Goal: Contribute content: Contribute content

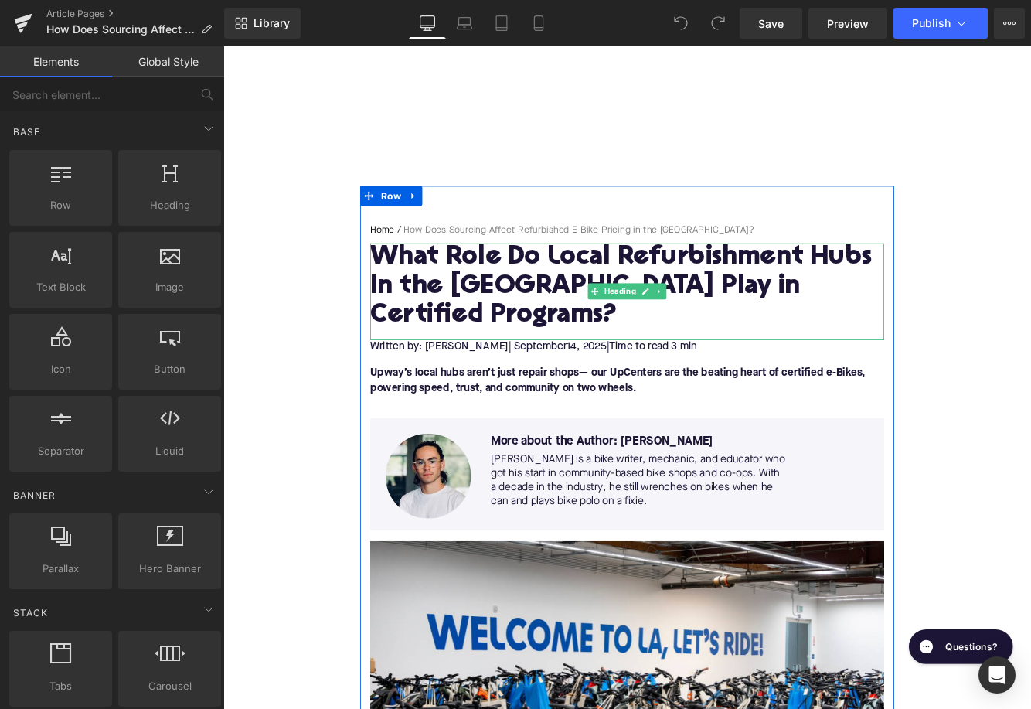
click at [515, 304] on h1 "What Role Do Local Refurbishment Hubs In the US Play in Certified Programs?" at bounding box center [690, 324] width 595 height 101
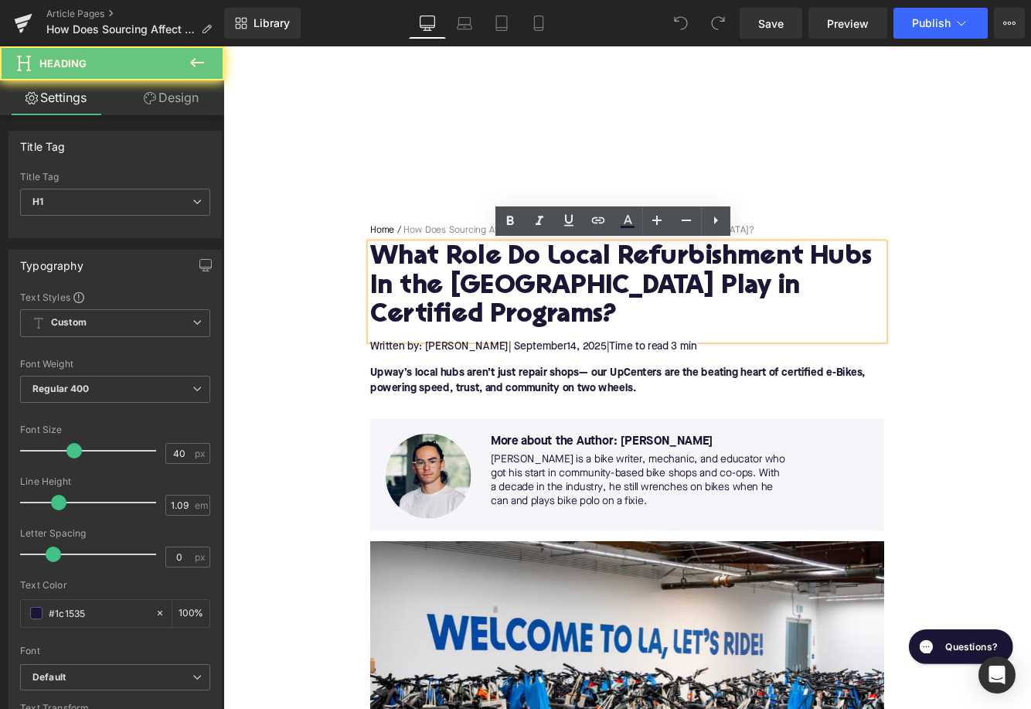
click at [515, 304] on h1 "What Role Do Local Refurbishment Hubs In the US Play in Certified Programs?" at bounding box center [690, 324] width 595 height 101
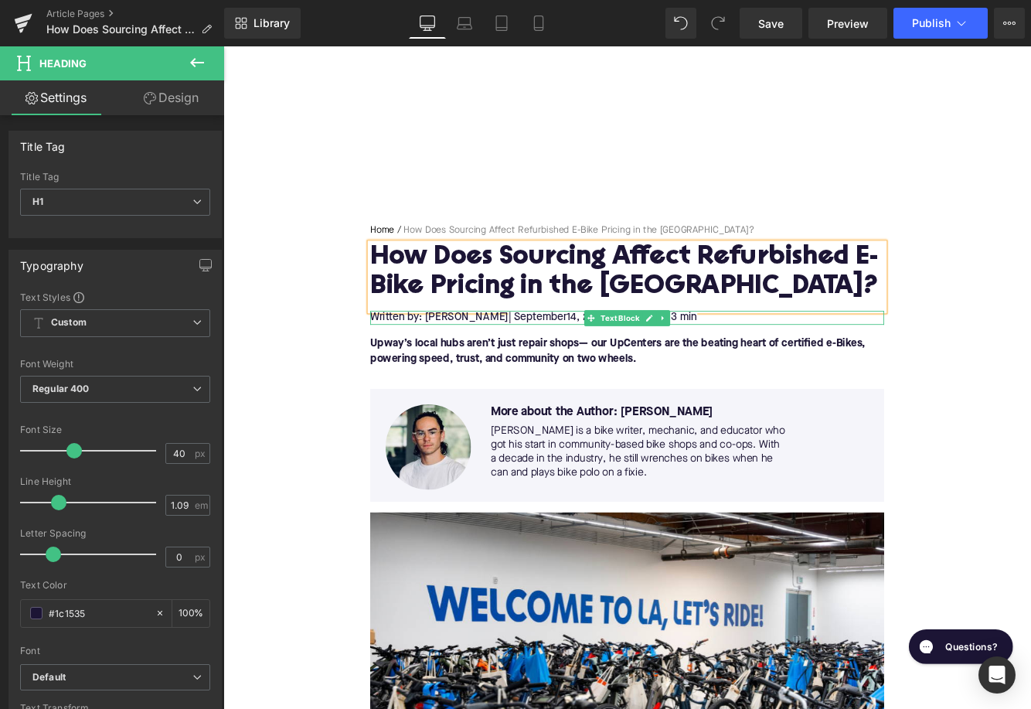
click at [621, 360] on span "14, 2025" at bounding box center [644, 360] width 46 height 12
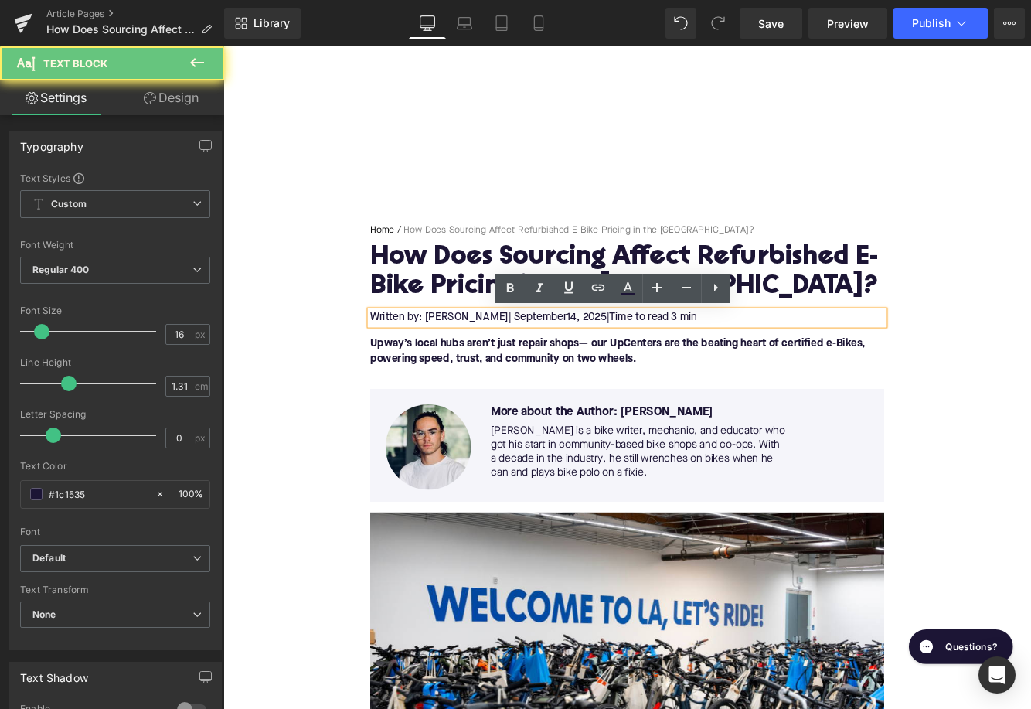
click at [621, 360] on span "14, 2025" at bounding box center [644, 360] width 46 height 12
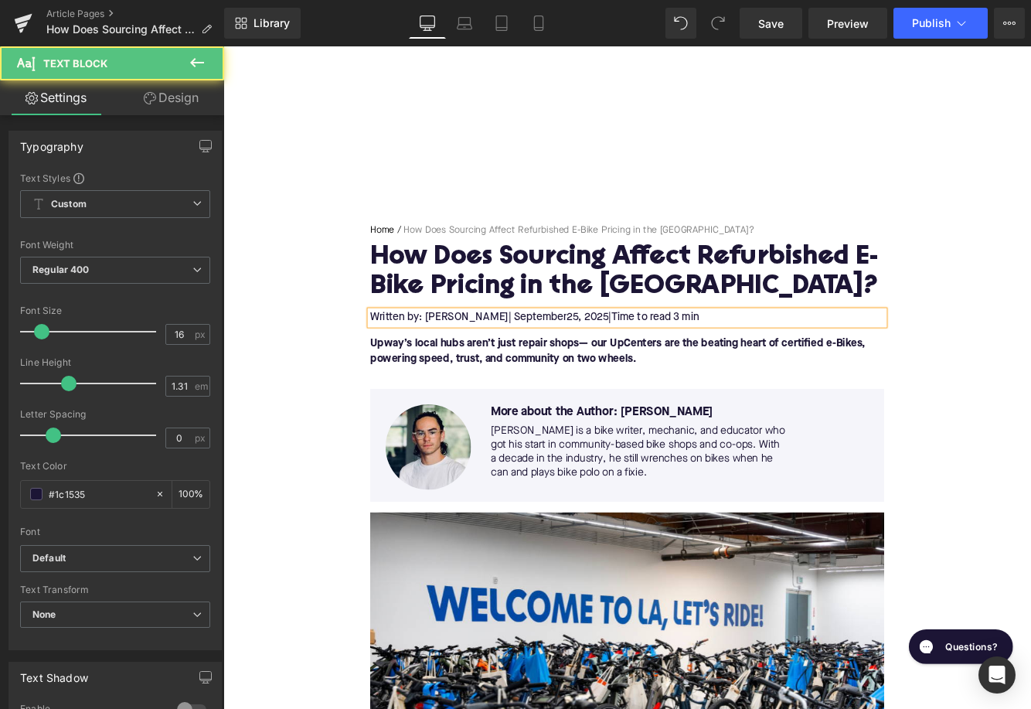
click at [621, 359] on span "25, 2025" at bounding box center [645, 360] width 49 height 12
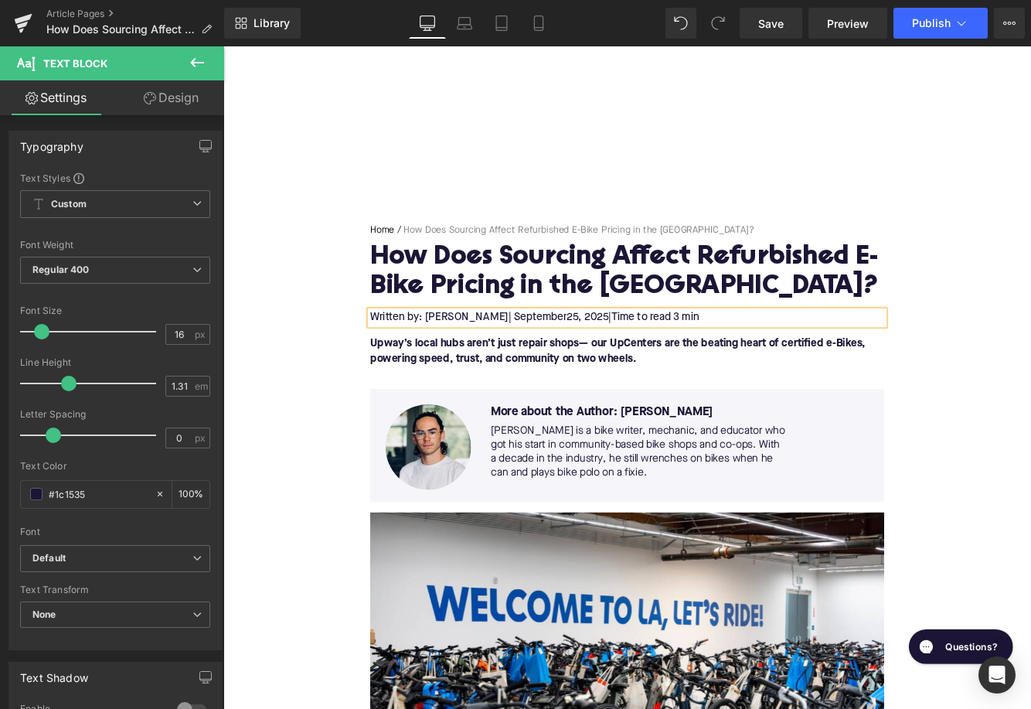
click at [732, 362] on span "Time to read 3 min" at bounding box center [723, 360] width 102 height 12
click at [569, 399] on p "Upway’s local hubs aren’t just repair shops— our UpCenters are the beating hear…" at bounding box center [690, 399] width 595 height 37
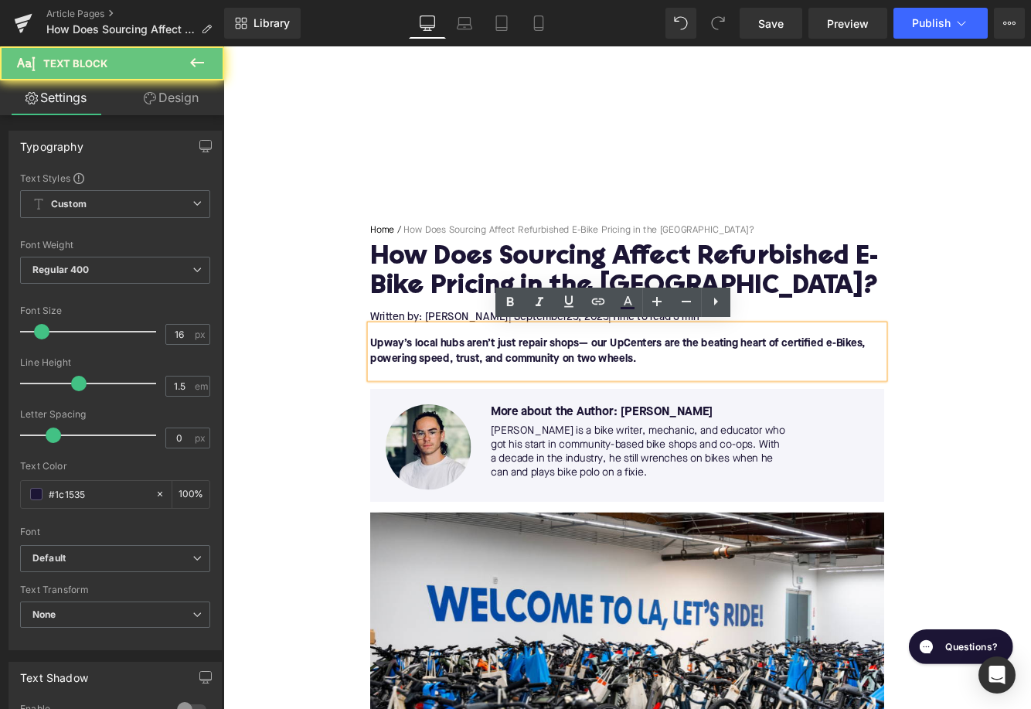
click at [569, 399] on p "Upway’s local hubs aren’t just repair shops— our UpCenters are the beating hear…" at bounding box center [690, 399] width 595 height 37
paste div
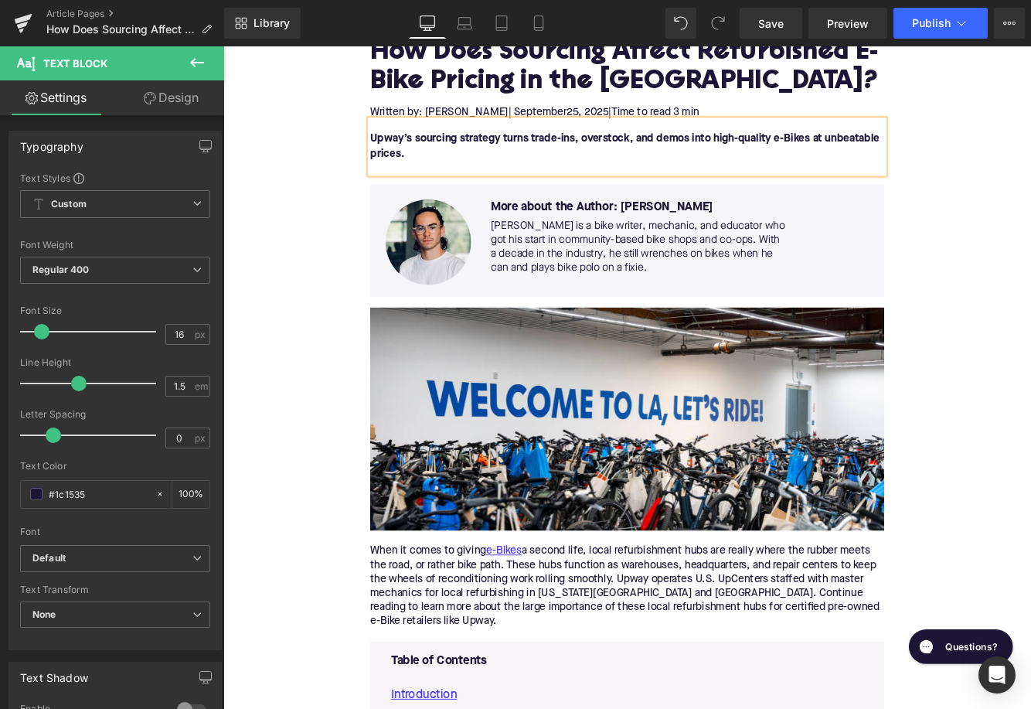
scroll to position [417, 0]
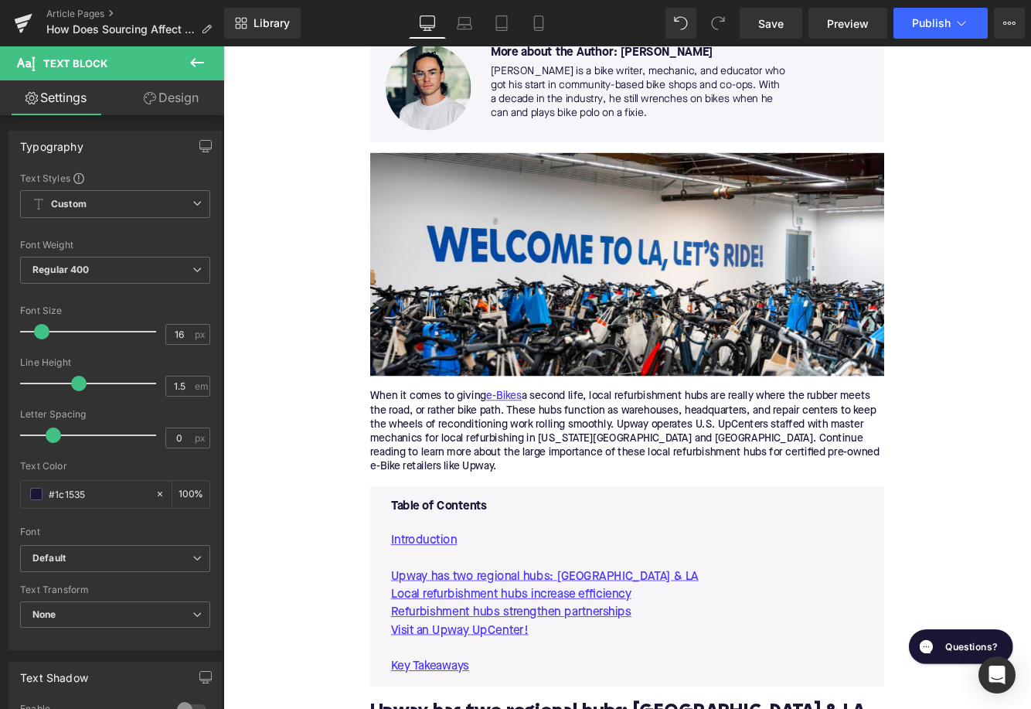
click at [546, 462] on div "When it comes to giving e-Bikes a second life, local refurbishment hubs are rea…" at bounding box center [690, 492] width 595 height 97
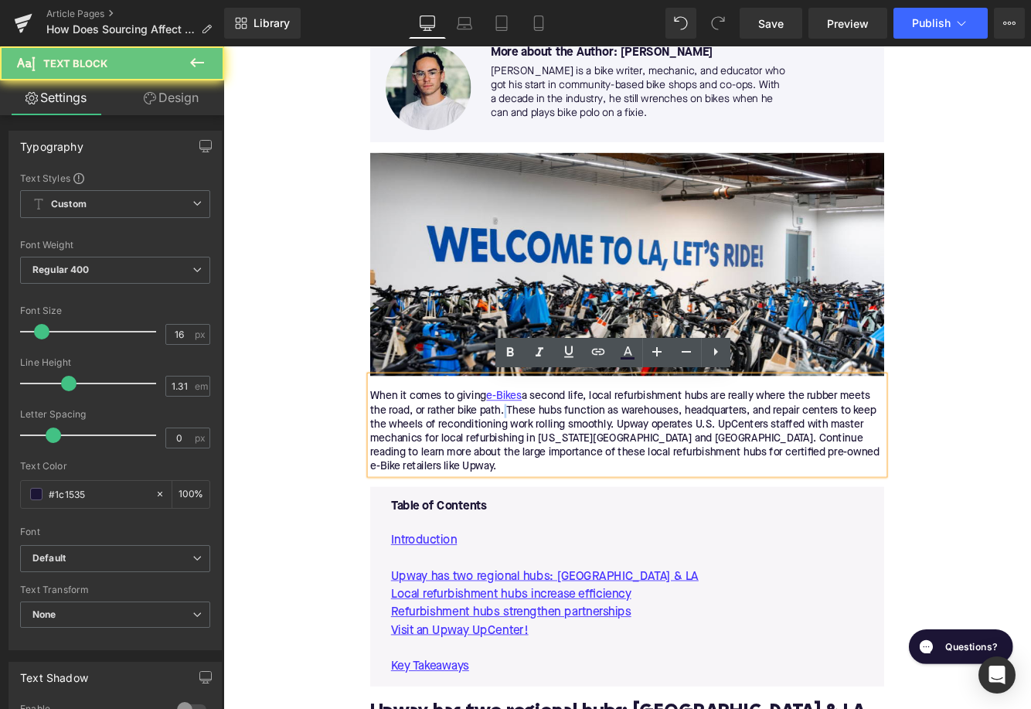
click at [546, 462] on div "When it comes to giving e-Bikes a second life, local refurbishment hubs are rea…" at bounding box center [690, 492] width 595 height 97
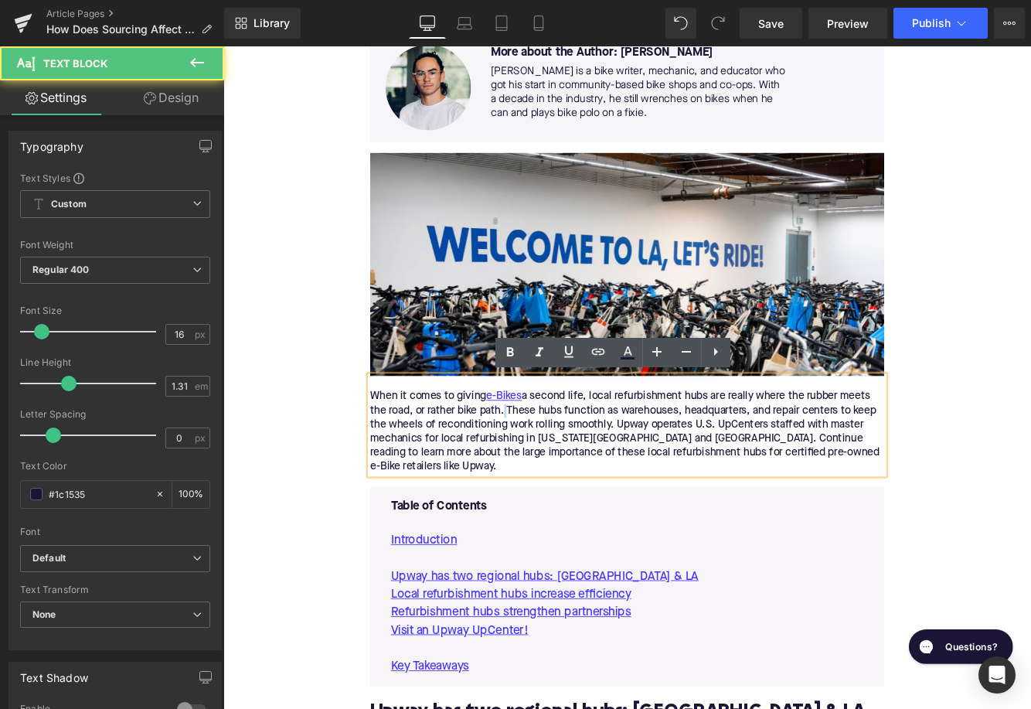
click at [546, 462] on div "When it comes to giving e-Bikes a second life, local refurbishment hubs are rea…" at bounding box center [690, 492] width 595 height 97
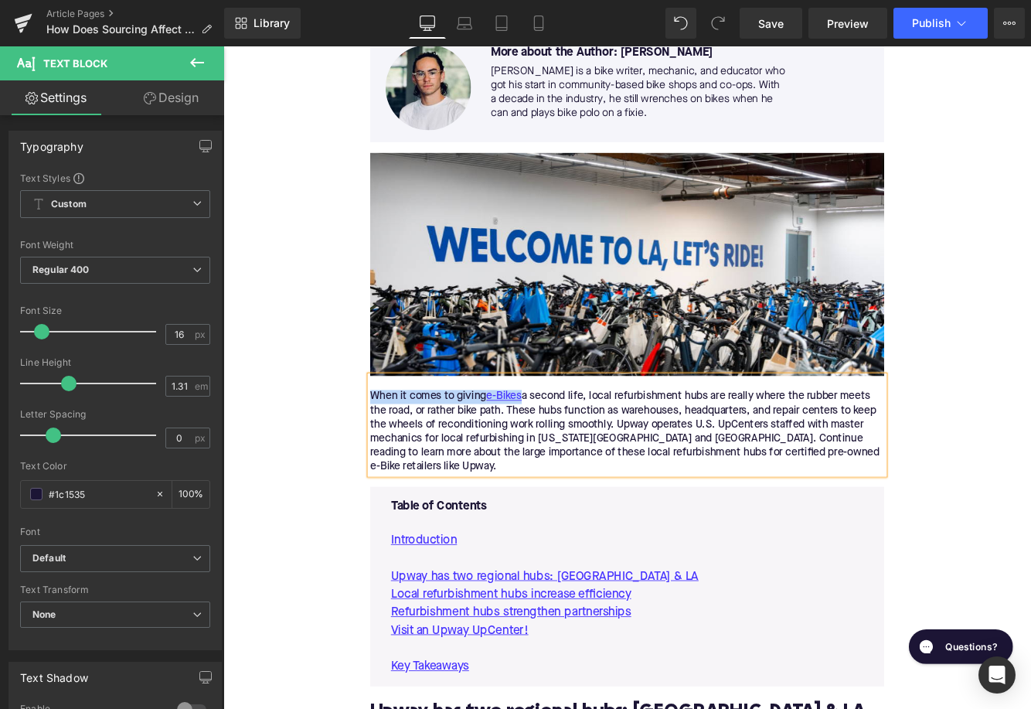
paste div
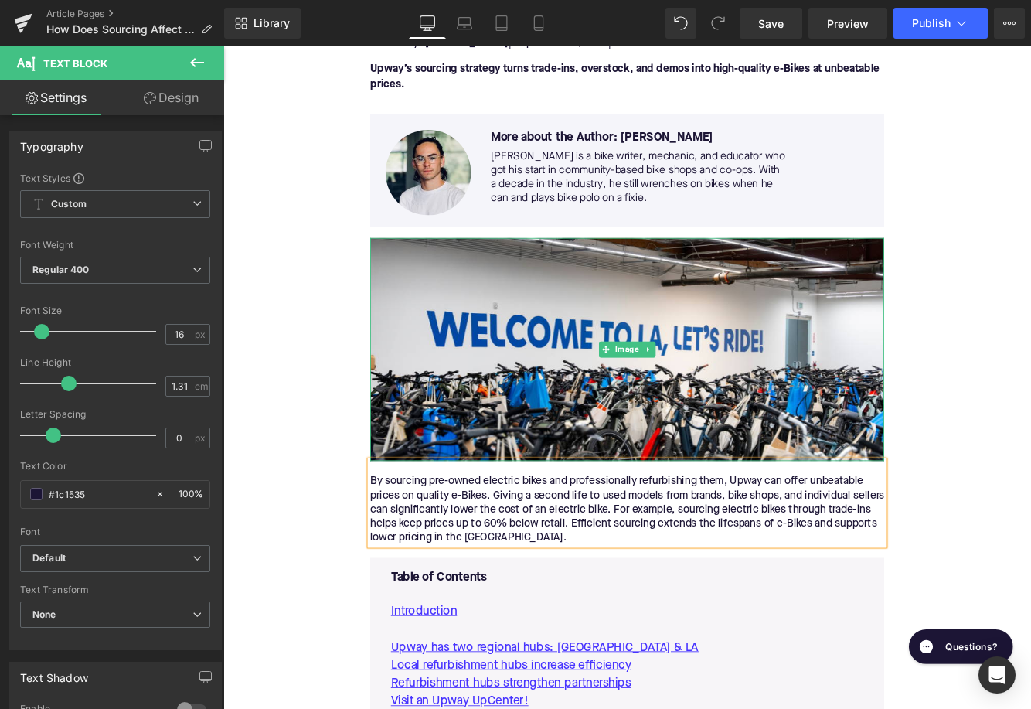
scroll to position [247, 0]
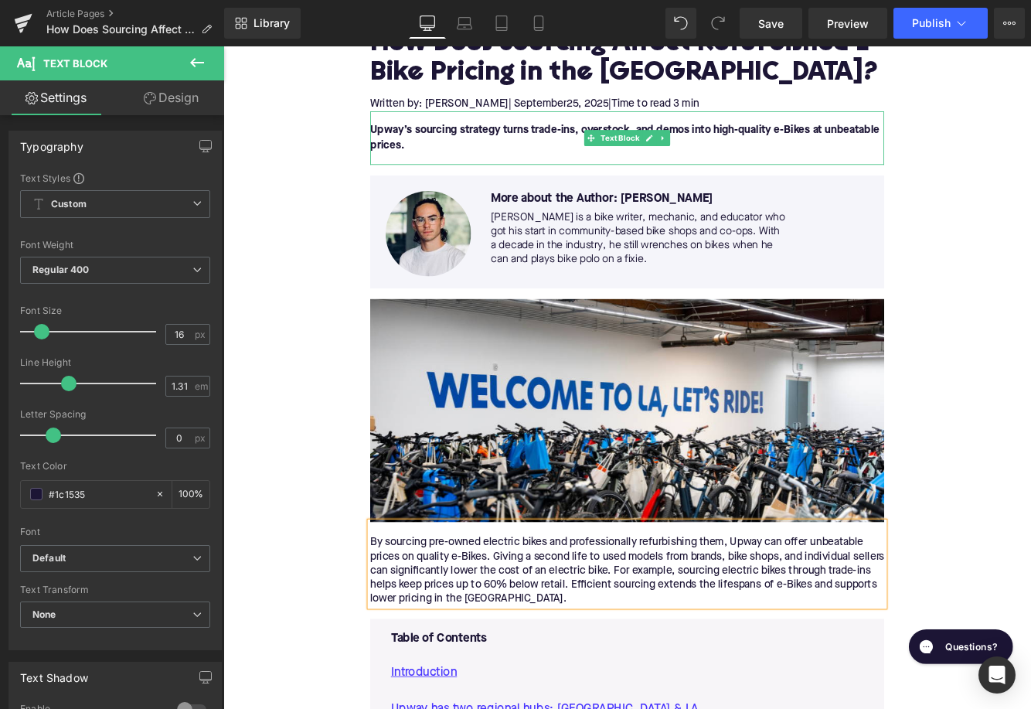
click at [882, 138] on font "Upway’s sourcing strategy turns trade-ins, overstock, and demos into high-quali…" at bounding box center [688, 152] width 590 height 31
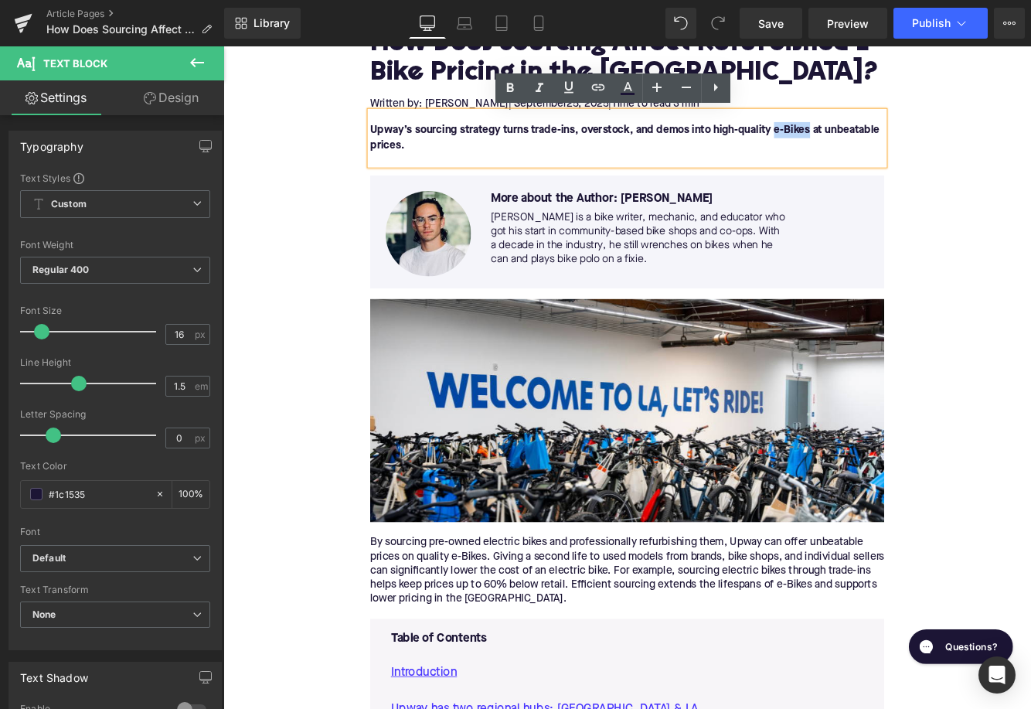
drag, startPoint x: 898, startPoint y: 141, endPoint x: 859, endPoint y: 142, distance: 39.4
click at [859, 142] on font "Upway’s sourcing strategy turns trade-ins, overstock, and demos into high-quali…" at bounding box center [688, 152] width 590 height 31
click at [600, 87] on icon at bounding box center [597, 87] width 13 height 6
click at [733, 149] on input "text" at bounding box center [798, 156] width 238 height 39
paste input "[URL][DOMAIN_NAME]"
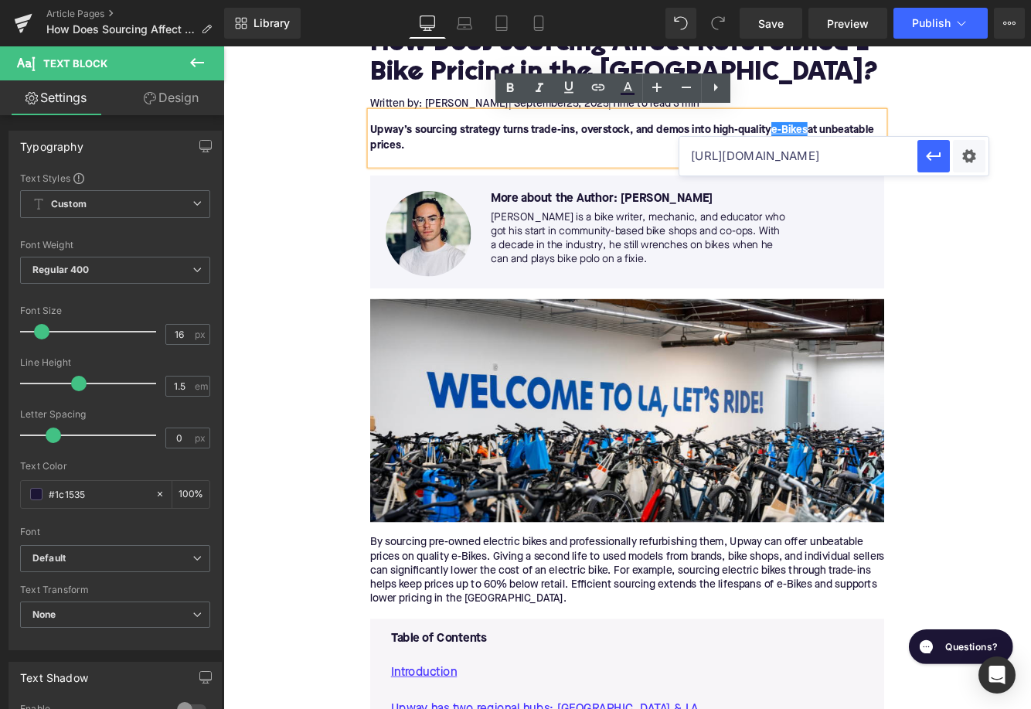
scroll to position [0, 29]
click at [935, 158] on icon "button" at bounding box center [933, 156] width 19 height 19
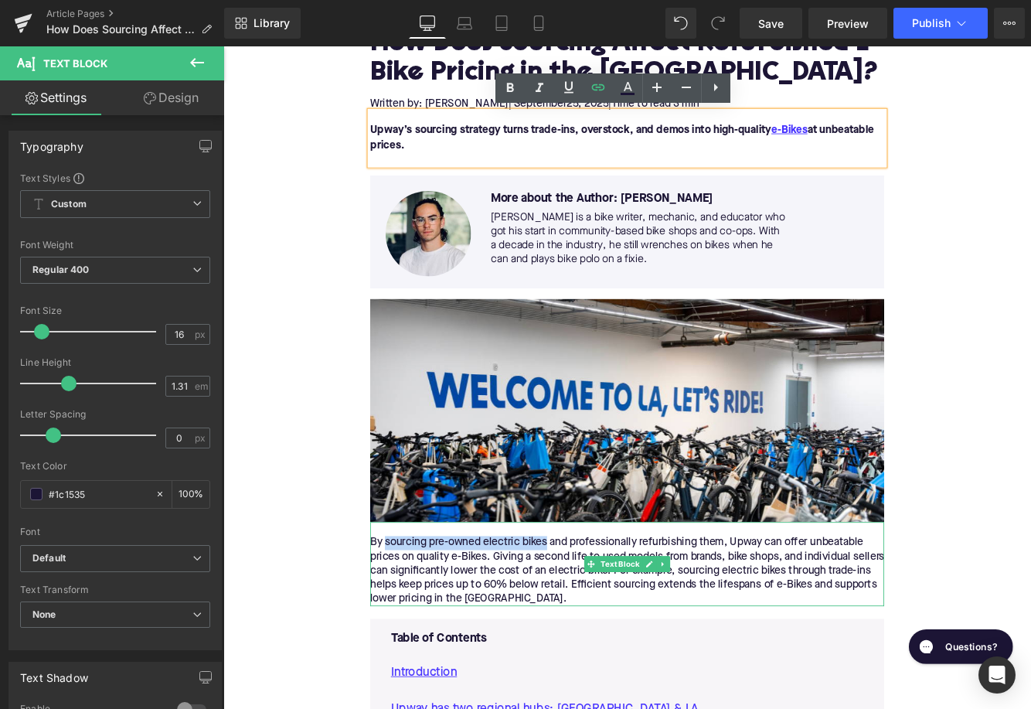
drag, startPoint x: 411, startPoint y: 623, endPoint x: 598, endPoint y: 623, distance: 187.0
click at [598, 623] on div "By sourcing pre-owned electric bikes and professionally refurbishing them, Upwa…" at bounding box center [690, 653] width 595 height 81
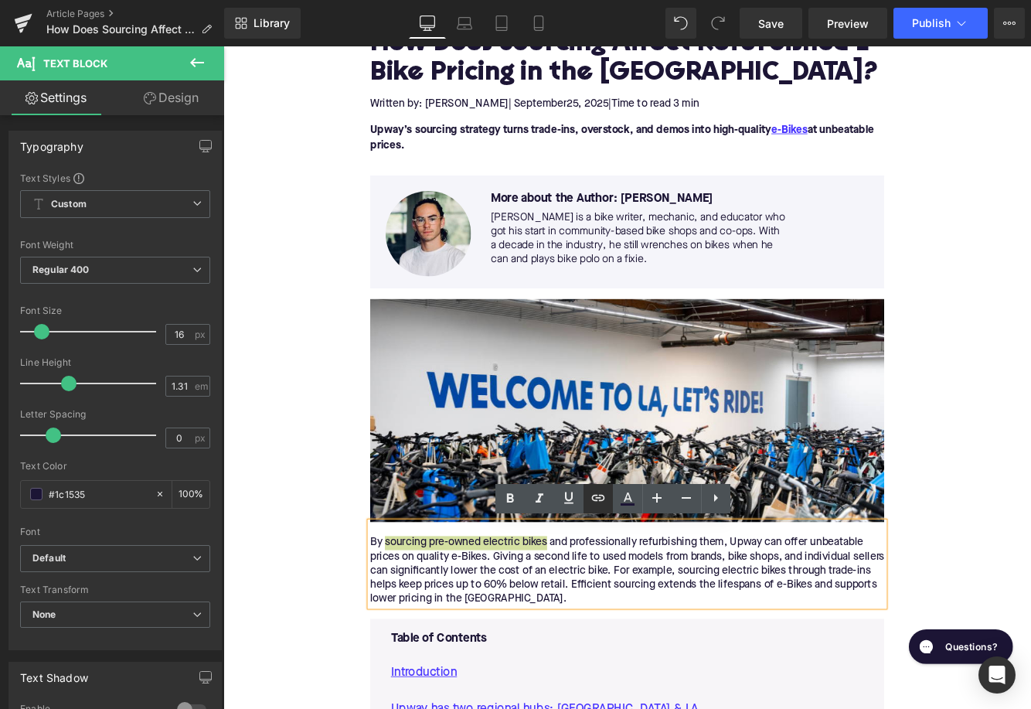
click at [600, 495] on icon at bounding box center [597, 498] width 13 height 6
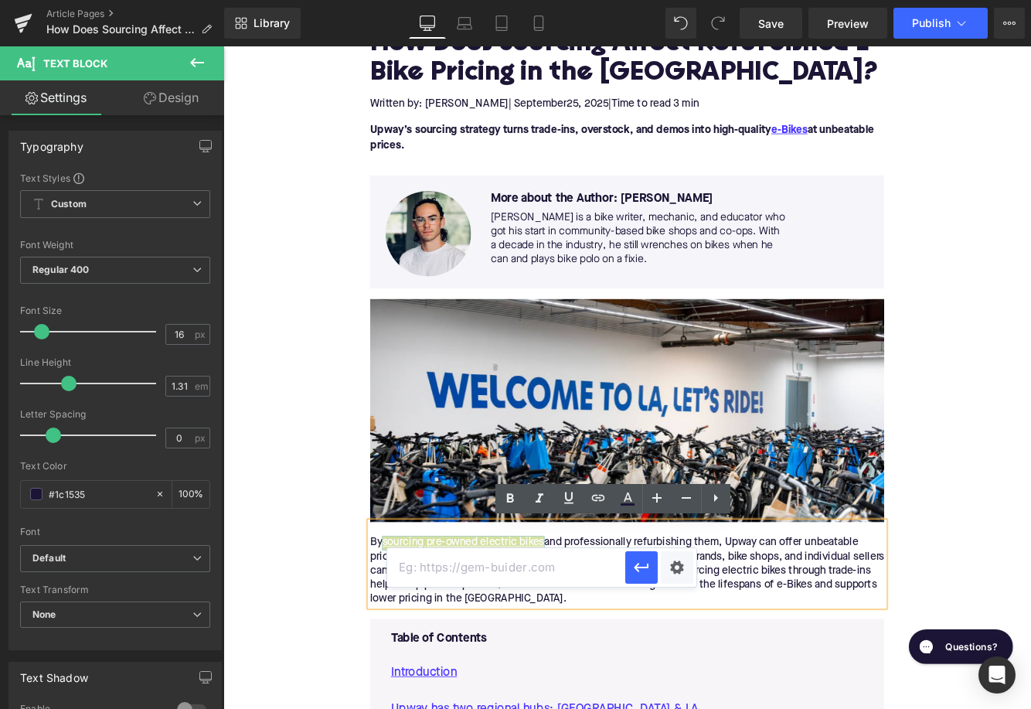
click at [542, 563] on input "text" at bounding box center [506, 567] width 238 height 39
paste input "https://upway.co/blogs/news/how-does-upway-source-its-e-bikes"
type input "https://upway.co/blogs/news/how-does-upway-source-its-e-bikes"
click at [641, 570] on icon "button" at bounding box center [641, 567] width 19 height 19
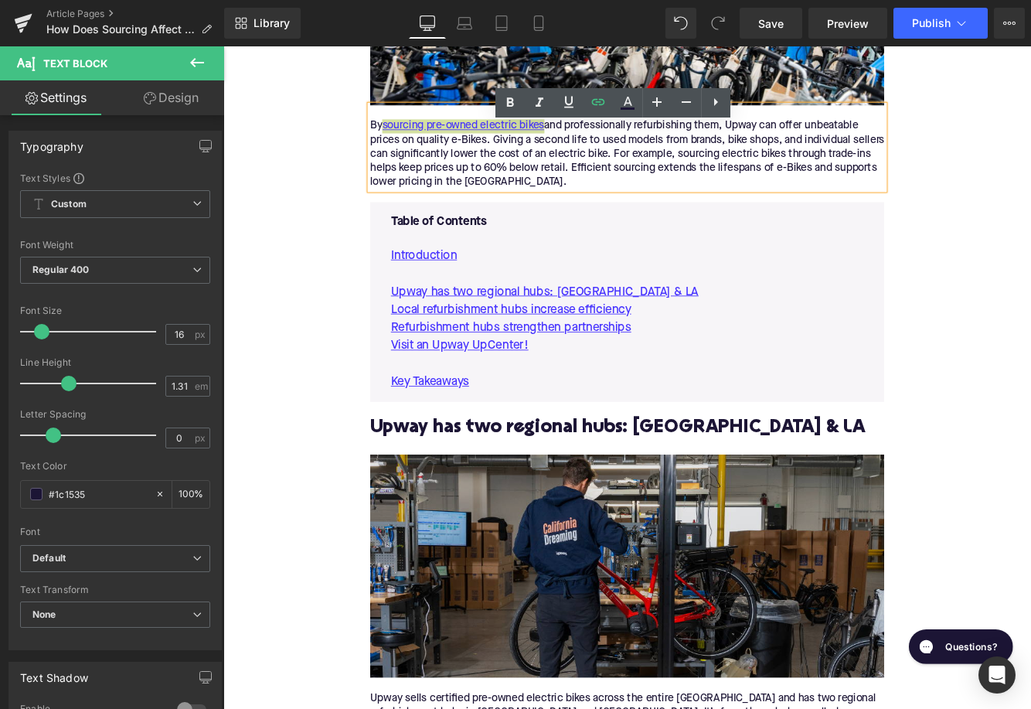
scroll to position [733, 0]
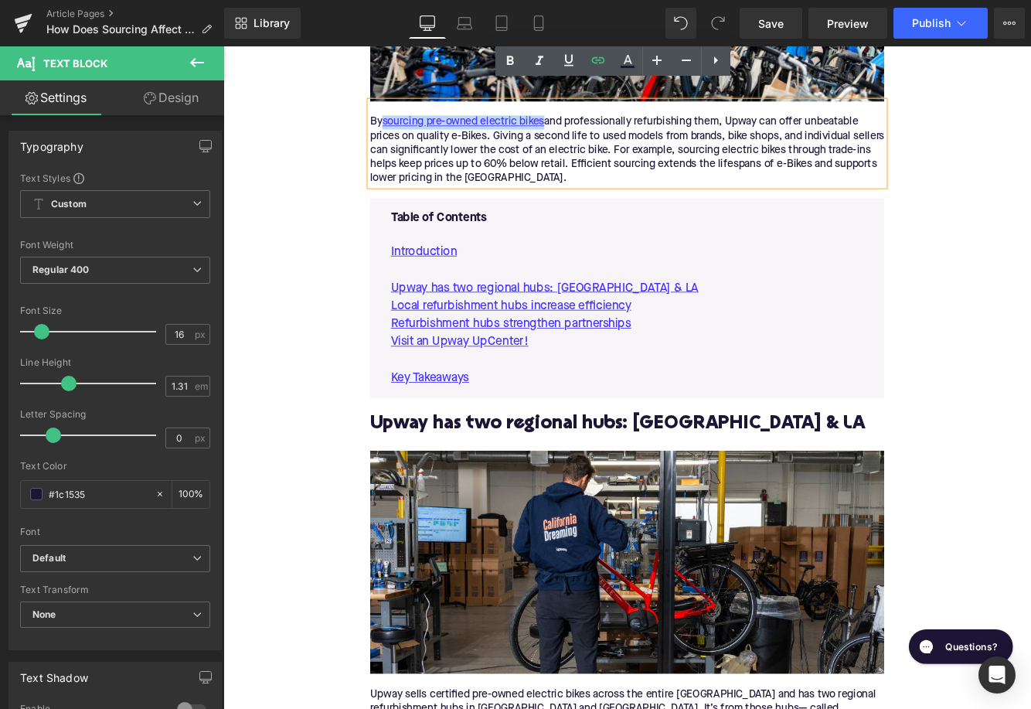
click at [575, 486] on h2 "Upway has two regional hubs: NYC & LA" at bounding box center [690, 484] width 595 height 24
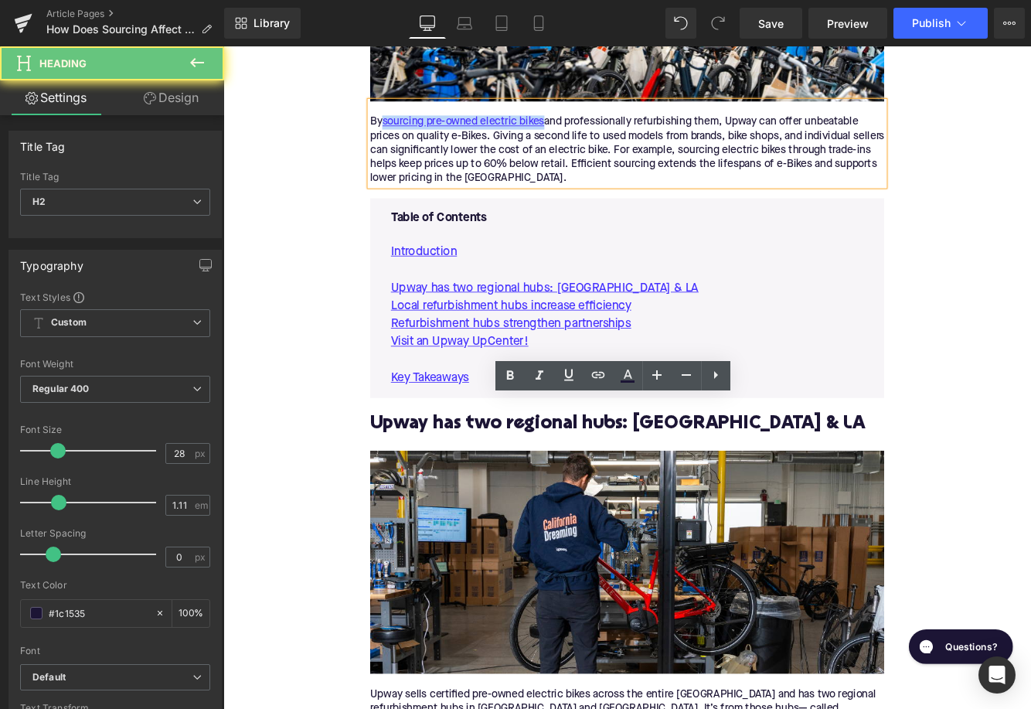
click at [575, 486] on h2 "Upway has two regional hubs: NYC & LA" at bounding box center [690, 484] width 595 height 24
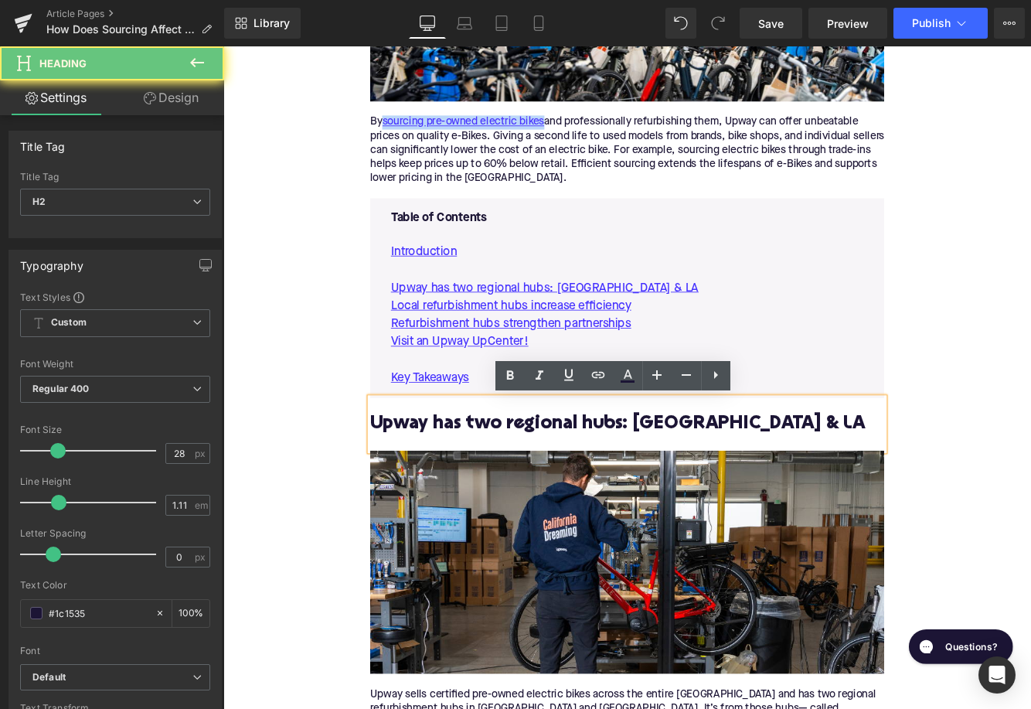
click at [575, 486] on h2 "Upway has two regional hubs: NYC & LA" at bounding box center [690, 484] width 595 height 24
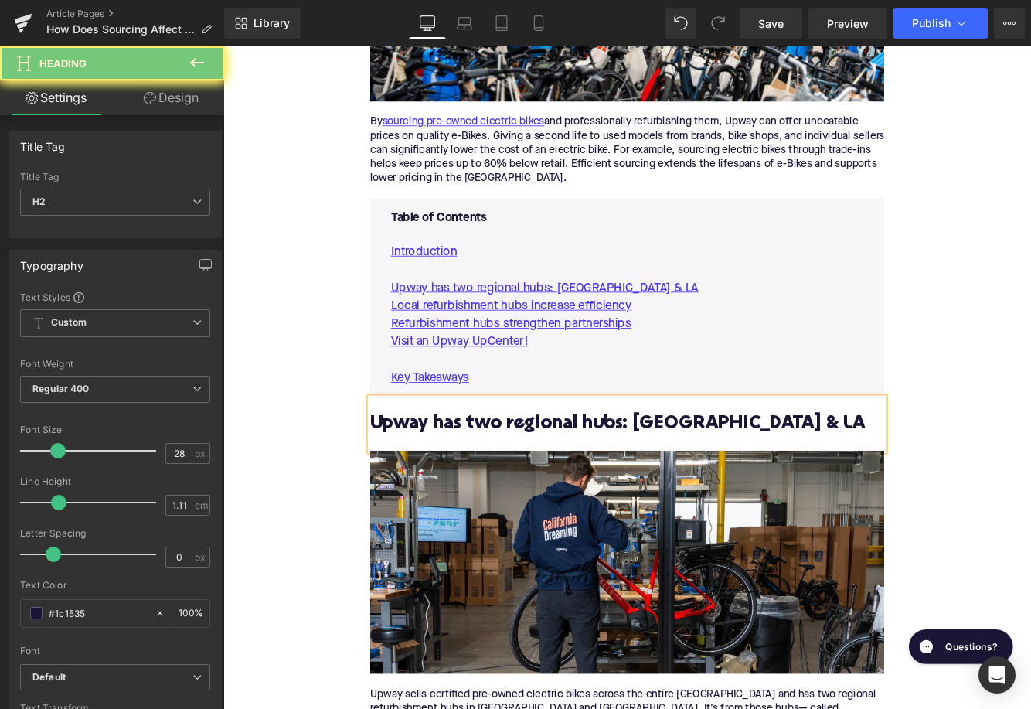
paste div
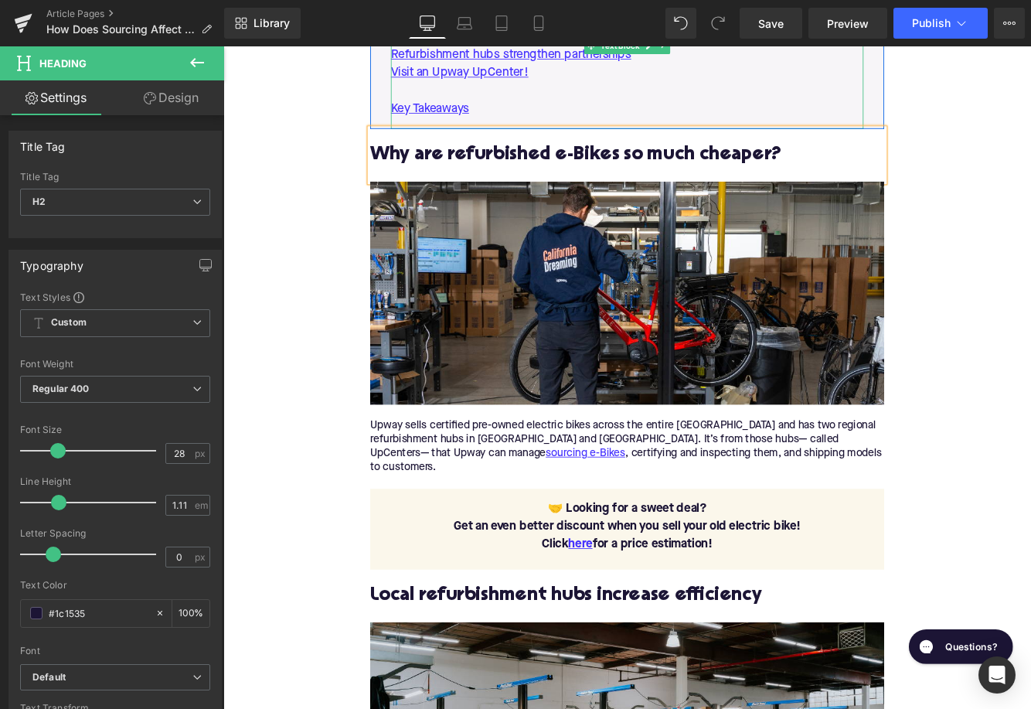
scroll to position [1067, 0]
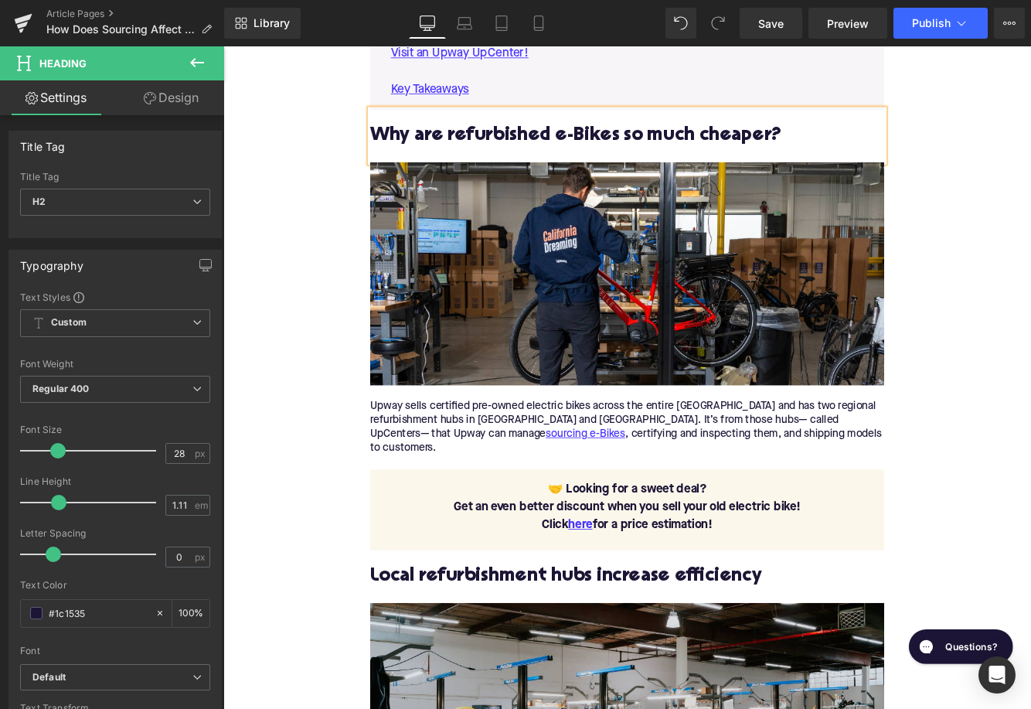
click at [580, 484] on div "Upway sells certified pre-owned electric bikes across the entire US and has two…" at bounding box center [690, 487] width 595 height 65
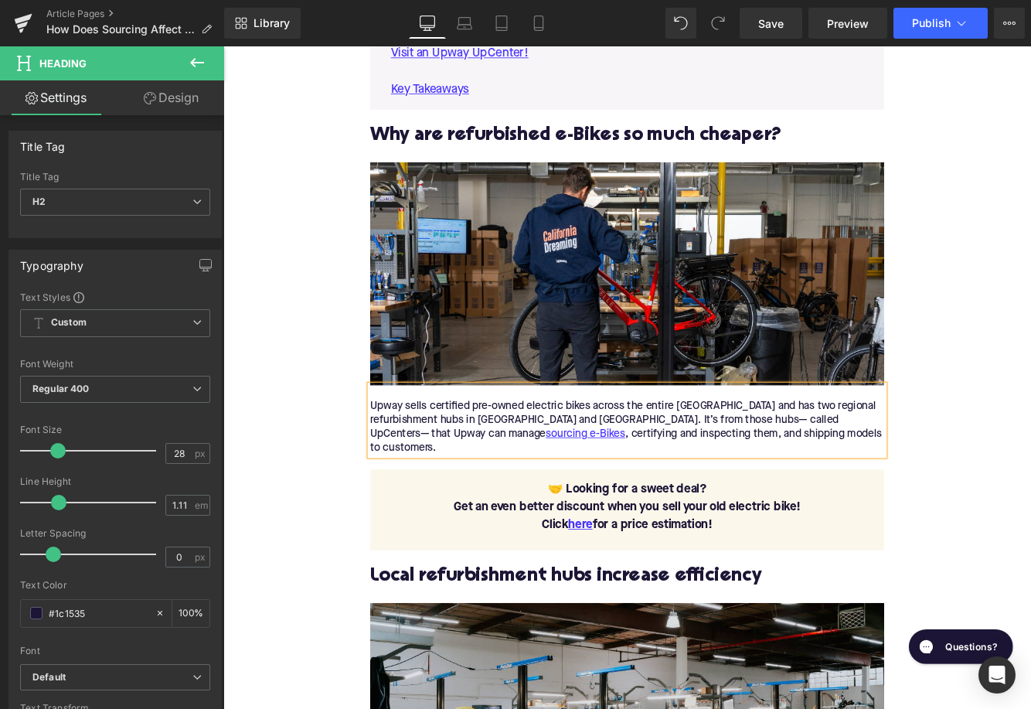
click at [580, 484] on div "Upway sells certified pre-owned electric bikes across the entire US and has two…" at bounding box center [690, 487] width 595 height 65
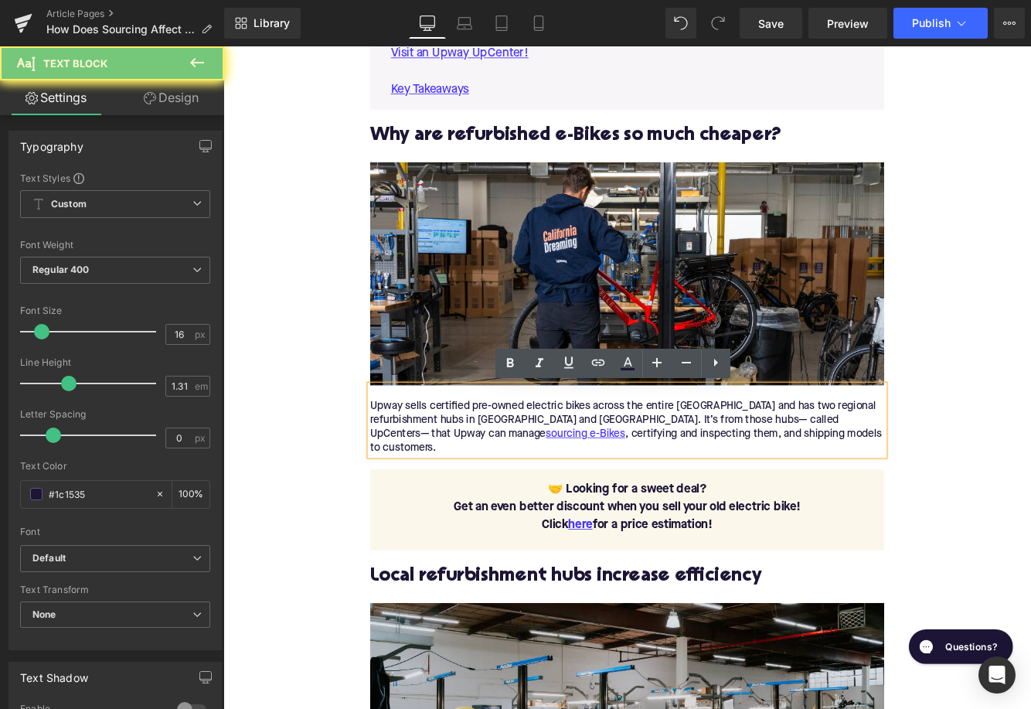
click at [580, 484] on div "Upway sells certified pre-owned electric bikes across the entire US and has two…" at bounding box center [690, 487] width 595 height 65
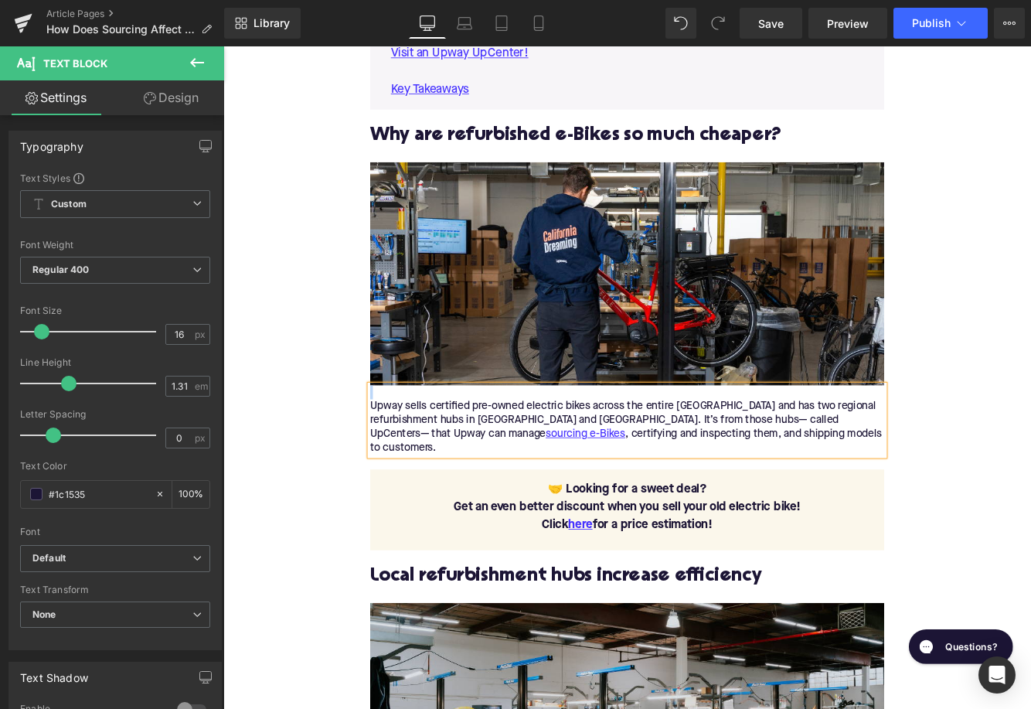
paste div
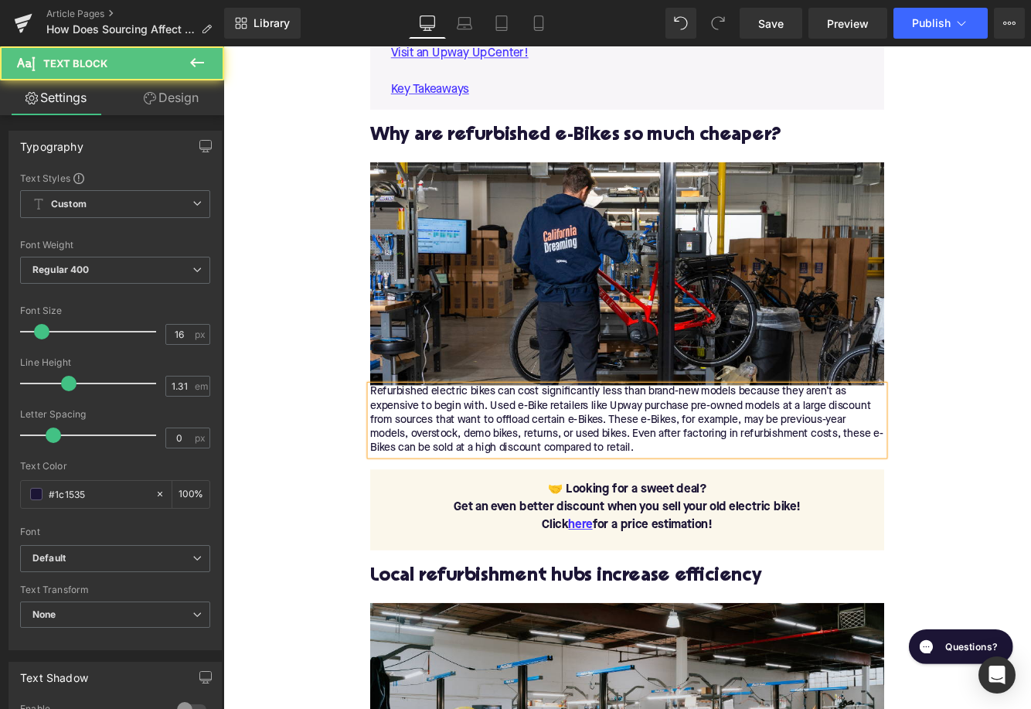
click at [399, 445] on div "Refurbished electric bikes can cost significantly less than brand-new models be…" at bounding box center [690, 479] width 595 height 81
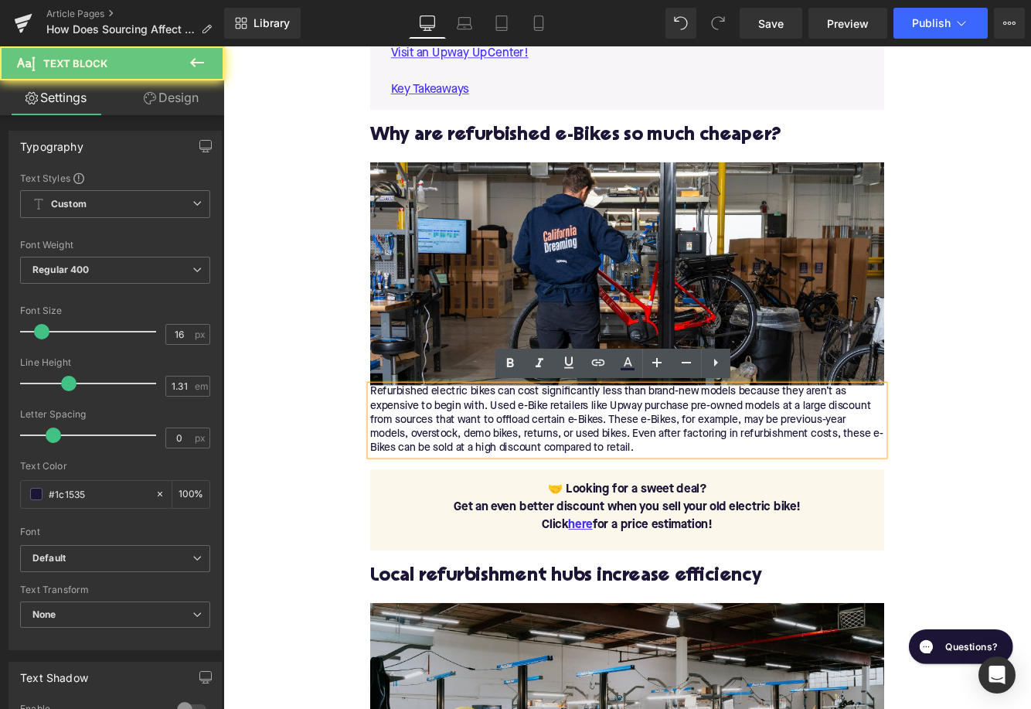
click at [396, 445] on div "Refurbished electric bikes can cost significantly less than brand-new models be…" at bounding box center [690, 479] width 595 height 81
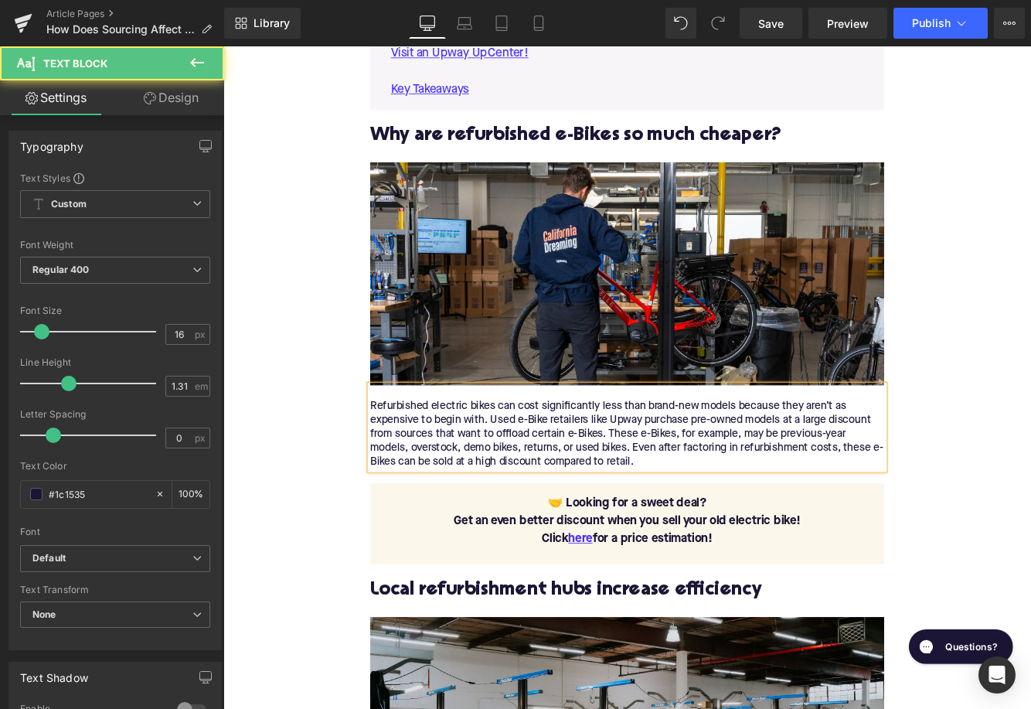
click at [449, 493] on div "Refurbished electric bikes can cost significantly less than brand-new models be…" at bounding box center [690, 495] width 595 height 81
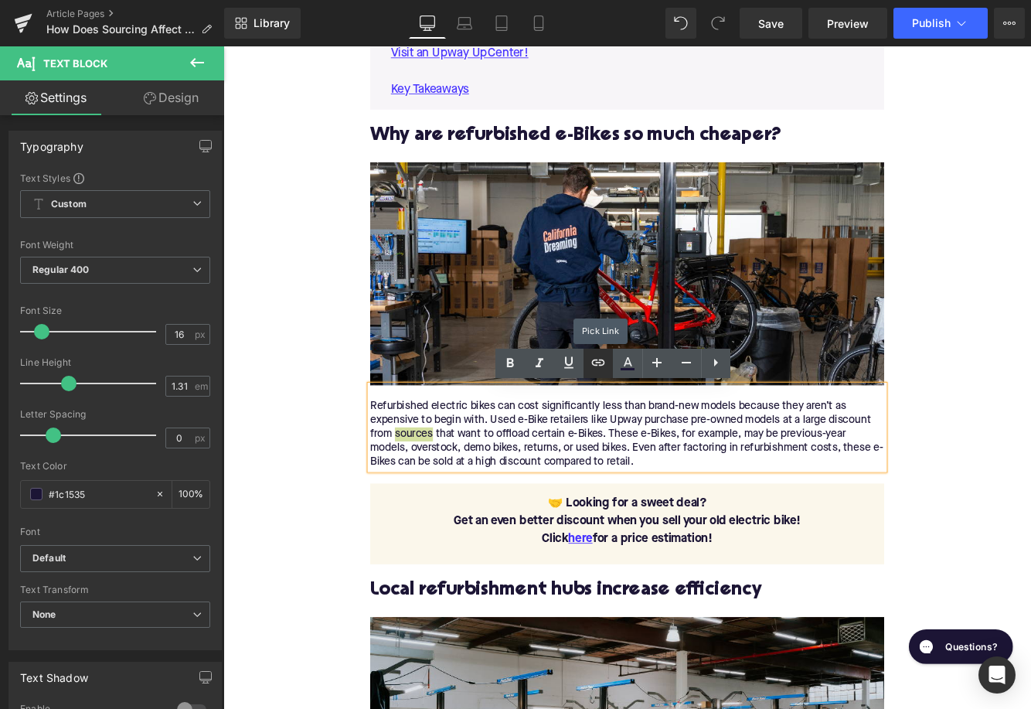
click at [593, 365] on icon at bounding box center [597, 362] width 13 height 6
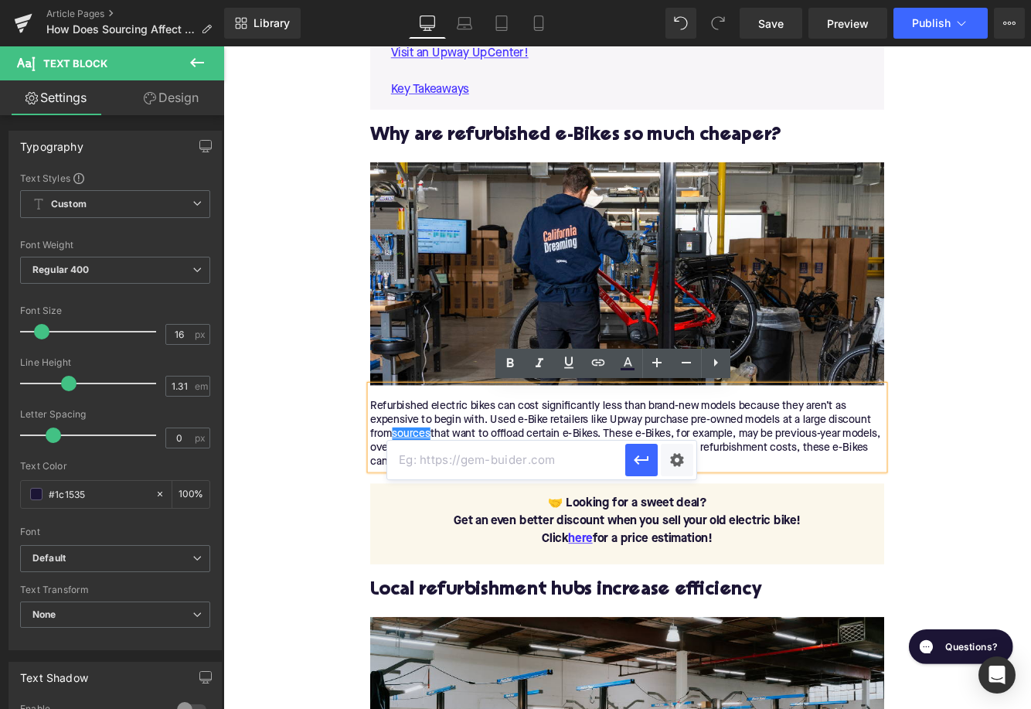
click at [524, 474] on input "text" at bounding box center [506, 459] width 238 height 39
paste input "https://upway.co/blogs/news/what-are-the-main-channels-that-supply-certified-pr…"
type input "https://upway.co/blogs/news/what-are-the-main-channels-that-supply-certified-pr…"
click at [637, 461] on icon "button" at bounding box center [641, 459] width 15 height 9
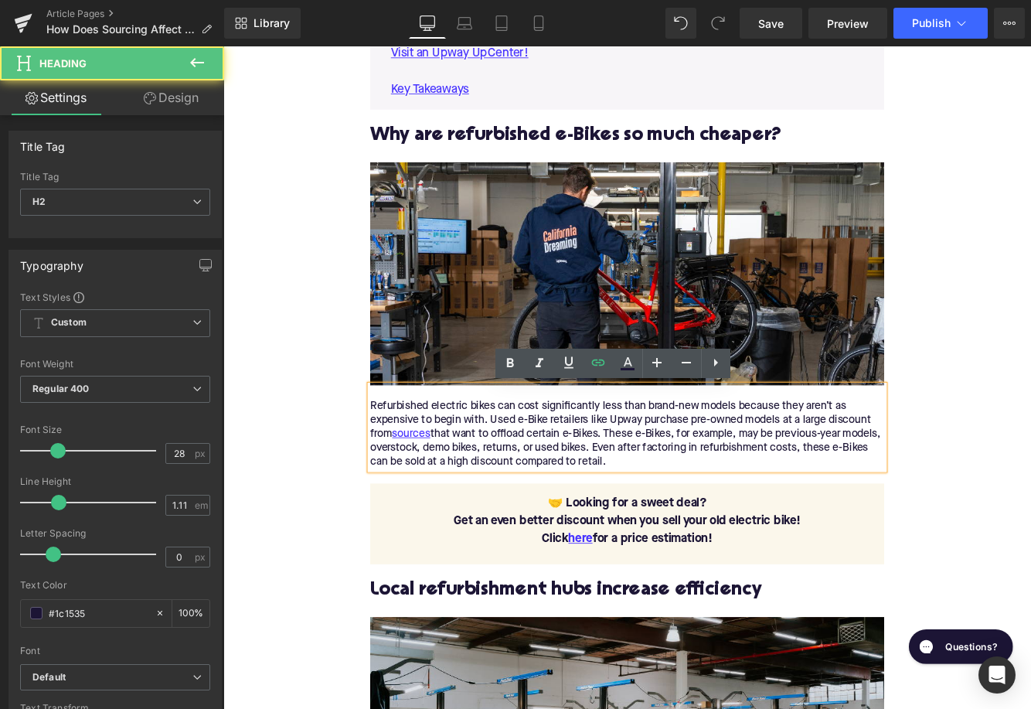
click at [510, 676] on h2 "Local refurbishment hubs increase efficiency" at bounding box center [690, 677] width 595 height 24
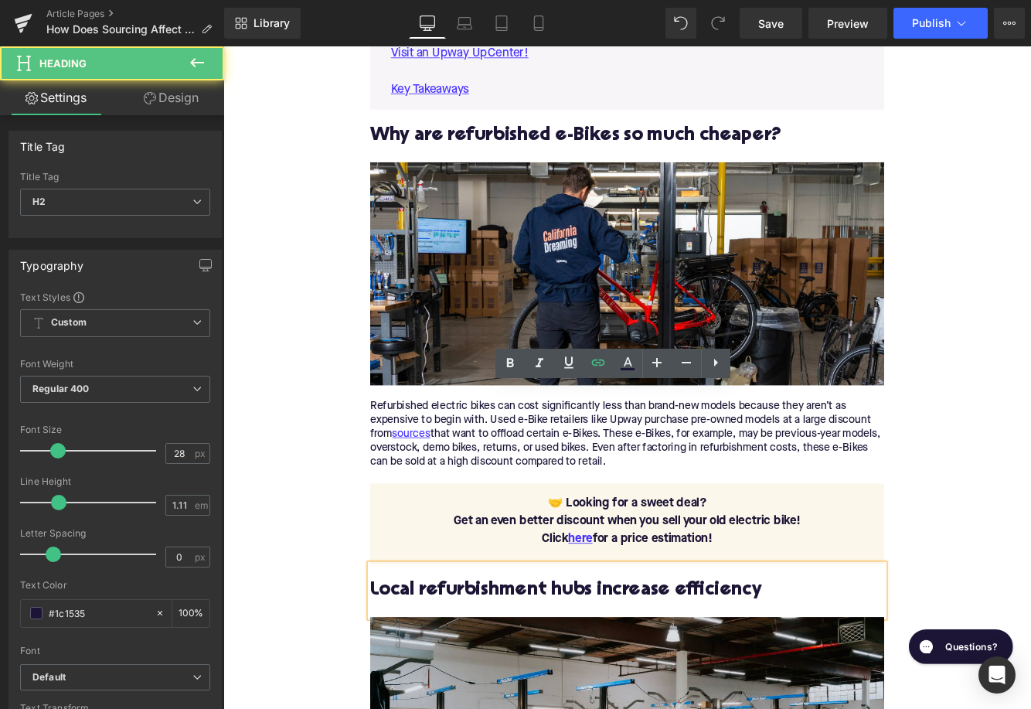
click at [510, 676] on h2 "Local refurbishment hubs increase efficiency" at bounding box center [690, 677] width 595 height 24
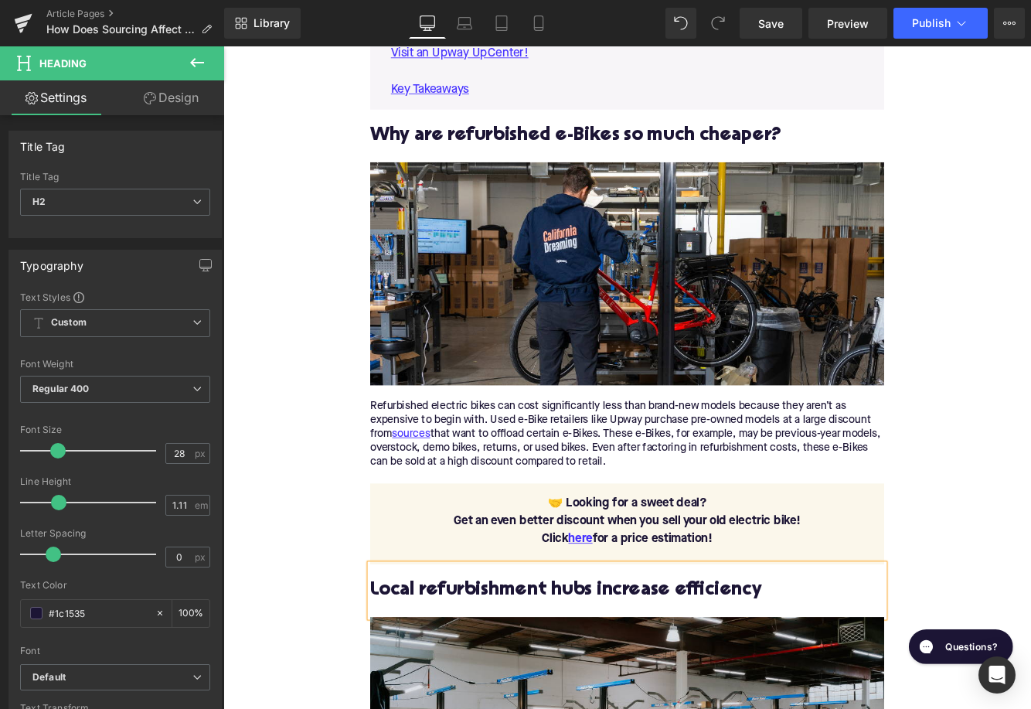
paste div
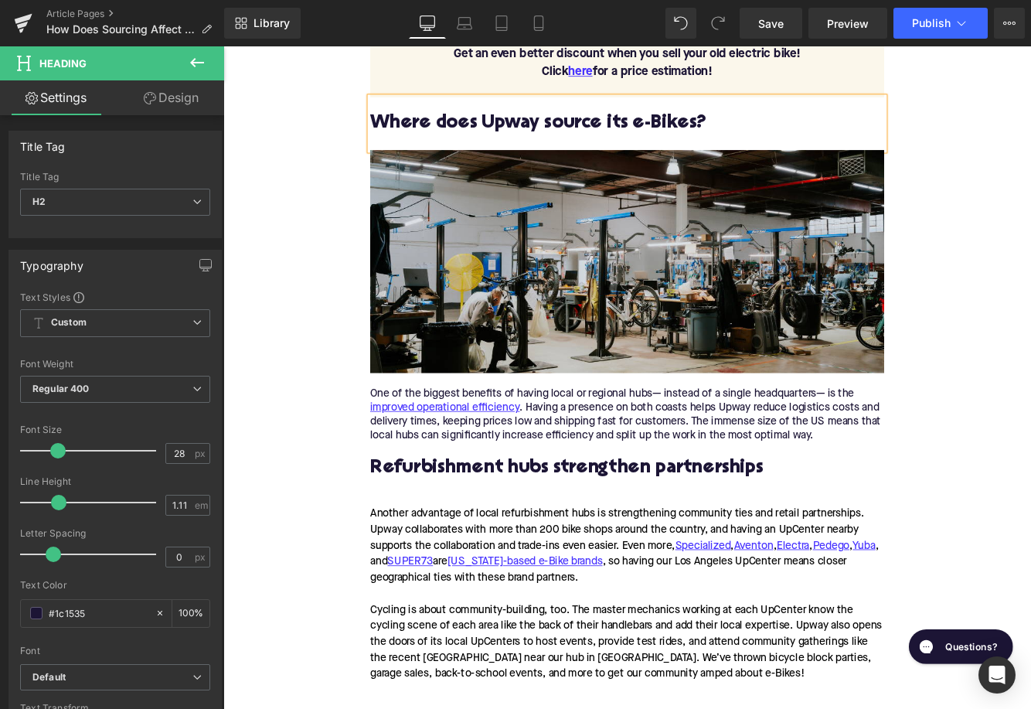
scroll to position [1634, 0]
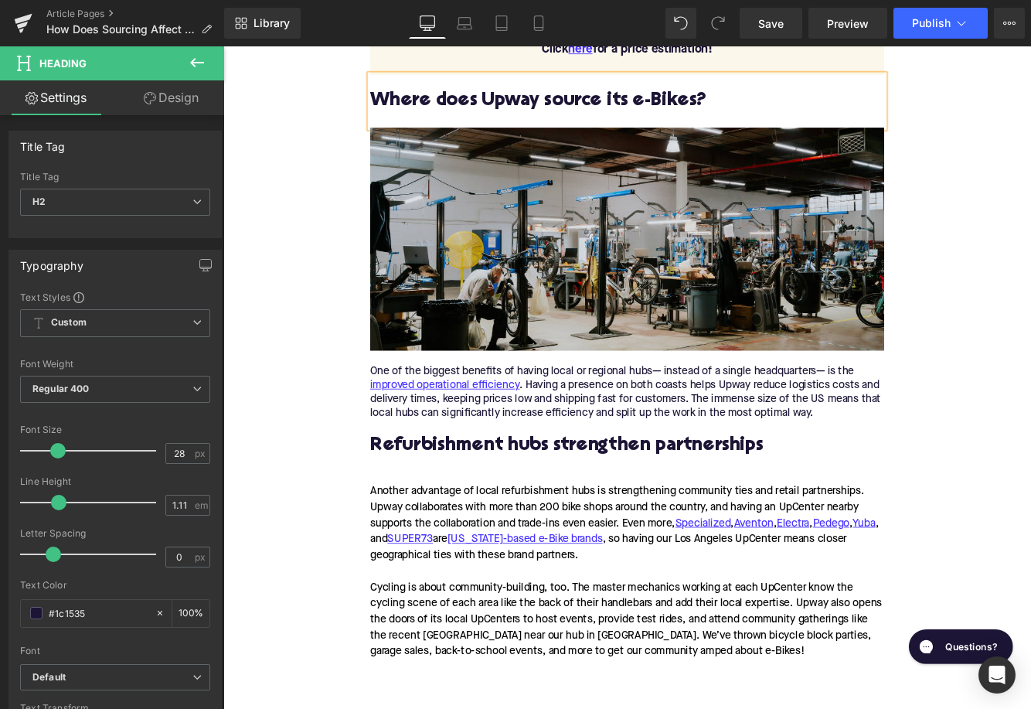
click at [660, 437] on span "Text Block" at bounding box center [682, 439] width 51 height 19
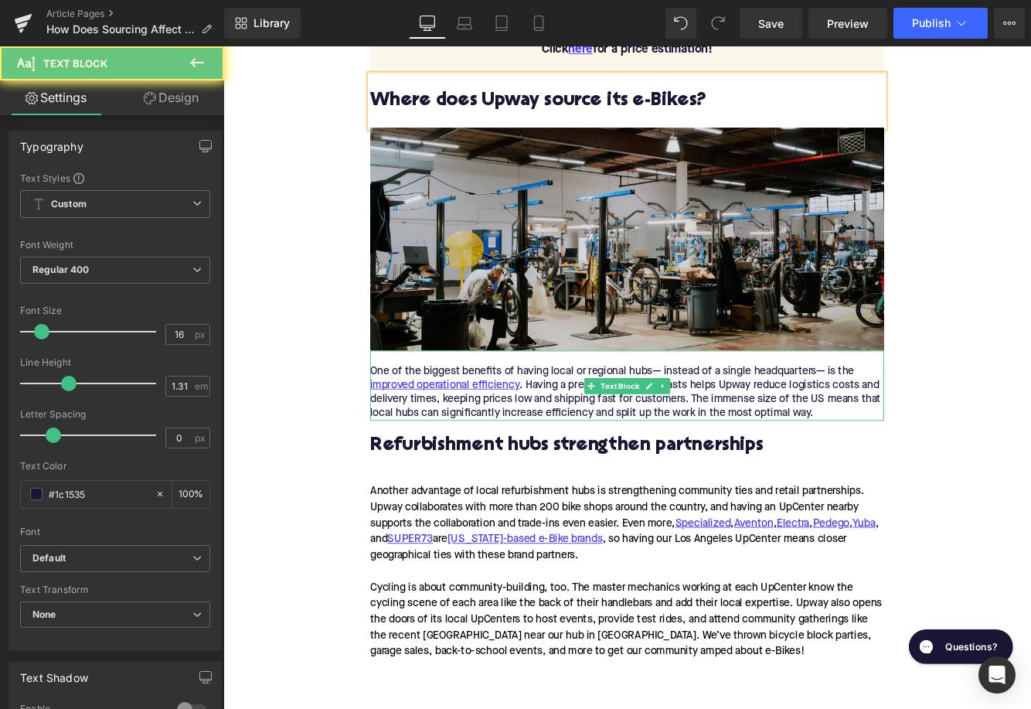
click at [599, 460] on div "One of the biggest benefits of having local or regional hubs— instead of a sing…" at bounding box center [690, 447] width 595 height 65
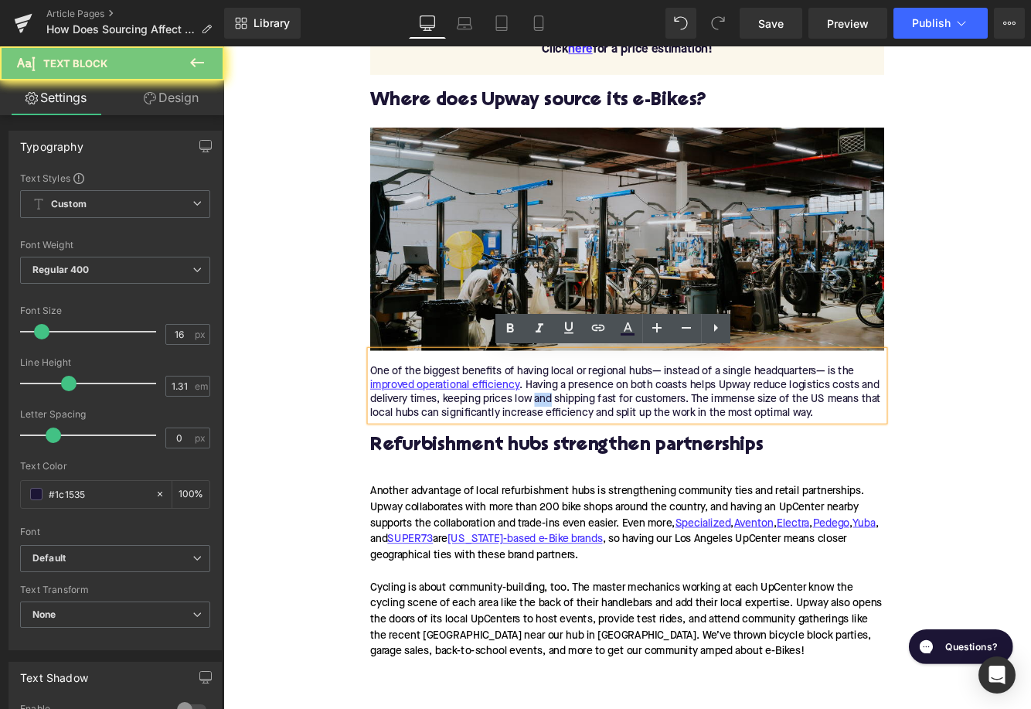
click at [599, 460] on div "One of the biggest benefits of having local or regional hubs— instead of a sing…" at bounding box center [690, 447] width 595 height 65
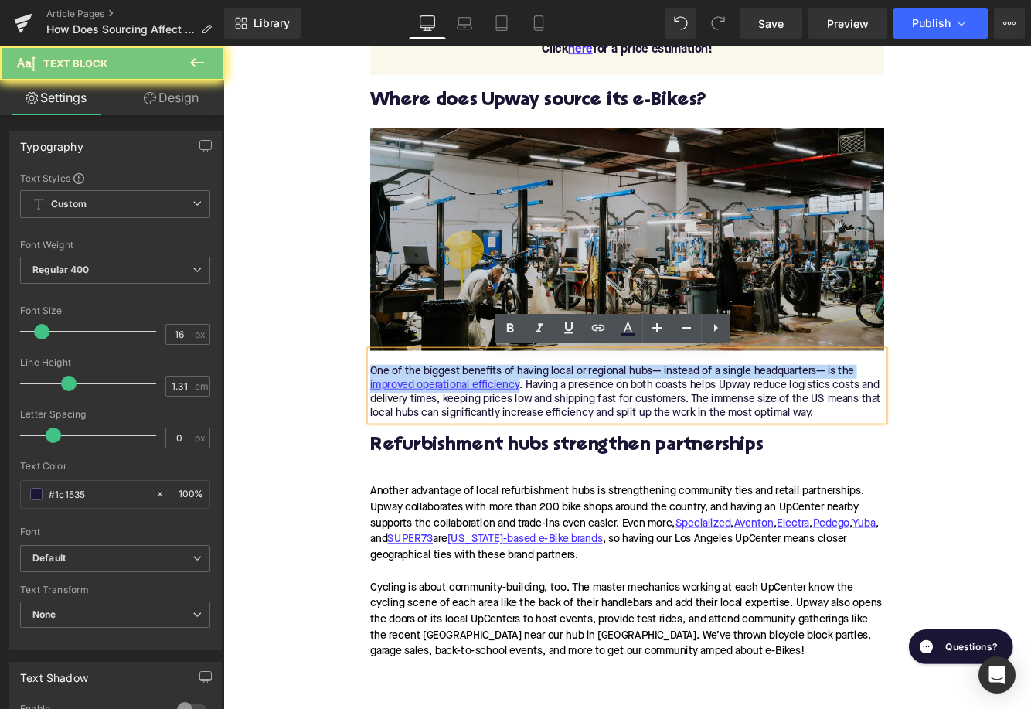
click at [599, 460] on div "One of the biggest benefits of having local or regional hubs— instead of a sing…" at bounding box center [690, 447] width 595 height 65
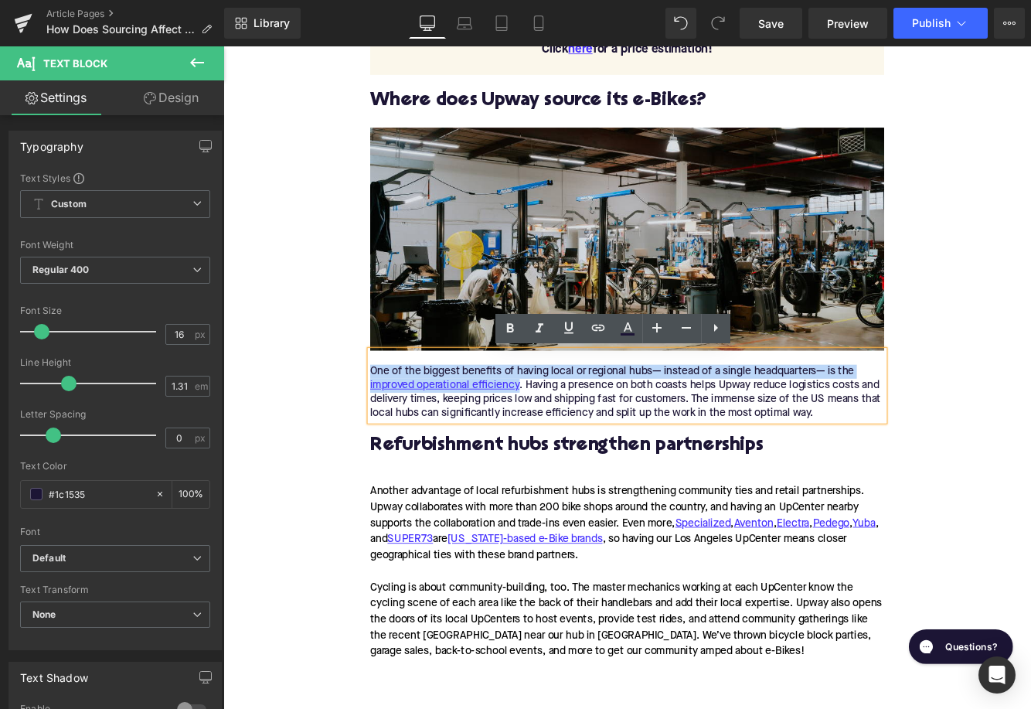
paste div
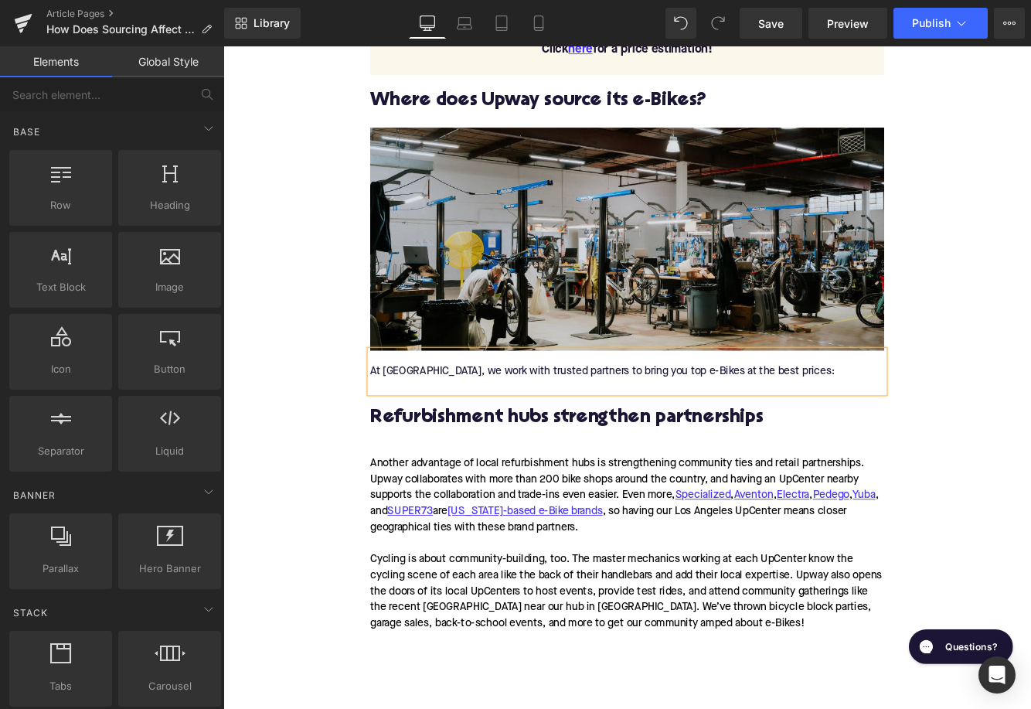
click at [284, 495] on div "Home / How Does Sourcing Affect Refurbished E-Bike Pricing in the US? Breadcrum…" at bounding box center [690, 435] width 935 height 3722
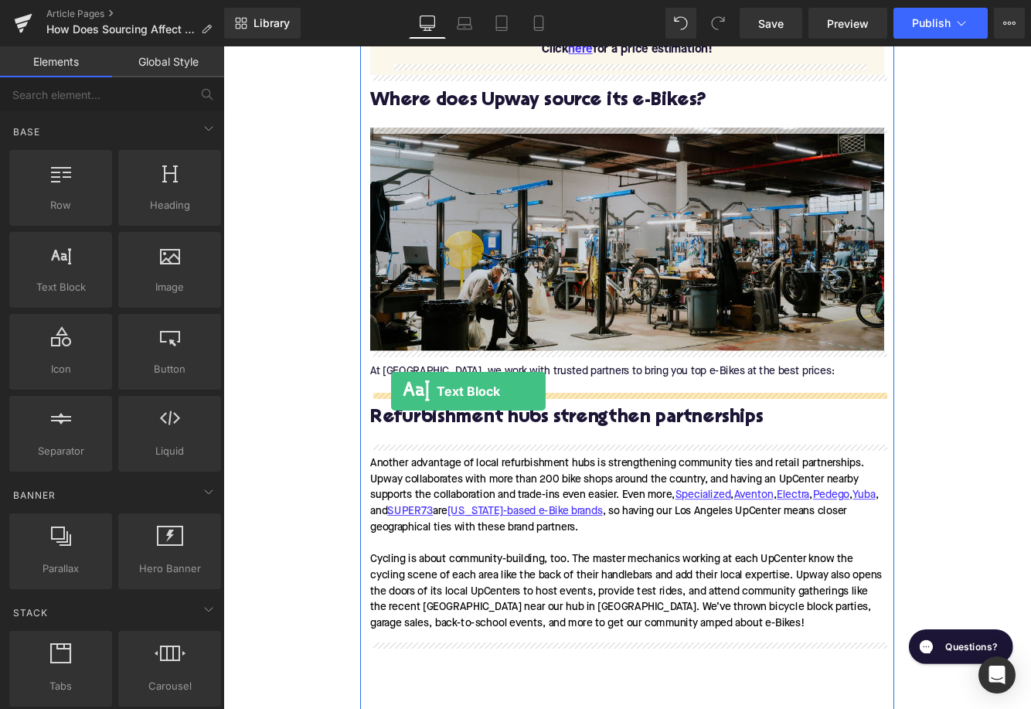
drag, startPoint x: 301, startPoint y: 322, endPoint x: 417, endPoint y: 445, distance: 168.9
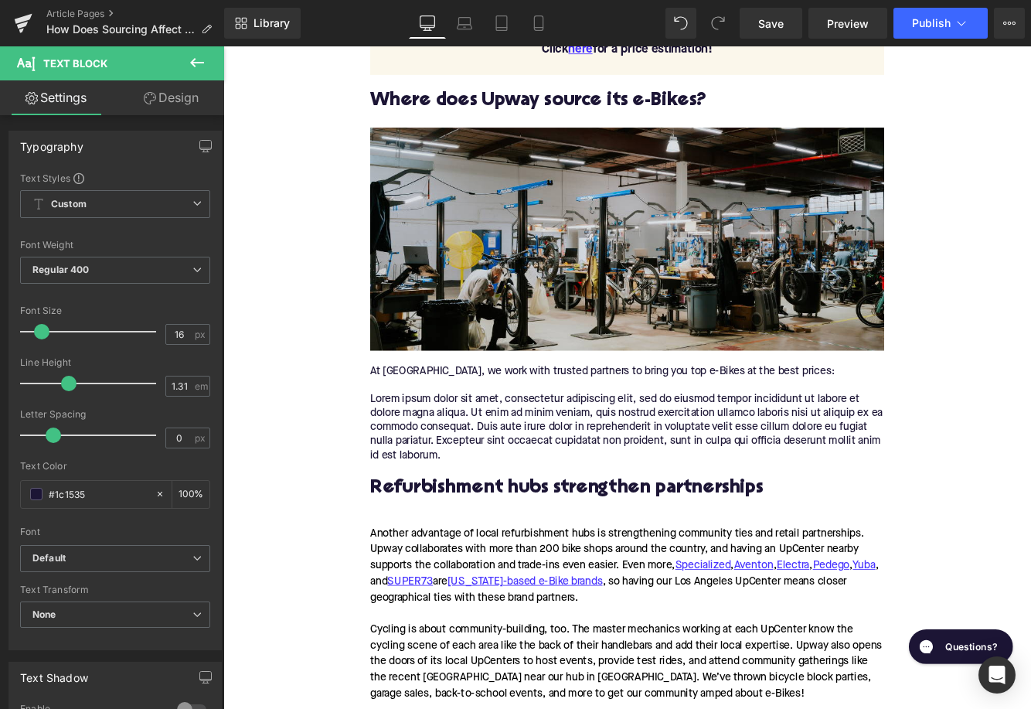
click at [505, 476] on p "Lorem ipsum dolor sit amet, consectetur adipiscing elit, sed do eiusmod tempor …" at bounding box center [690, 487] width 595 height 81
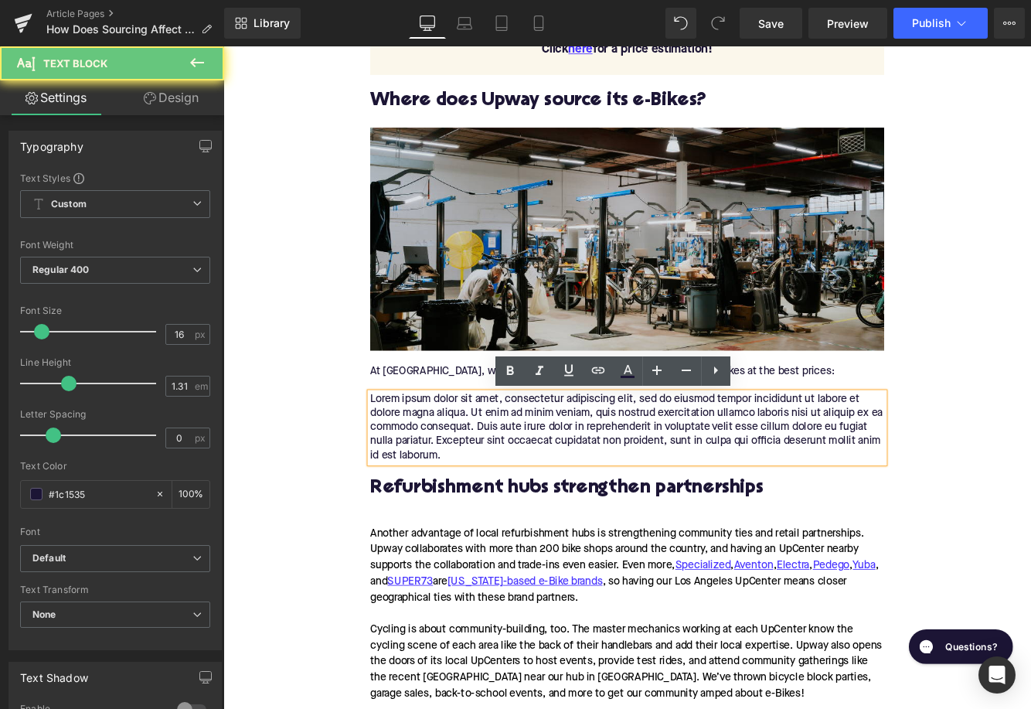
click at [505, 476] on p "Lorem ipsum dolor sit amet, consectetur adipiscing elit, sed do eiusmod tempor …" at bounding box center [690, 487] width 595 height 81
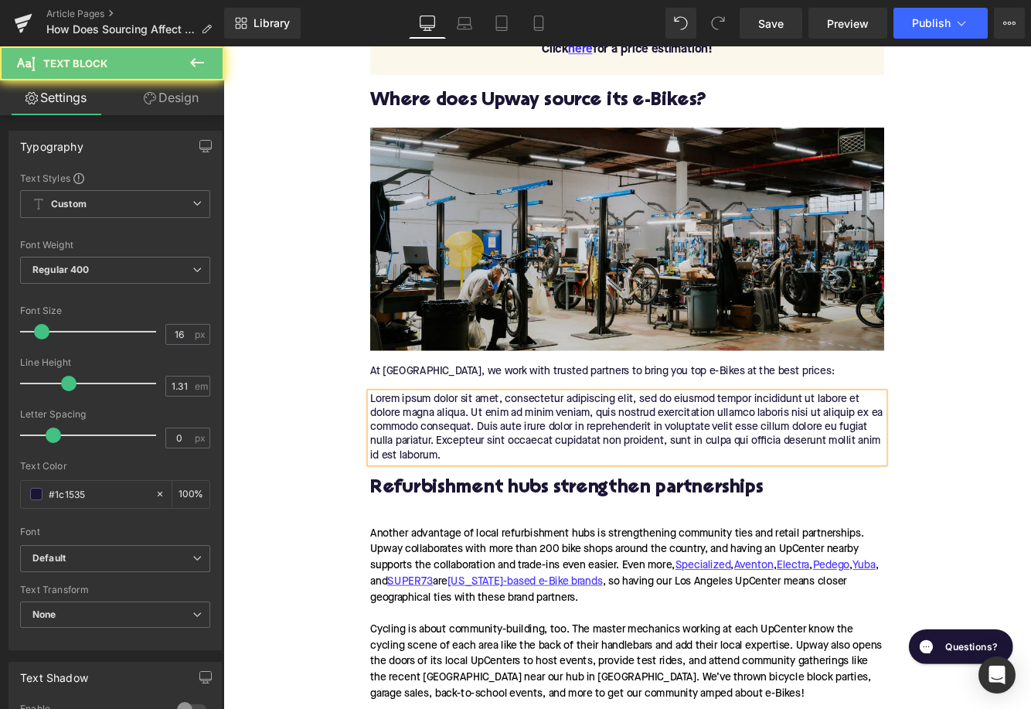
paste div
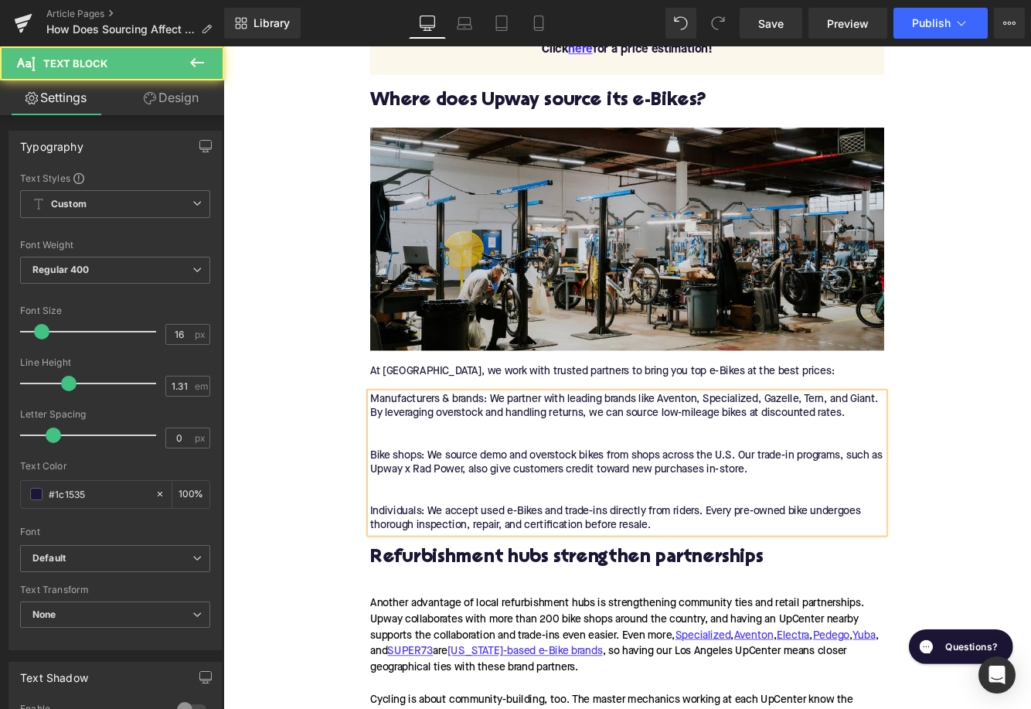
click at [483, 503] on p "Manufacturers & brands: We partner with leading brands like Aventon, Specialize…" at bounding box center [690, 528] width 595 height 162
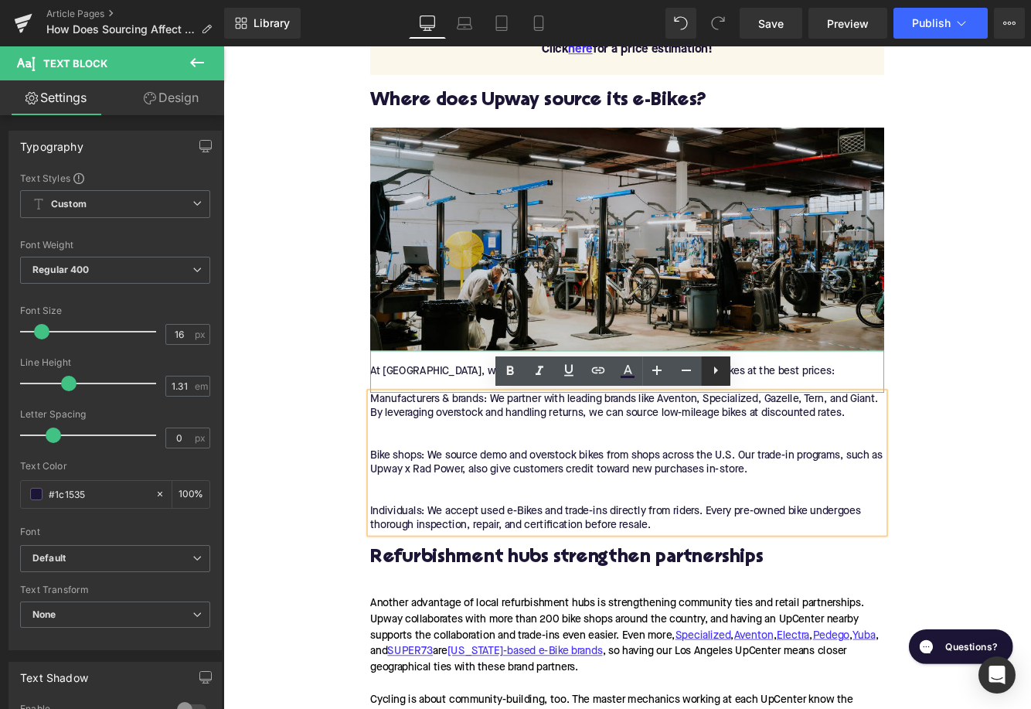
click at [727, 376] on link at bounding box center [715, 370] width 29 height 29
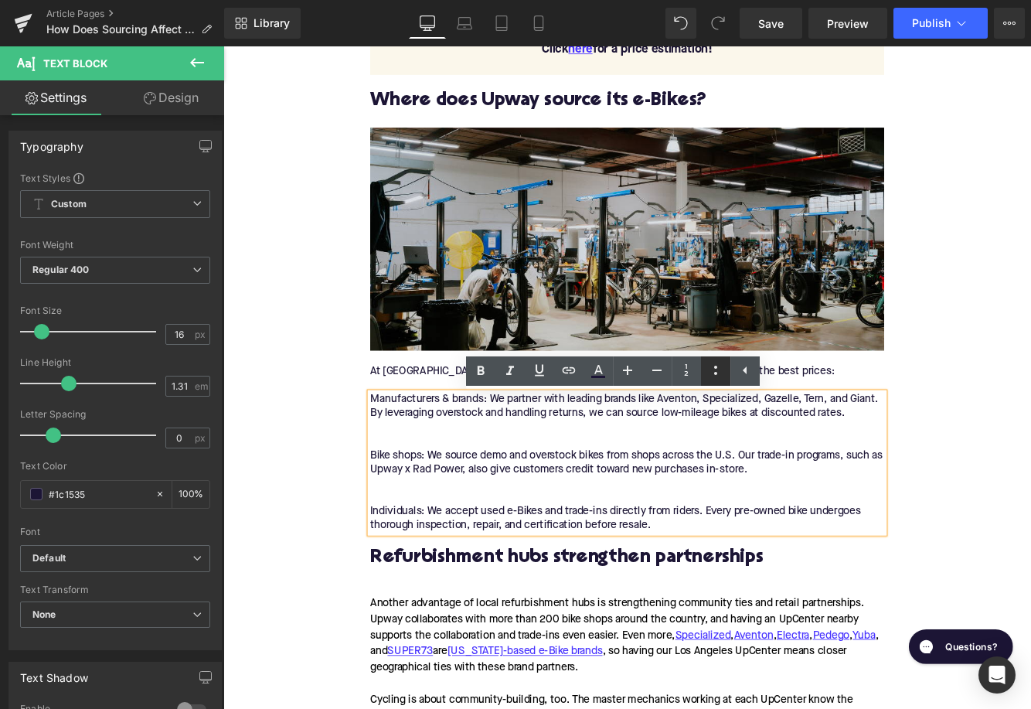
click at [719, 374] on icon at bounding box center [715, 370] width 19 height 19
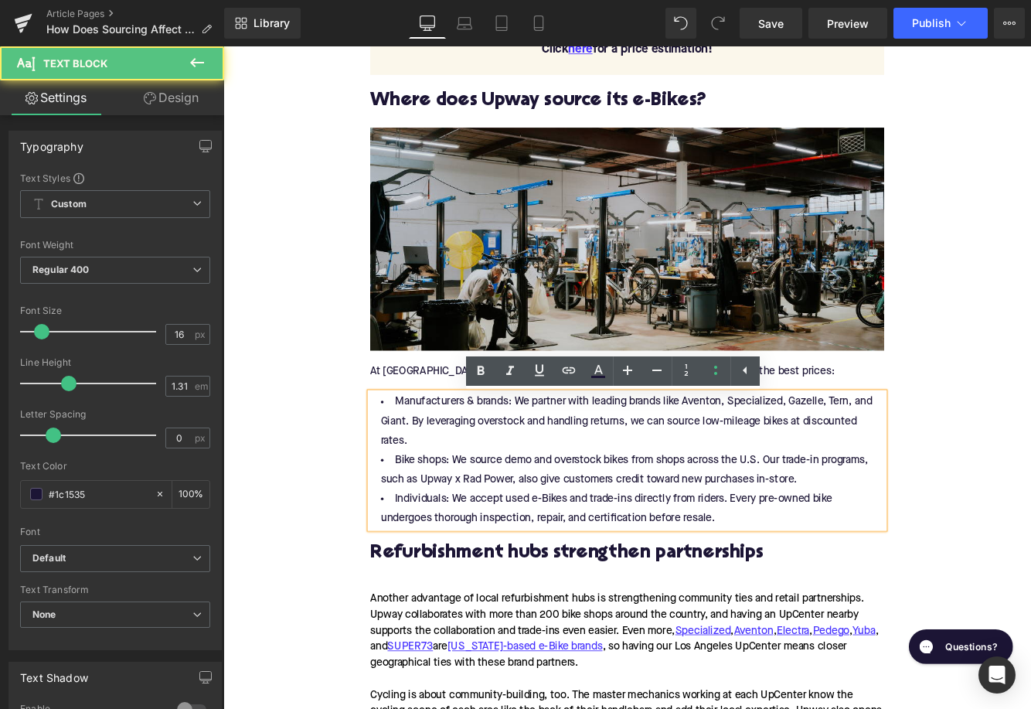
click at [463, 498] on li "Manufacturers & brands: We partner with leading brands like Aventon, Specialize…" at bounding box center [690, 480] width 595 height 67
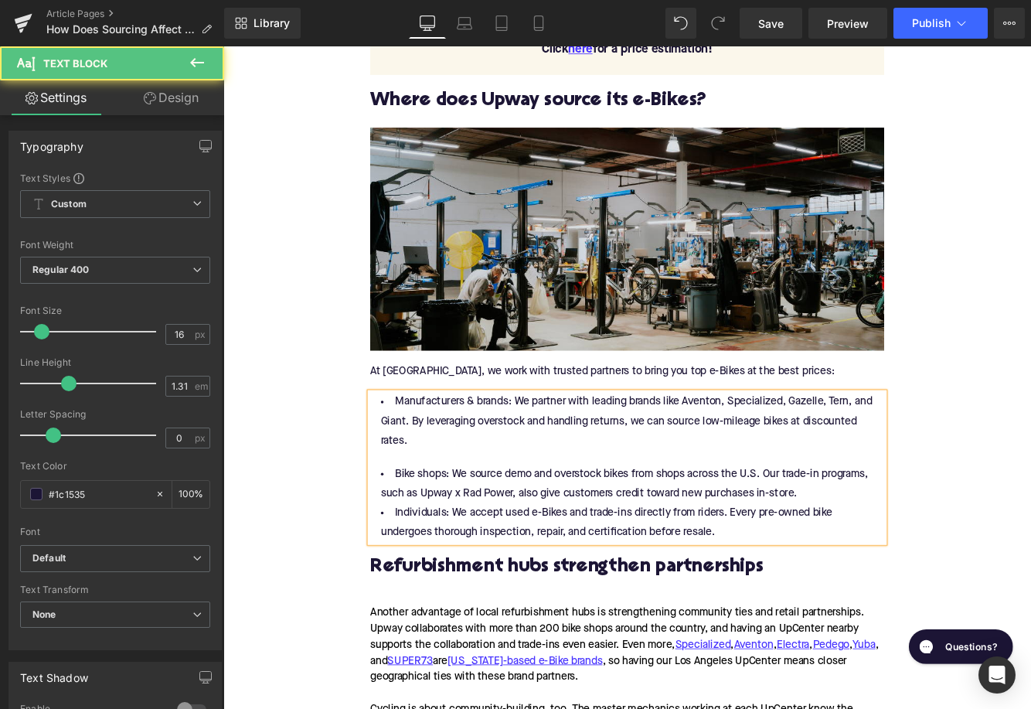
click at [925, 561] on li "Bike shops: We source demo and overstock bikes from shops across the U.S. Our t…" at bounding box center [690, 553] width 595 height 45
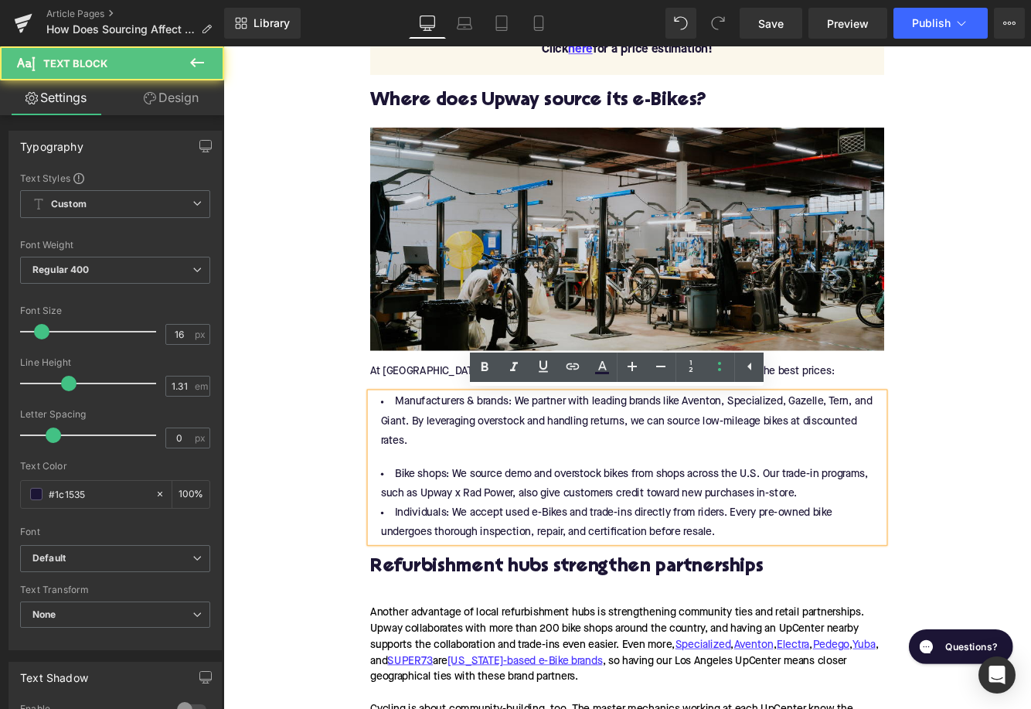
click at [909, 570] on li "Bike shops: We source demo and overstock bikes from shops across the U.S. Our t…" at bounding box center [690, 553] width 595 height 45
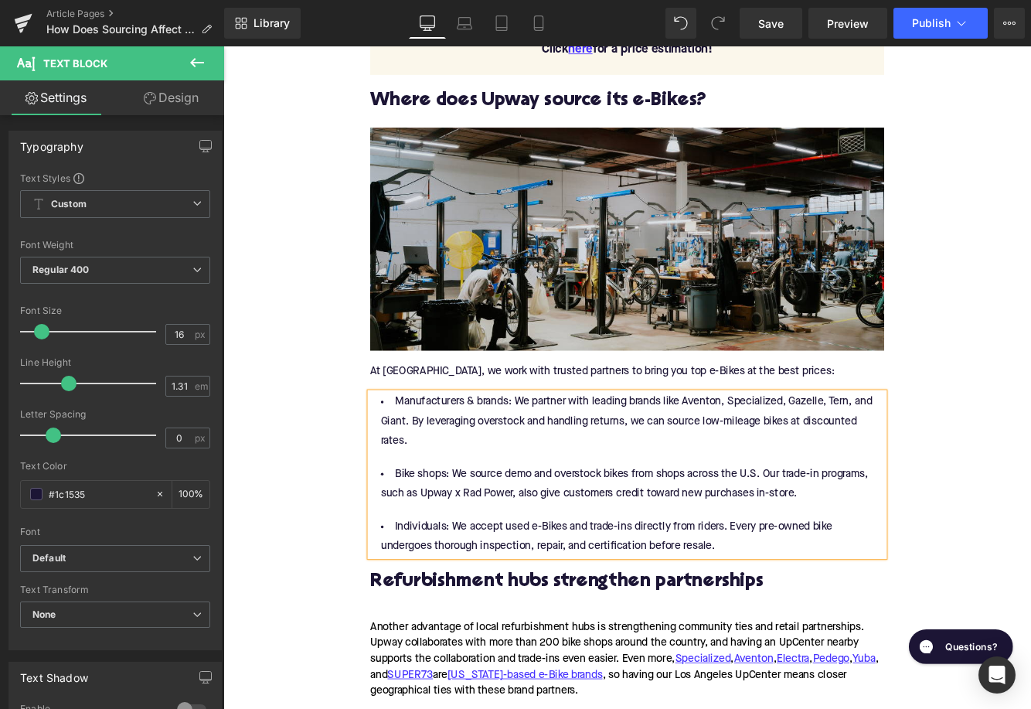
click at [444, 607] on li "Individuals: We accept used e-Bikes and trade-ins directly from riders. Every p…" at bounding box center [690, 614] width 595 height 45
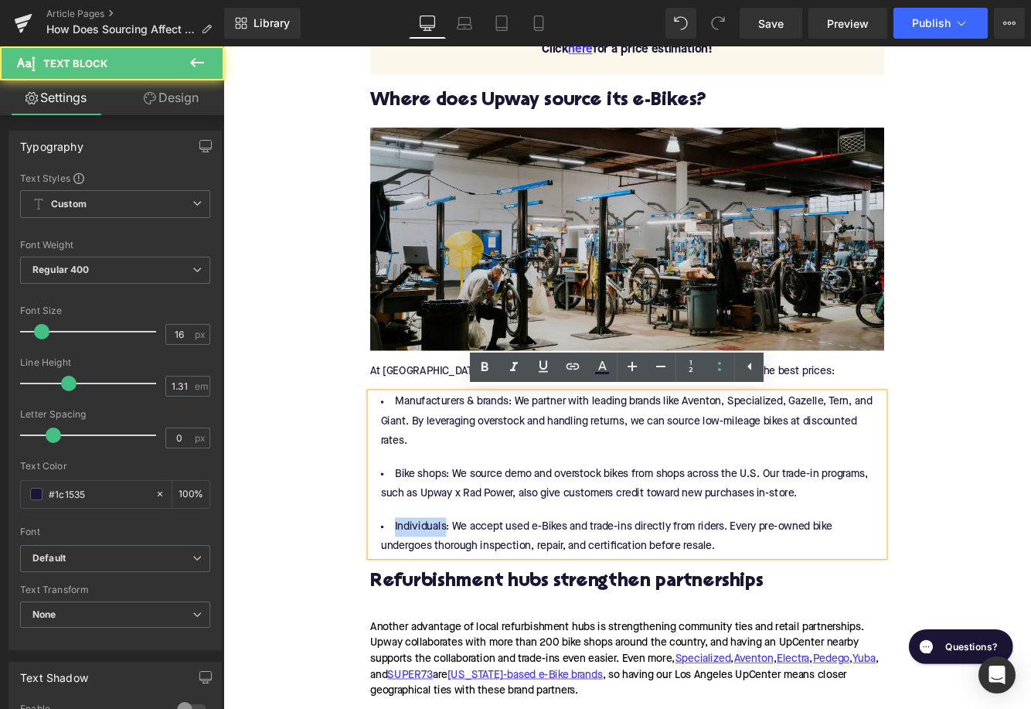
click at [444, 607] on li "Individuals: We accept used e-Bikes and trade-ins directly from riders. Every p…" at bounding box center [690, 614] width 595 height 45
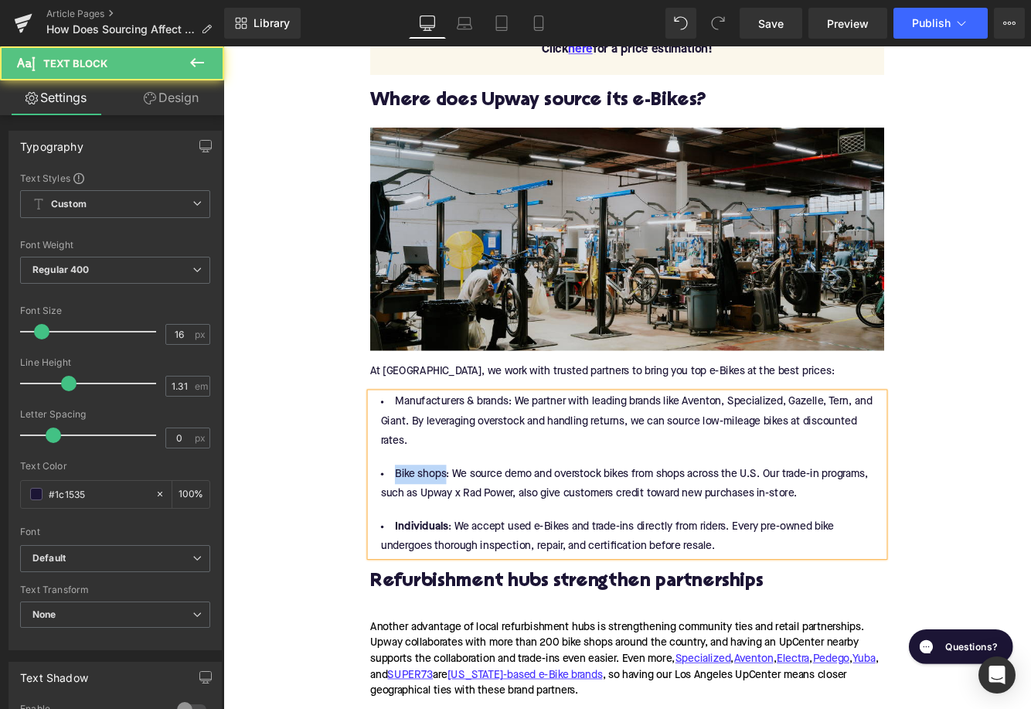
drag, startPoint x: 478, startPoint y: 546, endPoint x: 412, endPoint y: 546, distance: 66.5
click at [412, 546] on li "Bike shops: We source demo and overstock bikes from shops across the U.S. Our t…" at bounding box center [690, 553] width 595 height 45
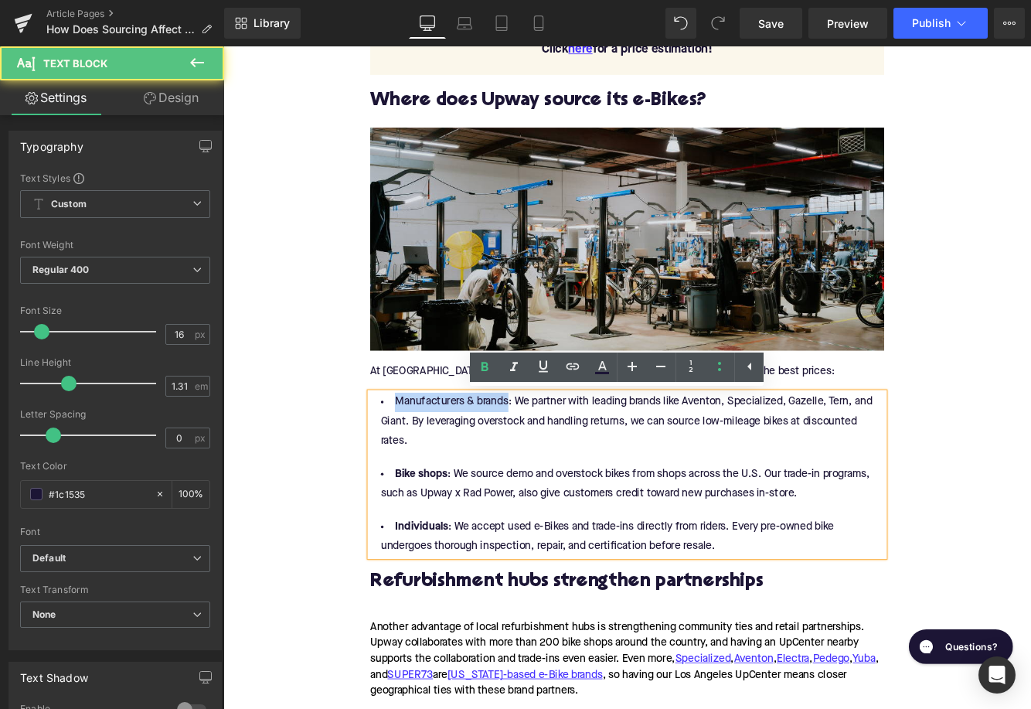
drag, startPoint x: 549, startPoint y: 458, endPoint x: 400, endPoint y: 457, distance: 148.4
click at [400, 457] on li "Manufacturers & brands: We partner with leading brands like Aventon, Specialize…" at bounding box center [690, 480] width 595 height 67
click at [774, 464] on li "Manufacturers & brands : We partner with leading brands like Aventon, Specializ…" at bounding box center [690, 480] width 595 height 67
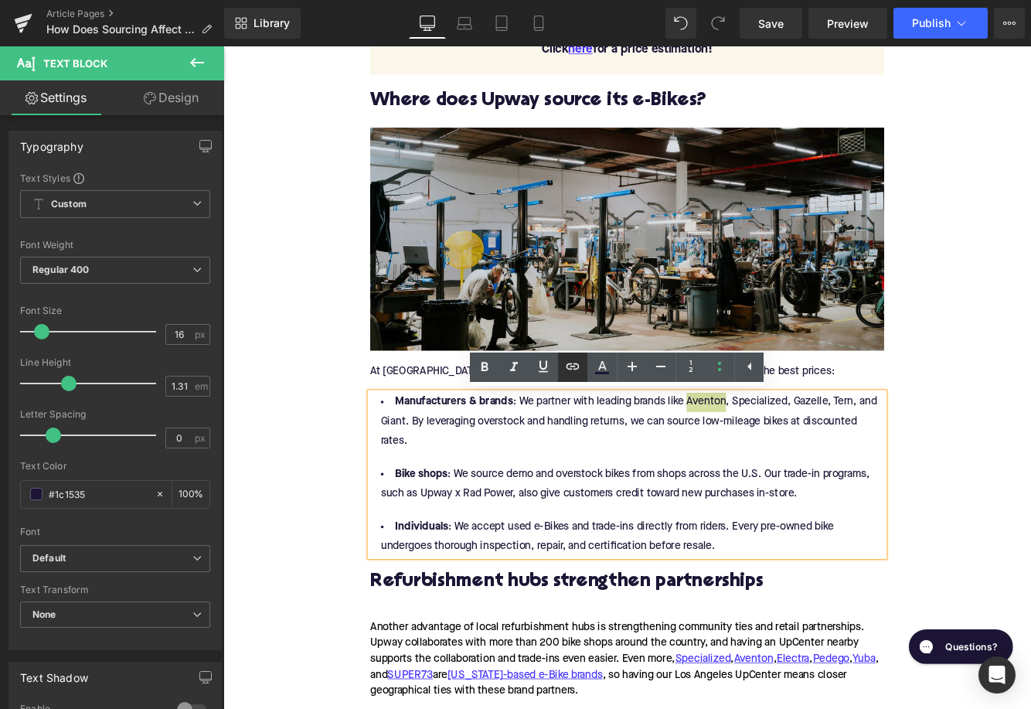
click at [571, 364] on icon at bounding box center [572, 366] width 13 height 6
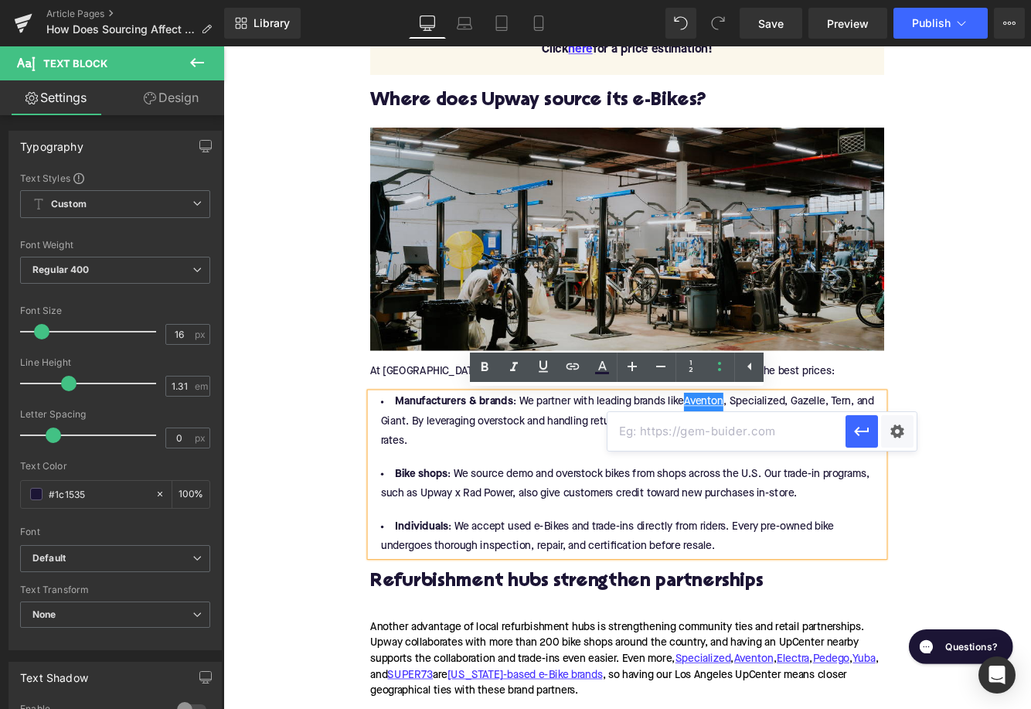
click at [644, 436] on input "text" at bounding box center [726, 431] width 238 height 39
paste input "[URL][DOMAIN_NAME]"
type input "[URL][DOMAIN_NAME]"
click at [856, 437] on icon "button" at bounding box center [861, 431] width 19 height 19
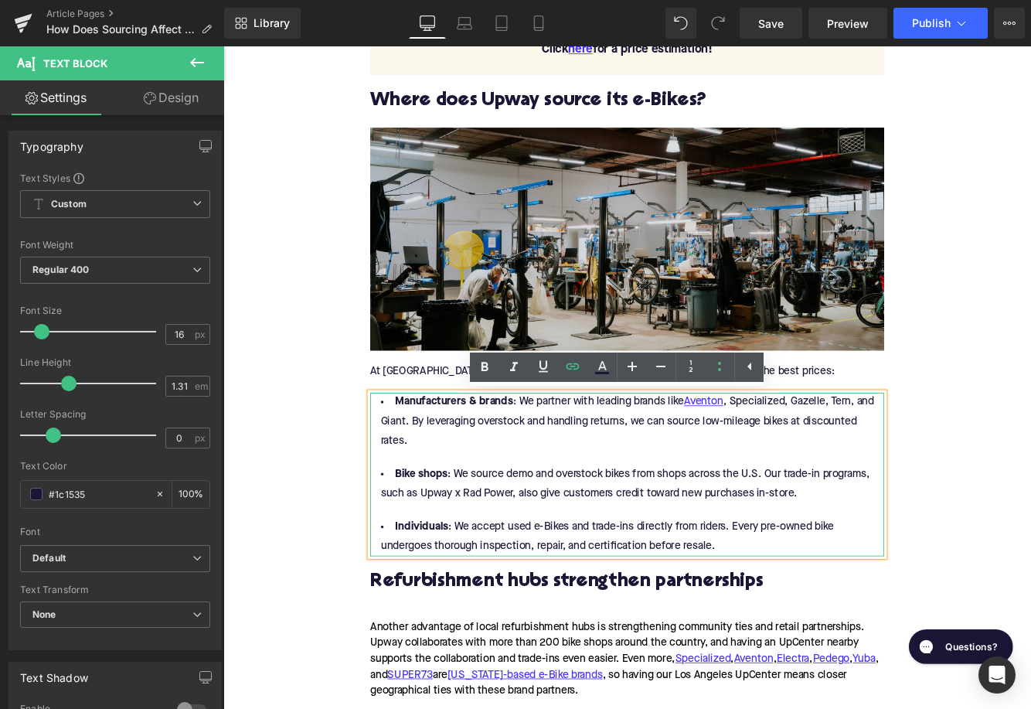
click at [834, 461] on li "Manufacturers & brands : We partner with leading brands like Aventon , Speciali…" at bounding box center [690, 480] width 595 height 67
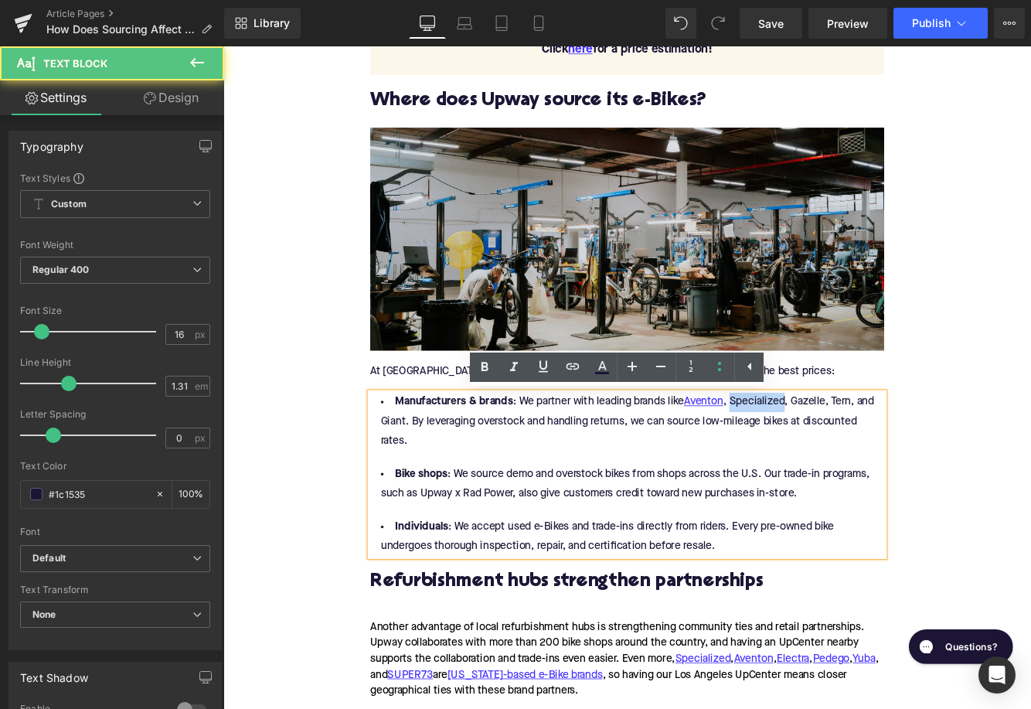
click at [834, 461] on li "Manufacturers & brands : We partner with leading brands like Aventon , Speciali…" at bounding box center [690, 480] width 595 height 67
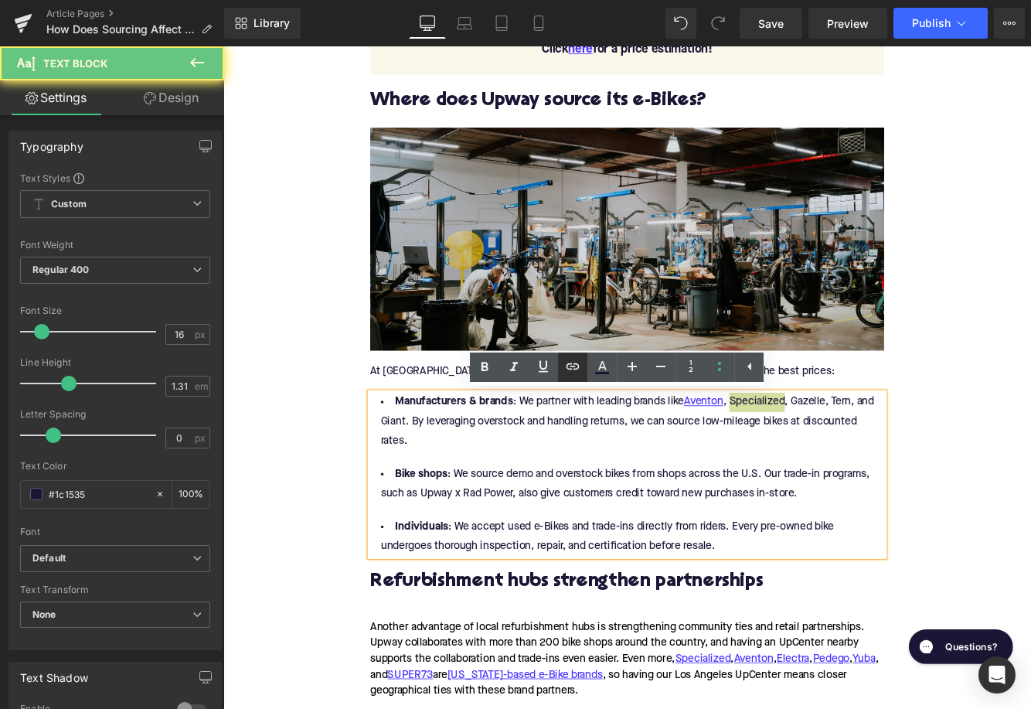
click at [563, 368] on icon at bounding box center [572, 366] width 19 height 19
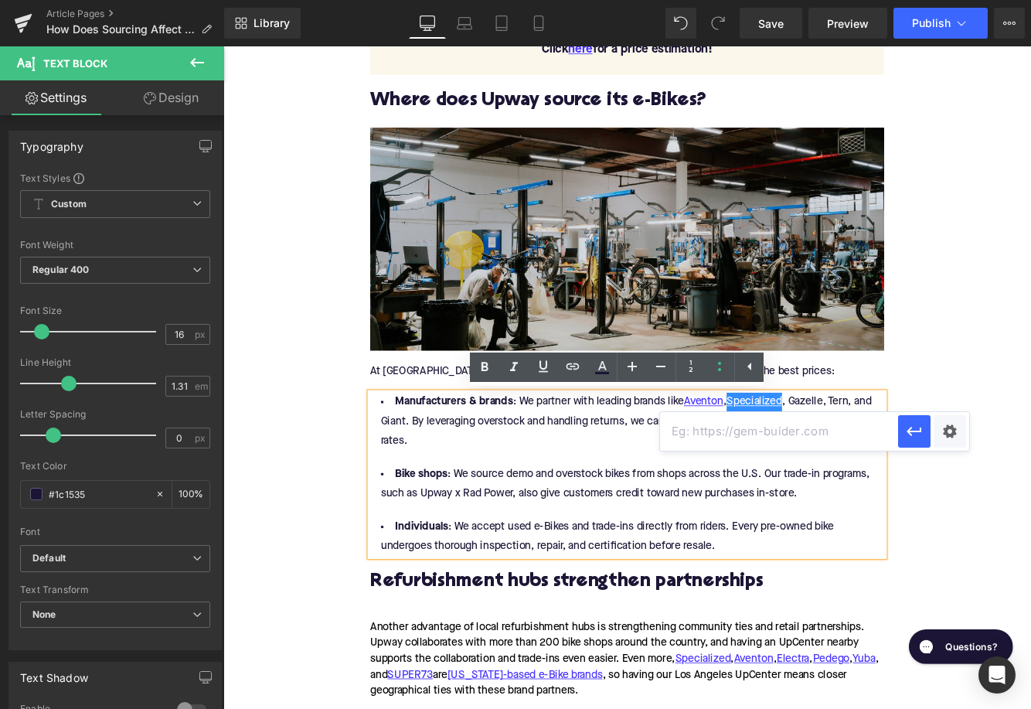
click at [687, 434] on input "text" at bounding box center [779, 431] width 238 height 39
paste input "https://upway.co/collections/specialized-electric-bike"
click at [907, 432] on icon "button" at bounding box center [913, 431] width 15 height 9
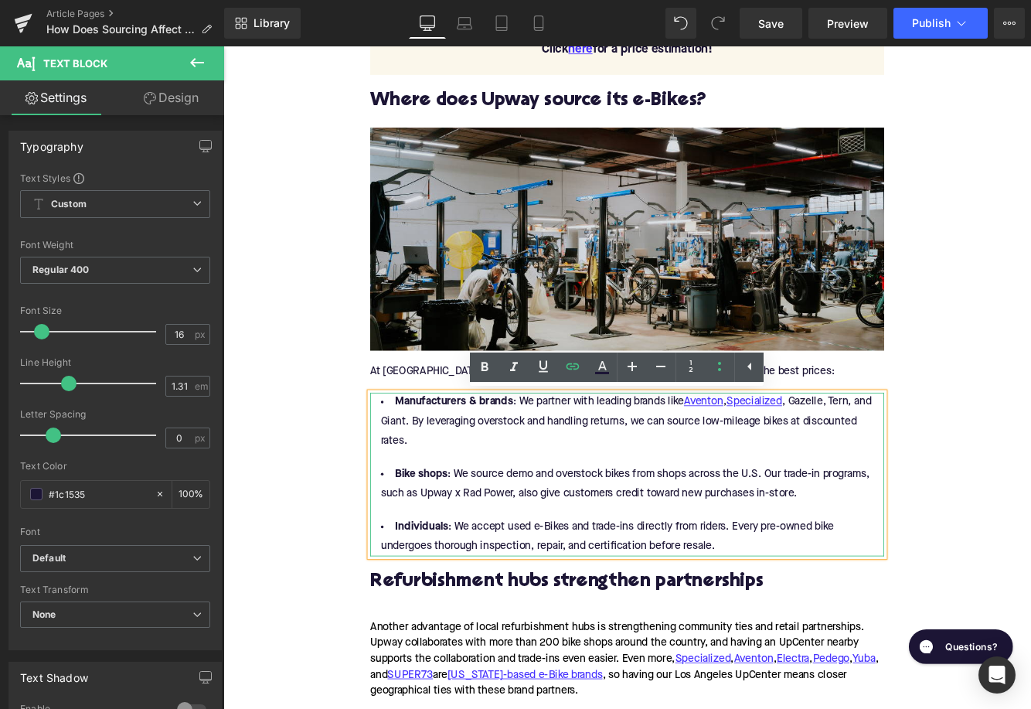
click at [891, 464] on li "Manufacturers & brands : We partner with leading brands like Aventon , Speciali…" at bounding box center [690, 480] width 595 height 67
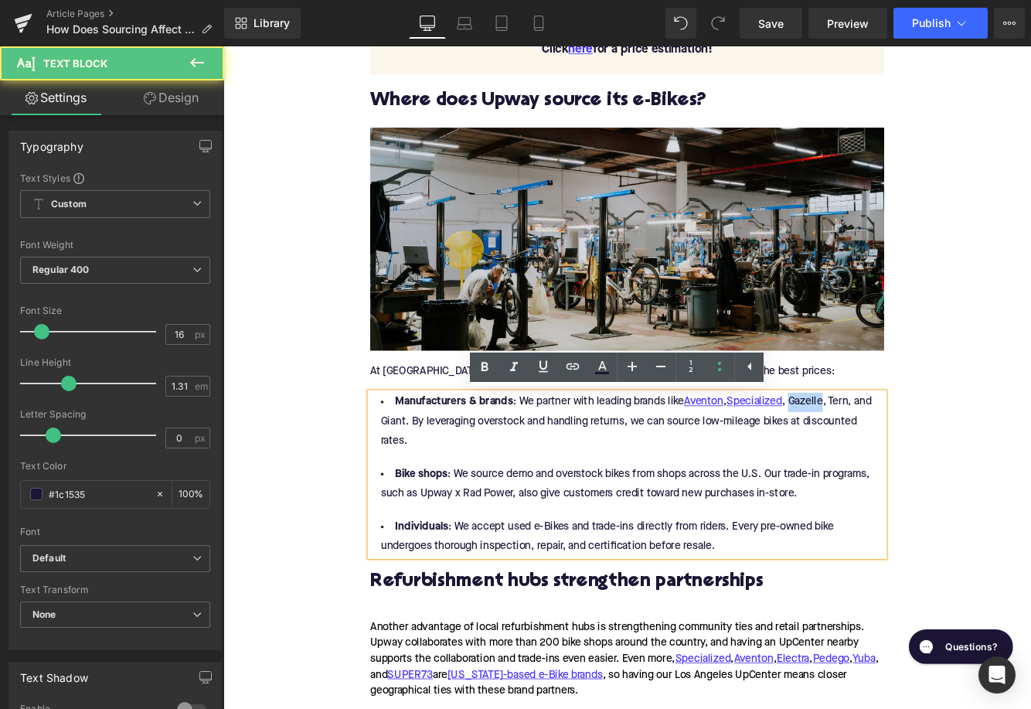
click at [891, 464] on li "Manufacturers & brands : We partner with leading brands like Aventon , Speciali…" at bounding box center [690, 480] width 595 height 67
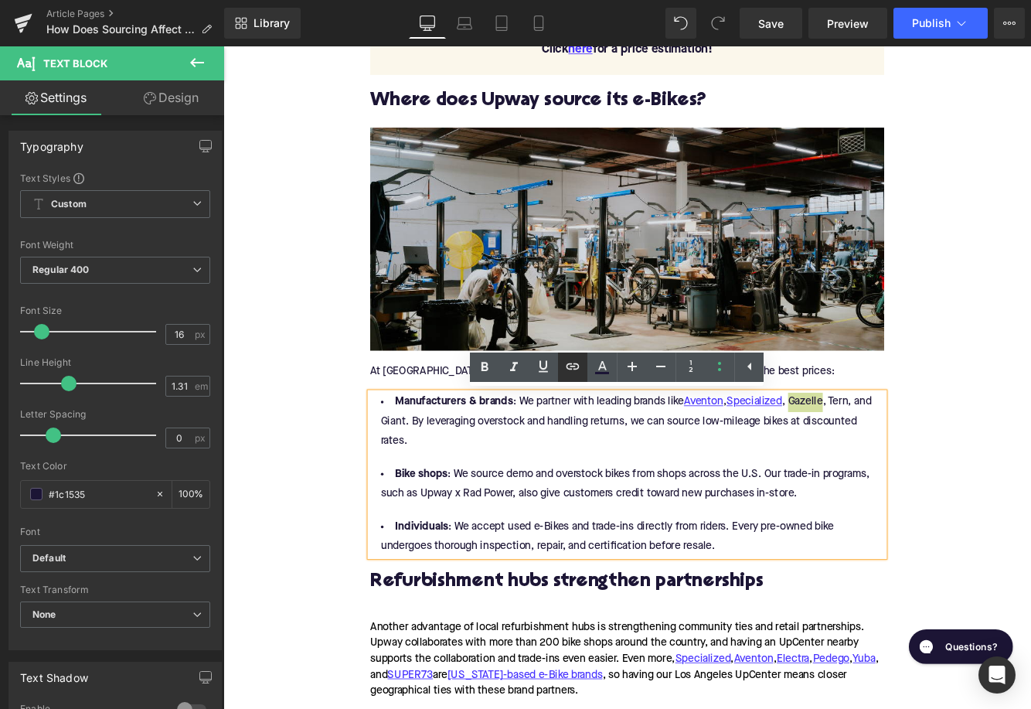
click at [573, 365] on icon at bounding box center [572, 366] width 19 height 19
click at [706, 437] on input "text" at bounding box center [798, 431] width 238 height 39
paste input "https://upway.co/collections/gazelle-electric-bike"
click at [933, 431] on icon "button" at bounding box center [933, 431] width 15 height 9
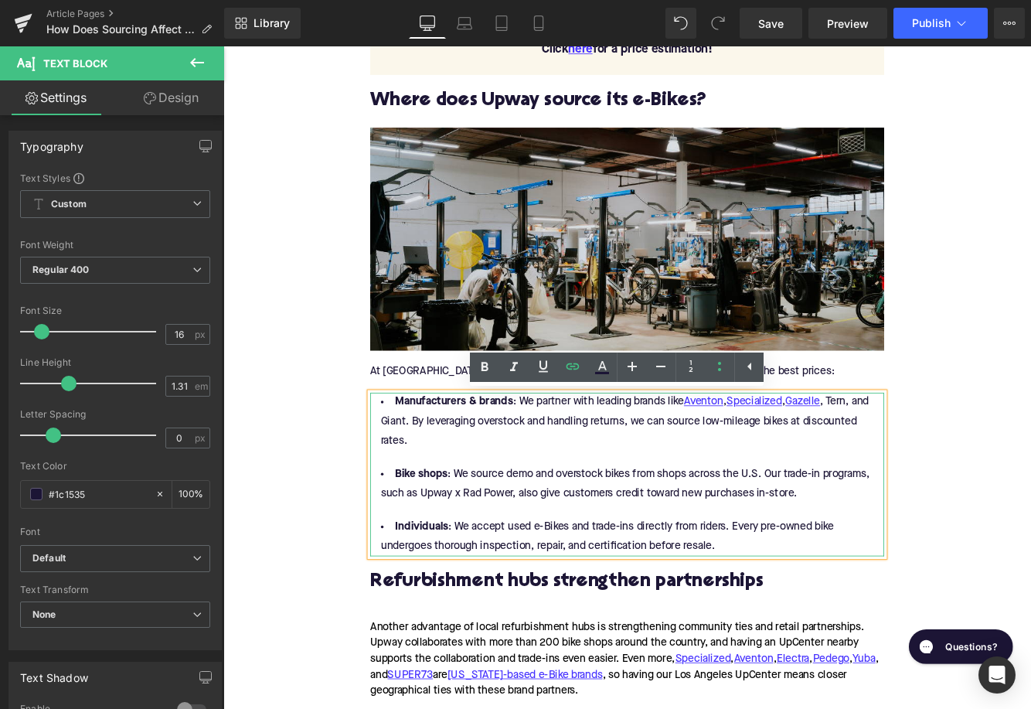
click at [943, 464] on li "Manufacturers & brands : We partner with leading brands like Aventon , Speciali…" at bounding box center [690, 480] width 595 height 67
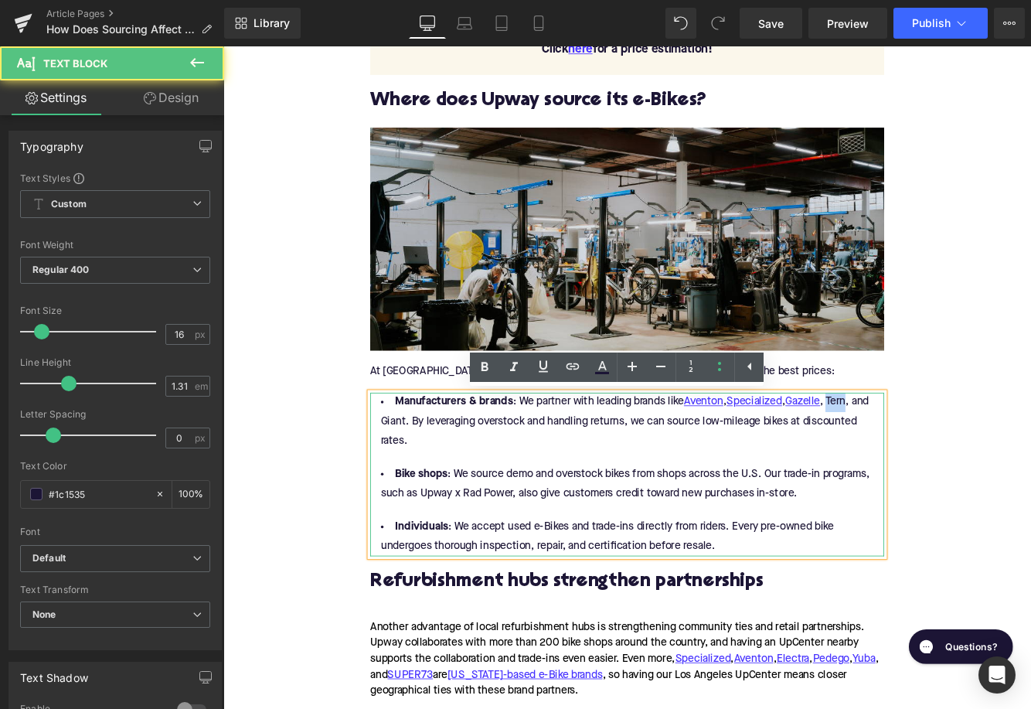
click at [943, 464] on li "Manufacturers & brands : We partner with leading brands like Aventon , Speciali…" at bounding box center [690, 480] width 595 height 67
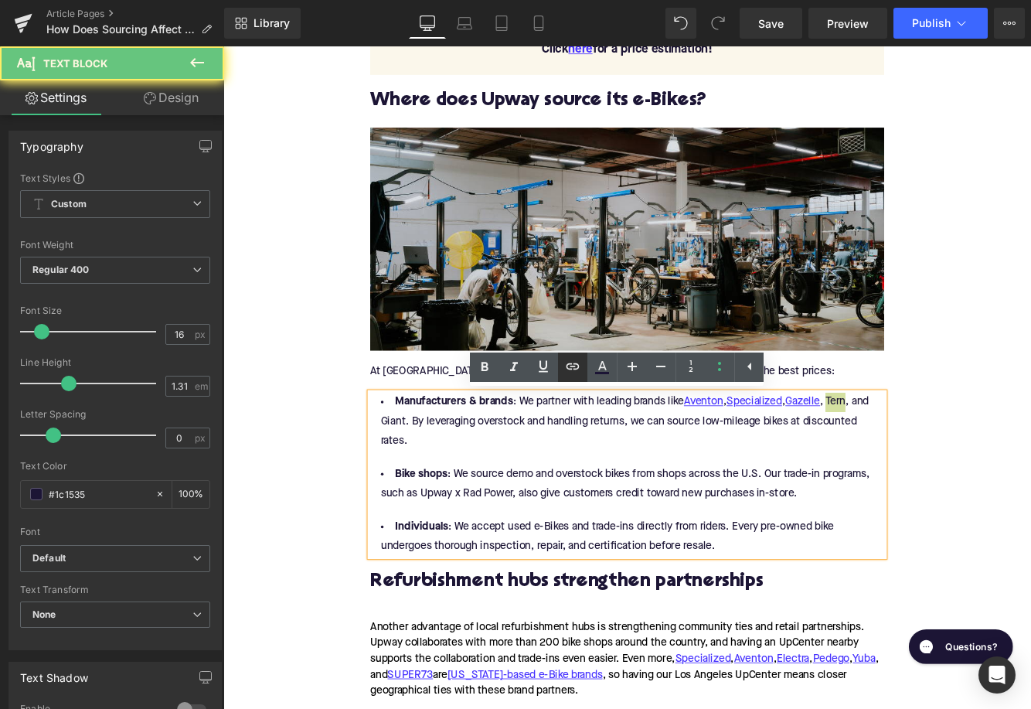
click at [577, 364] on icon at bounding box center [572, 366] width 13 height 6
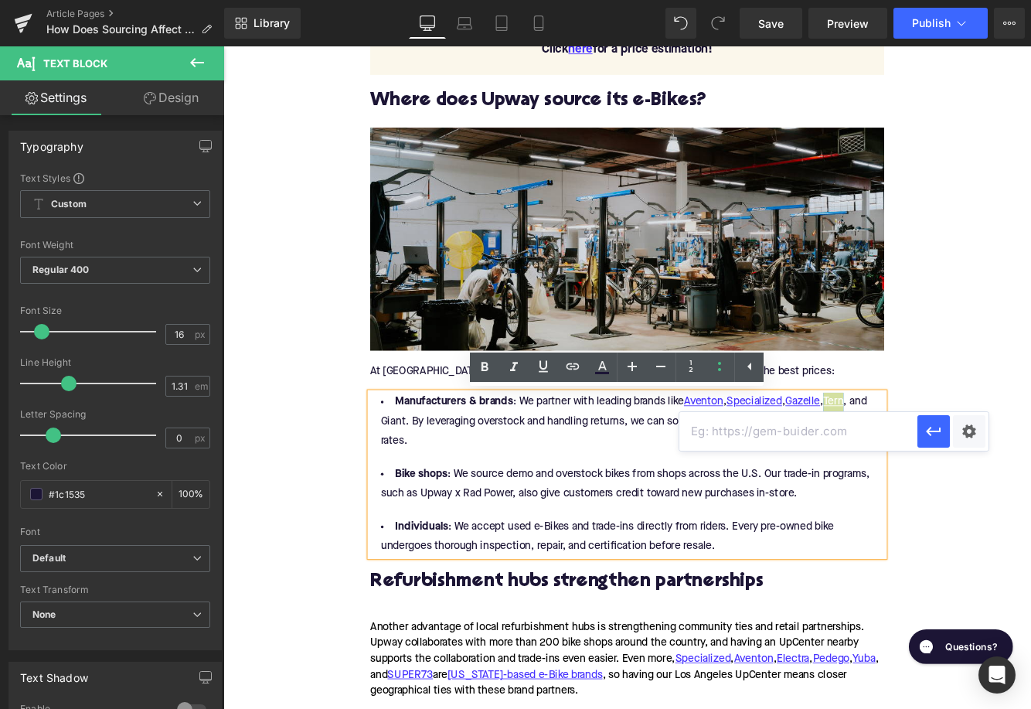
click at [709, 433] on input "text" at bounding box center [798, 431] width 238 height 39
paste input "https://upway.co/collections/tern-electric-bike"
type input "https://upway.co/collections/tern-electric-bike"
click at [934, 432] on icon "button" at bounding box center [933, 431] width 15 height 9
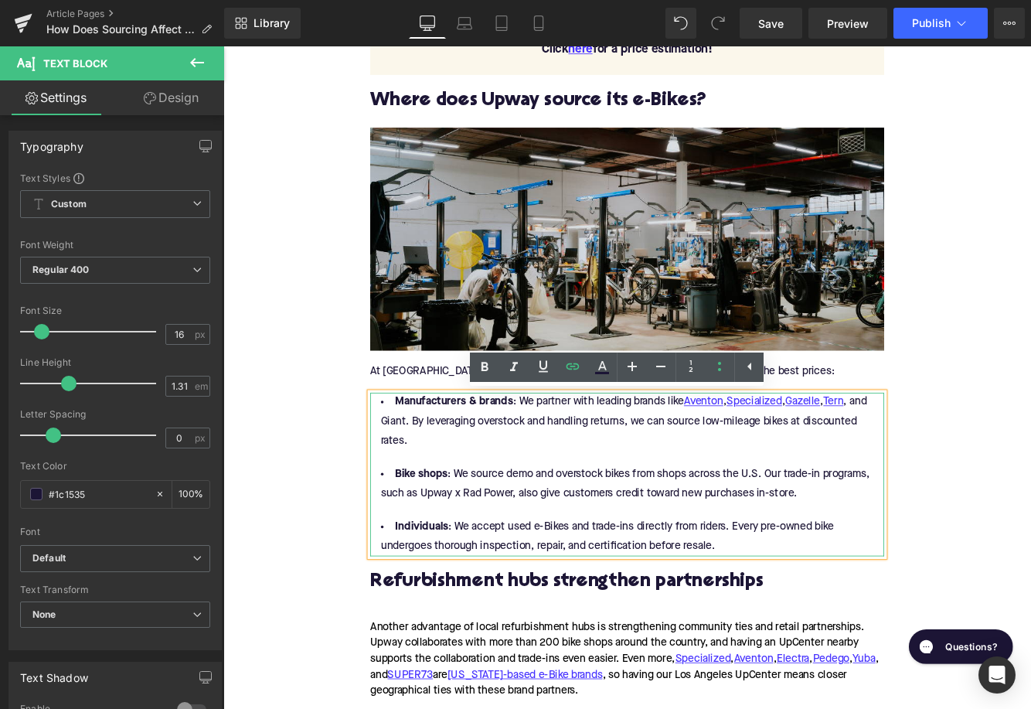
click at [420, 478] on li "Manufacturers & brands : We partner with leading brands like Aventon , Speciali…" at bounding box center [690, 480] width 595 height 67
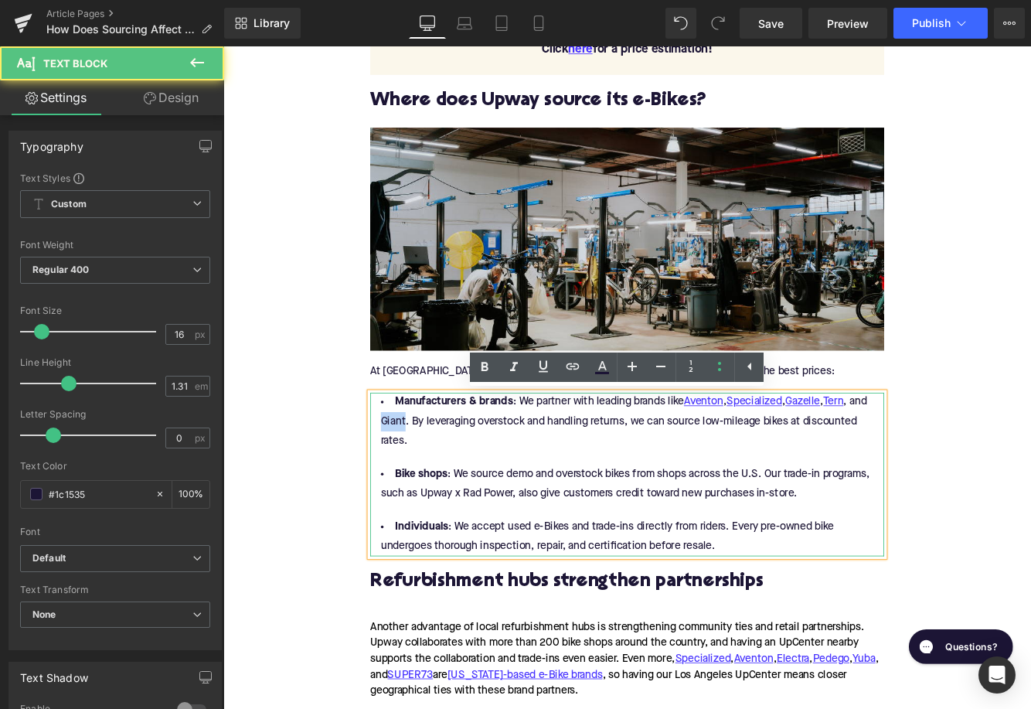
click at [420, 478] on li "Manufacturers & brands : We partner with leading brands like Aventon , Speciali…" at bounding box center [690, 480] width 595 height 67
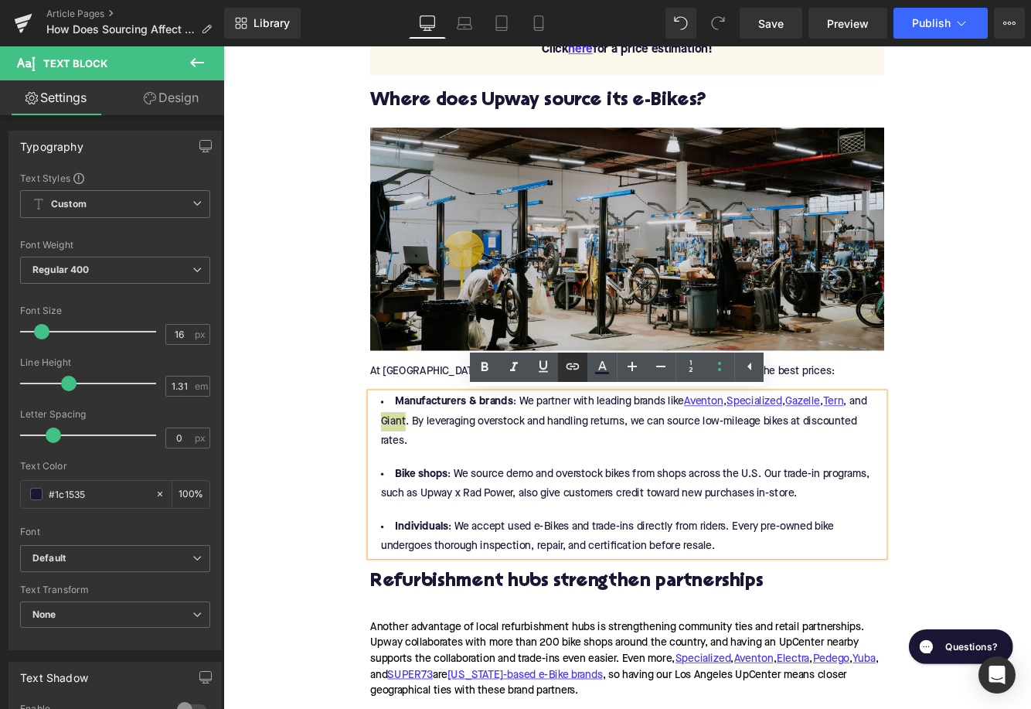
click at [570, 368] on icon at bounding box center [572, 366] width 19 height 19
click at [451, 449] on input "text" at bounding box center [506, 451] width 238 height 39
paste input "[URL][DOMAIN_NAME]"
click at [635, 456] on icon "button" at bounding box center [641, 451] width 19 height 19
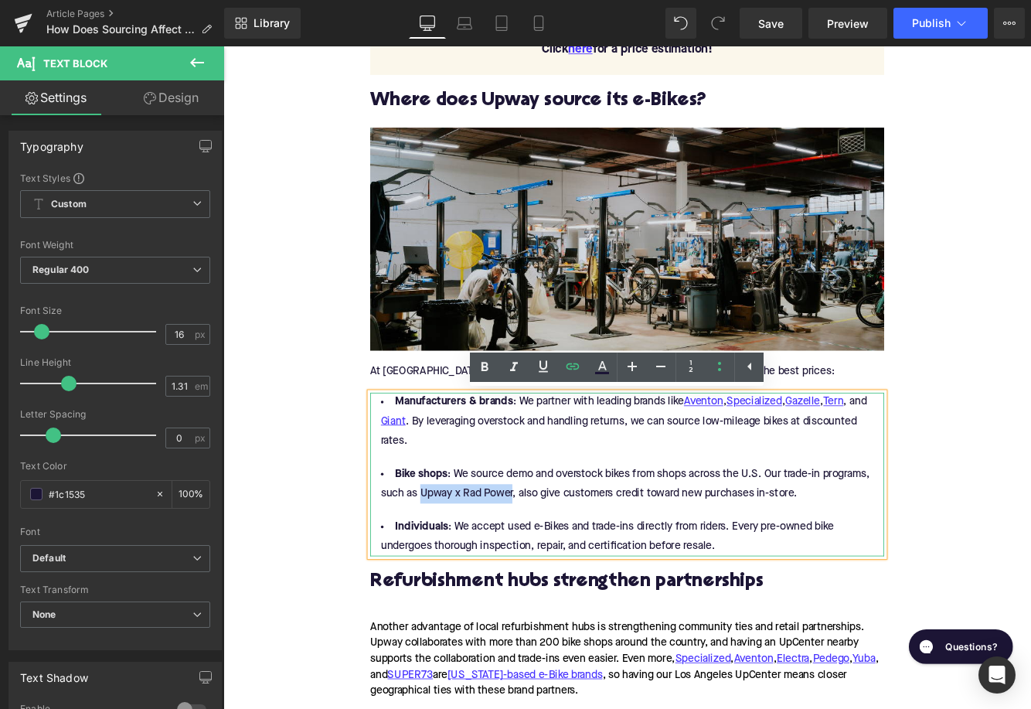
drag, startPoint x: 561, startPoint y: 569, endPoint x: 454, endPoint y: 574, distance: 107.6
click at [454, 574] on li "Bike shops : We source demo and overstock bikes from shops across the U.S. Our …" at bounding box center [690, 553] width 595 height 45
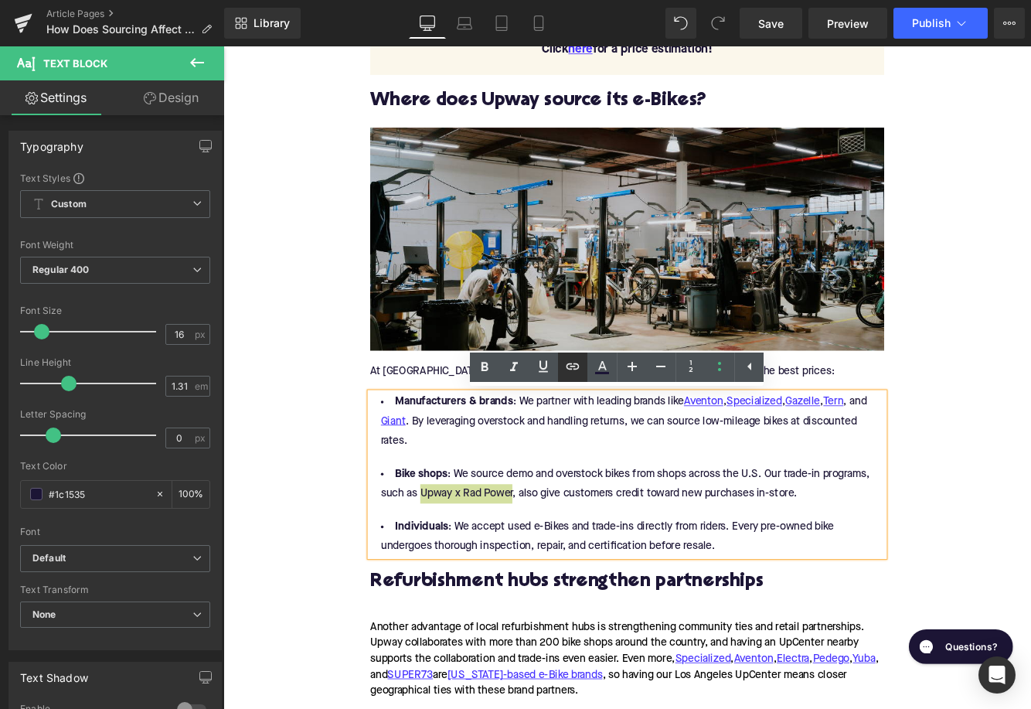
click at [578, 367] on icon at bounding box center [572, 366] width 13 height 6
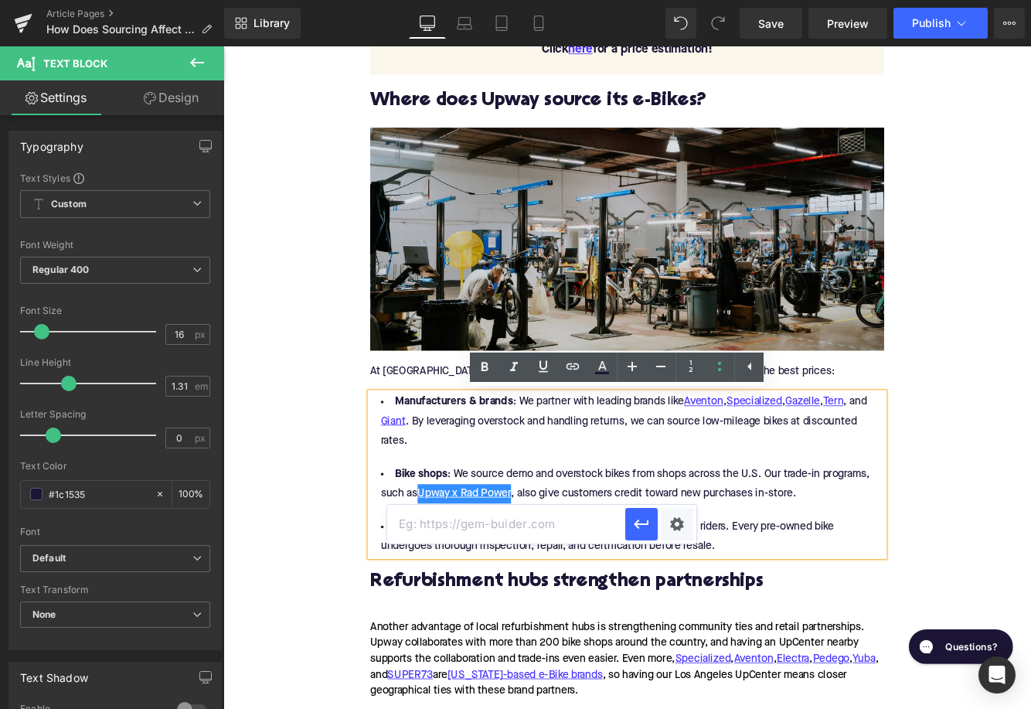
click at [556, 521] on input "text" at bounding box center [506, 524] width 238 height 39
paste input "http://upway.co/blogs/news/upway-x-rad-power-bikes-trade-in-program"
type input "http://upway.co/blogs/news/upway-x-rad-power-bikes-trade-in-program"
click at [640, 528] on icon "button" at bounding box center [641, 524] width 19 height 19
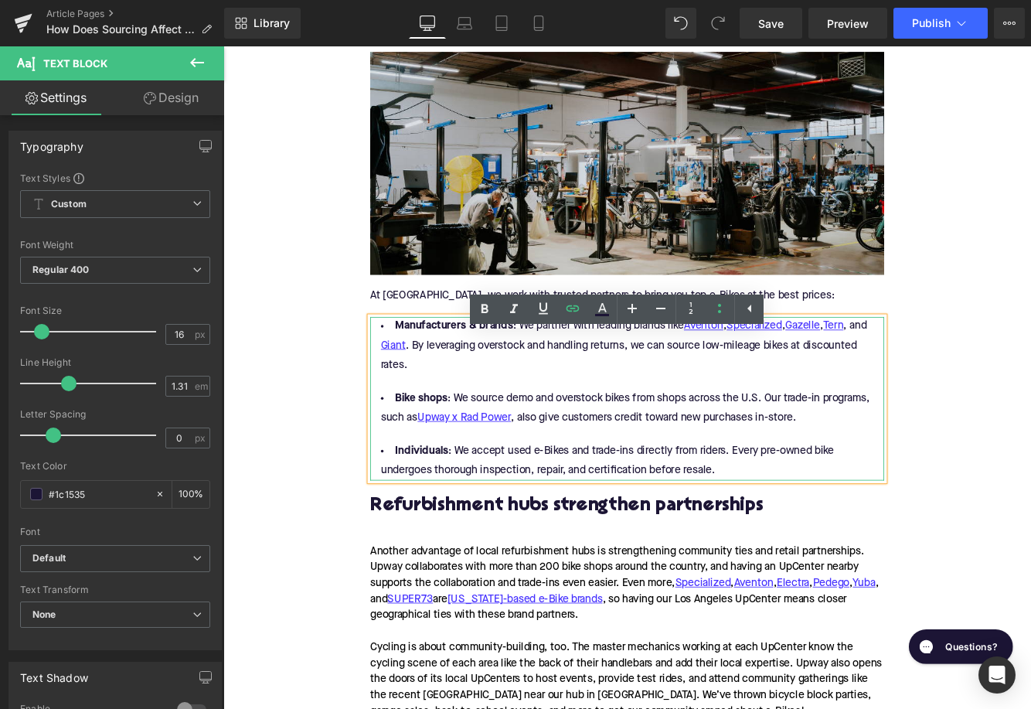
scroll to position [1737, 0]
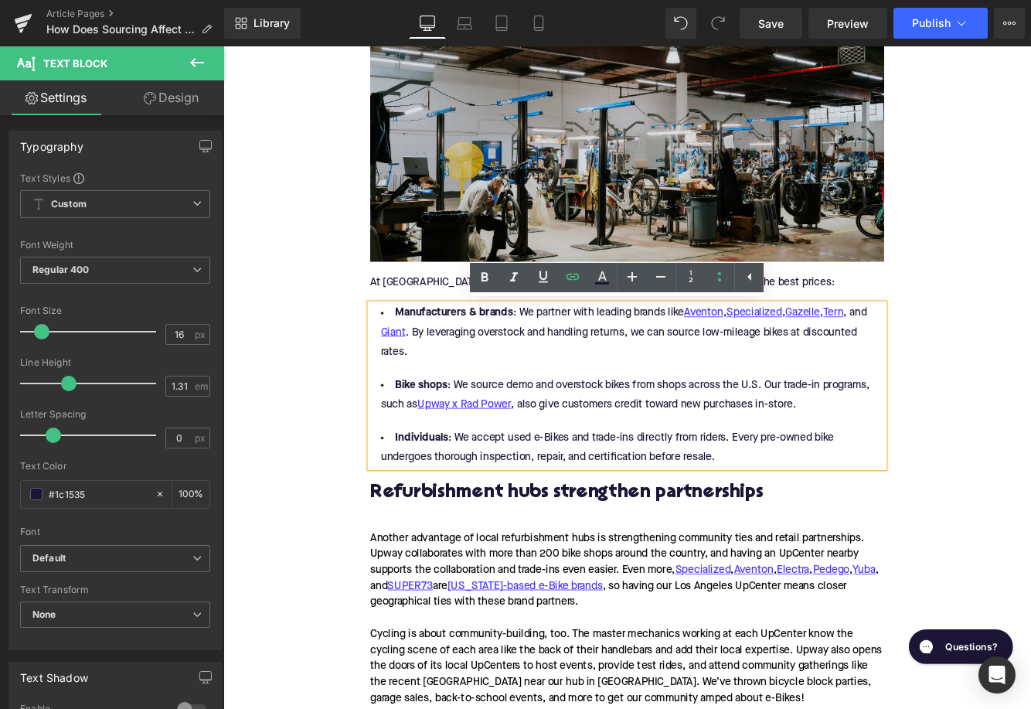
click at [257, 511] on div "Home / How Does Sourcing Affect Refurbished E-Bike Pricing in the US? Breadcrum…" at bounding box center [690, 427] width 935 height 3912
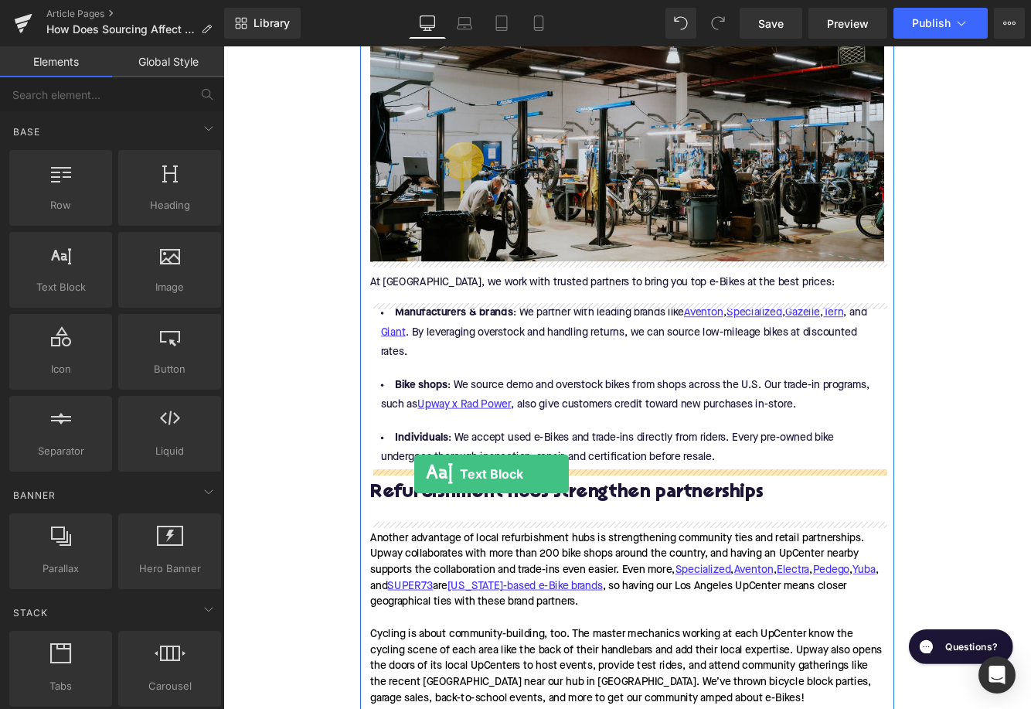
drag, startPoint x: 270, startPoint y: 308, endPoint x: 446, endPoint y: 544, distance: 294.3
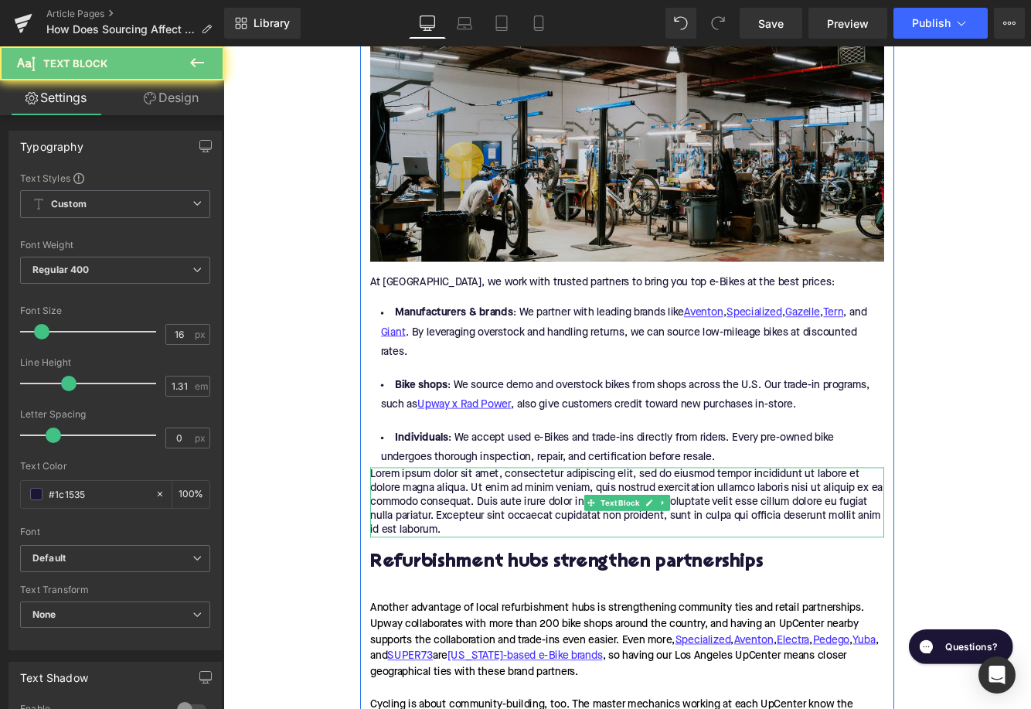
click at [486, 563] on p "Lorem ipsum dolor sit amet, consectetur adipiscing elit, sed do eiusmod tempor …" at bounding box center [690, 573] width 595 height 81
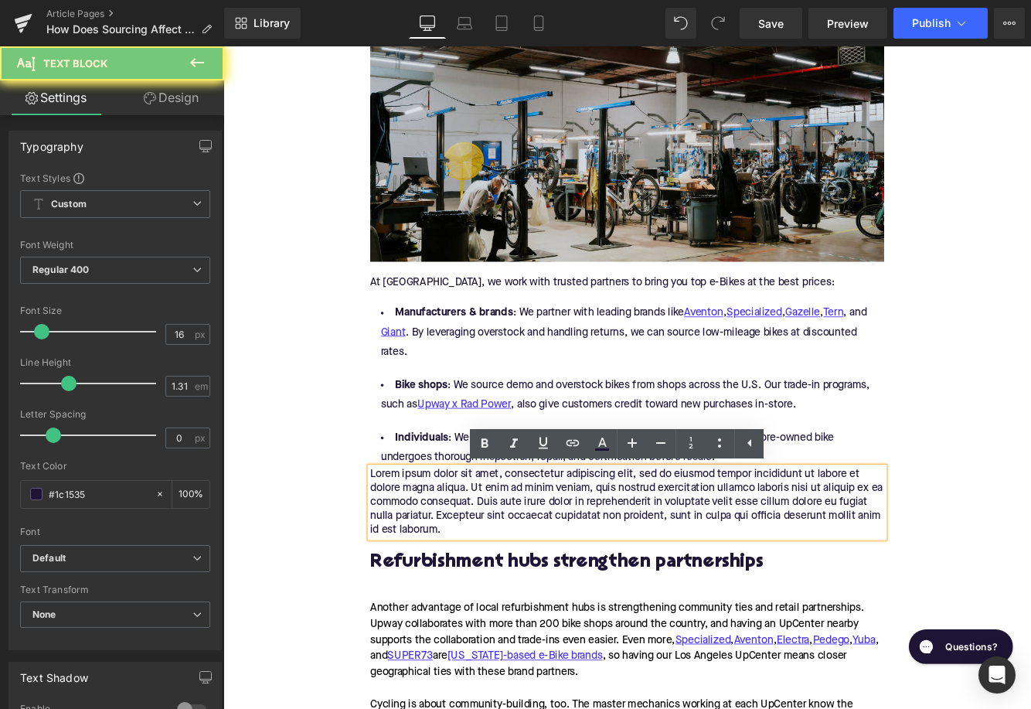
click at [486, 563] on p "Lorem ipsum dolor sit amet, consectetur adipiscing elit, sed do eiusmod tempor …" at bounding box center [690, 573] width 595 height 81
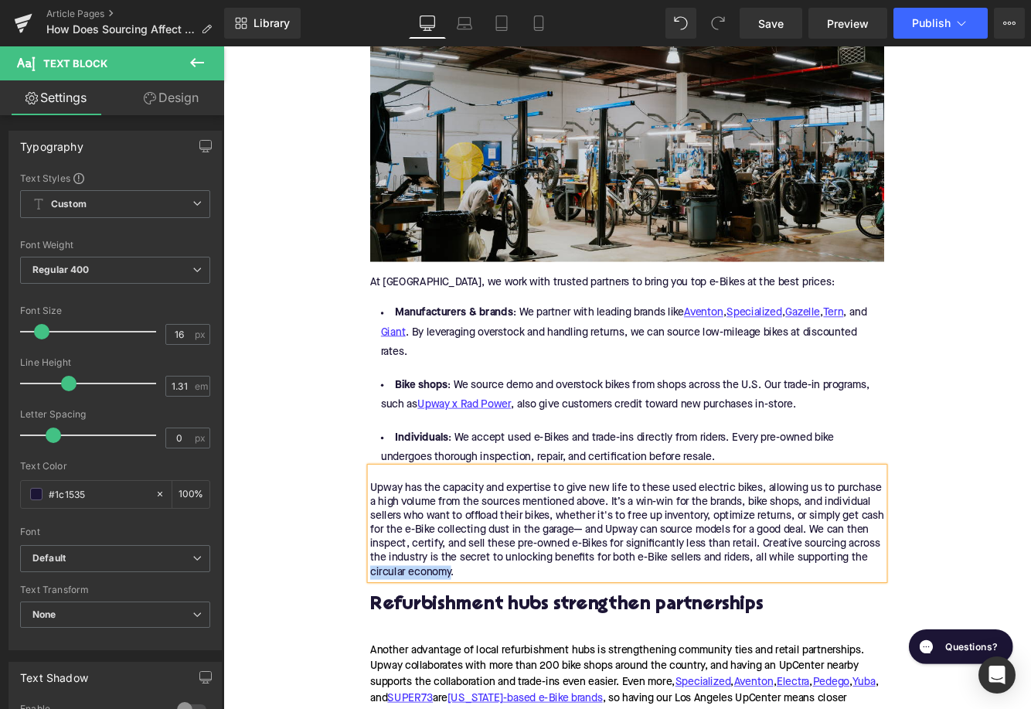
drag, startPoint x: 510, startPoint y: 659, endPoint x: 414, endPoint y: 659, distance: 95.8
click at [414, 659] on p "Upway has the capacity and expertise to give new life to these used electric bi…" at bounding box center [690, 606] width 595 height 114
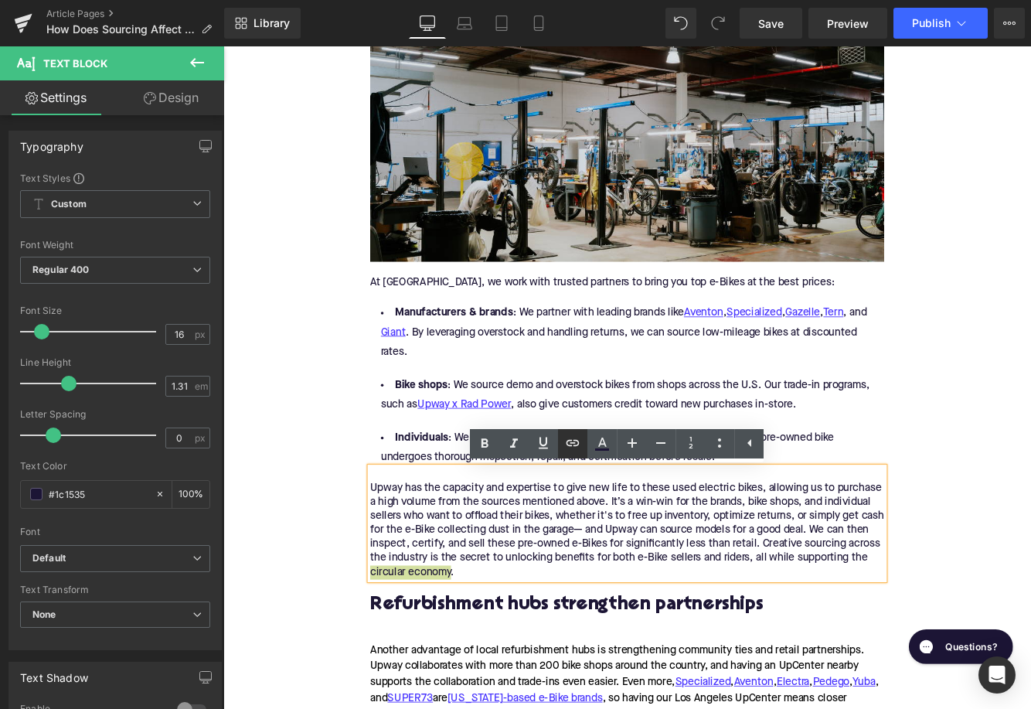
click at [570, 445] on icon at bounding box center [572, 443] width 13 height 6
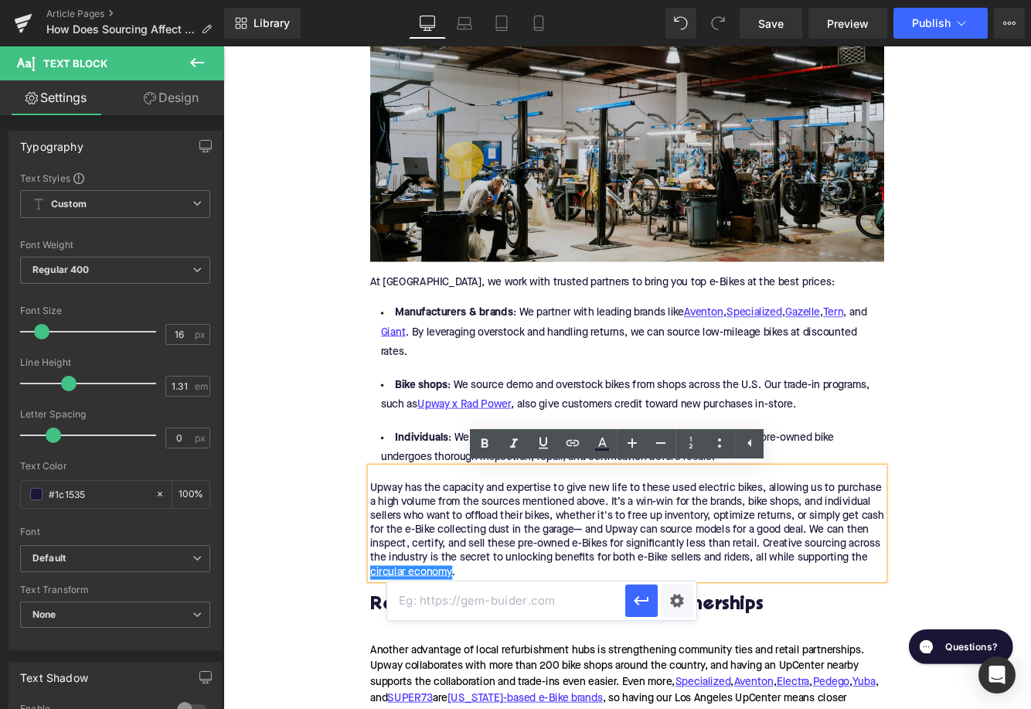
click at [531, 600] on input "text" at bounding box center [506, 600] width 238 height 39
paste input "https://upway.co/blogs/news/circular-economy-of-e-bikes"
type input "https://upway.co/blogs/news/circular-economy-of-e-bikes"
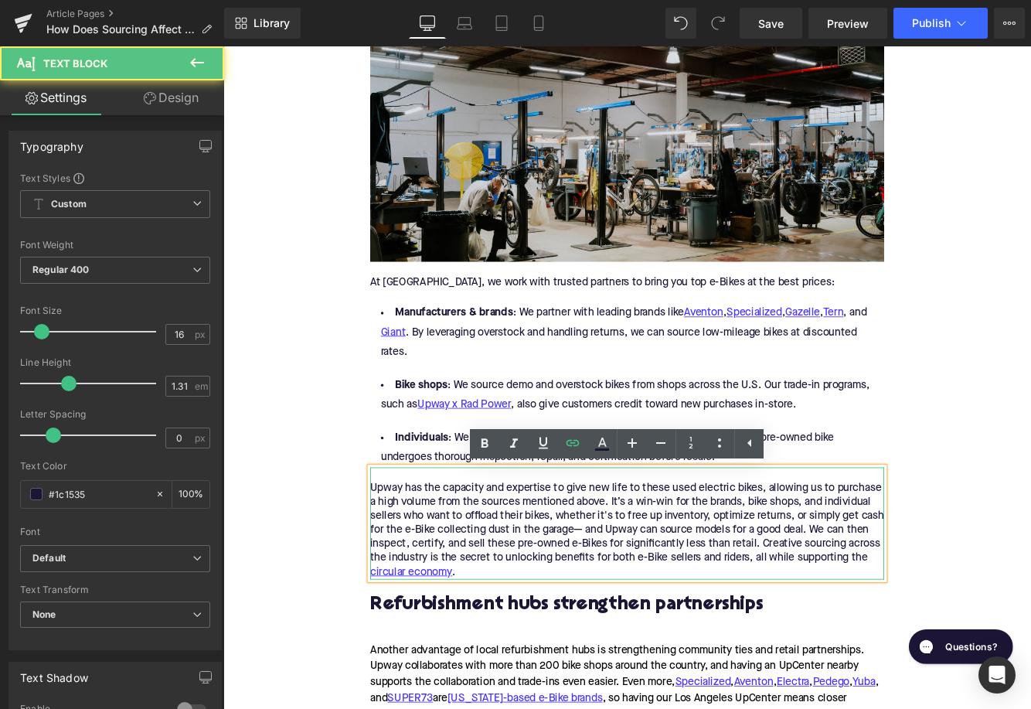
click at [644, 627] on p "Upway has the capacity and expertise to give new life to these used electric bi…" at bounding box center [690, 606] width 595 height 114
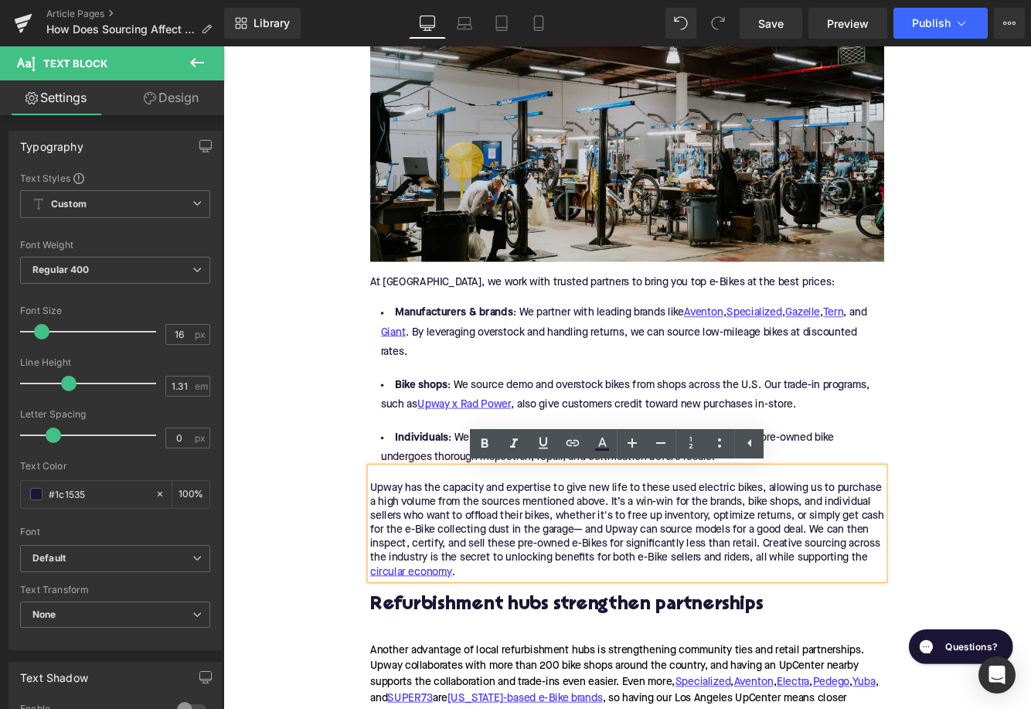
click at [333, 525] on div "Home / How Does Sourcing Affect Refurbished E-Bike Pricing in the US? Breadcrum…" at bounding box center [690, 492] width 935 height 4042
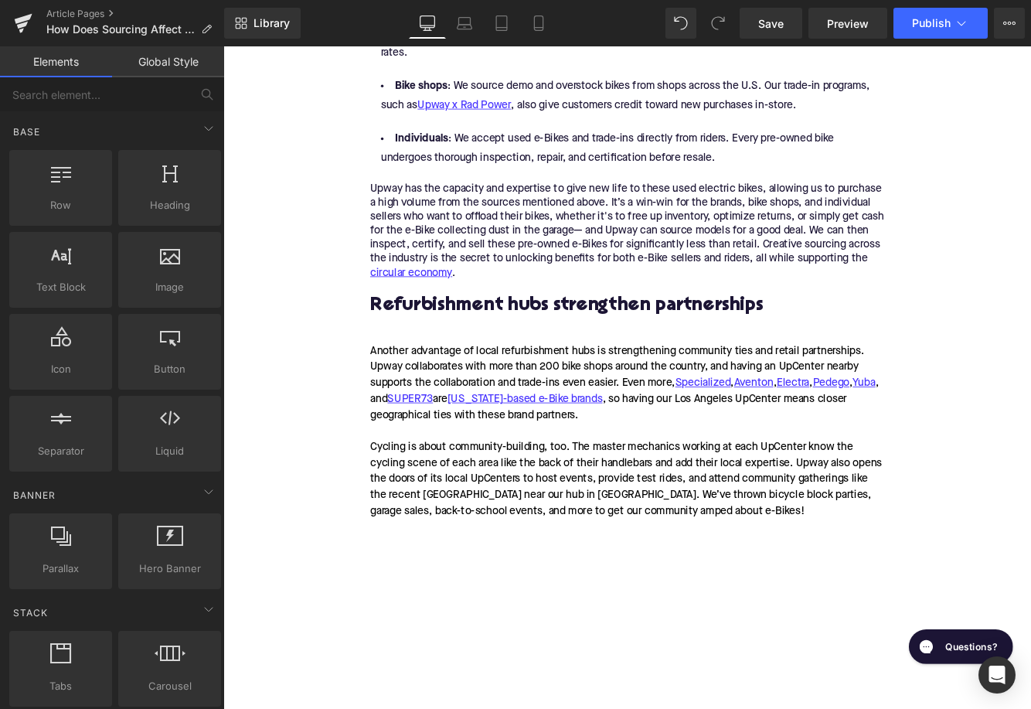
scroll to position [2134, 0]
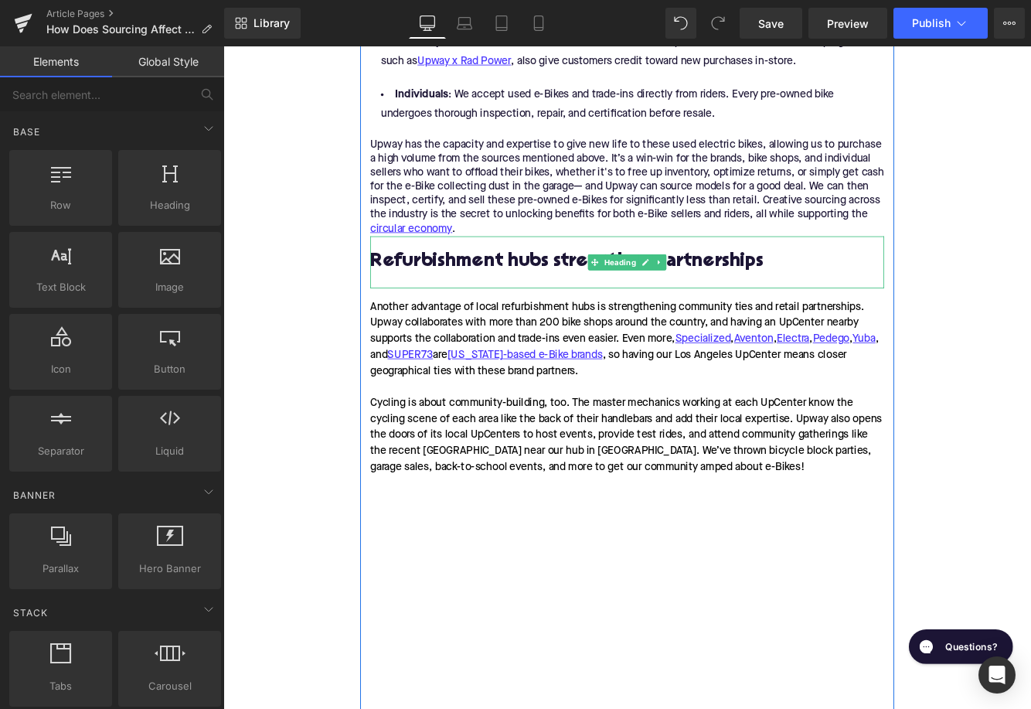
click at [638, 302] on h2 "Refurbishment hubs strengthen partnerships" at bounding box center [690, 296] width 595 height 24
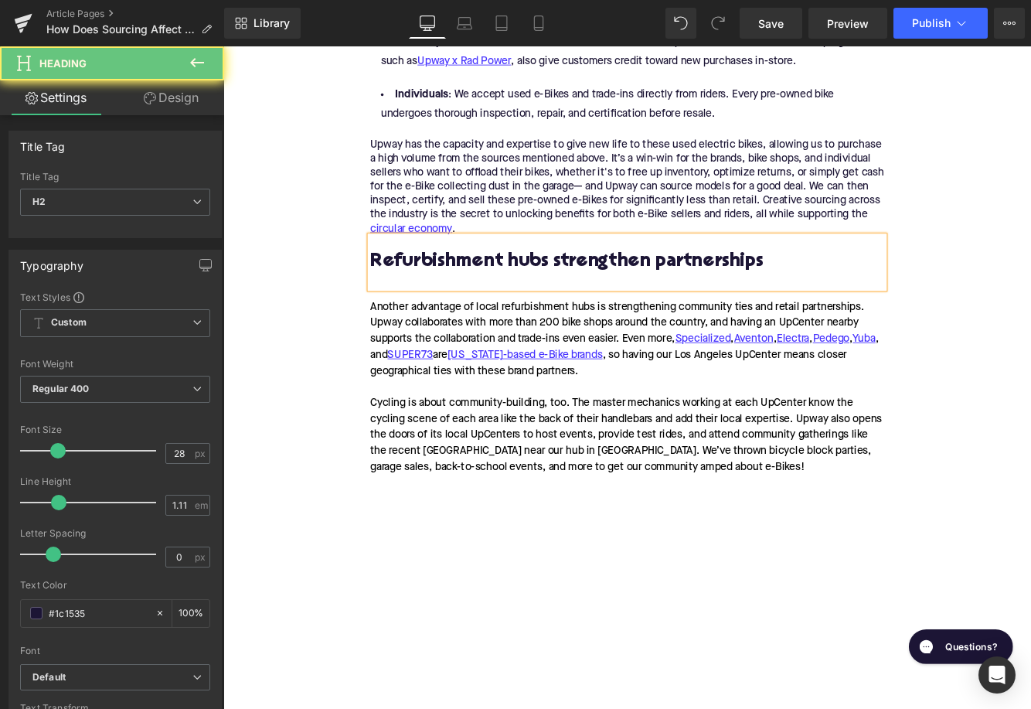
paste div
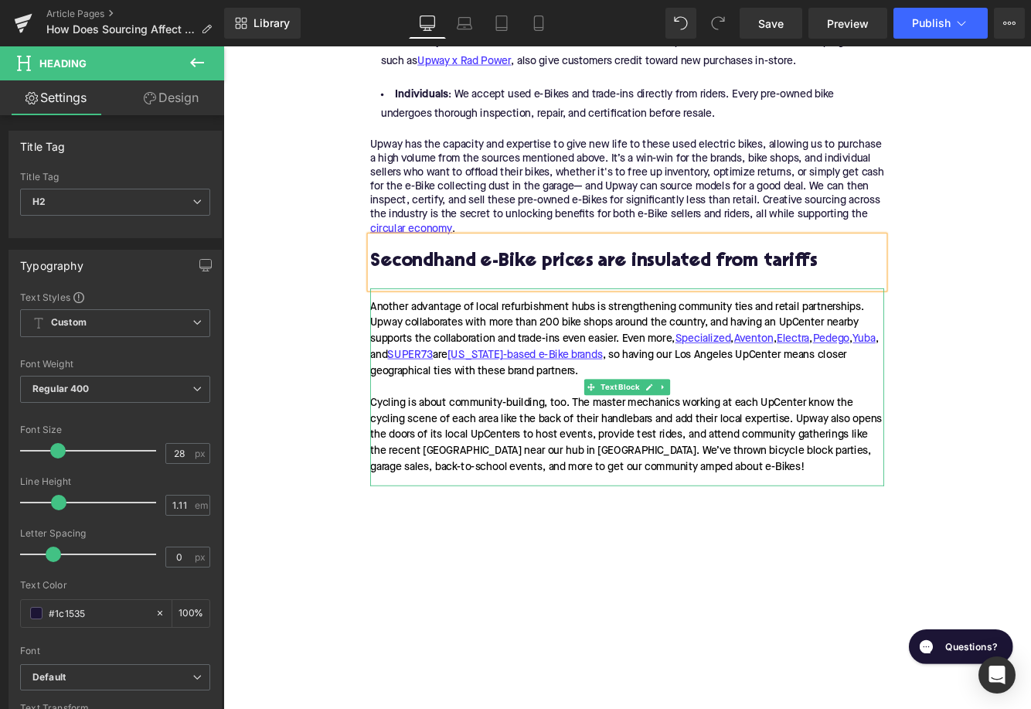
click at [562, 452] on div "Another advantage of local refurbishment hubs is strengthening community ties a…" at bounding box center [690, 440] width 595 height 229
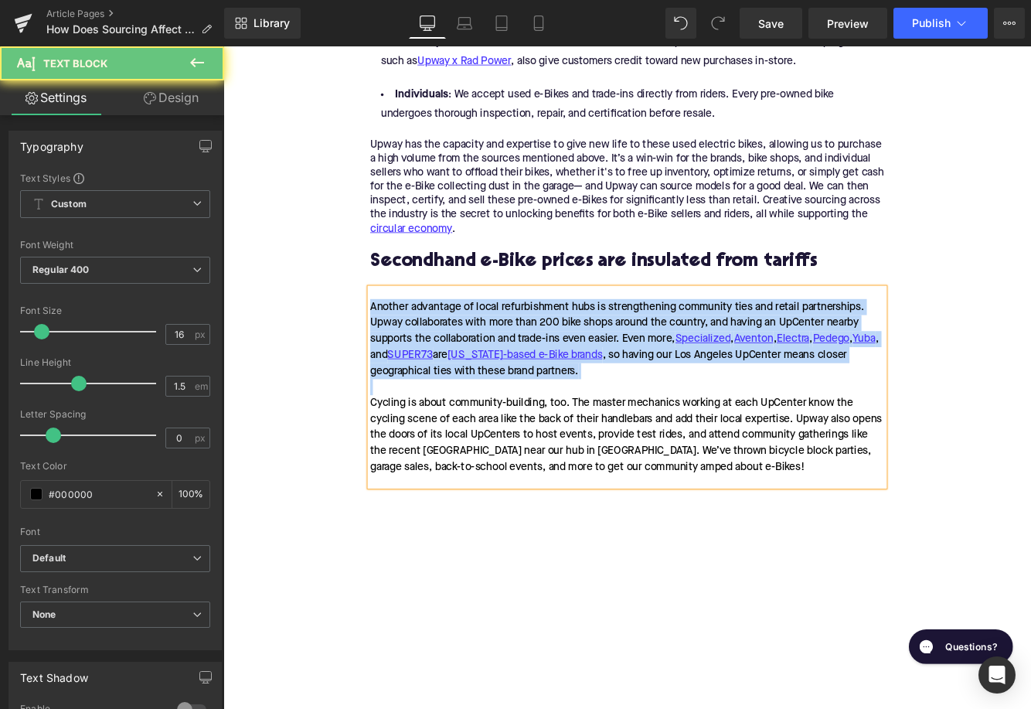
paste div
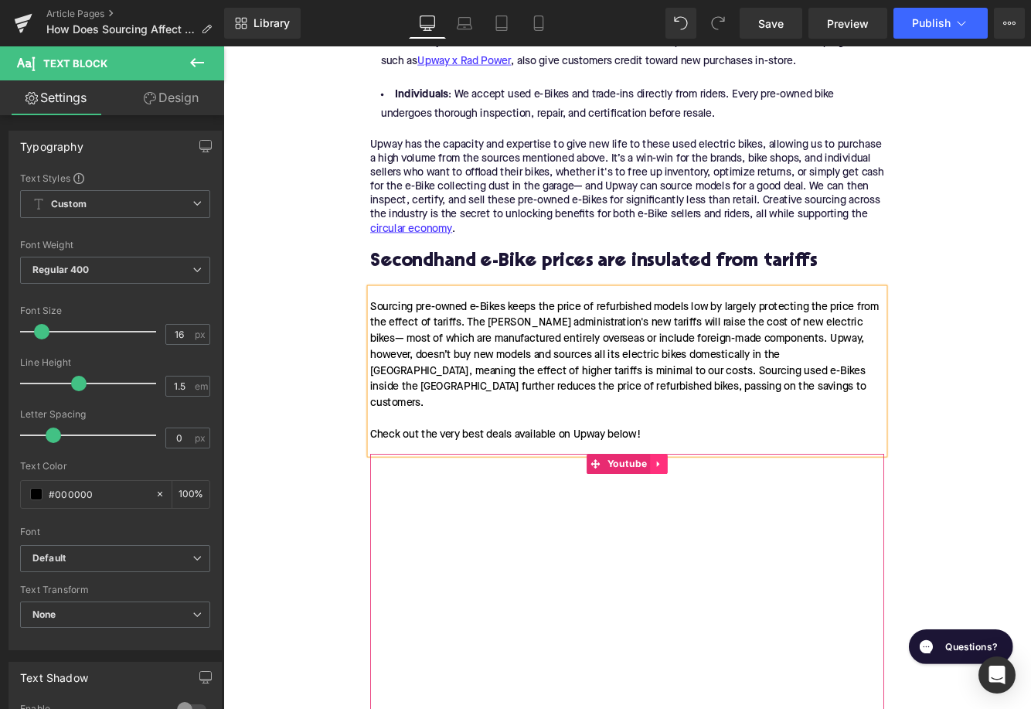
click at [726, 526] on icon at bounding box center [726, 529] width 3 height 7
click at [733, 524] on icon at bounding box center [738, 530] width 11 height 12
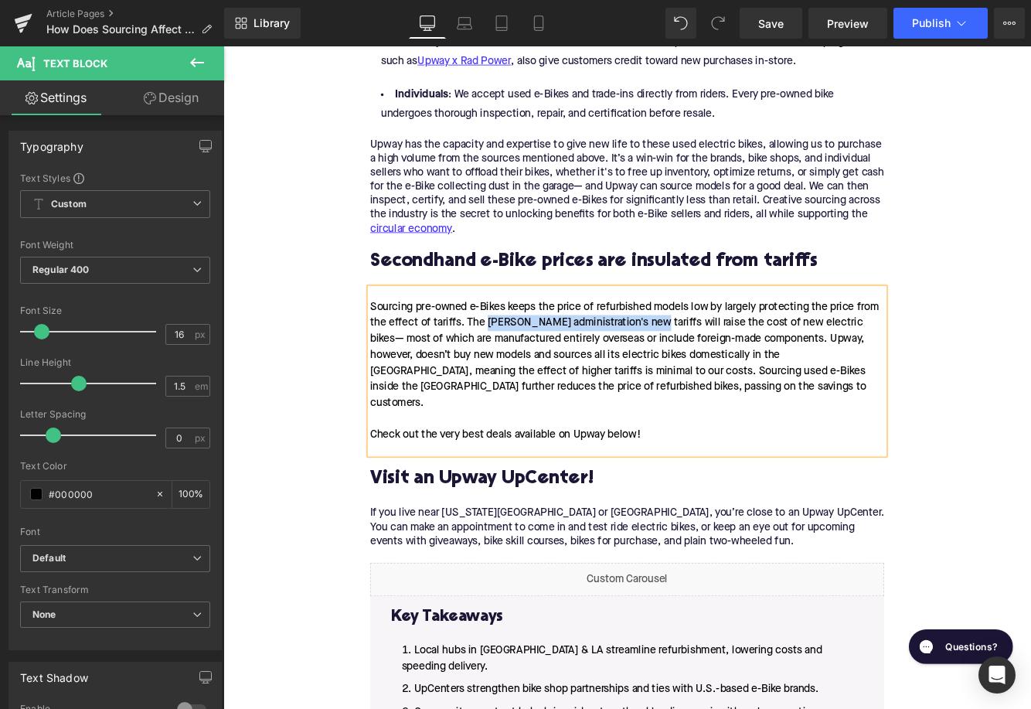
drag, startPoint x: 528, startPoint y: 369, endPoint x: 711, endPoint y: 372, distance: 183.2
click at [711, 372] on div "Sourcing pre-owned e-Bikes keeps the price of refurbished models low by largely…" at bounding box center [690, 422] width 595 height 192
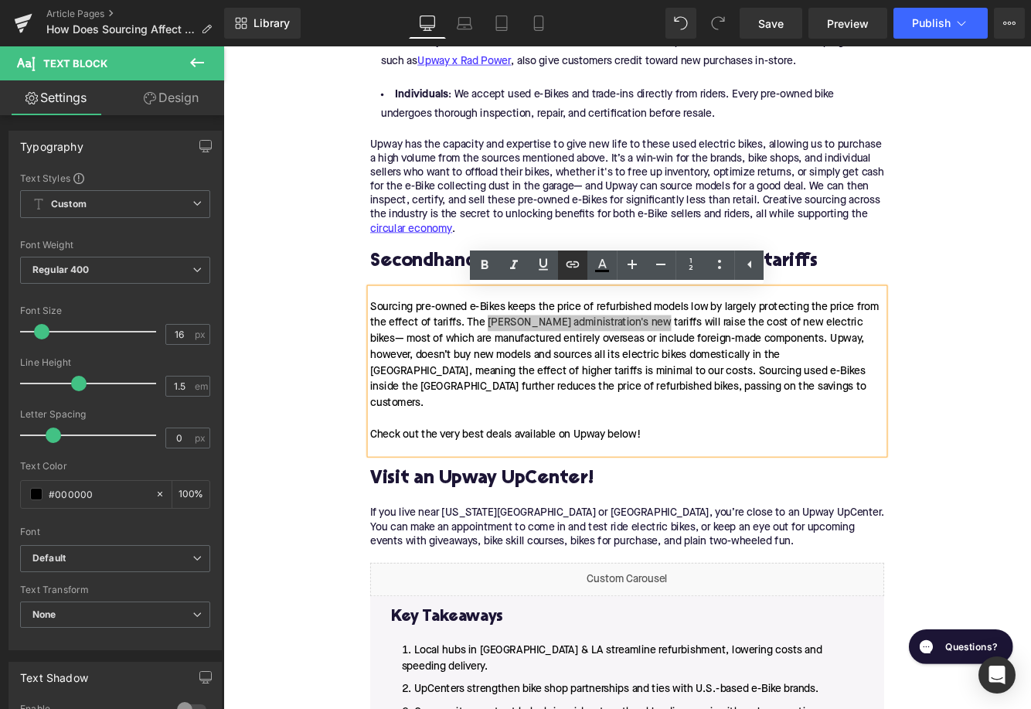
click at [575, 267] on icon at bounding box center [572, 264] width 19 height 19
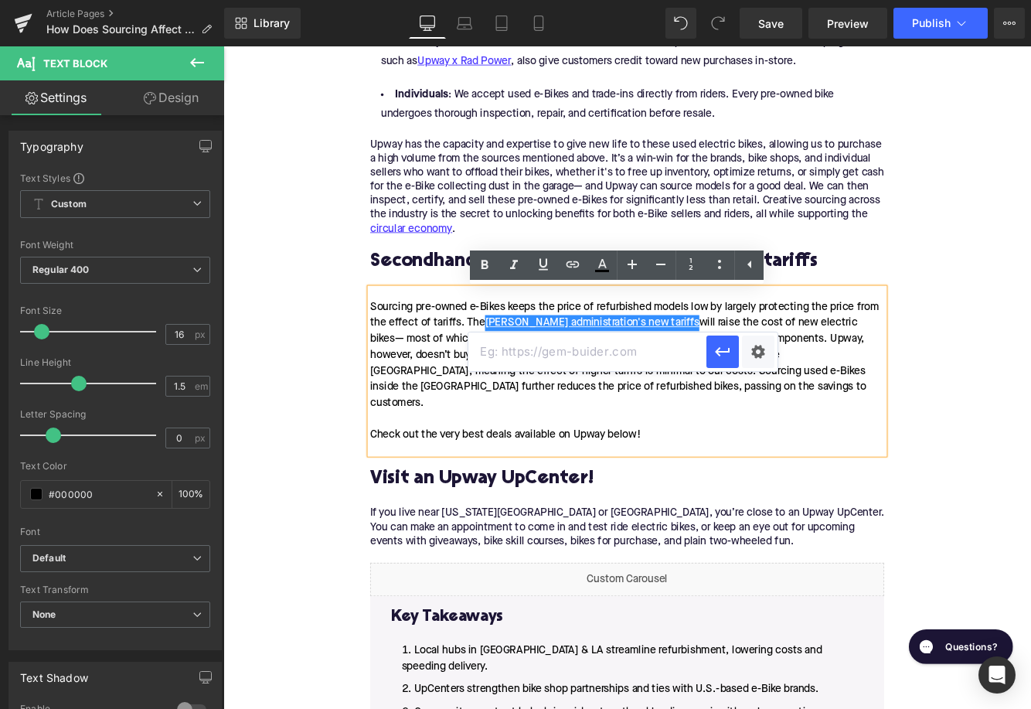
click at [584, 358] on input "text" at bounding box center [587, 351] width 238 height 39
paste input "https://upway.co/blogs/news/trump-tariffs-e-bike-prices-and-upway"
type input "https://upway.co/blogs/news/trump-tariffs-e-bike-prices-and-upway"
click at [725, 340] on button "button" at bounding box center [722, 351] width 32 height 32
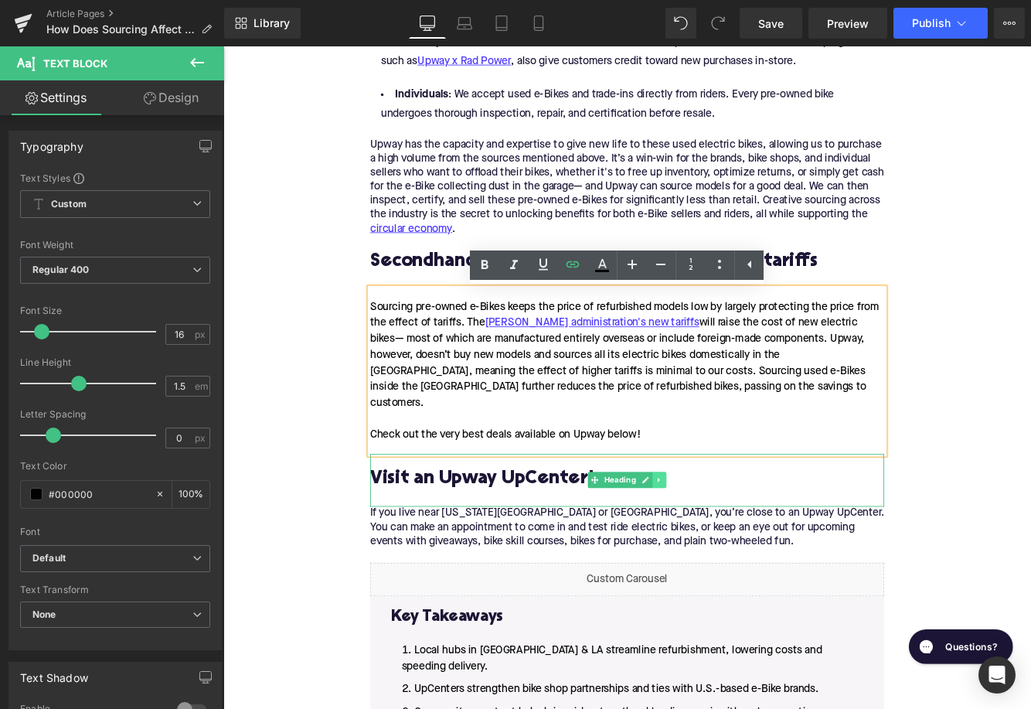
click at [733, 539] on link at bounding box center [728, 548] width 16 height 19
click at [740, 543] on icon at bounding box center [736, 547] width 9 height 9
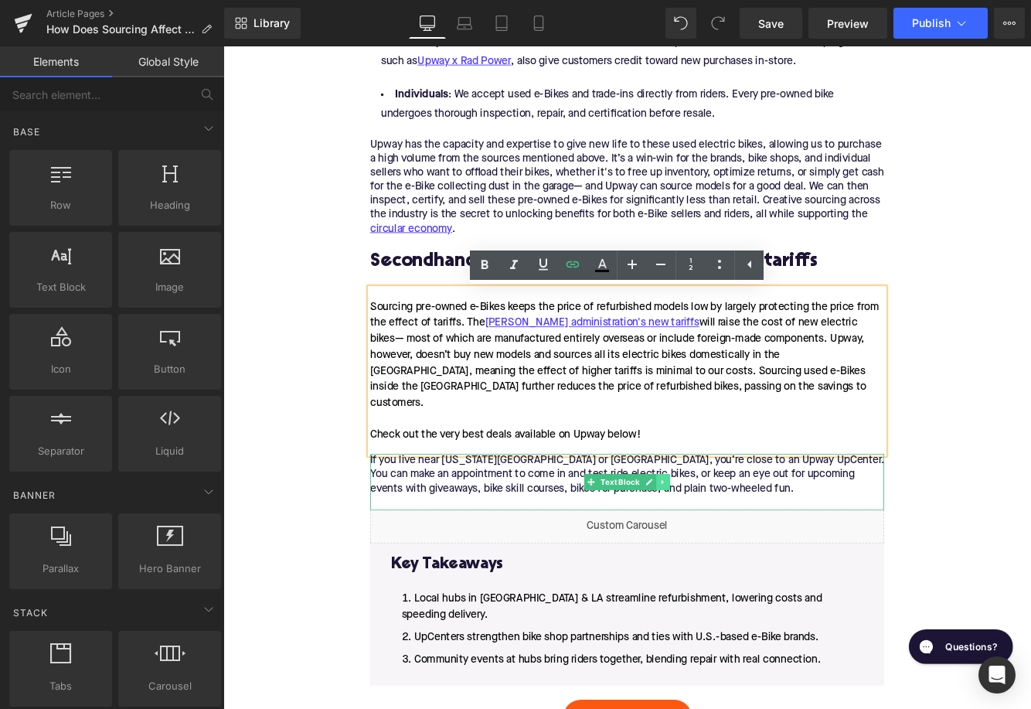
click at [739, 541] on link at bounding box center [733, 550] width 16 height 19
click at [739, 546] on icon at bounding box center [740, 550] width 9 height 9
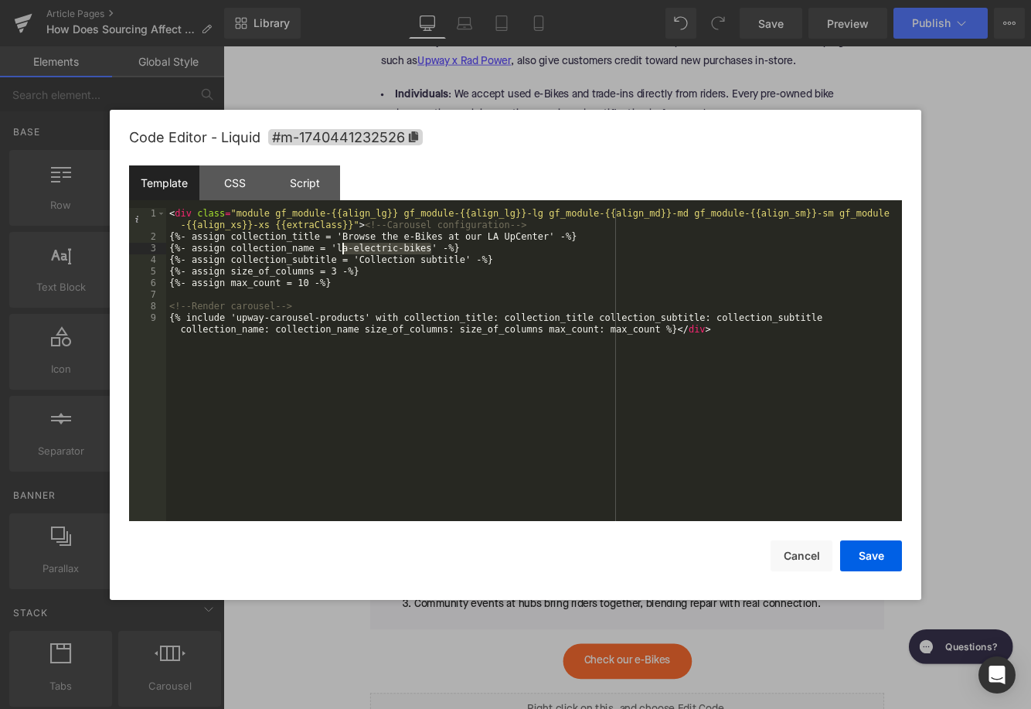
drag, startPoint x: 430, startPoint y: 247, endPoint x: 341, endPoint y: 253, distance: 89.9
click at [341, 253] on div "< div class = "module gf_module-{{align_lg}} gf_module-{{align_lg}}-lg gf_modul…" at bounding box center [534, 387] width 736 height 359
drag, startPoint x: 447, startPoint y: 236, endPoint x: 547, endPoint y: 236, distance: 99.7
click at [547, 236] on div "< div class = "module gf_module-{{align_lg}} gf_module-{{align_lg}}-lg gf_modul…" at bounding box center [534, 387] width 736 height 359
click at [390, 239] on div "< div class = "module gf_module-{{align_lg}} gf_module-{{align_lg}}-lg gf_modul…" at bounding box center [534, 387] width 736 height 359
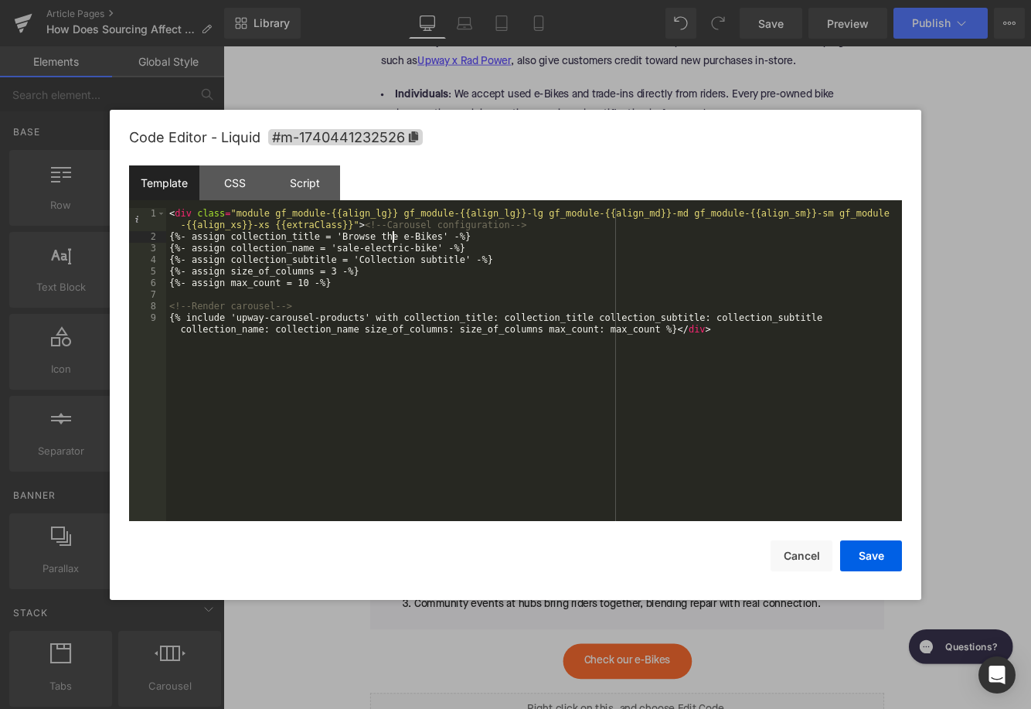
click at [390, 239] on div "< div class = "module gf_module-{{align_lg}} gf_module-{{align_lg}}-lg gf_modul…" at bounding box center [534, 387] width 736 height 359
click at [861, 553] on button "Save" at bounding box center [871, 555] width 62 height 31
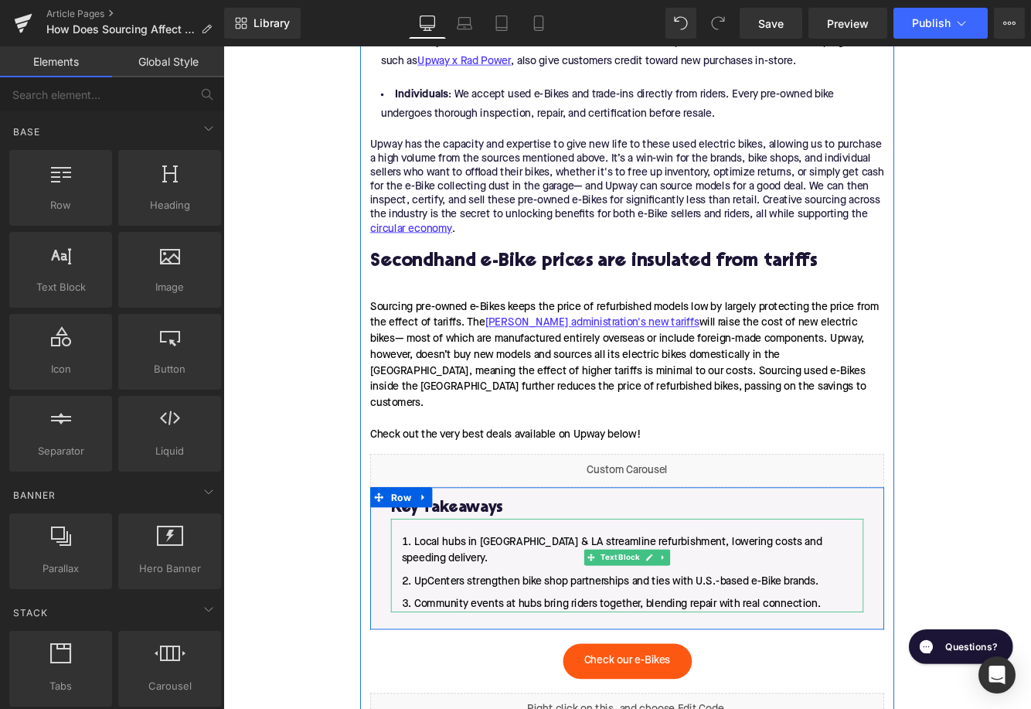
click at [927, 682] on li "Community events at hubs bring riders together, blending repair with real conne…" at bounding box center [690, 691] width 547 height 19
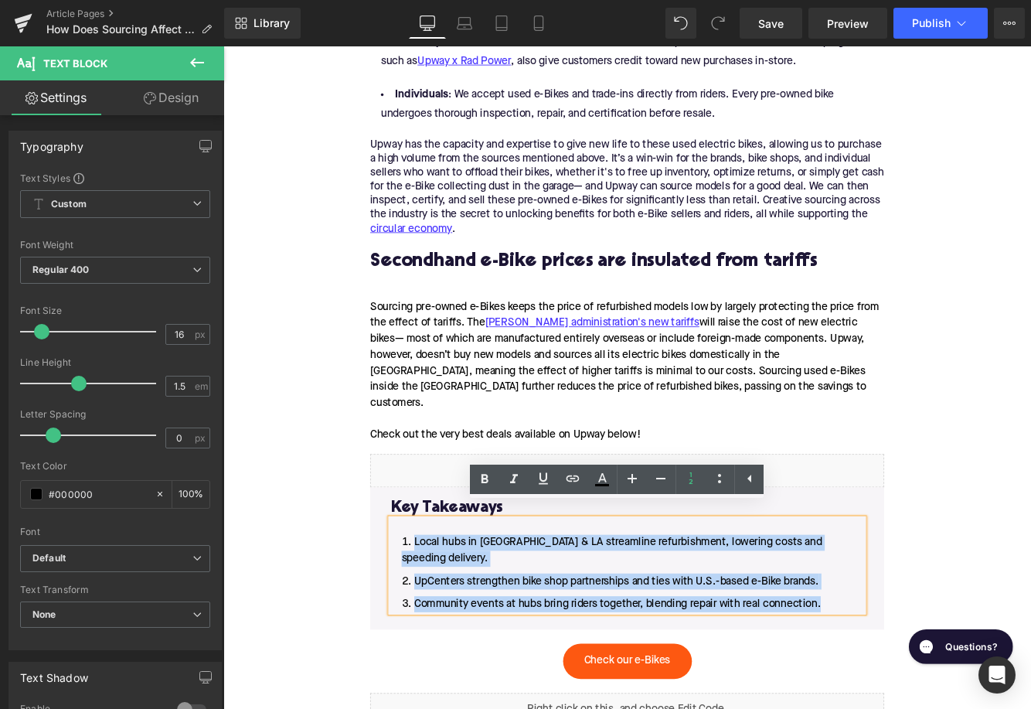
drag, startPoint x: 927, startPoint y: 656, endPoint x: 439, endPoint y: 607, distance: 490.8
click at [439, 611] on ol "Local hubs in NYC & LA streamline refurbishment, lowering costs and speeding de…" at bounding box center [690, 656] width 547 height 90
paste div
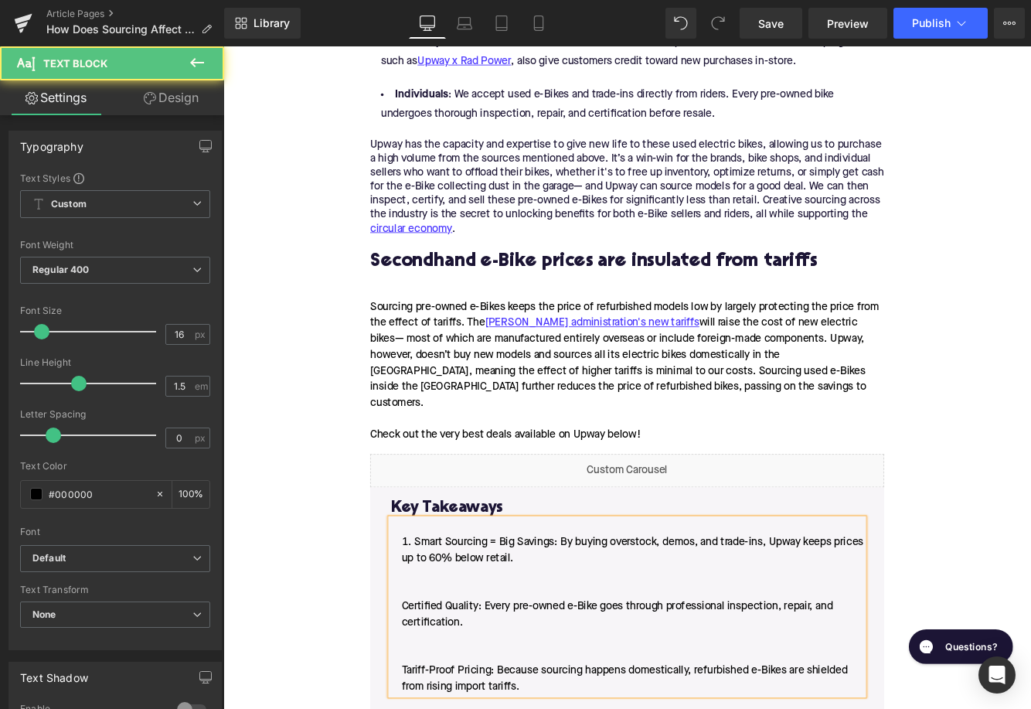
click at [417, 681] on div "Smart Sourcing = Big Savings: By buying overstock, demos, and trade-ins, Upway …" at bounding box center [690, 695] width 547 height 204
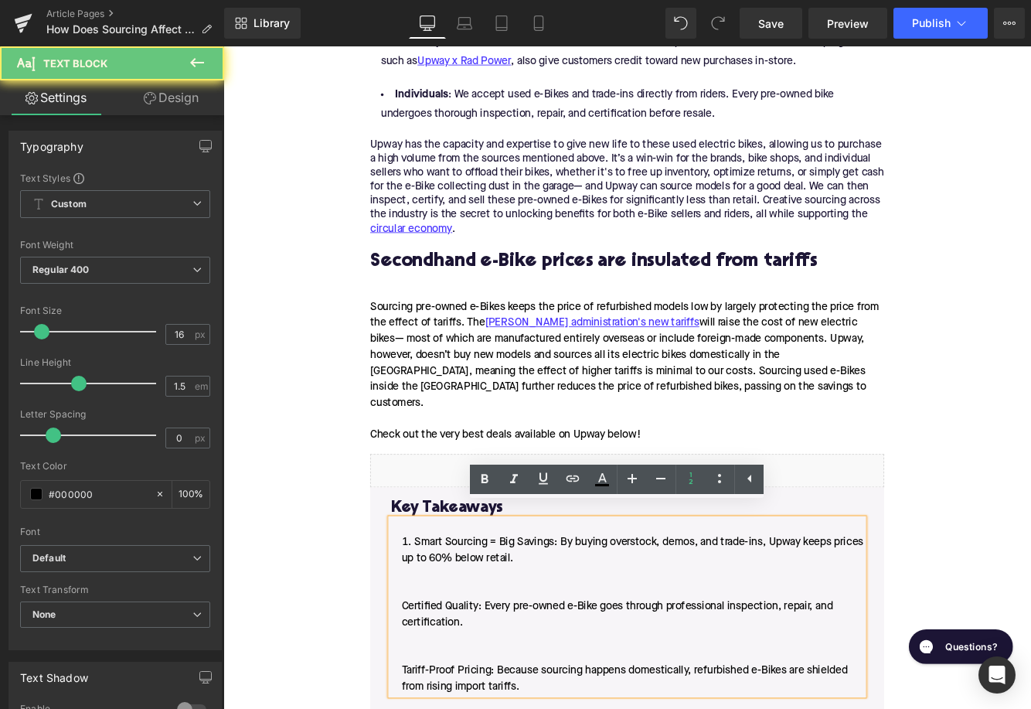
click at [425, 679] on li "Smart Sourcing = Big Savings: By buying overstock, demos, and trade-ins, Upway …" at bounding box center [690, 703] width 547 height 185
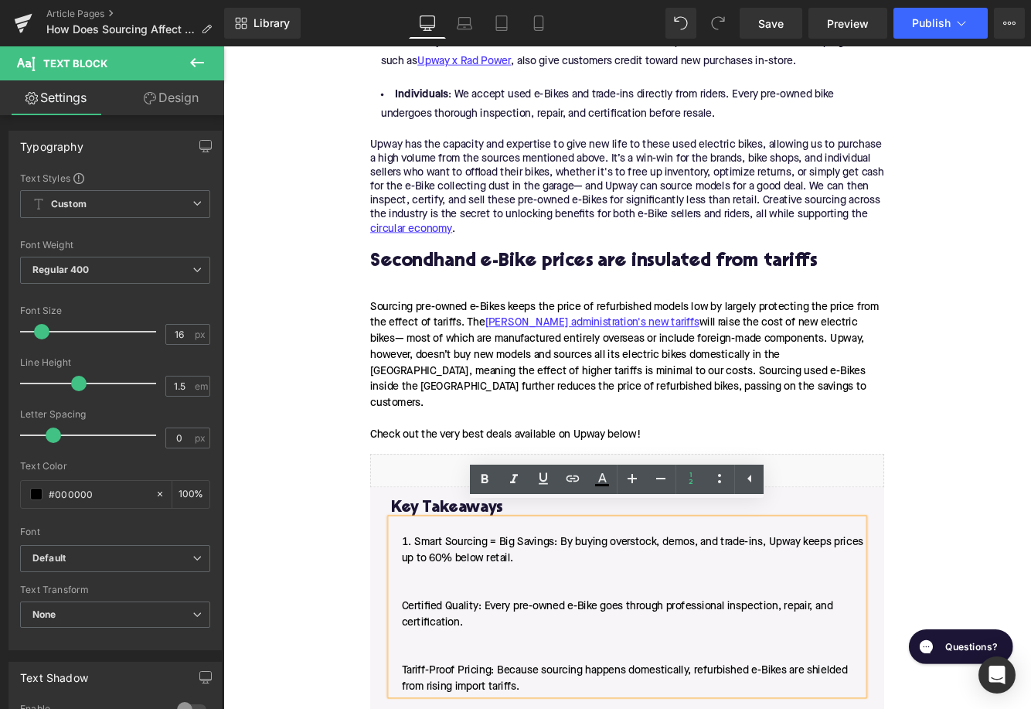
click at [431, 678] on li "Smart Sourcing = Big Savings: By buying overstock, demos, and trade-ins, Upway …" at bounding box center [690, 703] width 547 height 185
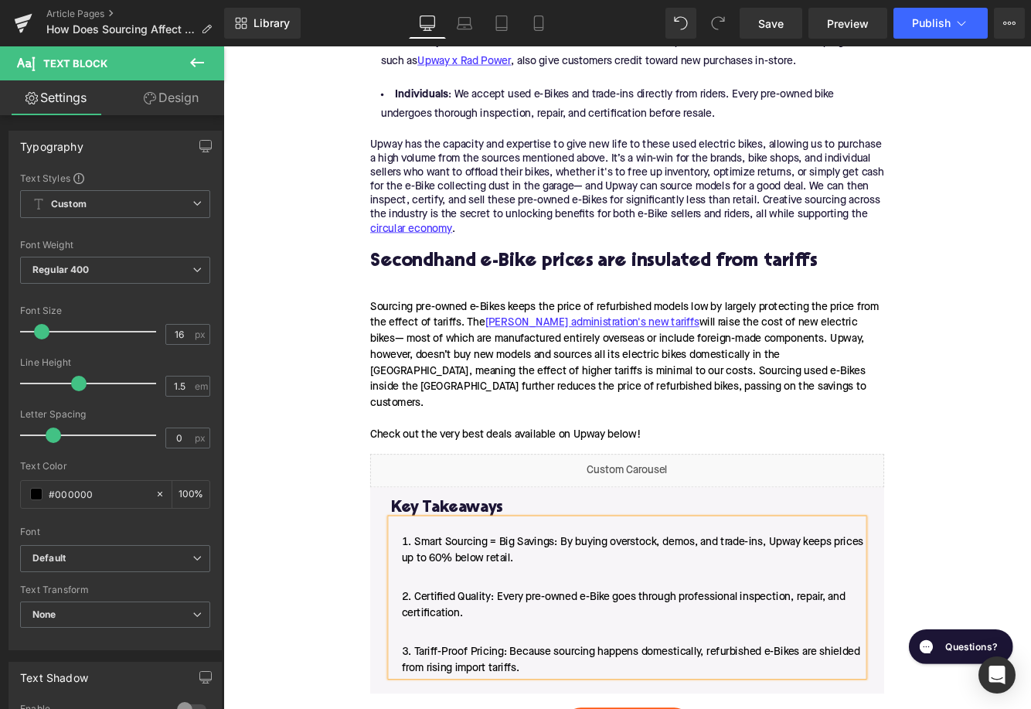
click at [455, 642] on li "Smart Sourcing = Big Savings: By buying overstock, demos, and trade-ins, Upway …" at bounding box center [690, 639] width 547 height 56
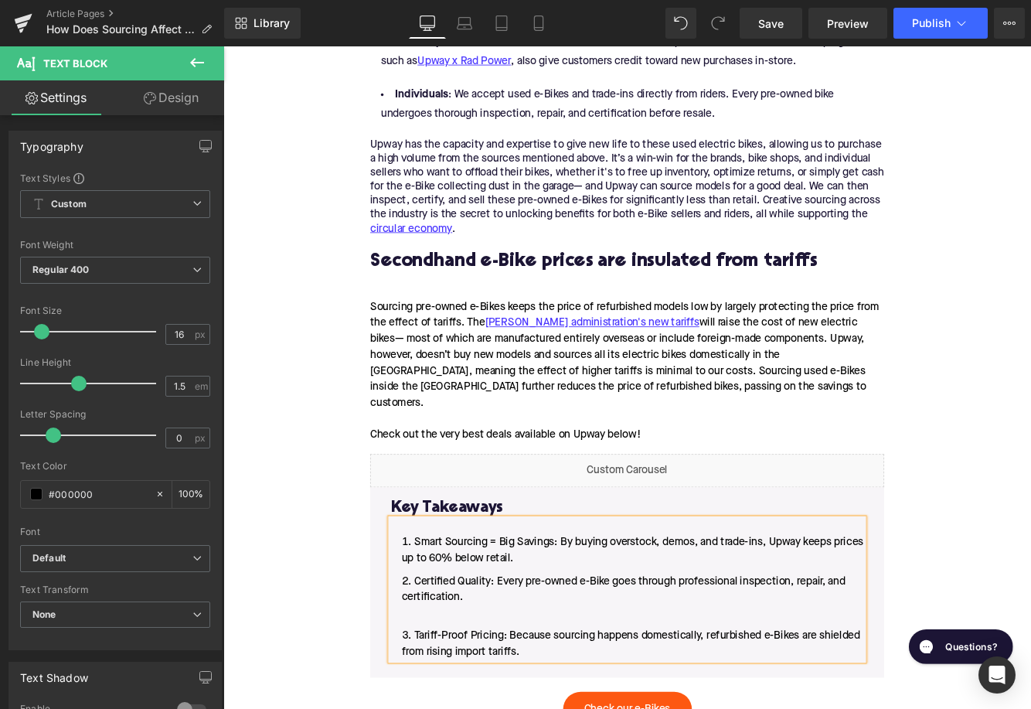
click at [440, 692] on li "Certified Quality: Every pre-owned e-Bike goes through professional inspection,…" at bounding box center [690, 684] width 547 height 56
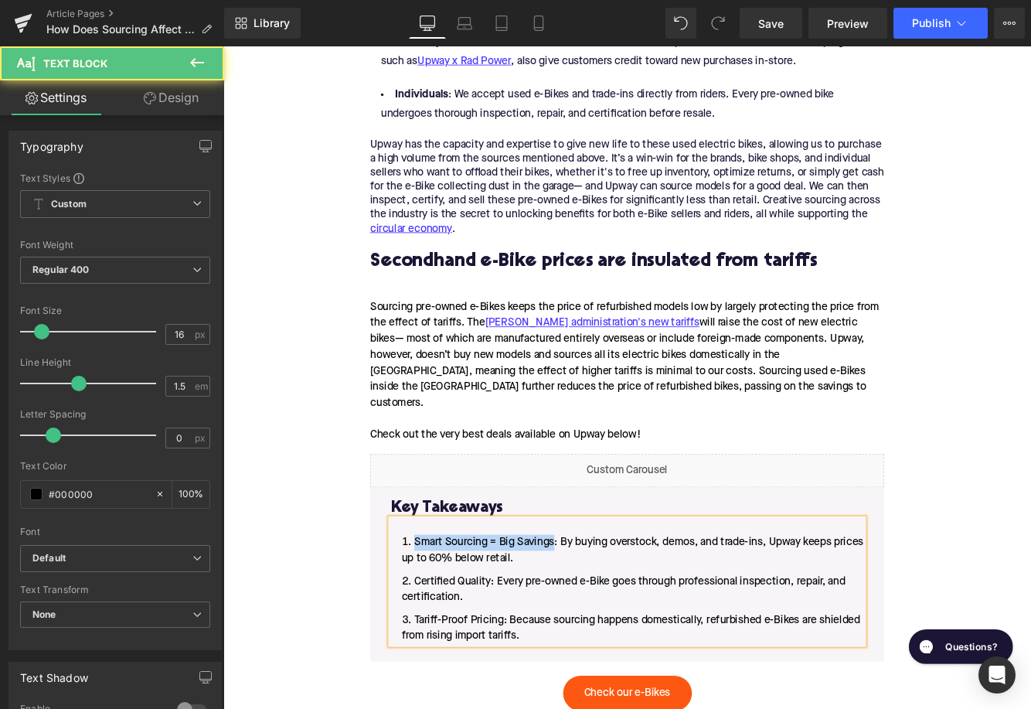
drag, startPoint x: 607, startPoint y: 607, endPoint x: 440, endPoint y: 607, distance: 166.9
click at [440, 611] on li "Smart Sourcing = Big Savings: By buying overstock, demos, and trade-ins, Upway …" at bounding box center [690, 629] width 547 height 37
drag, startPoint x: 533, startPoint y: 651, endPoint x: 423, endPoint y: 648, distance: 109.8
click at [423, 656] on li "Certified Quality: Every pre-owned e-Bike goes through professional inspection,…" at bounding box center [690, 674] width 547 height 37
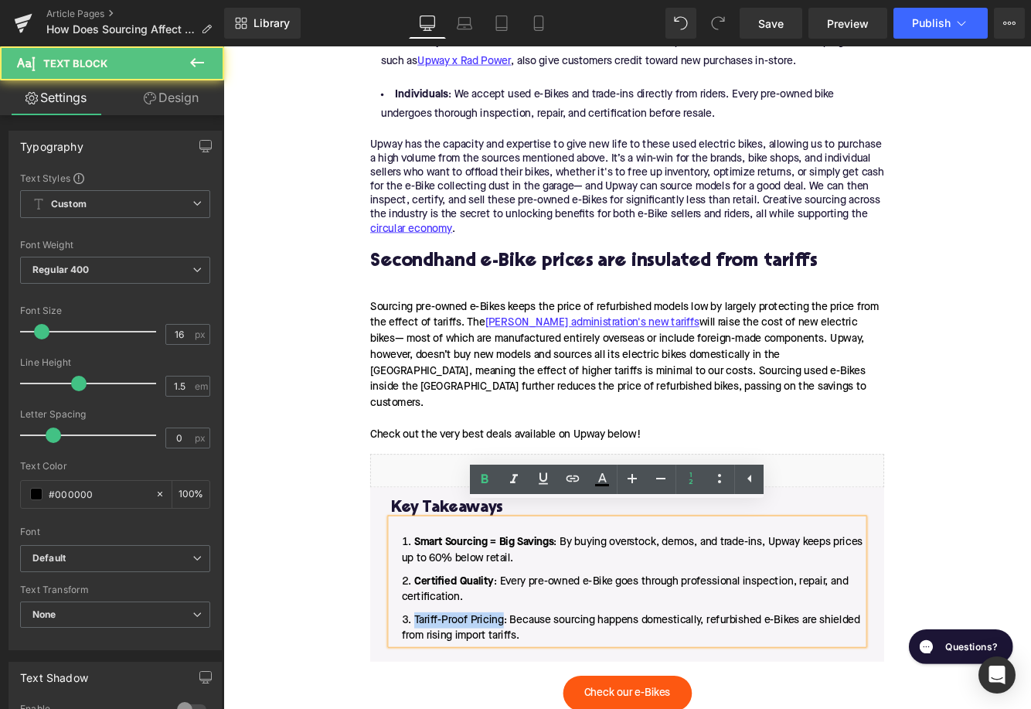
drag, startPoint x: 549, startPoint y: 697, endPoint x: 415, endPoint y: 694, distance: 133.7
click at [417, 694] on div "Smart Sourcing = Big Savings : By buying overstock, demos, and trade-ins, Upway…" at bounding box center [690, 665] width 547 height 145
click at [515, 627] on li "Smart Sourcing = Big Savings : By buying overstock, demos, and trade-ins, Upway…" at bounding box center [690, 629] width 547 height 37
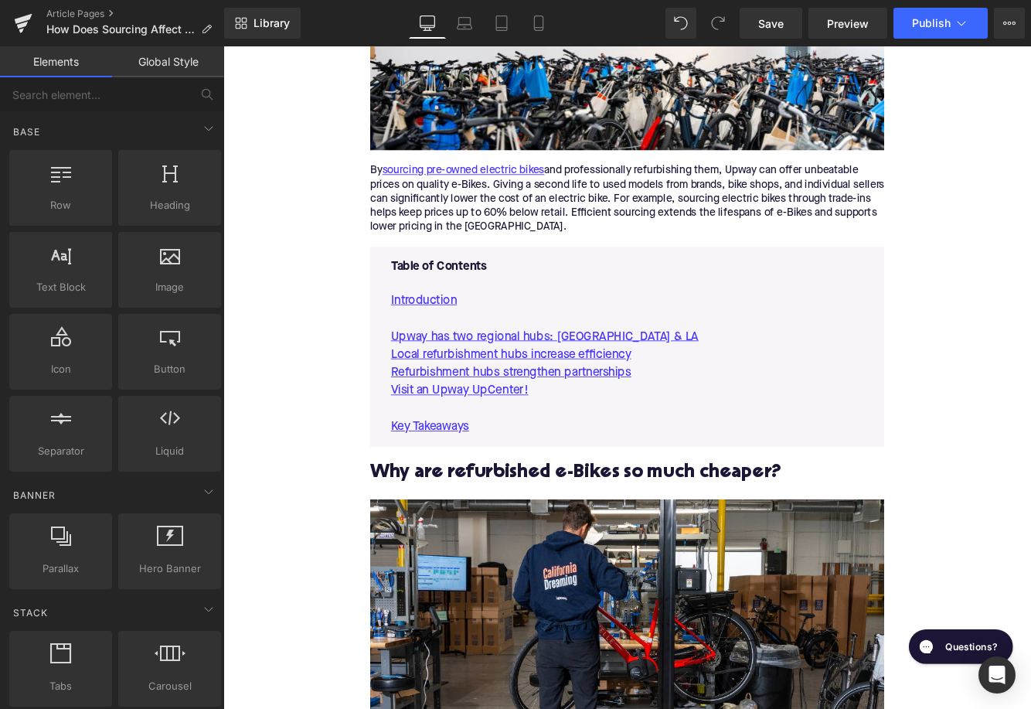
scroll to position [633, 0]
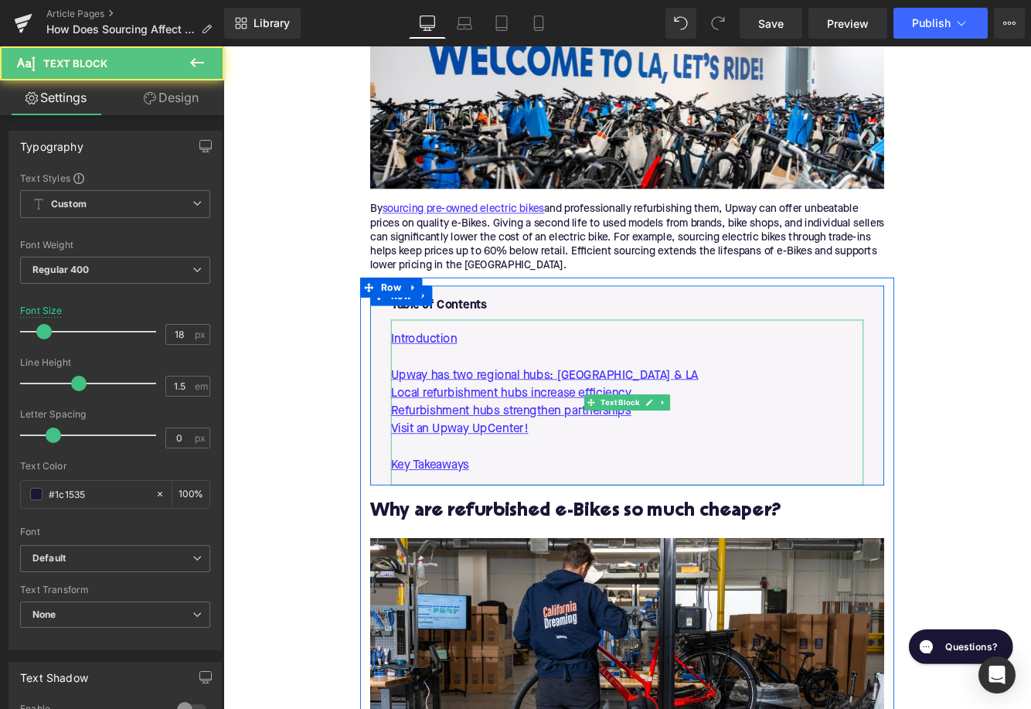
click at [615, 485] on p "Visit an Upway UpCenter!" at bounding box center [690, 489] width 547 height 21
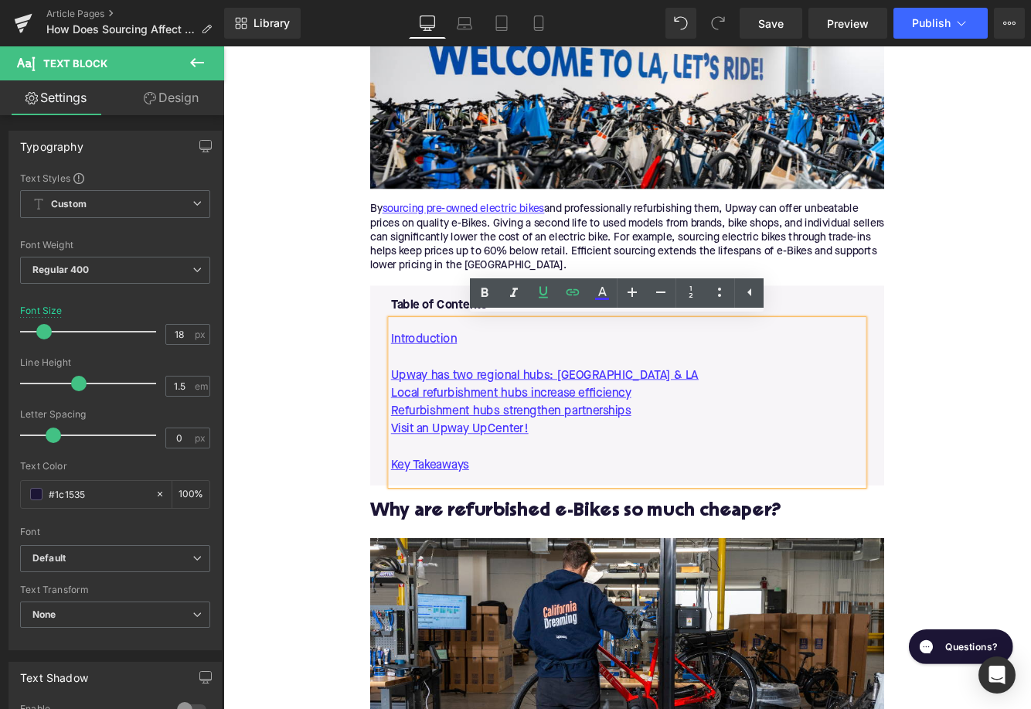
drag, startPoint x: 615, startPoint y: 487, endPoint x: 406, endPoint y: 436, distance: 214.8
click at [406, 436] on div "Table of Contents Text Block Introduction Upway has two regional hubs: NYC & LA…" at bounding box center [691, 444] width 570 height 219
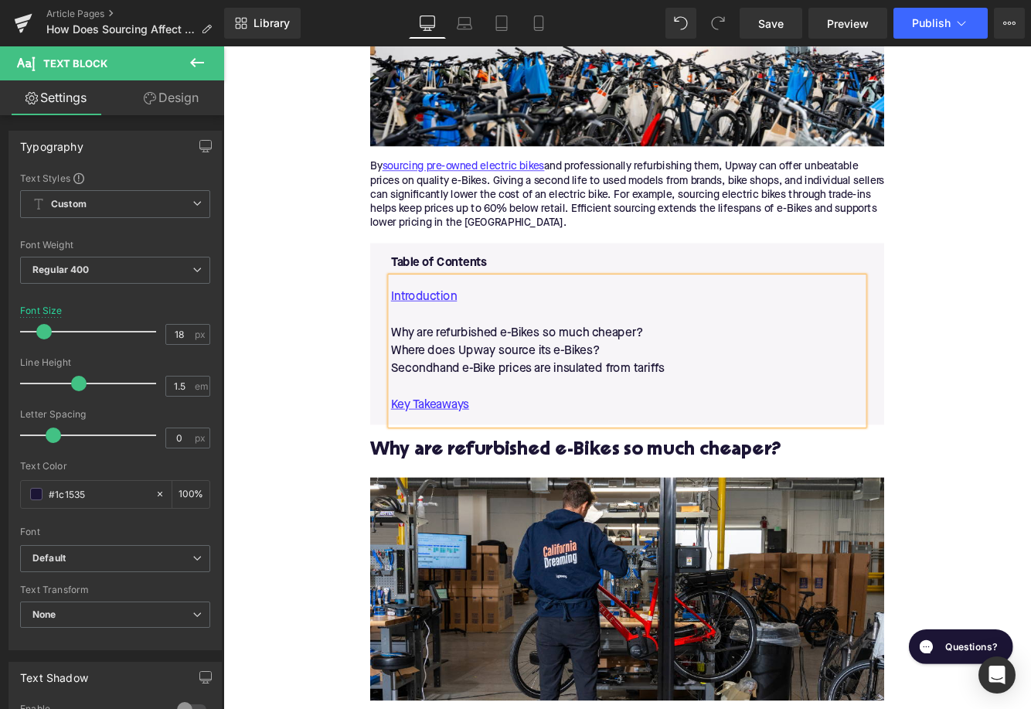
scroll to position [739, 0]
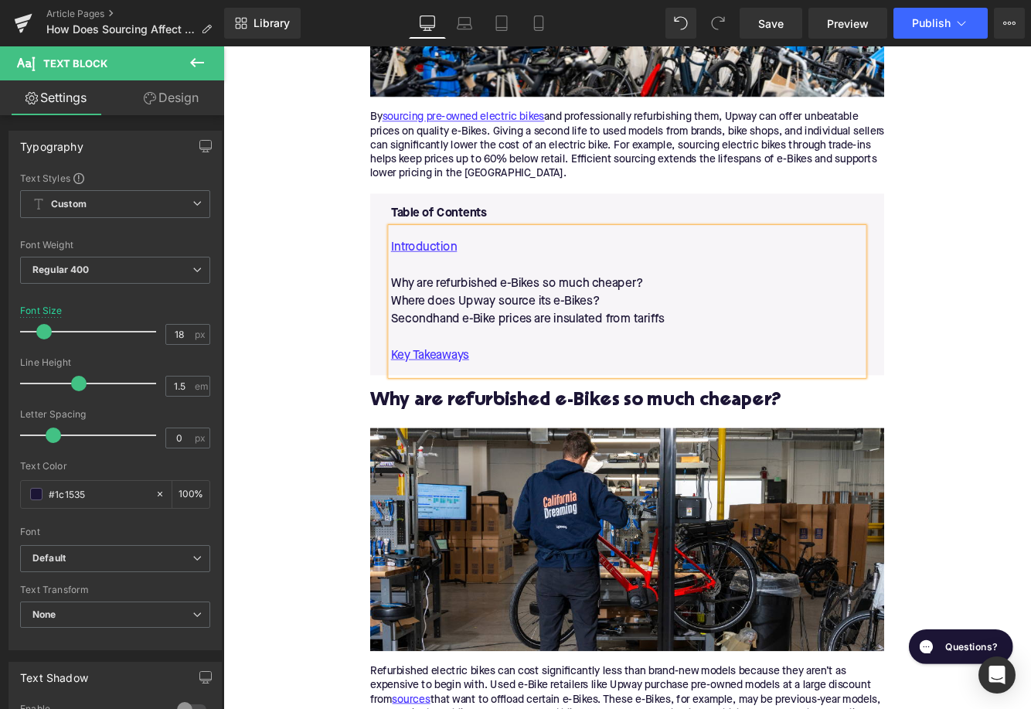
click at [566, 462] on h2 "Why are refurbished e-Bikes so much cheaper?" at bounding box center [690, 458] width 595 height 24
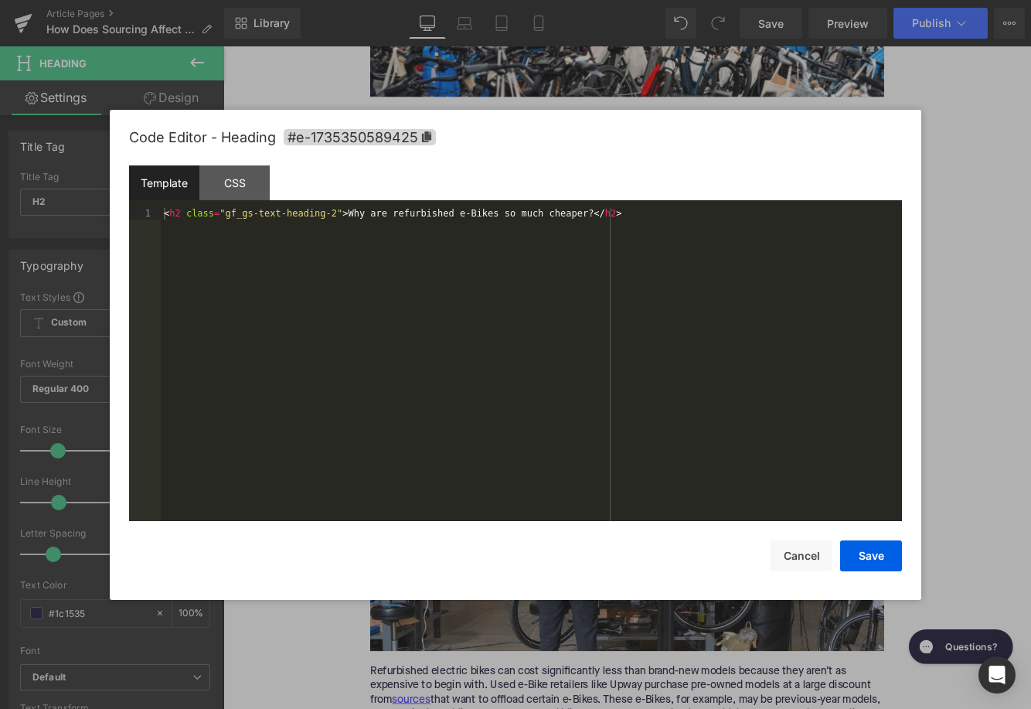
click at [512, 0] on div "Text Block You are previewing how the will restyle your page. You can not edit …" at bounding box center [515, 0] width 1031 height 0
click at [389, 142] on span "#e-1735350589425" at bounding box center [360, 137] width 152 height 16
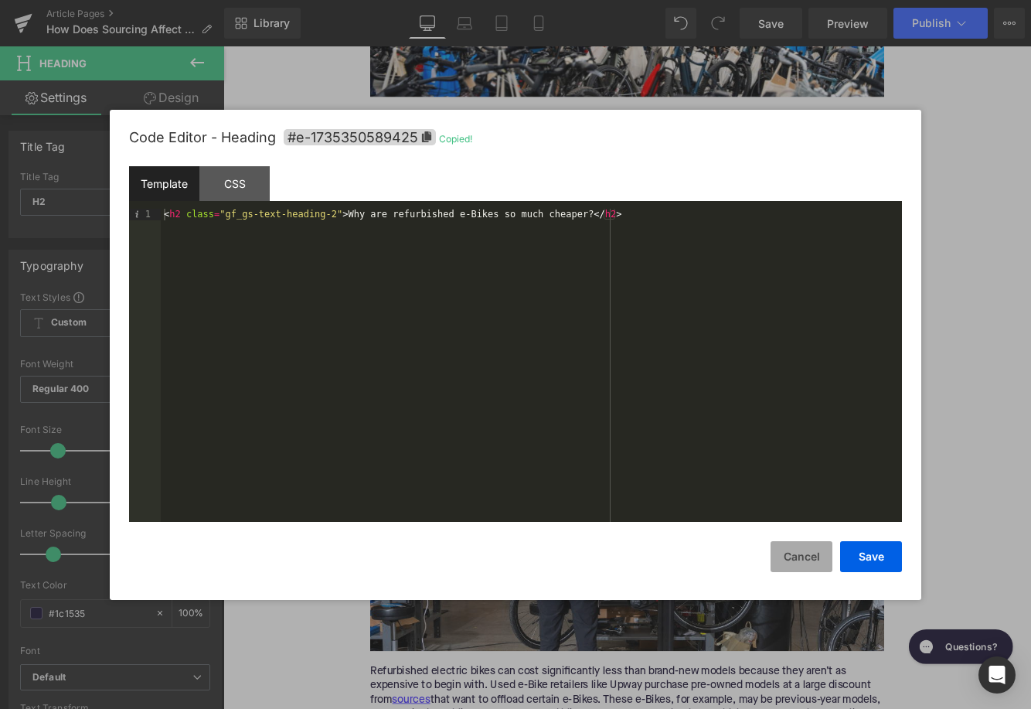
click at [788, 544] on button "Cancel" at bounding box center [801, 556] width 62 height 31
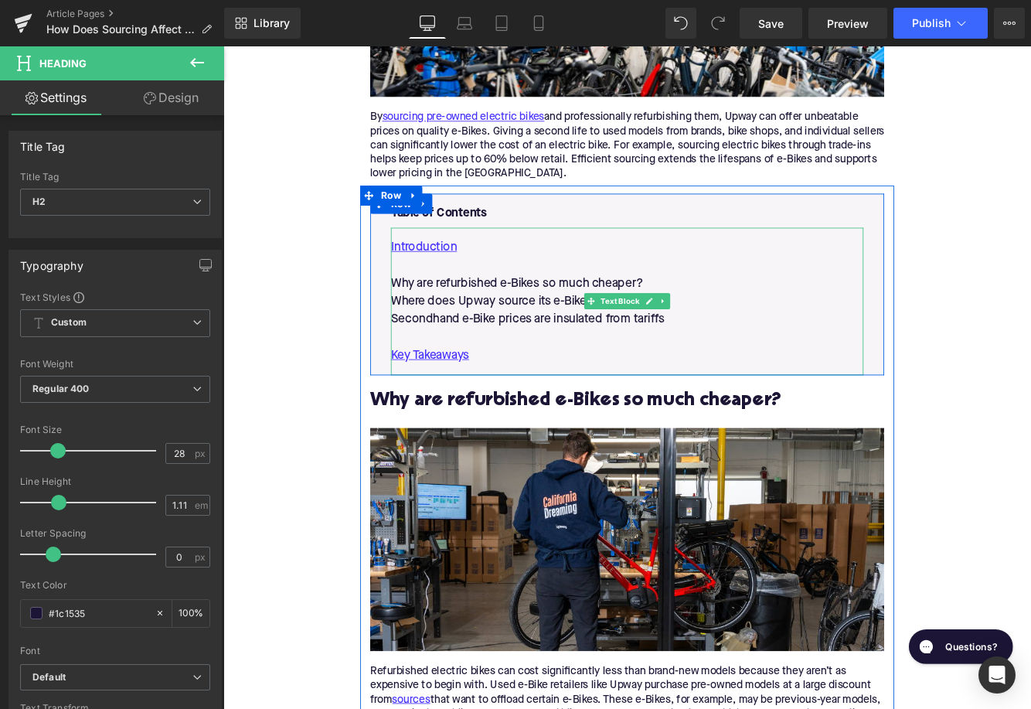
click at [573, 316] on p "Why are refurbished e-Bikes so much cheaper?" at bounding box center [690, 321] width 547 height 21
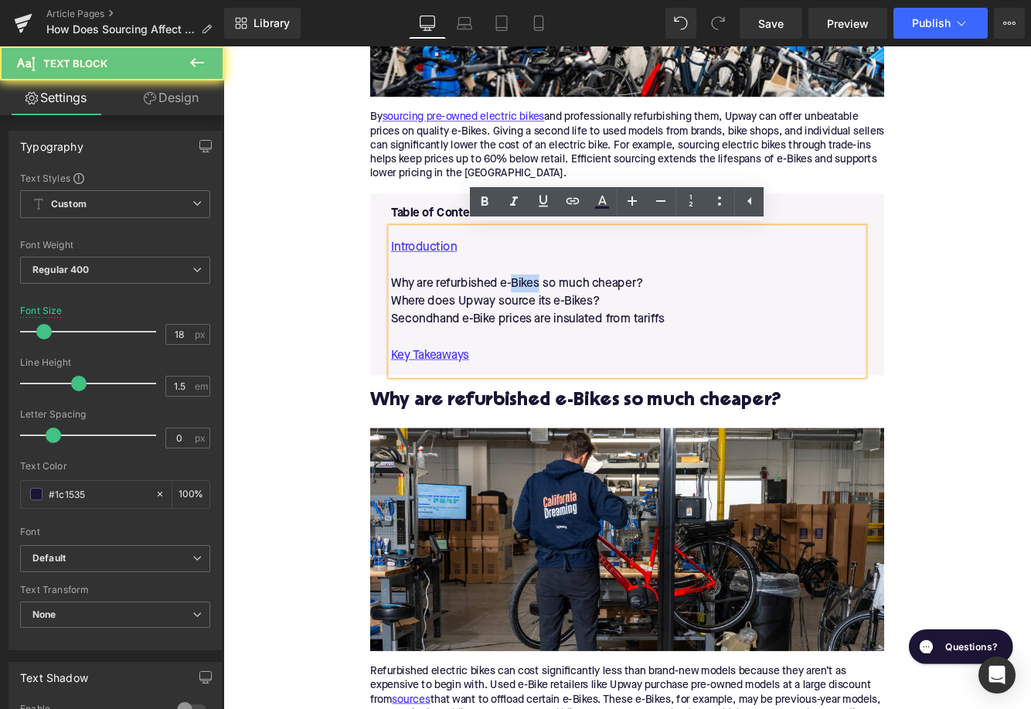
click at [573, 316] on p "Why are refurbished e-Bikes so much cheaper?" at bounding box center [690, 321] width 547 height 21
click at [576, 199] on icon at bounding box center [572, 201] width 19 height 19
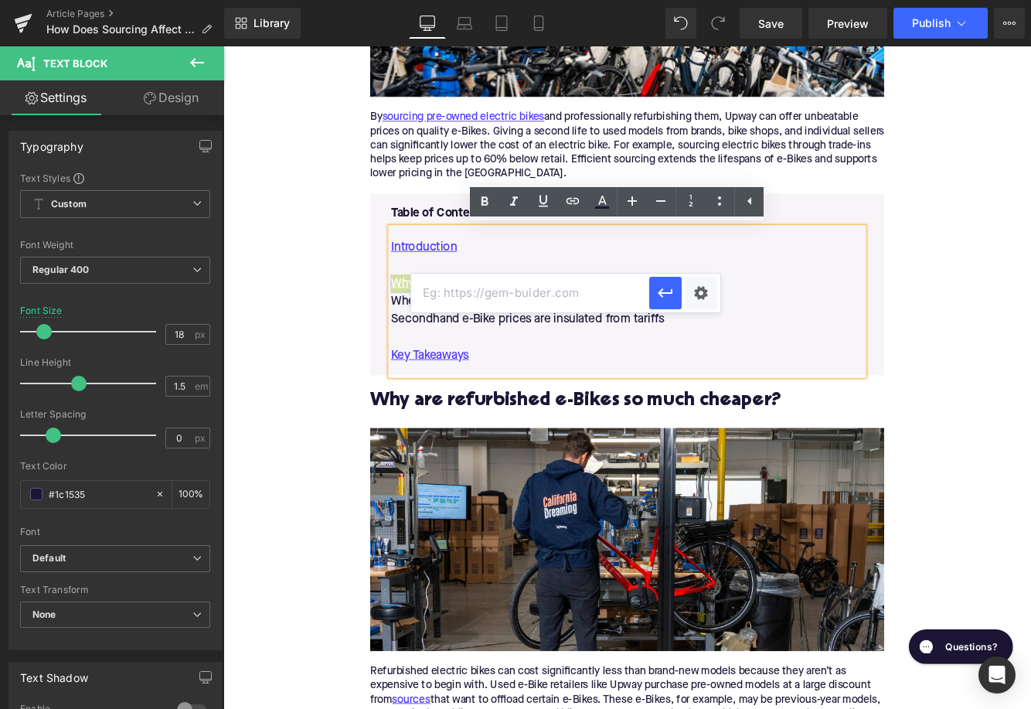
click at [541, 291] on input "text" at bounding box center [530, 293] width 238 height 39
paste input "#e-1735350589425"
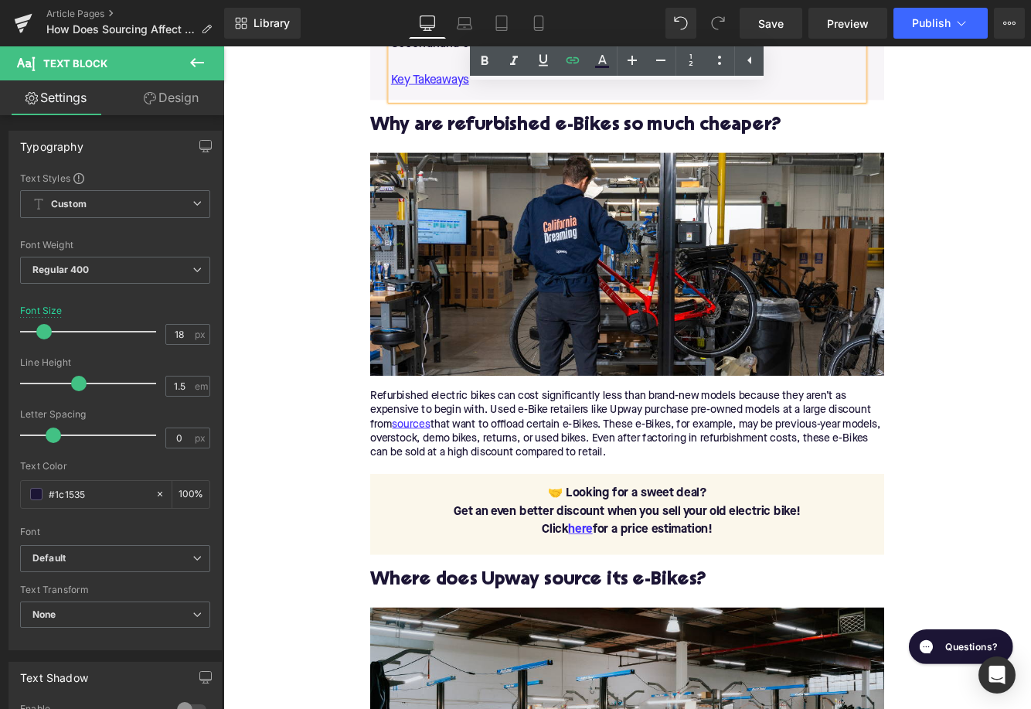
scroll to position [1087, 0]
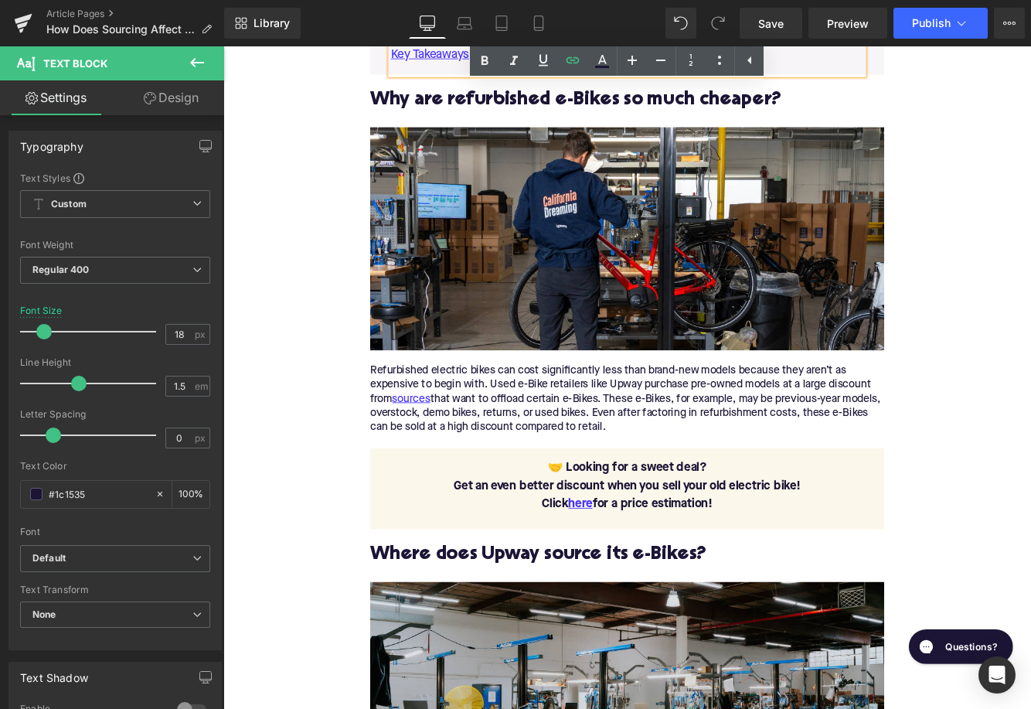
click at [553, 635] on h2 "Where does Upway source its e-Bikes?" at bounding box center [690, 636] width 595 height 24
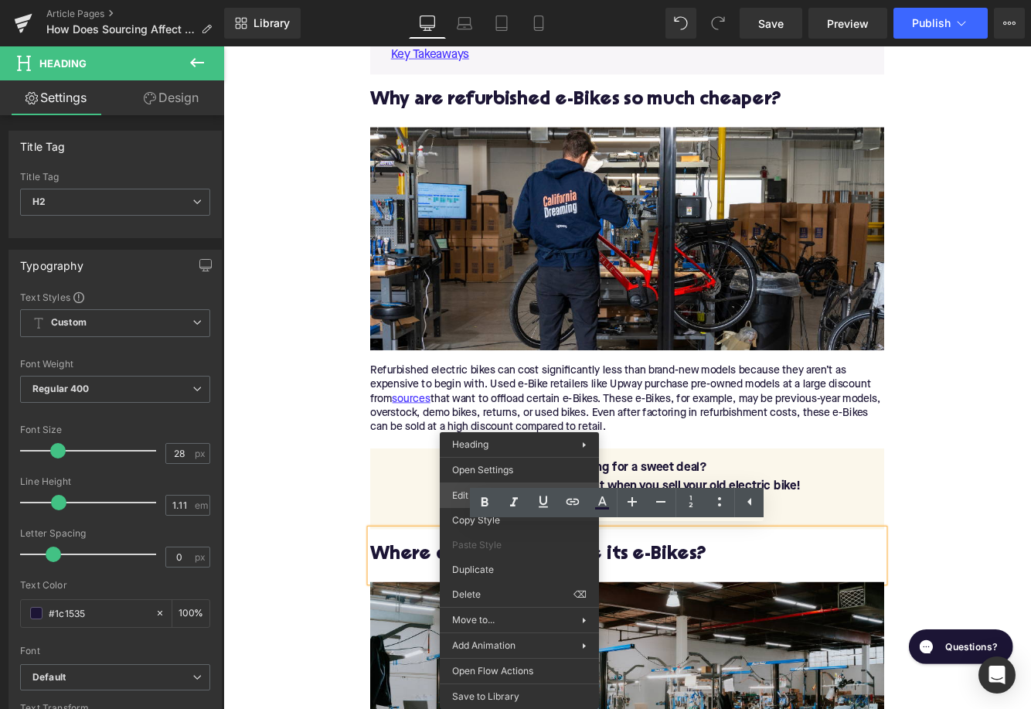
click at [460, 0] on div "Text Block You are previewing how the will restyle your page. You can not edit …" at bounding box center [515, 0] width 1031 height 0
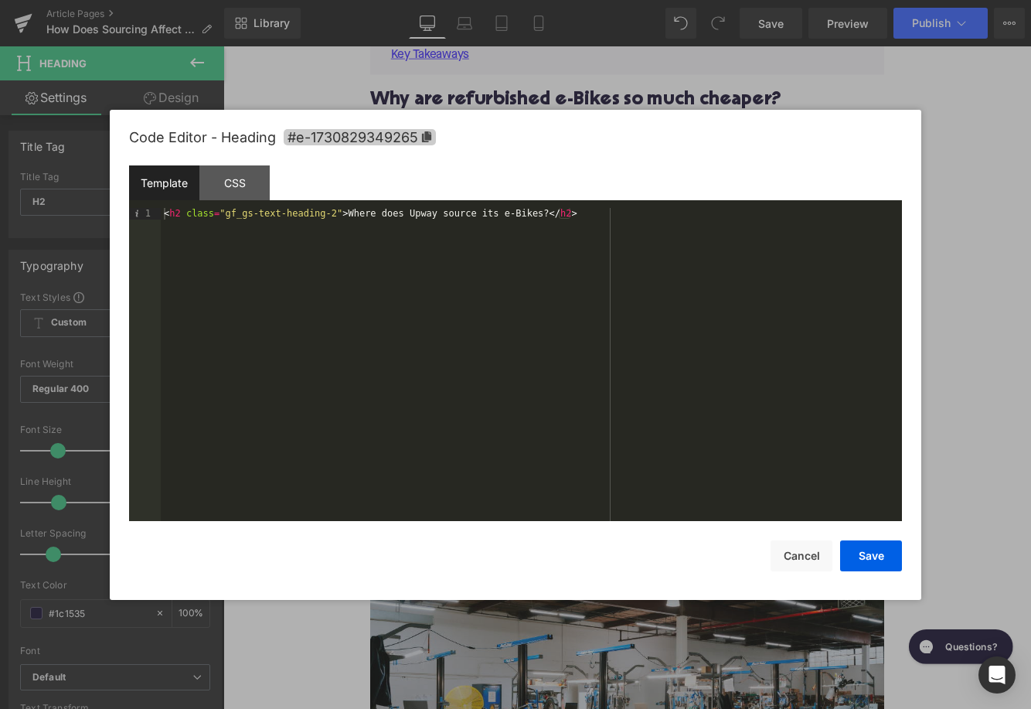
click at [389, 134] on span "#e-1730829349265" at bounding box center [360, 137] width 152 height 16
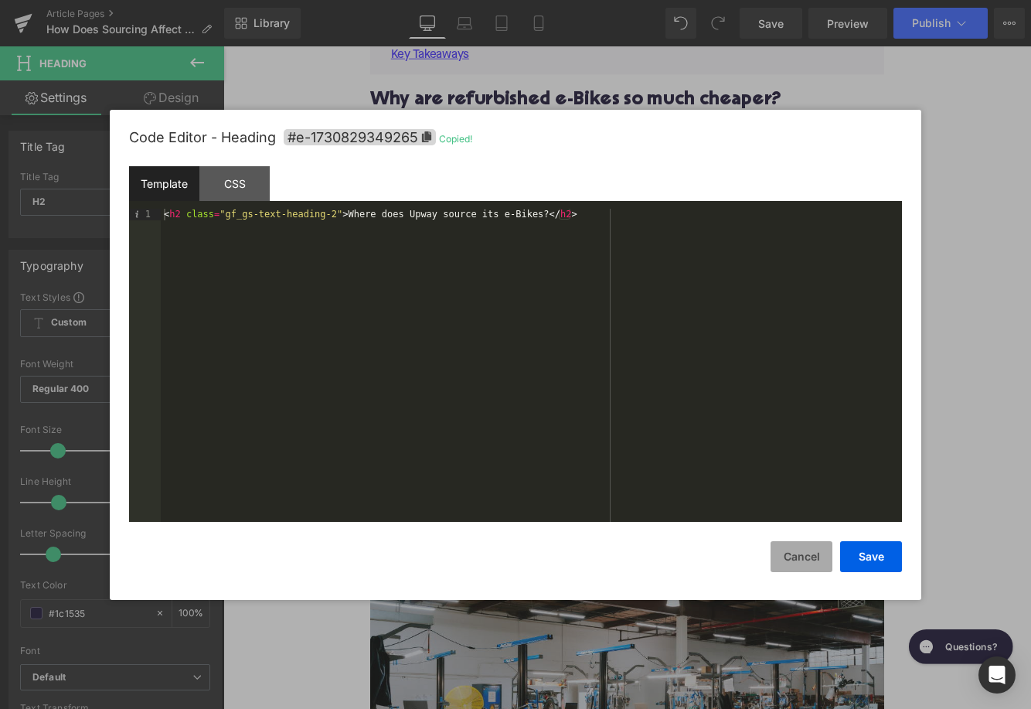
click at [805, 567] on button "Cancel" at bounding box center [801, 556] width 62 height 31
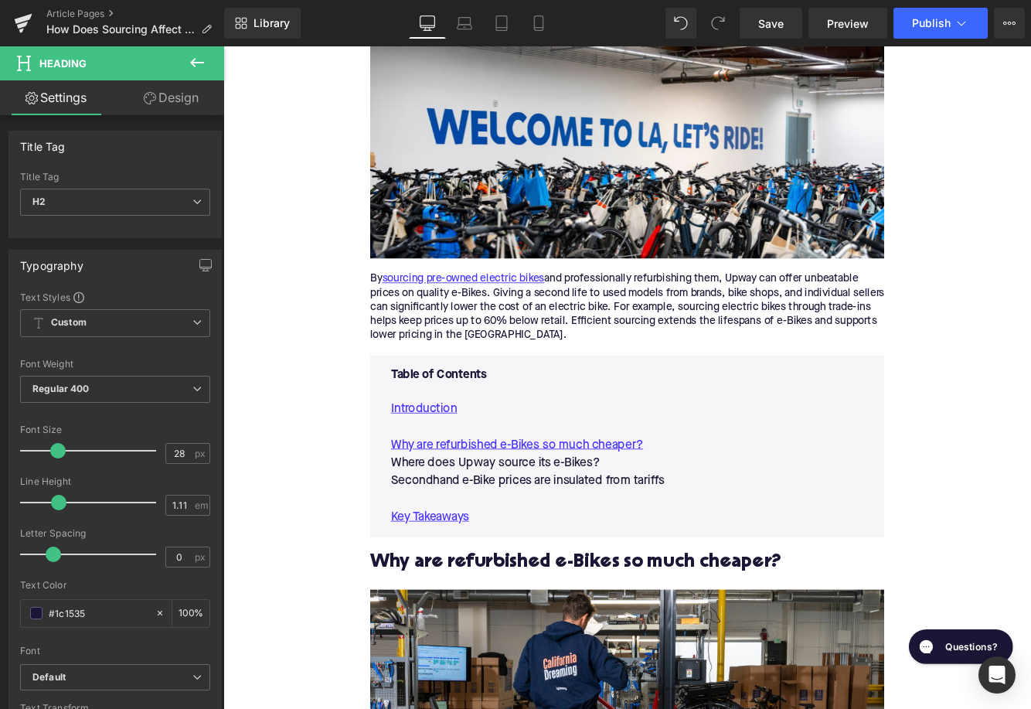
scroll to position [679, 0]
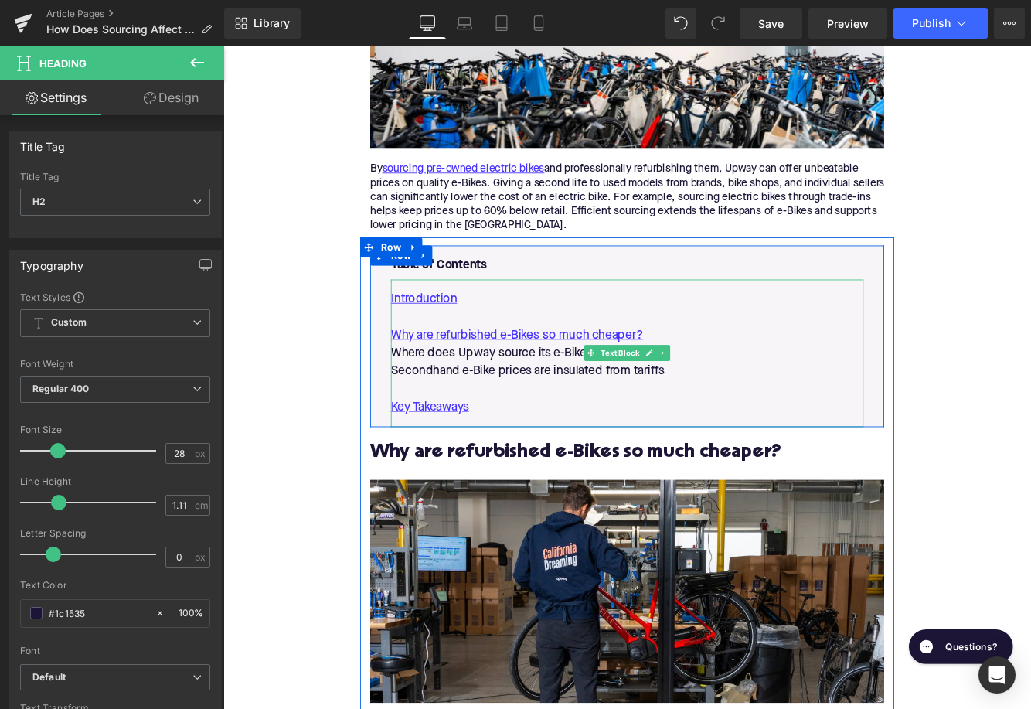
click at [546, 400] on p "Where does Upway source its e-Bikes?" at bounding box center [690, 401] width 547 height 21
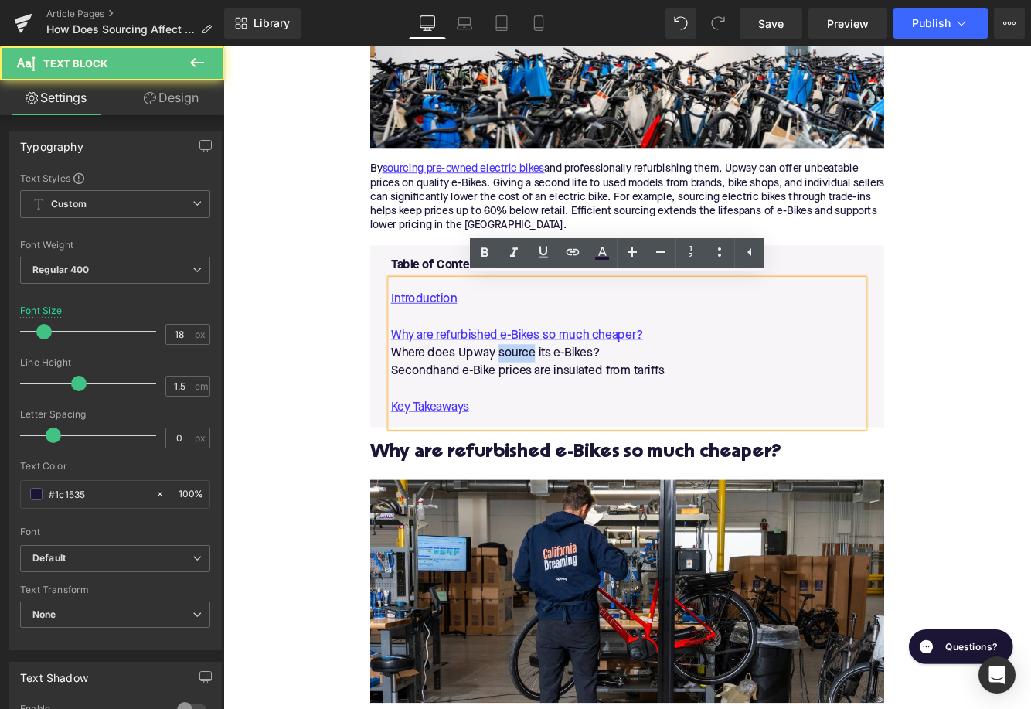
click at [546, 400] on p "Where does Upway source its e-Bikes?" at bounding box center [690, 401] width 547 height 21
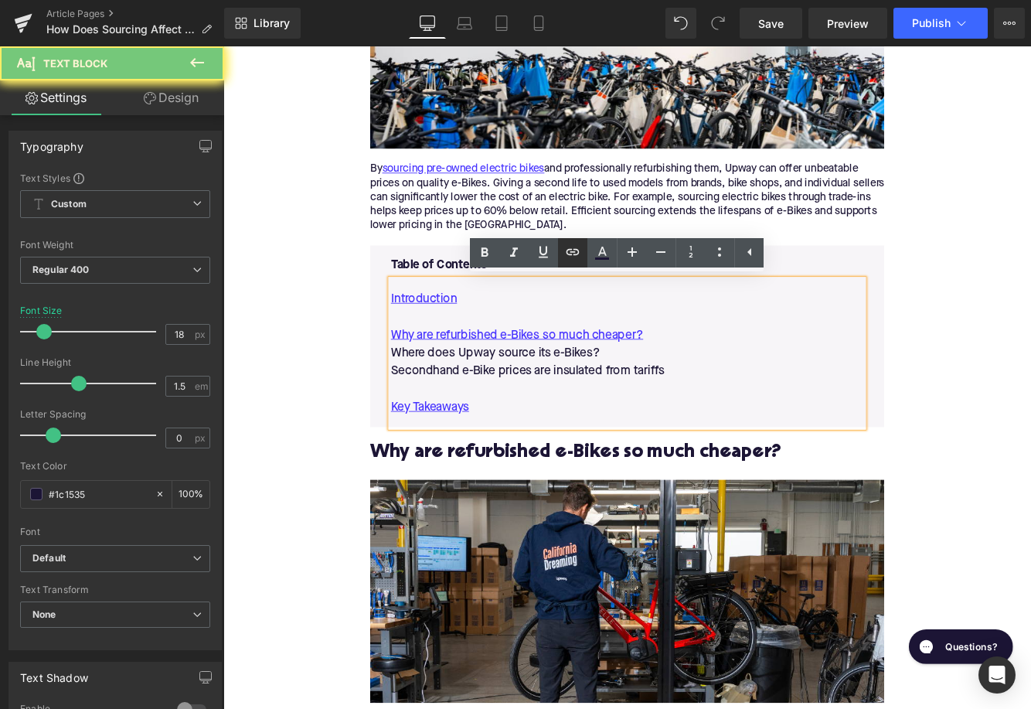
click at [575, 249] on icon at bounding box center [572, 252] width 13 height 6
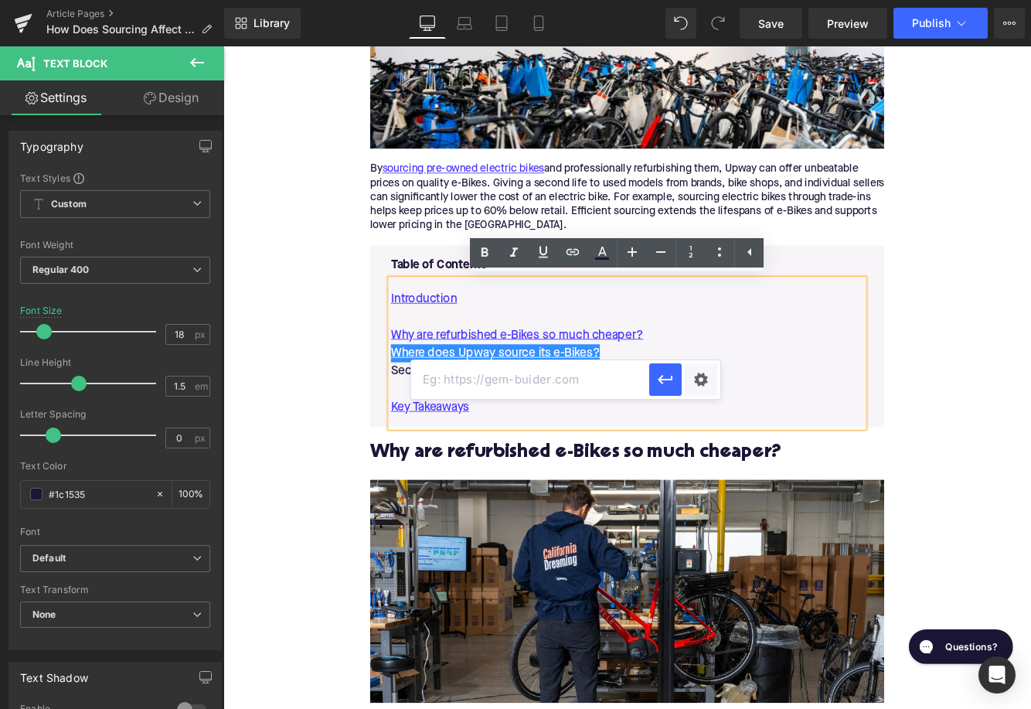
click at [530, 366] on input "text" at bounding box center [530, 379] width 238 height 39
paste input "#e-1730829349265"
click at [659, 383] on icon "button" at bounding box center [665, 379] width 19 height 19
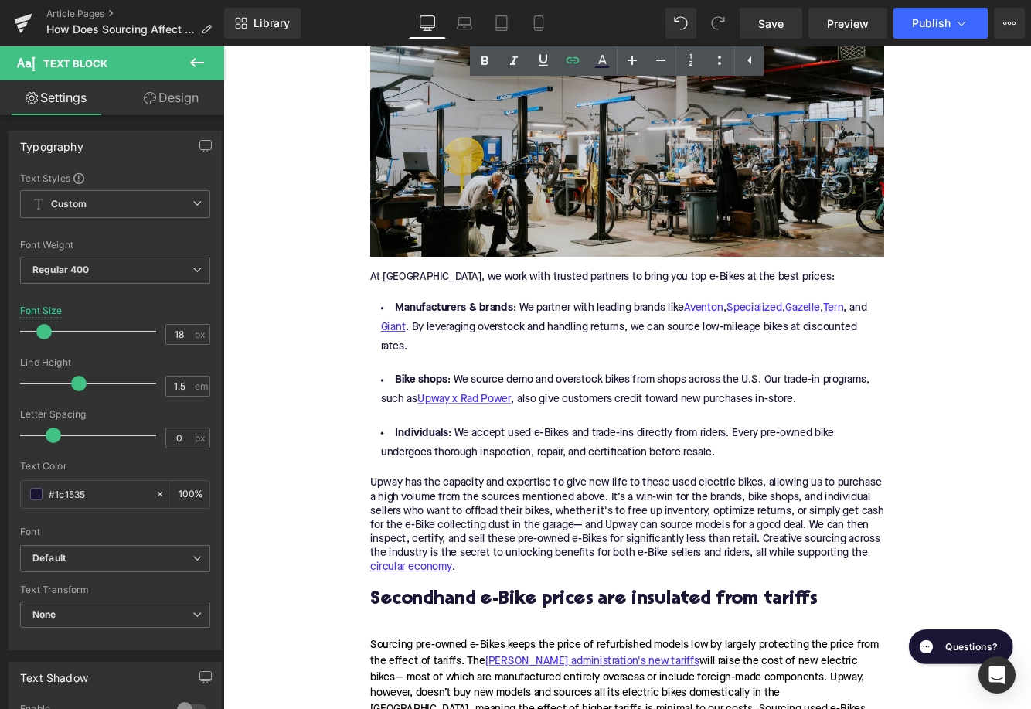
scroll to position [1837, 0]
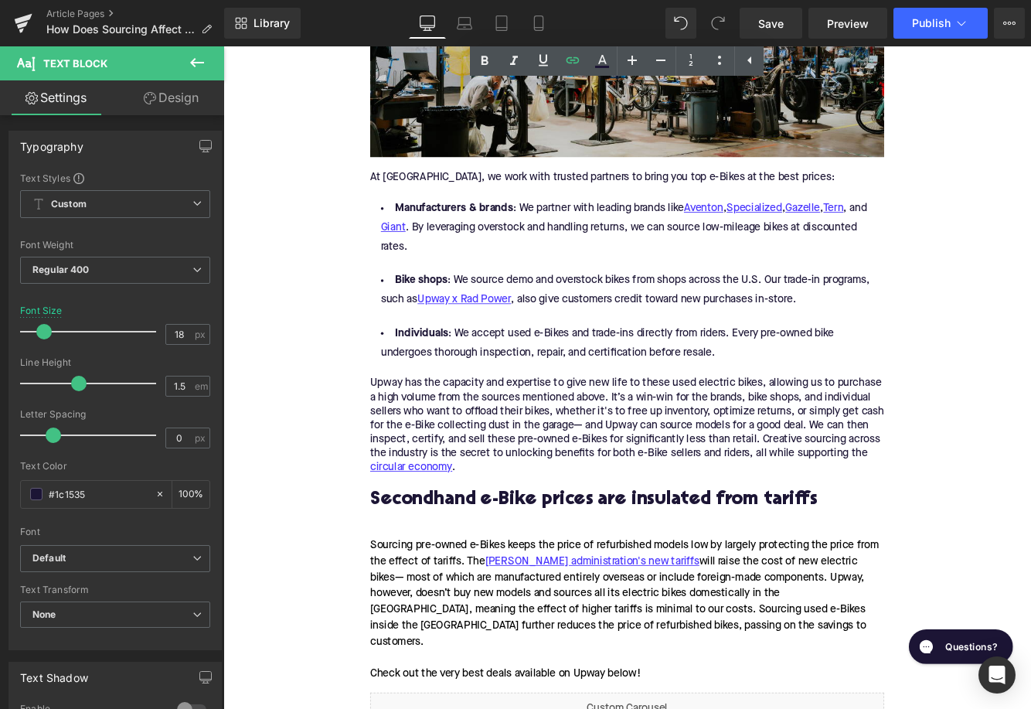
click at [617, 568] on h2 "Secondhand e-Bike prices are insulated from tariffs" at bounding box center [690, 572] width 595 height 24
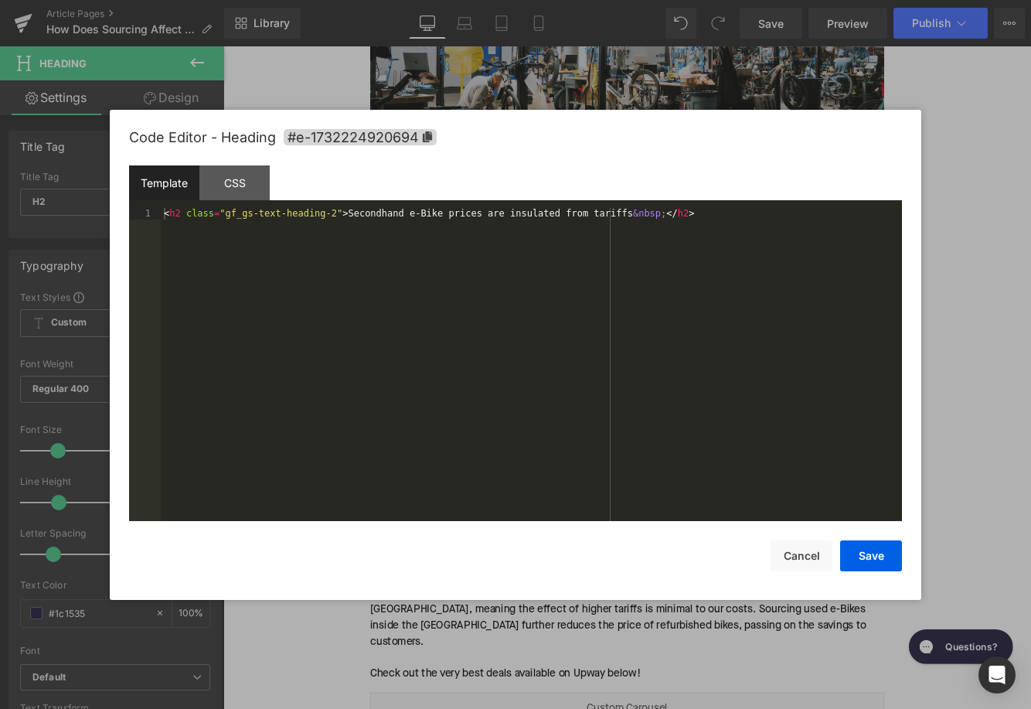
click at [542, 0] on div "Text Block You are previewing how the will restyle your page. You can not edit …" at bounding box center [515, 0] width 1031 height 0
click at [389, 142] on span "#e-1732224920694" at bounding box center [360, 137] width 153 height 16
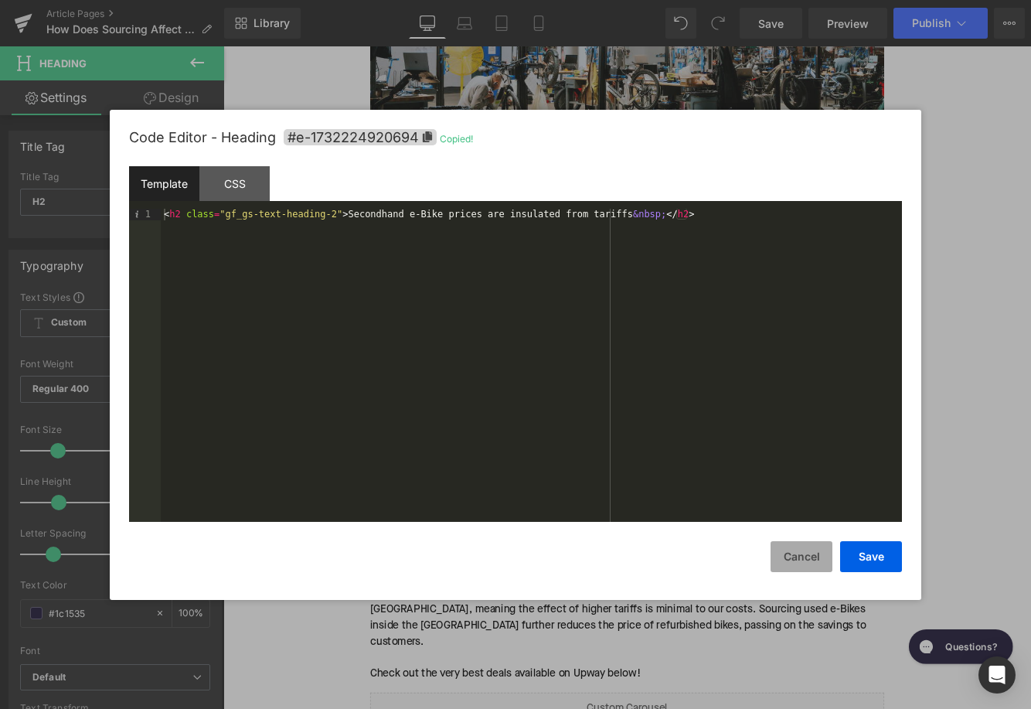
click at [782, 553] on button "Cancel" at bounding box center [801, 556] width 62 height 31
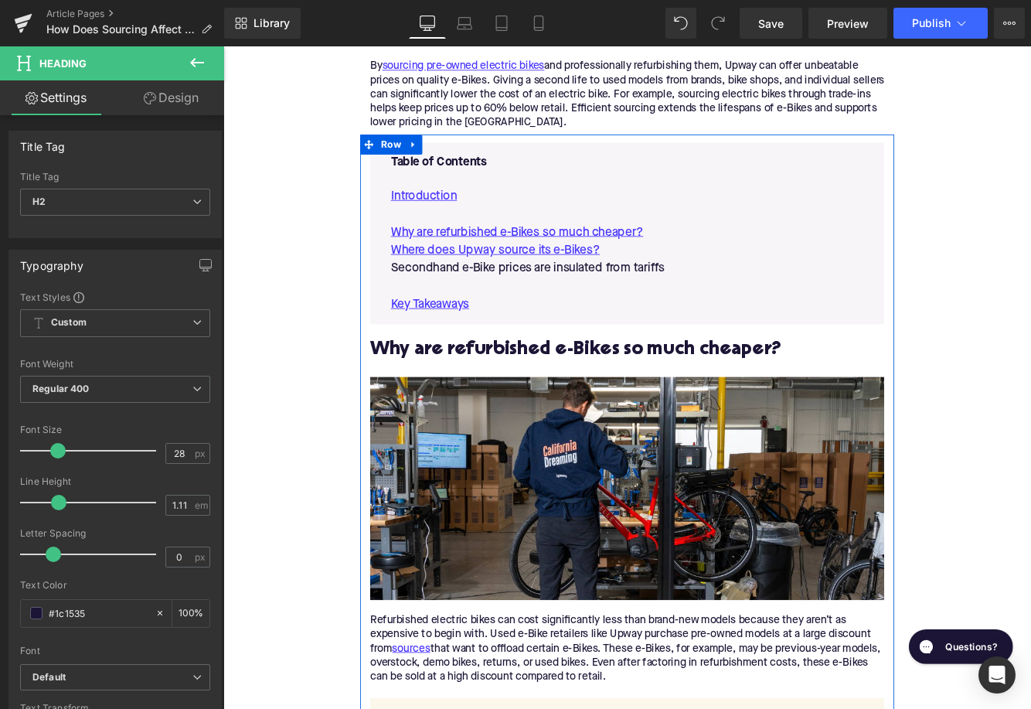
scroll to position [778, 0]
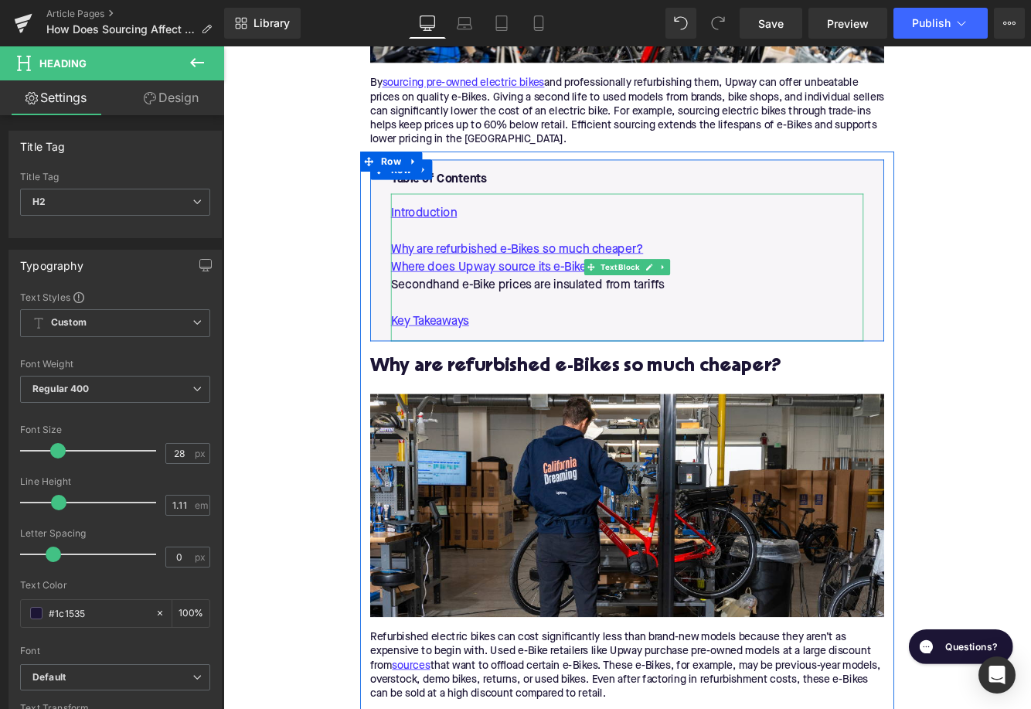
click at [614, 318] on p "Secondhand e-Bike prices are insulated from tariffs" at bounding box center [690, 323] width 547 height 21
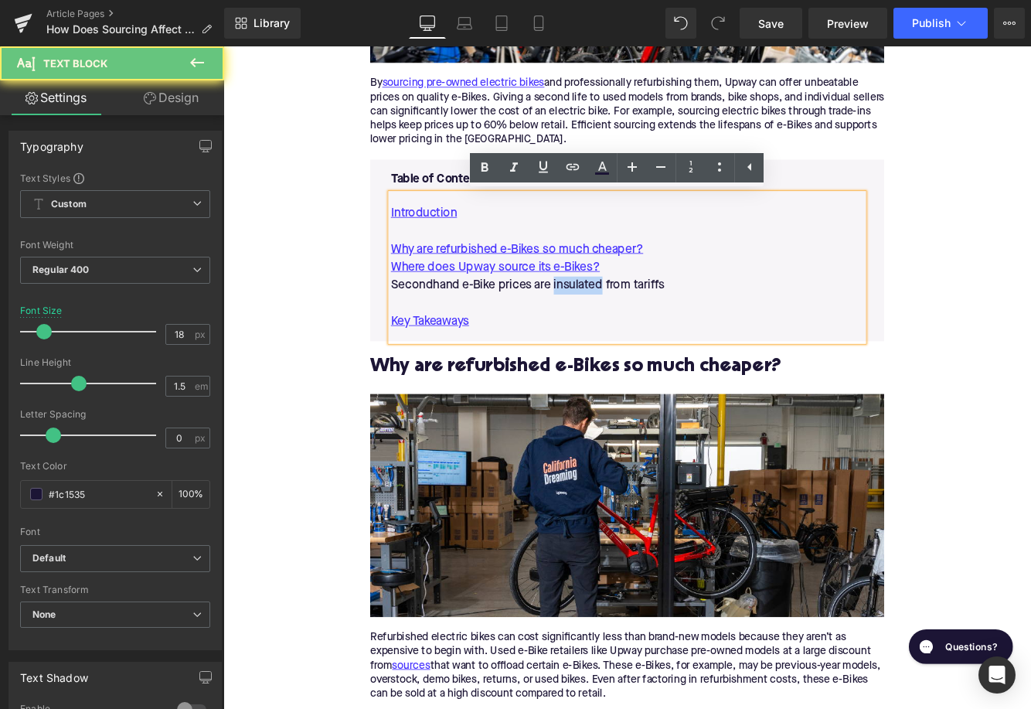
click at [614, 318] on p "Secondhand e-Bike prices are insulated from tariffs" at bounding box center [690, 323] width 547 height 21
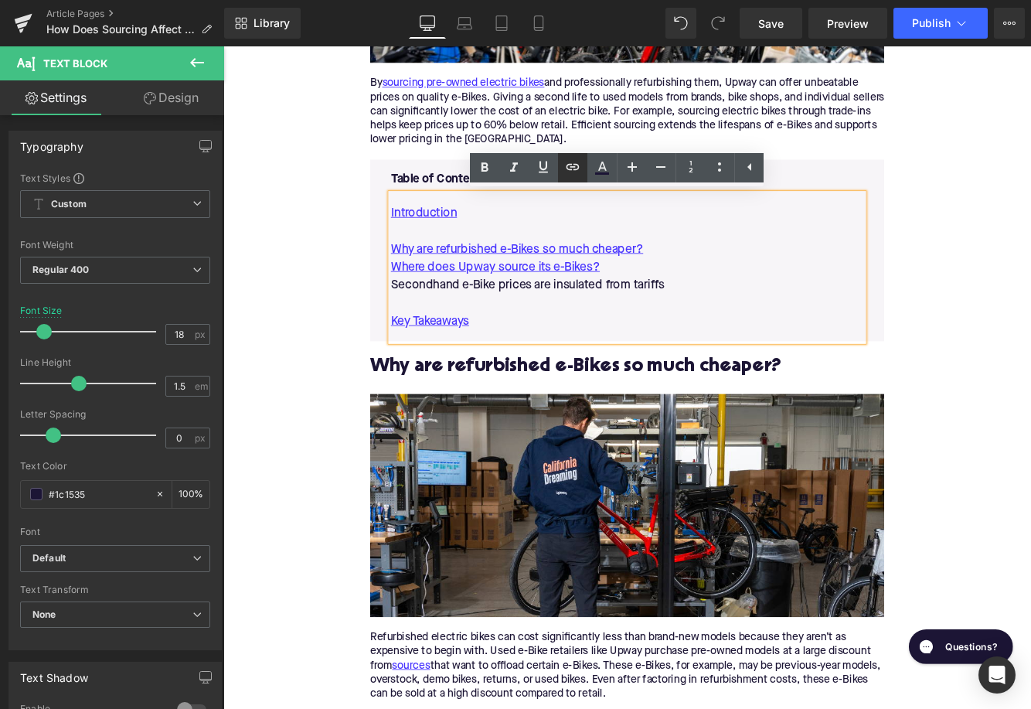
click at [573, 175] on icon at bounding box center [572, 167] width 19 height 19
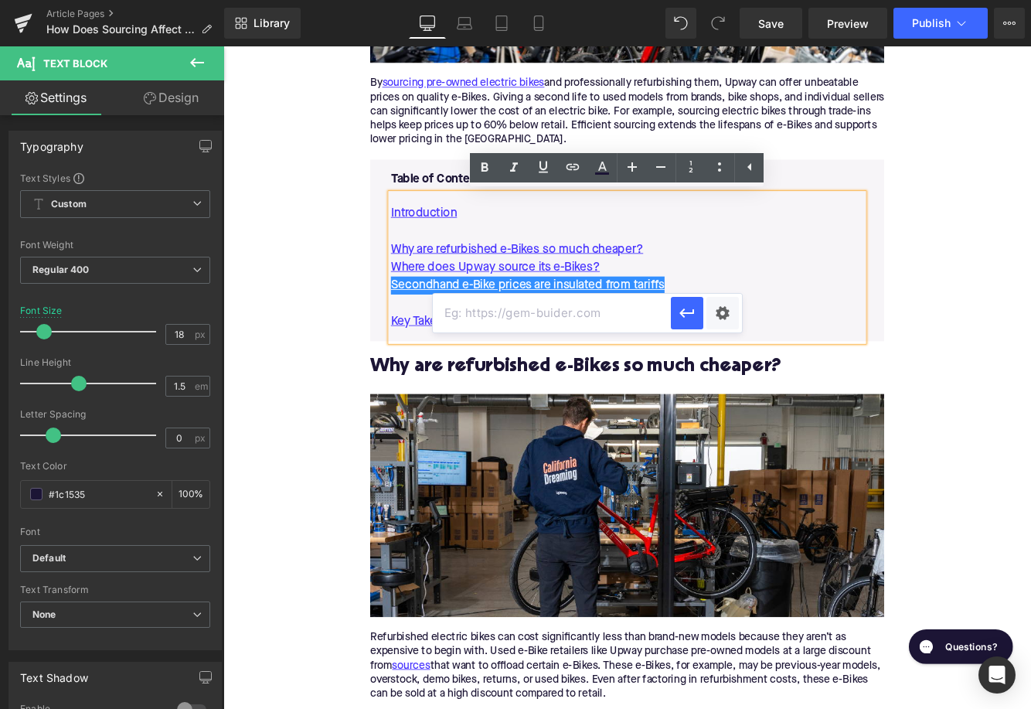
click at [570, 302] on input "text" at bounding box center [552, 313] width 238 height 39
paste input "#e-1732224920694"
type input "#e-1732224920694"
click at [676, 319] on button "button" at bounding box center [687, 313] width 32 height 32
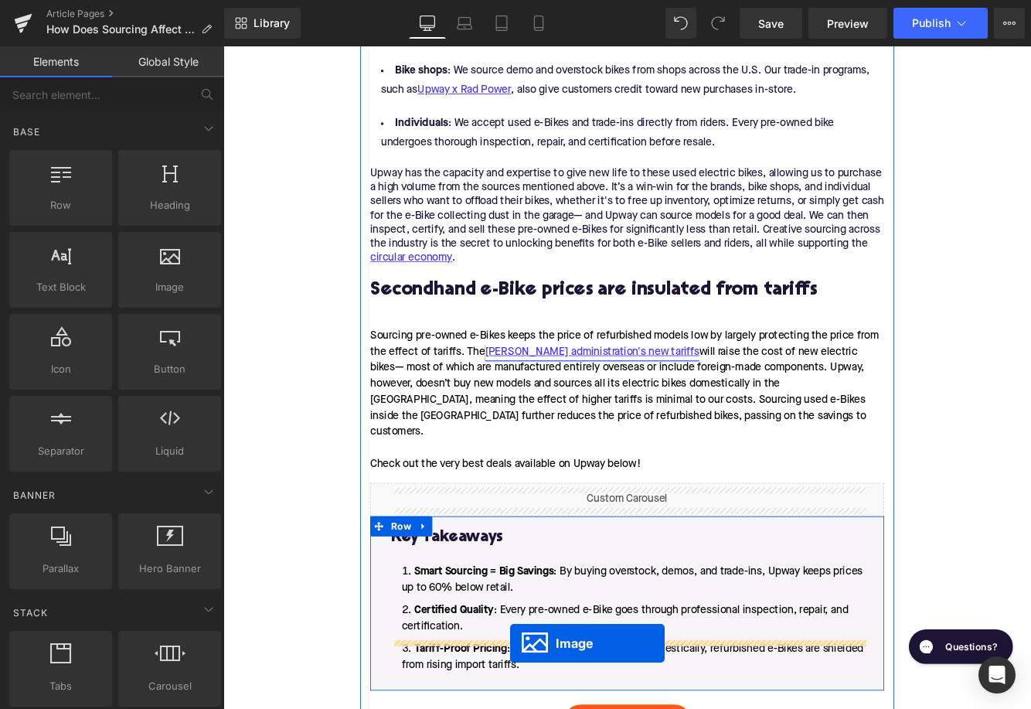
scroll to position [1890, 0]
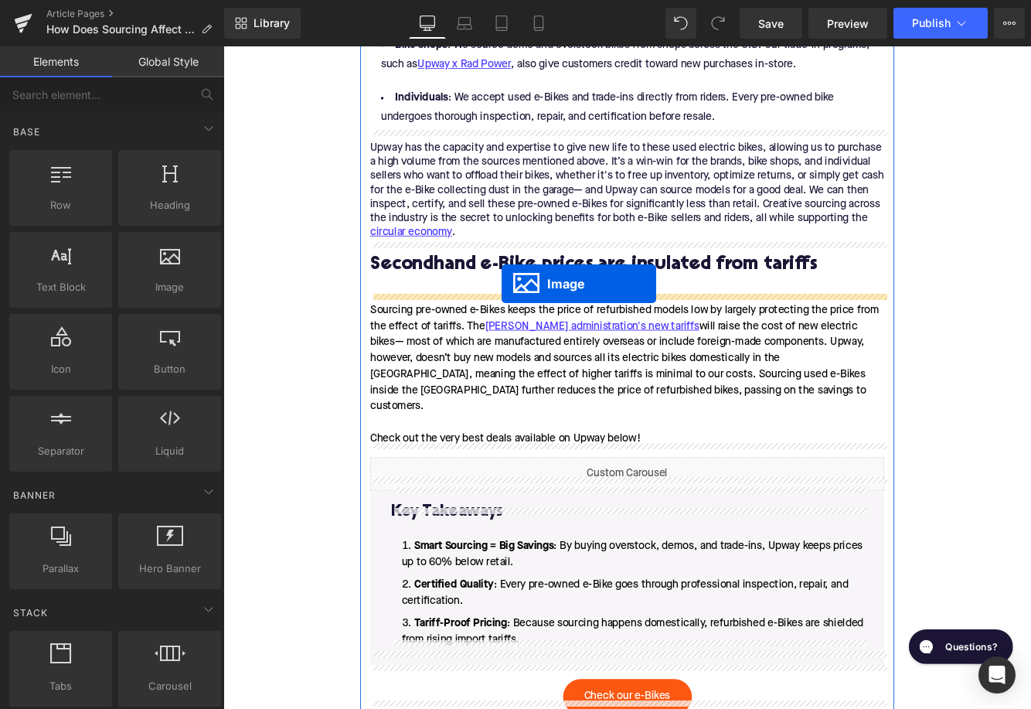
drag, startPoint x: 667, startPoint y: 224, endPoint x: 546, endPoint y: 321, distance: 155.1
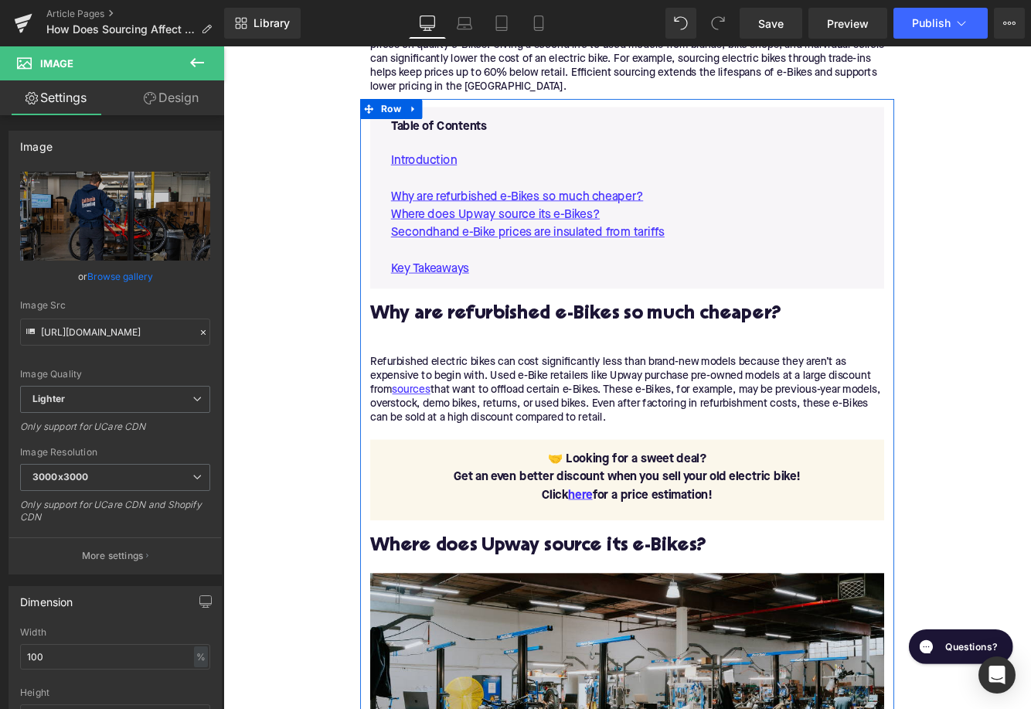
scroll to position [878, 0]
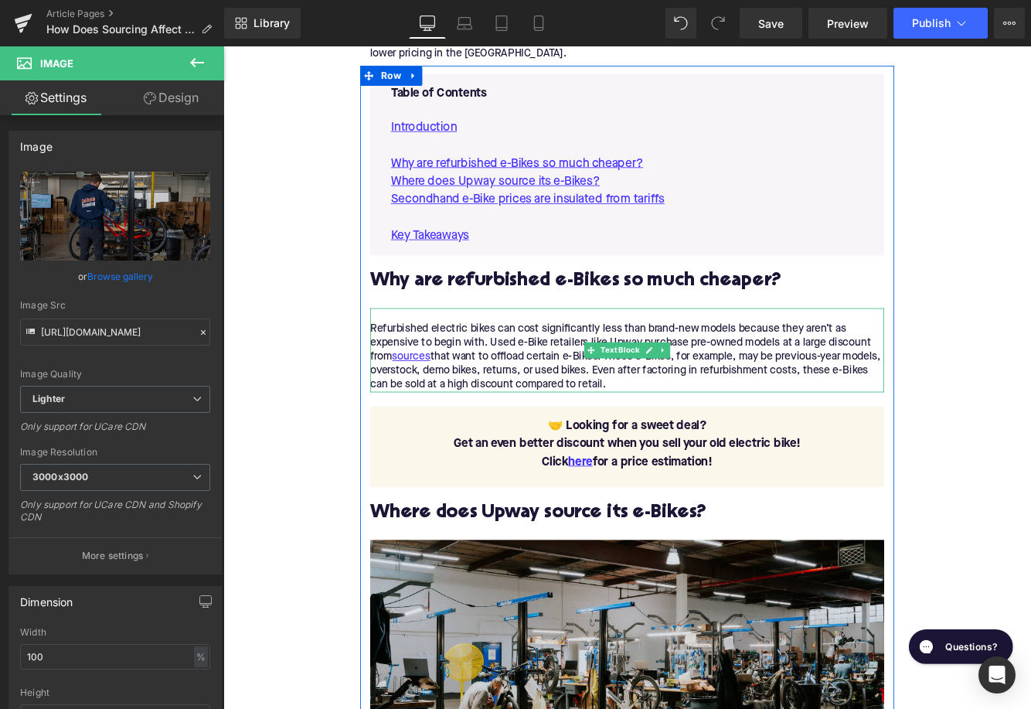
click at [403, 364] on div at bounding box center [690, 357] width 595 height 16
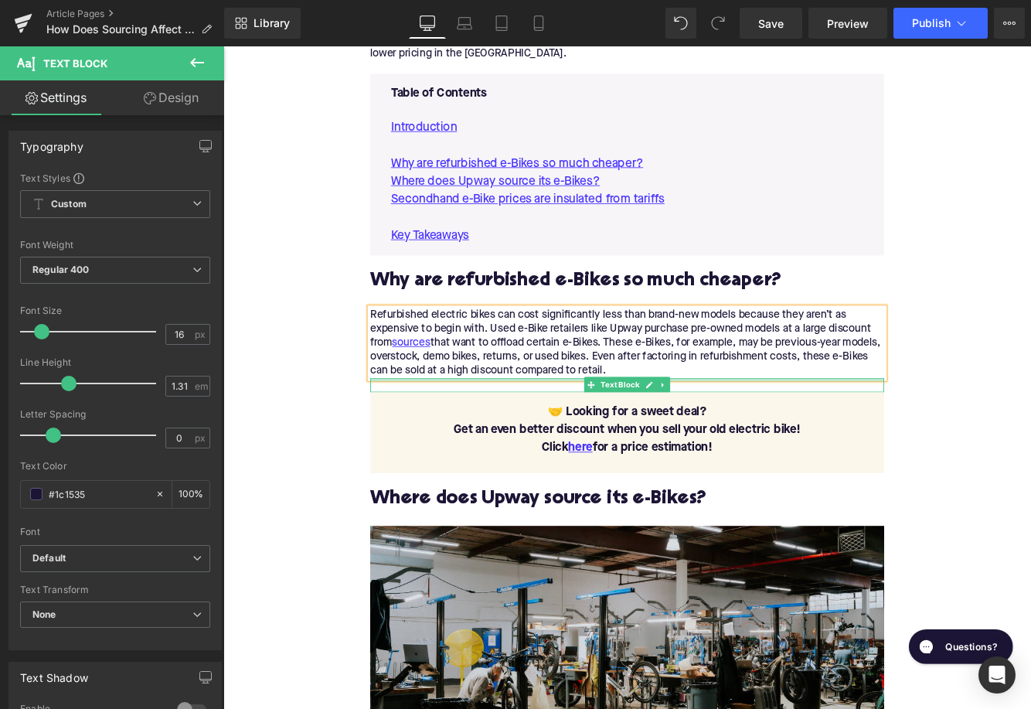
scroll to position [896, 0]
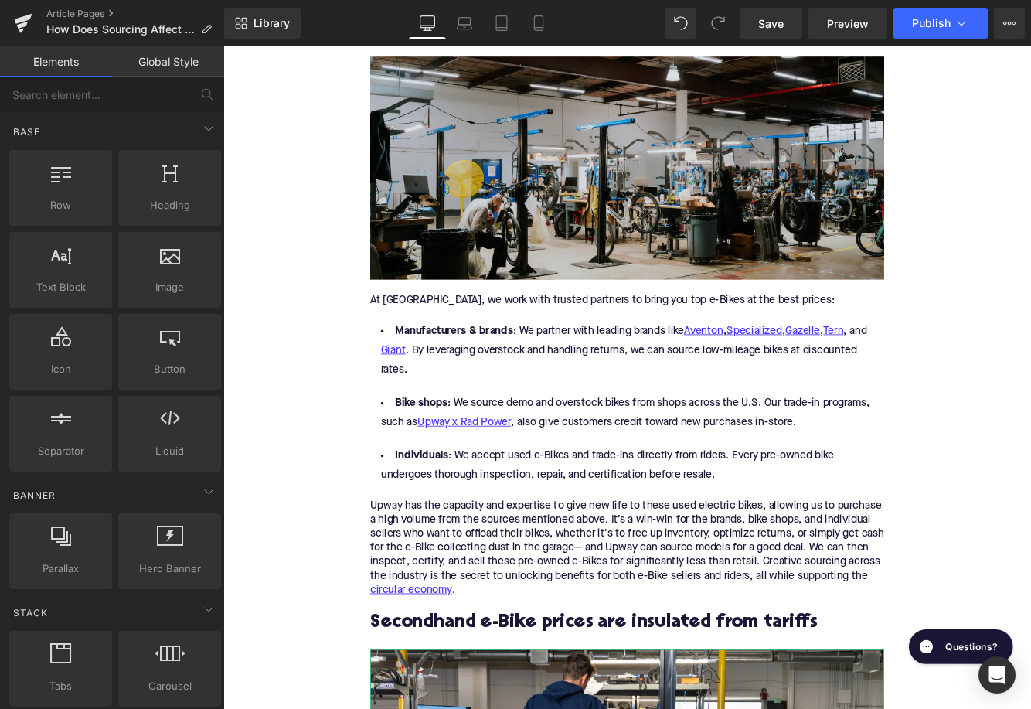
scroll to position [1813, 0]
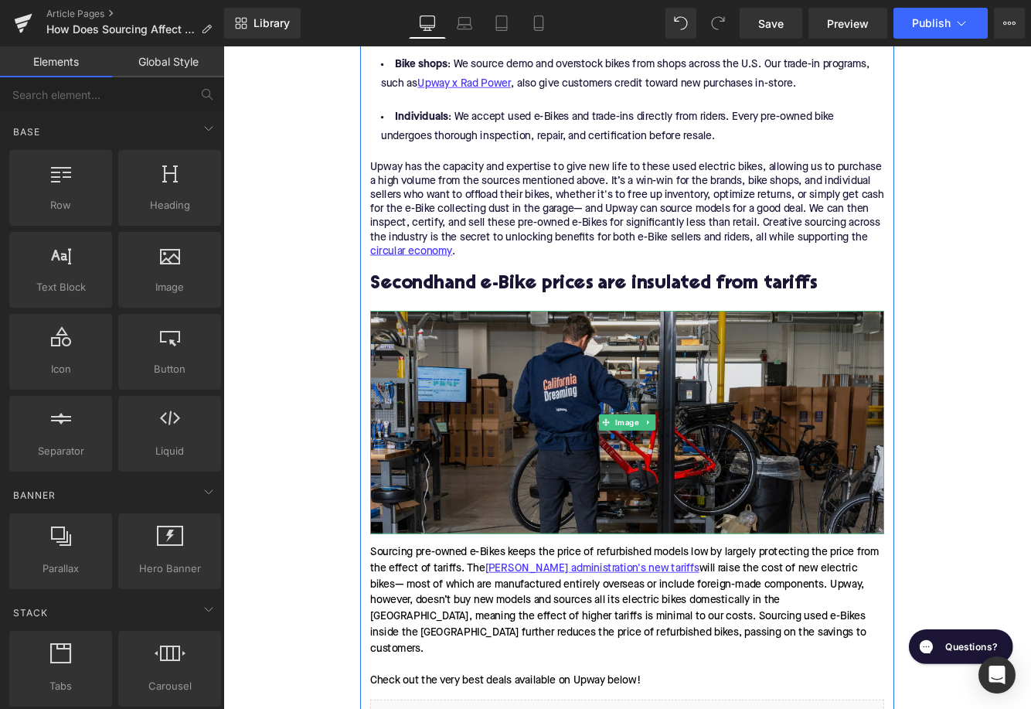
click at [593, 447] on img at bounding box center [690, 481] width 595 height 258
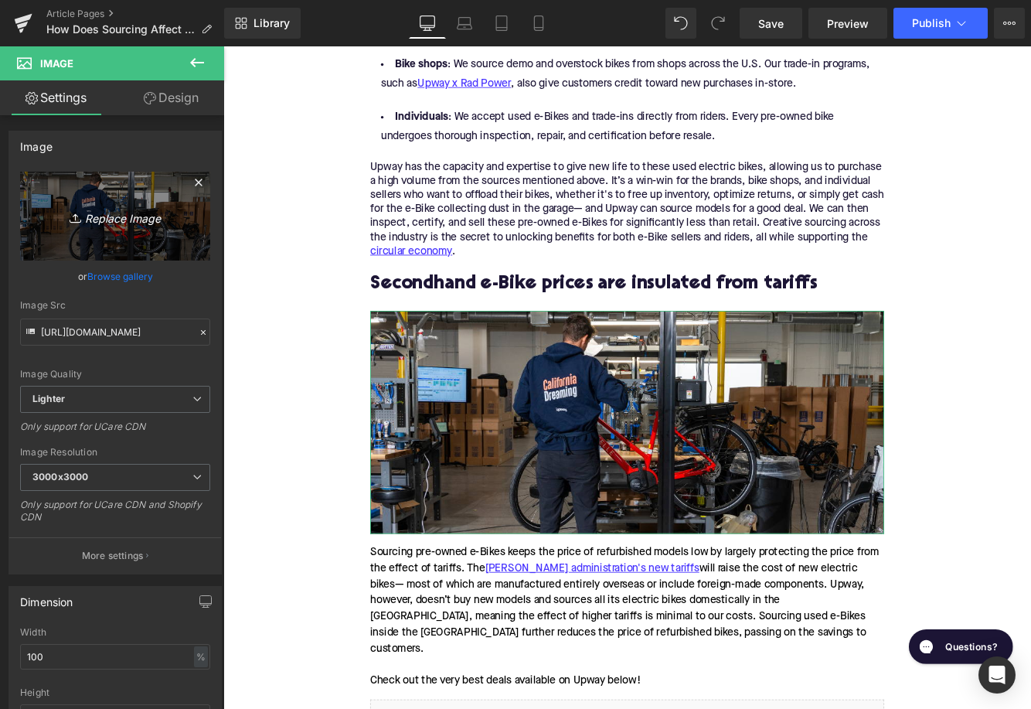
click at [145, 213] on icon "Replace Image" at bounding box center [115, 215] width 124 height 19
type input "C:\fakepath\24t2.avif"
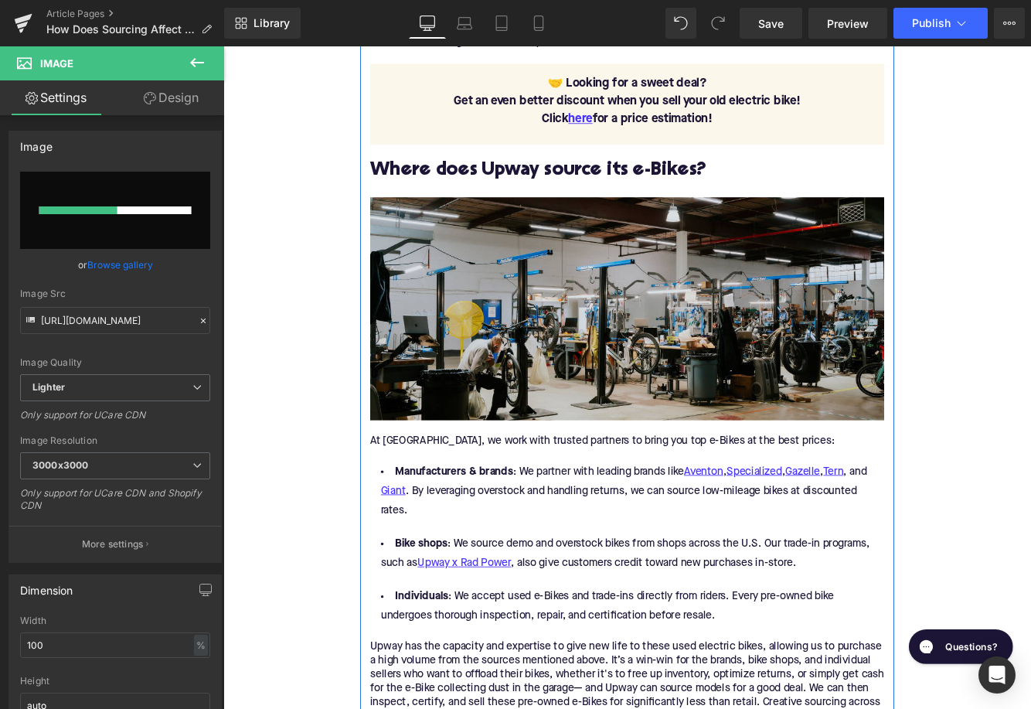
scroll to position [1230, 0]
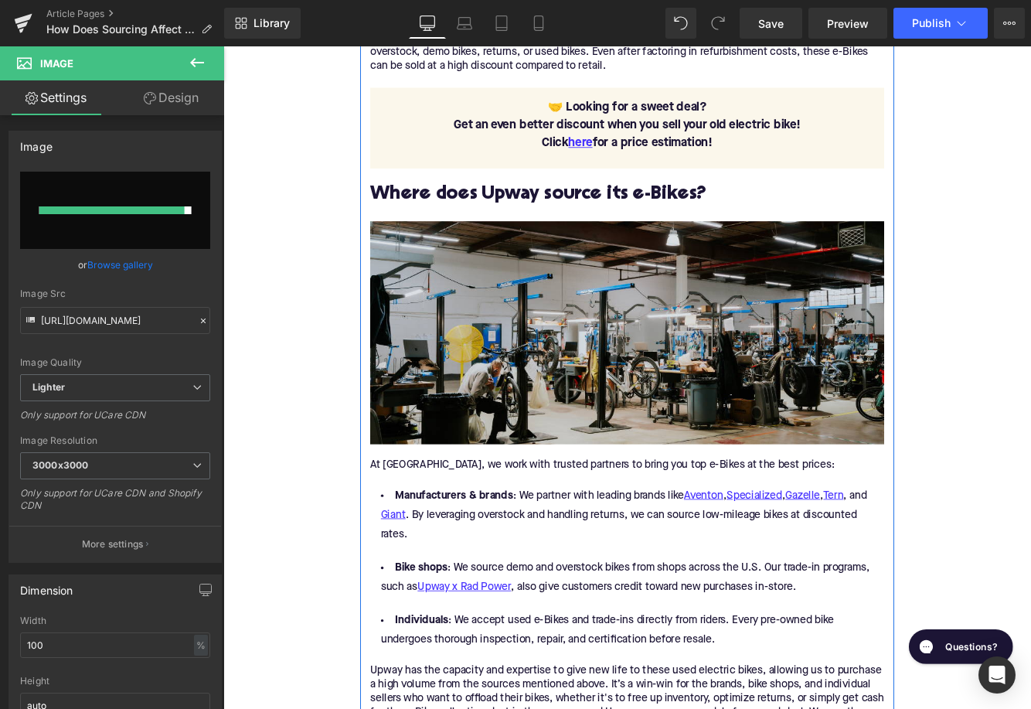
type input "https://ucarecdn.com/3a7b9992-fad6-42ca-aebc-d5f0a25c777e/-/format/auto/-/previ…"
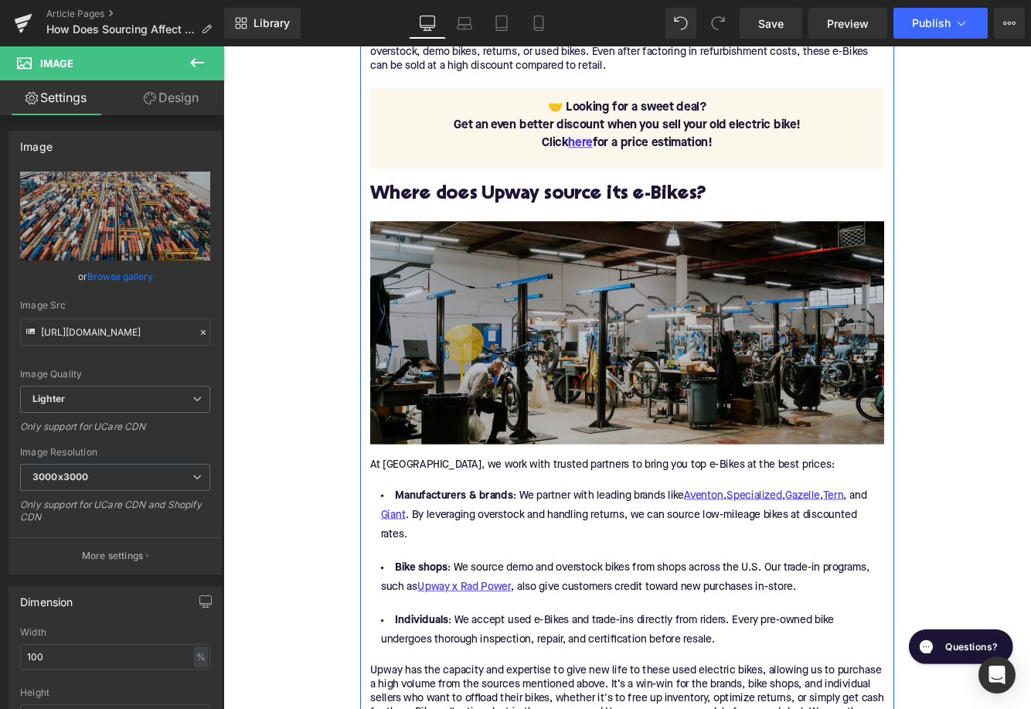
click at [549, 348] on img at bounding box center [690, 378] width 595 height 258
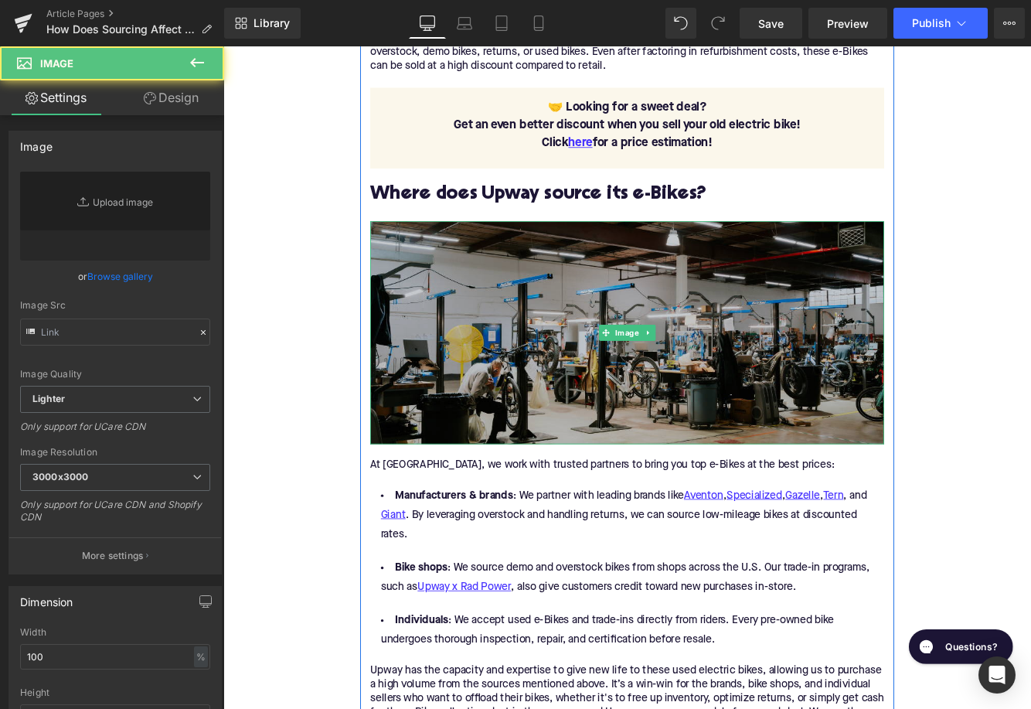
type input "https://ucarecdn.com/f9a72b48-652f-4e73-a33a-f6460fce4c35/-/format/auto/-/previ…"
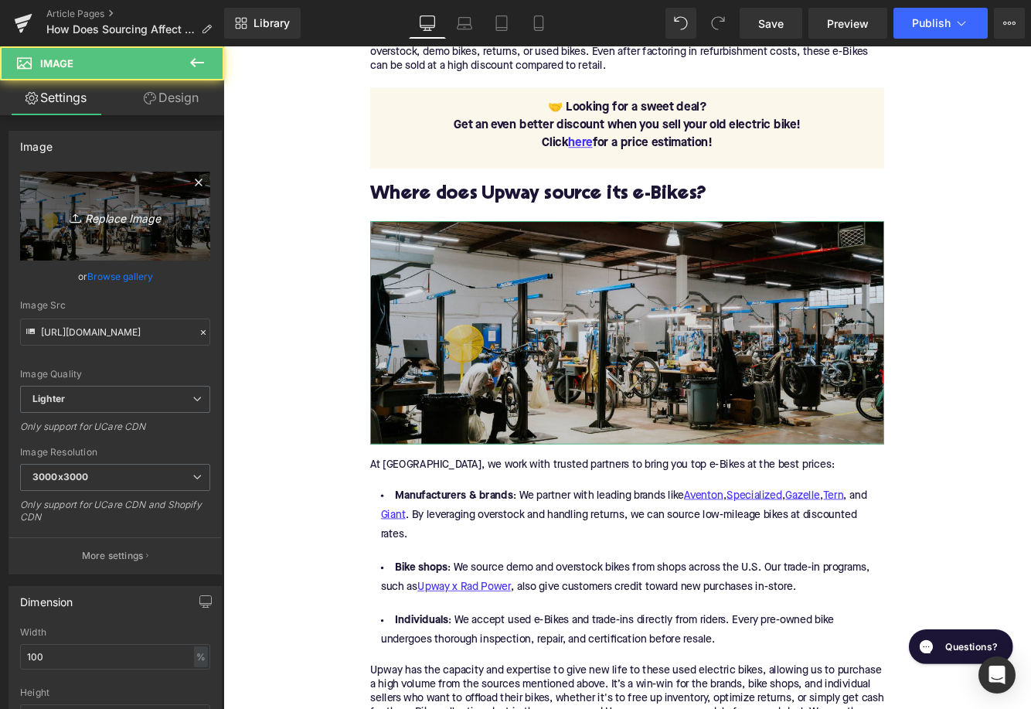
click at [160, 194] on link "Replace Image" at bounding box center [115, 216] width 190 height 89
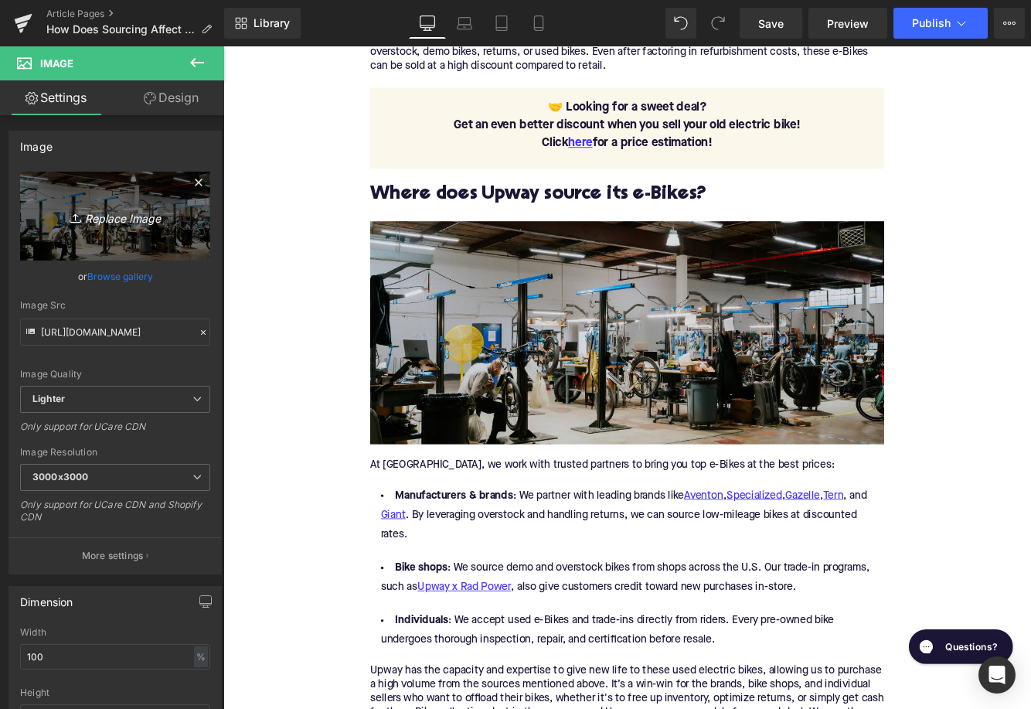
type input "C:\fakepath\Remy Pt. 3(95).png"
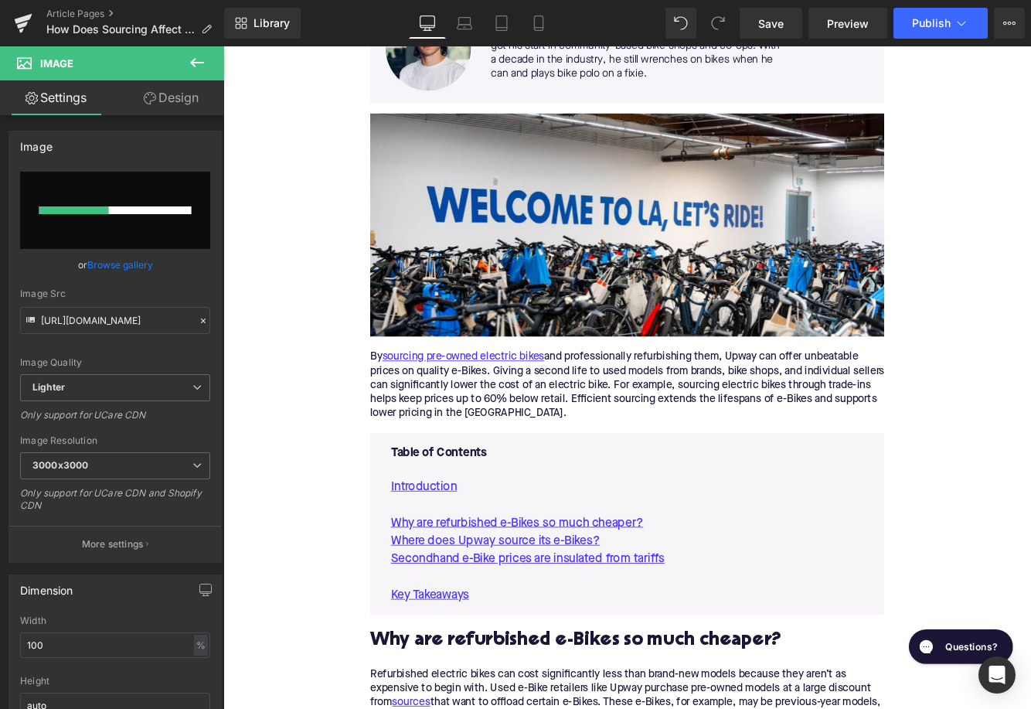
scroll to position [442, 0]
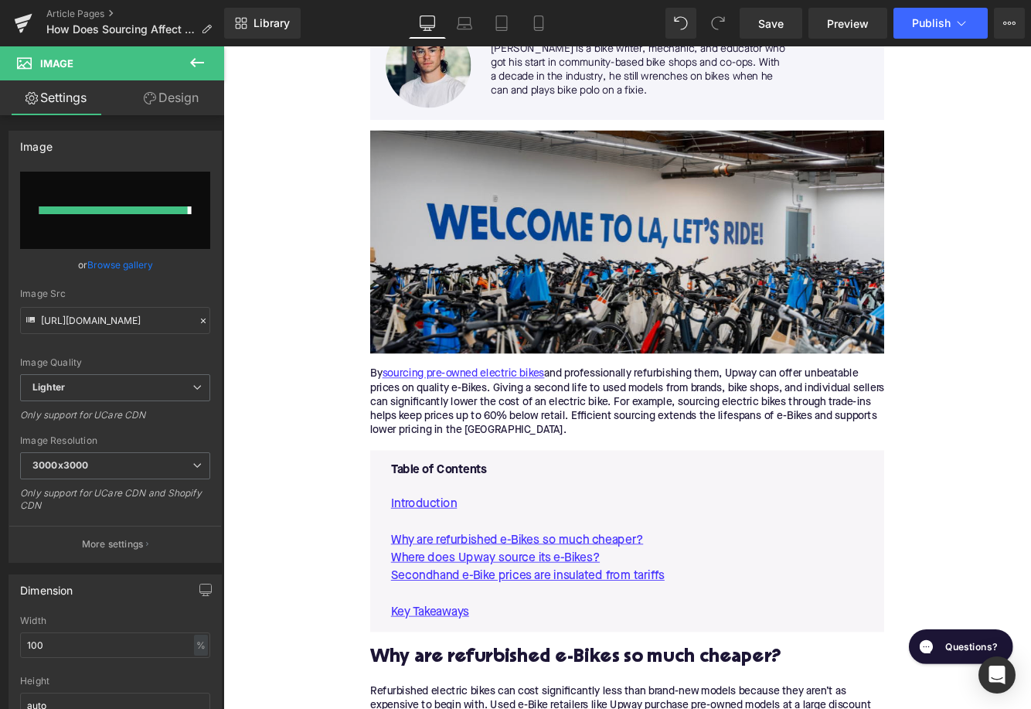
type input "https://ucarecdn.com/82519b64-f4ca-4765-a1b2-13e646fa17e5/-/format/auto/-/previ…"
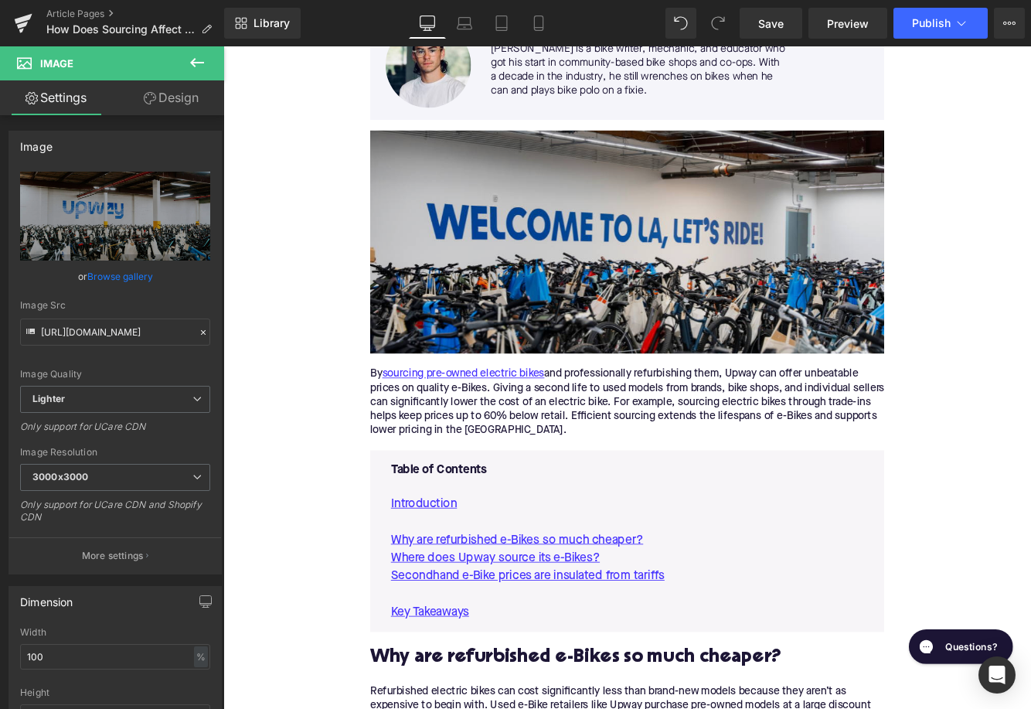
click at [485, 284] on img at bounding box center [690, 273] width 595 height 258
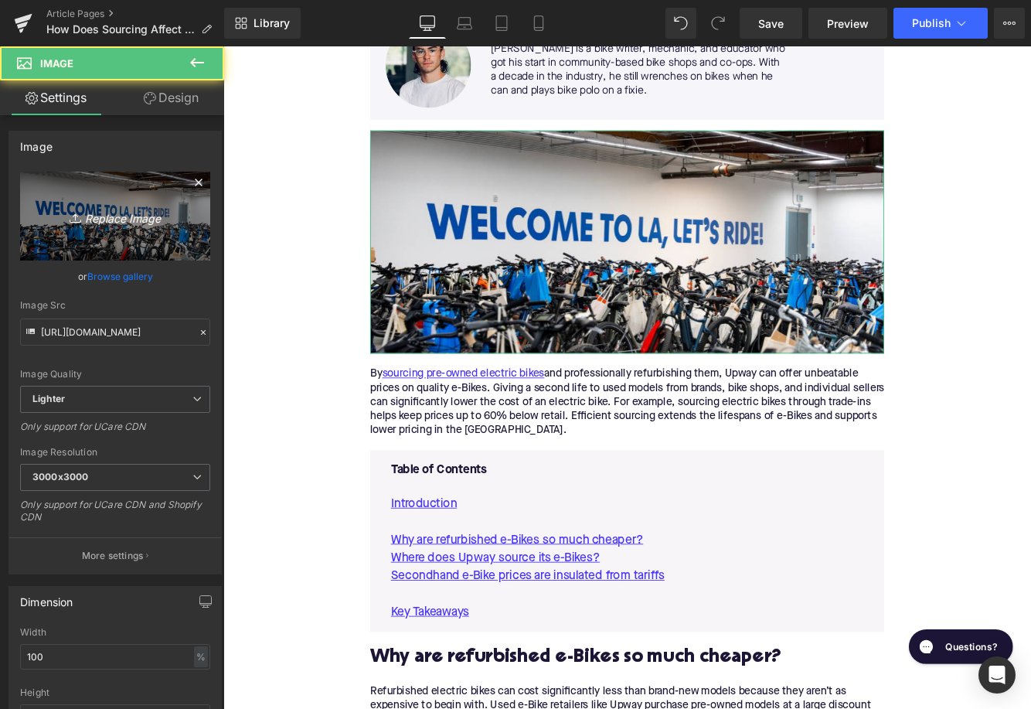
click at [137, 213] on icon "Replace Image" at bounding box center [115, 215] width 124 height 19
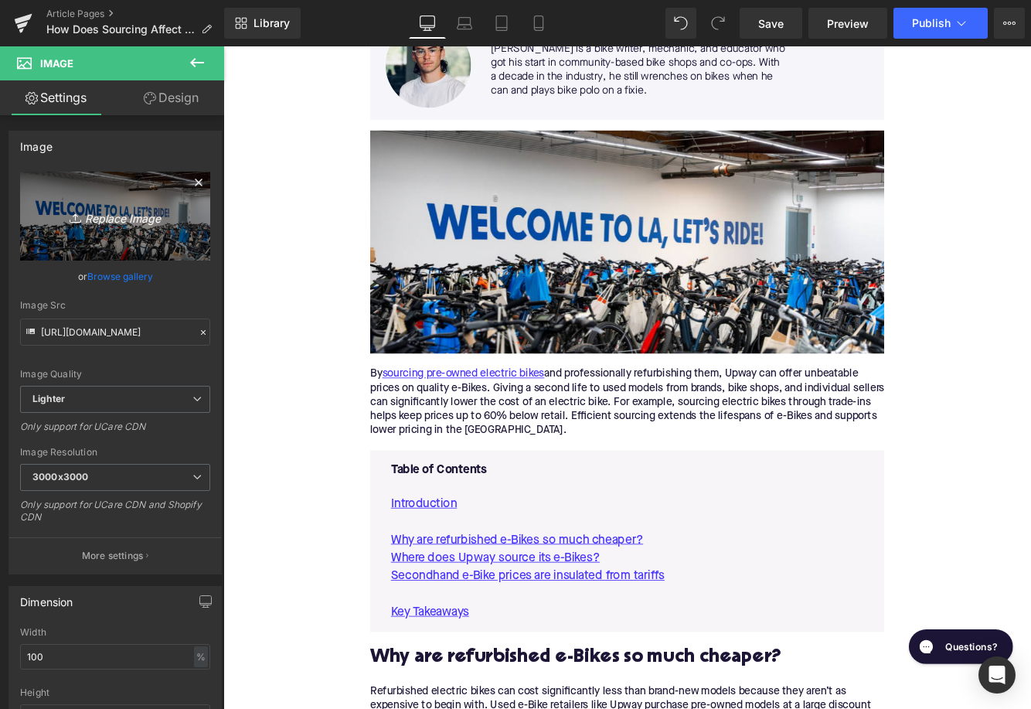
type input "C:\fakepath\Remy Pt. 3(94).png"
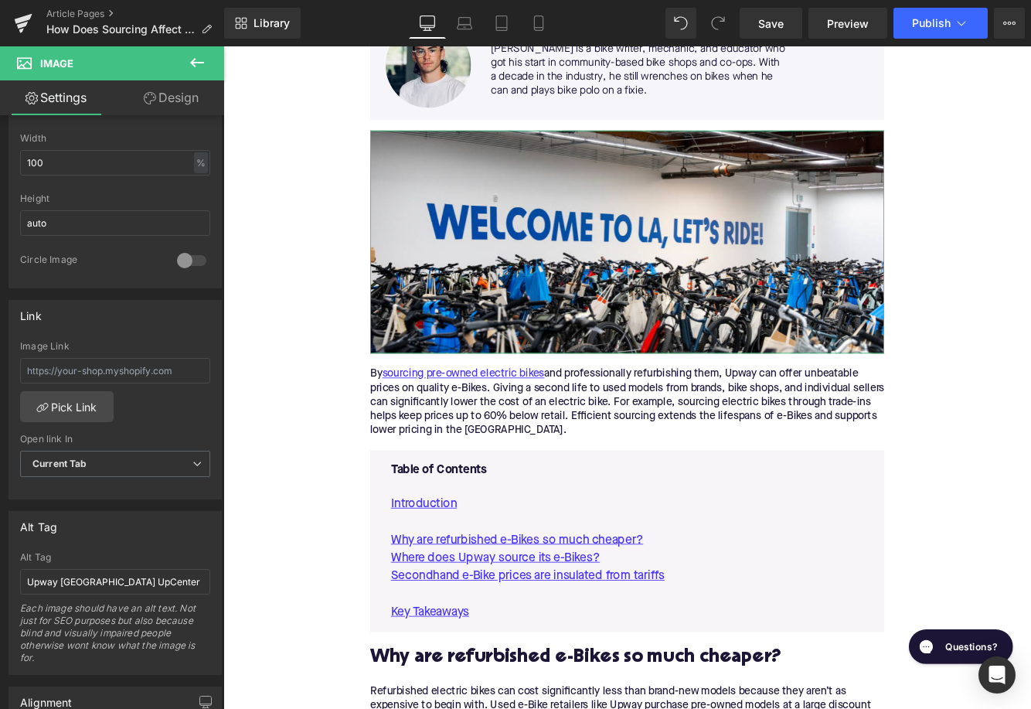
scroll to position [503, 0]
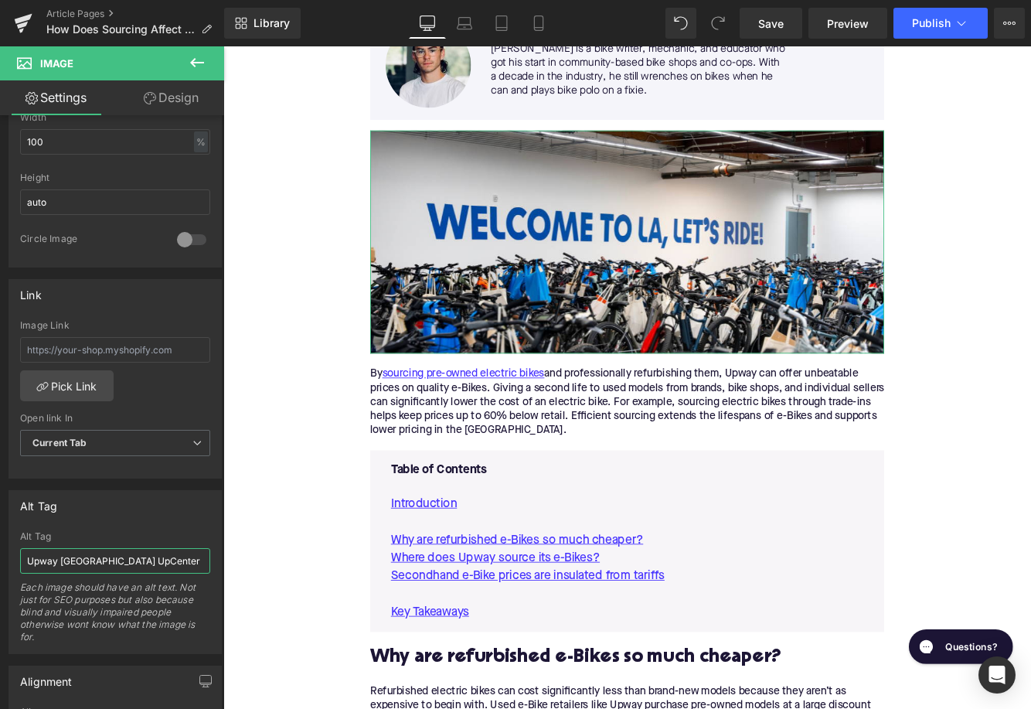
click at [94, 563] on input "Upway Los Angeles UpCenter" at bounding box center [115, 561] width 190 height 26
type input "Upway"
type input "https://ucarecdn.com/61f15007-cdbb-4123-b552-6d7289451e54/-/format/auto/-/previ…"
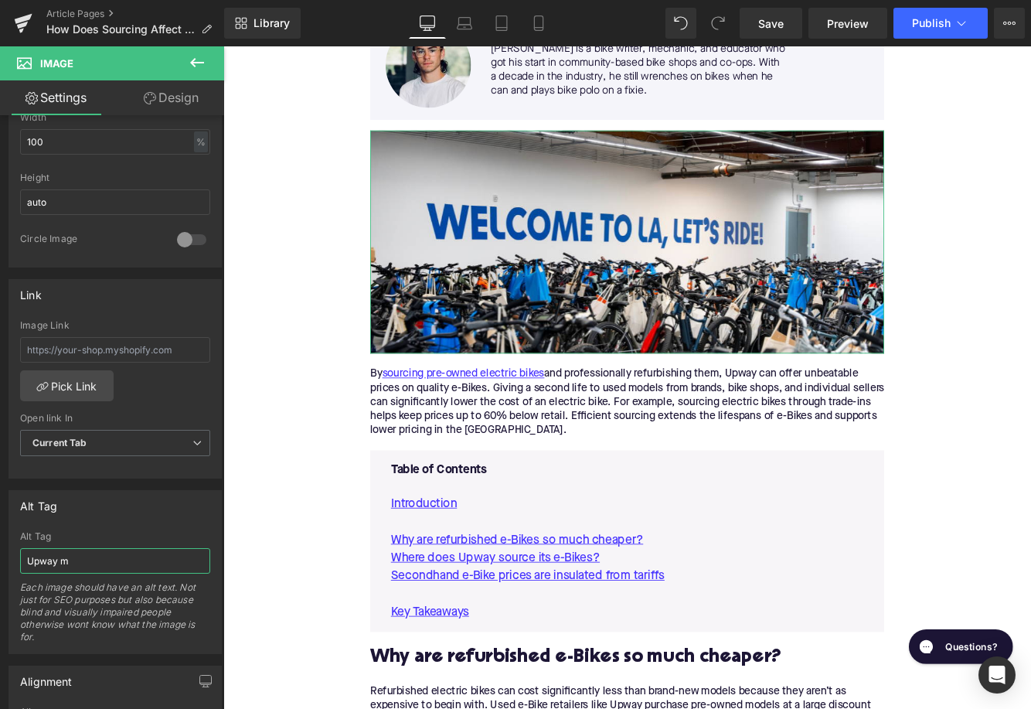
type input "Upway me"
type input "https://ucarecdn.com/85fb0b21-9eb1-4727-af32-19064aaf015b/-/format/auto/-/previ…"
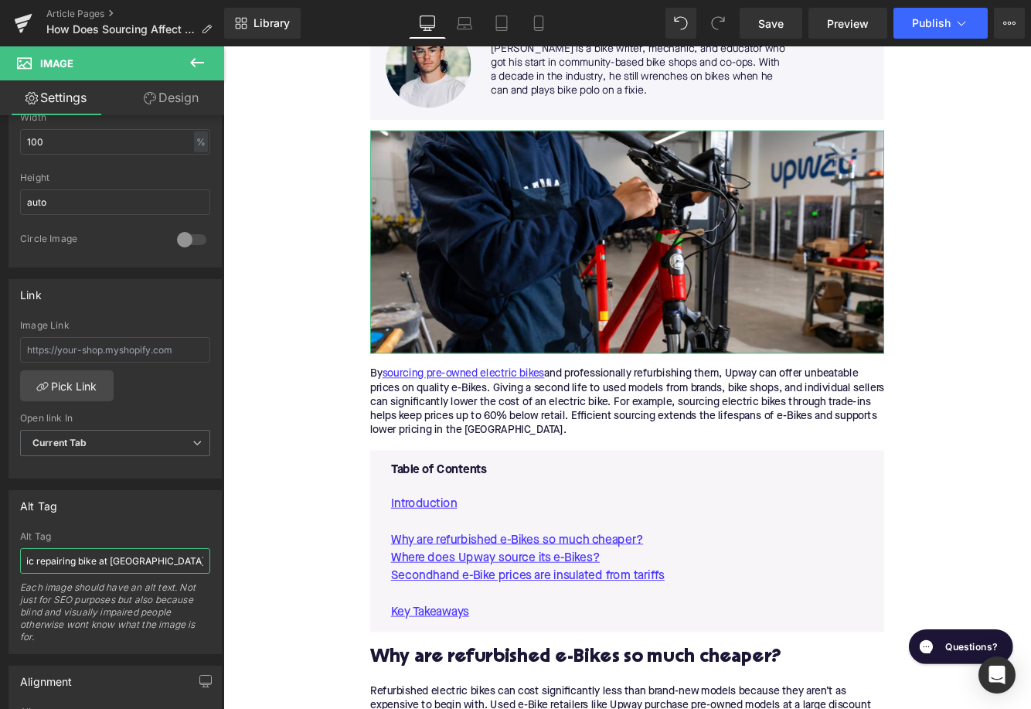
type input "Upway mechanic repairing bike at Los Angeles UpCenter"
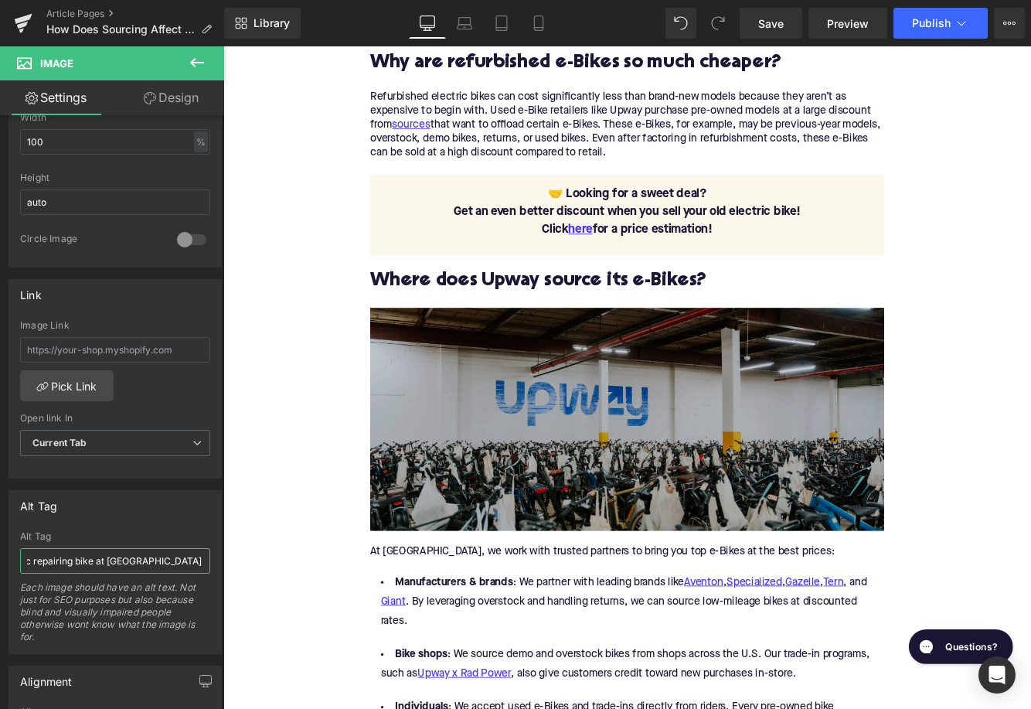
scroll to position [1180, 0]
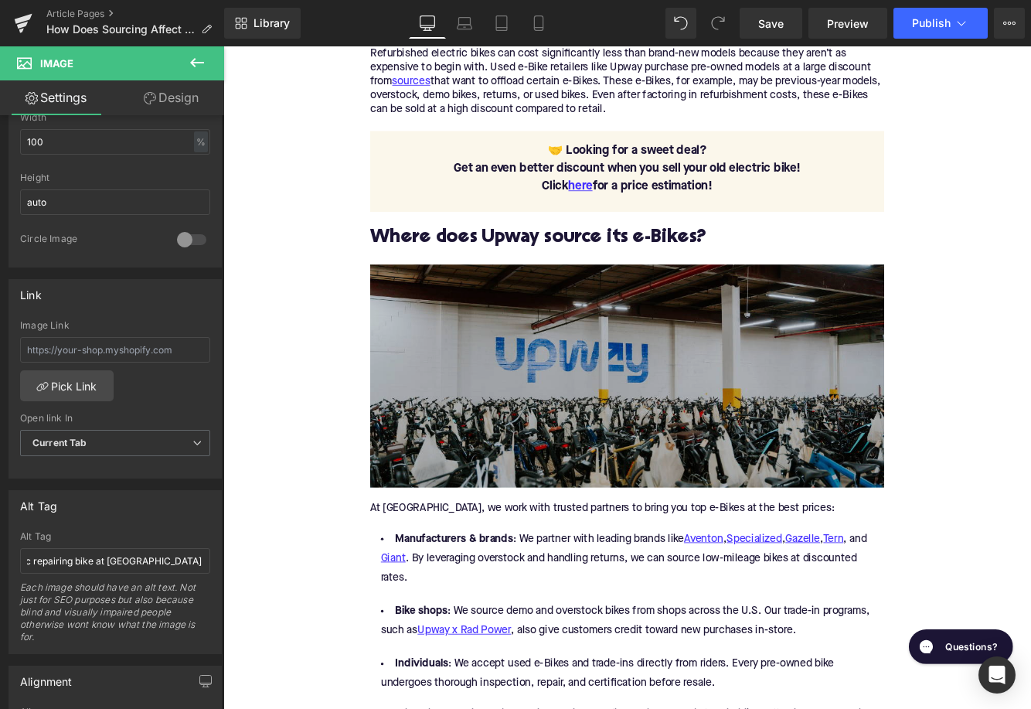
click at [490, 436] on img at bounding box center [690, 428] width 595 height 258
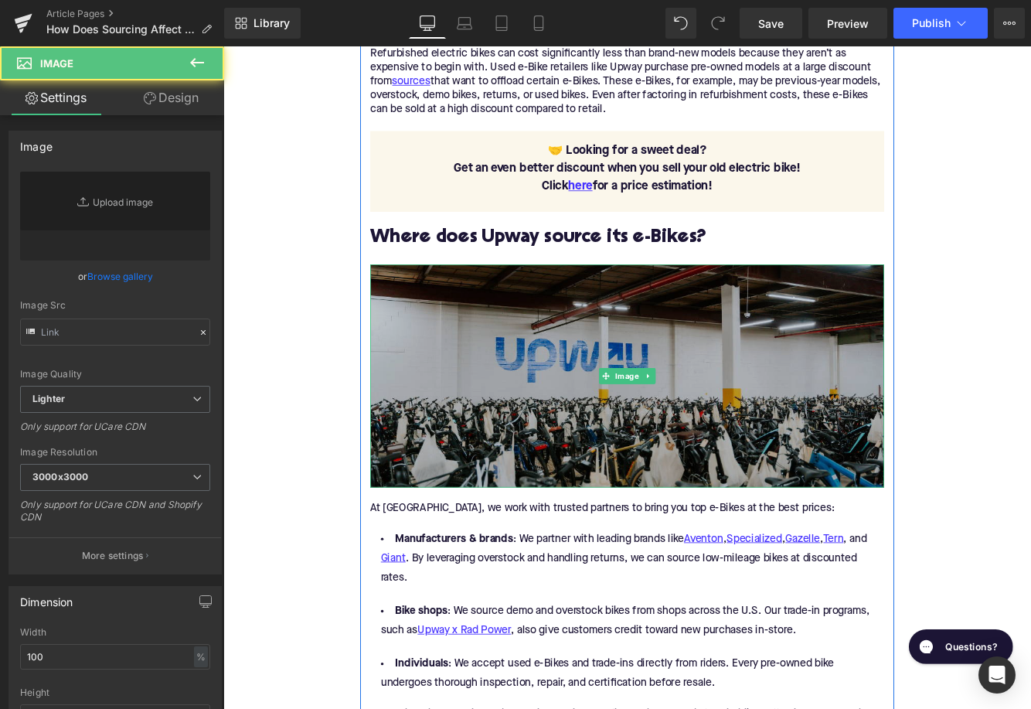
type input "https://ucarecdn.com/82519b64-f4ca-4765-a1b2-13e646fa17e5/-/format/auto/-/previ…"
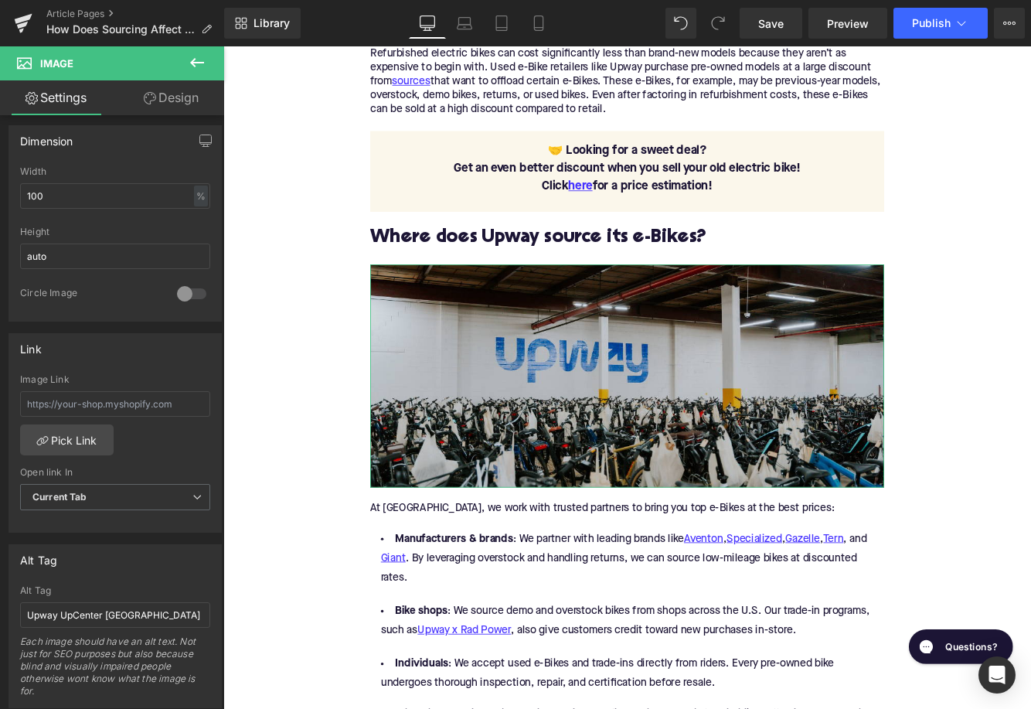
scroll to position [529, 0]
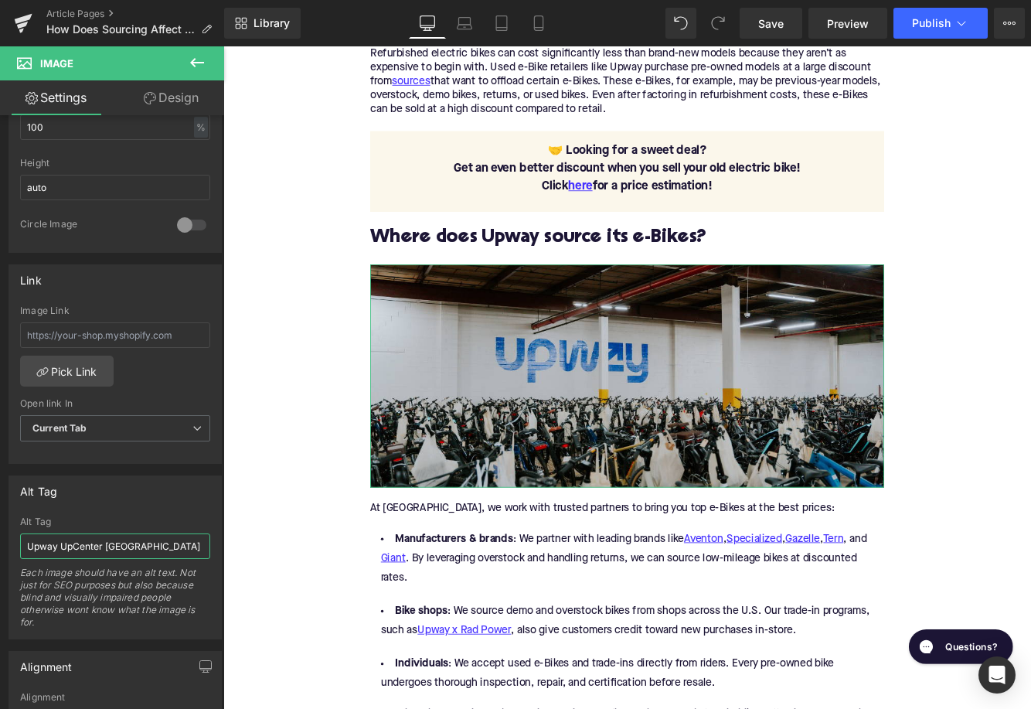
click at [85, 542] on input "Upway UpCenter Brooklyn" at bounding box center [115, 546] width 190 height 26
click at [124, 544] on input "Upway UpCenter Brooklyn" at bounding box center [115, 546] width 190 height 26
click at [149, 544] on input "Upway UpCenter Brooklyn" at bounding box center [115, 546] width 190 height 26
type input "Upway UpCenter Brooklyn and bike inventory"
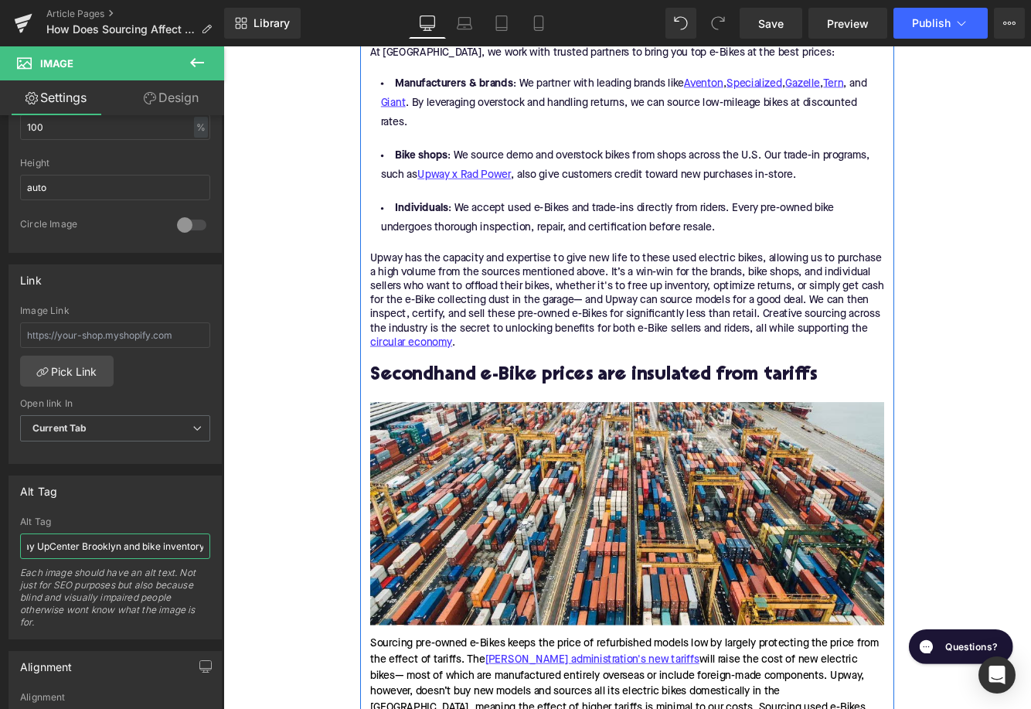
scroll to position [1784, 0]
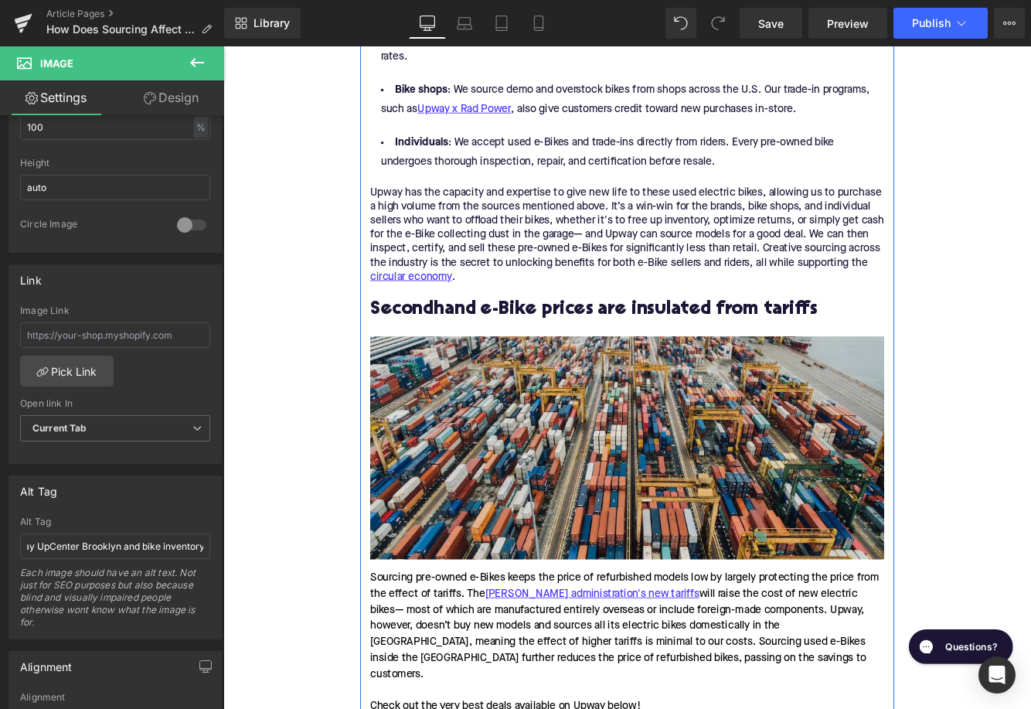
click at [508, 473] on img at bounding box center [690, 511] width 595 height 258
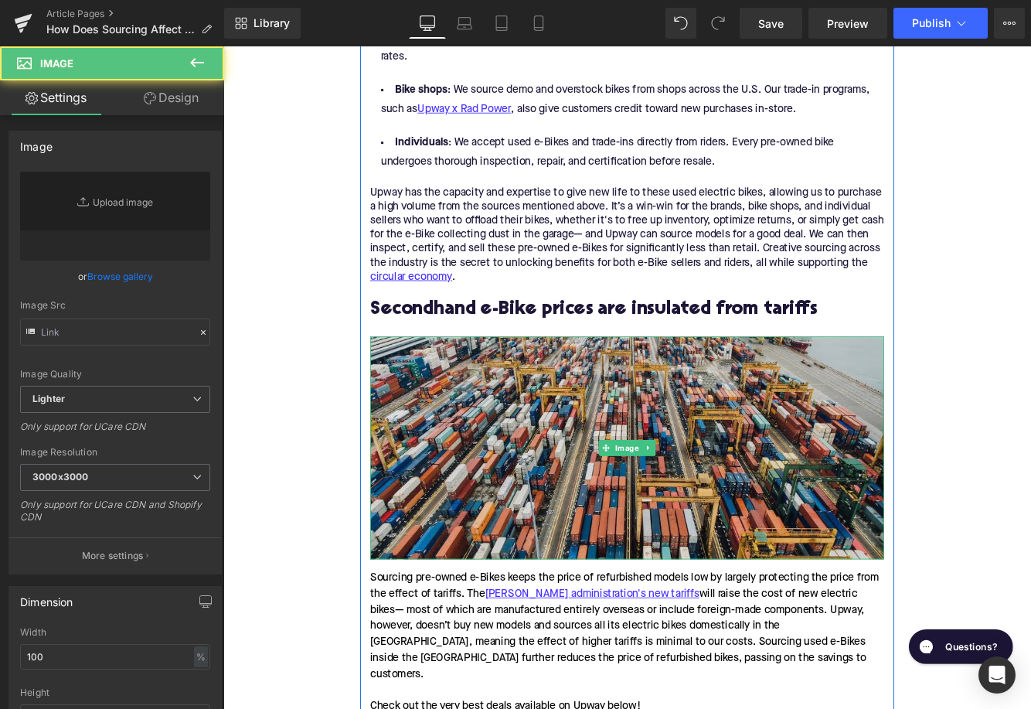
type input "https://ucarecdn.com/3a7b9992-fad6-42ca-aebc-d5f0a25c777e/-/format/auto/-/previ…"
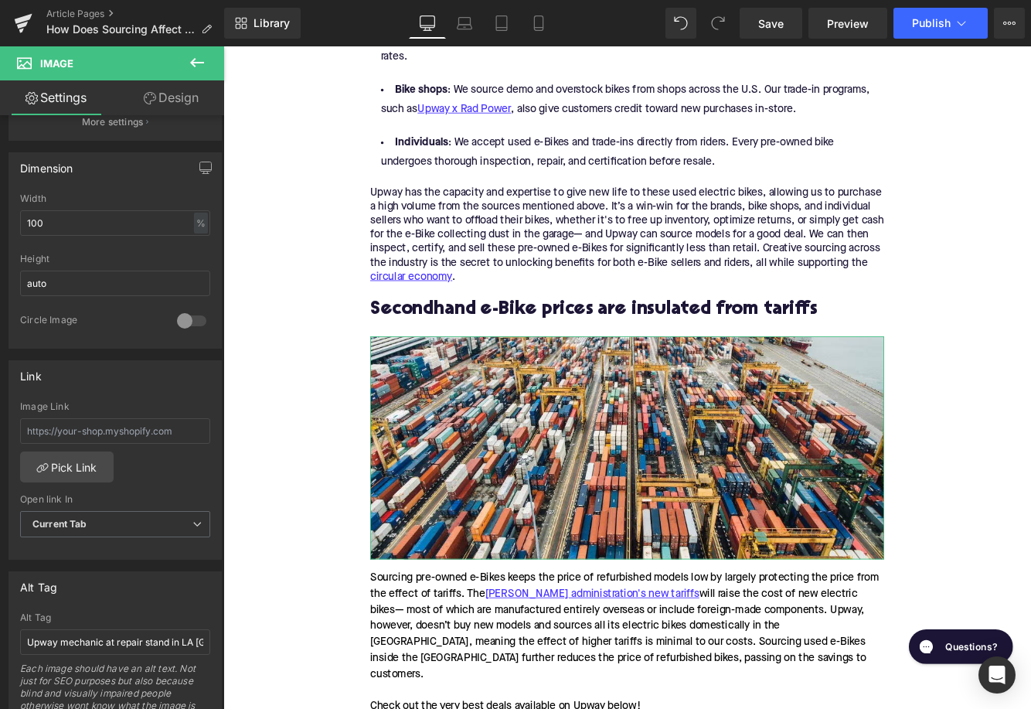
scroll to position [557, 0]
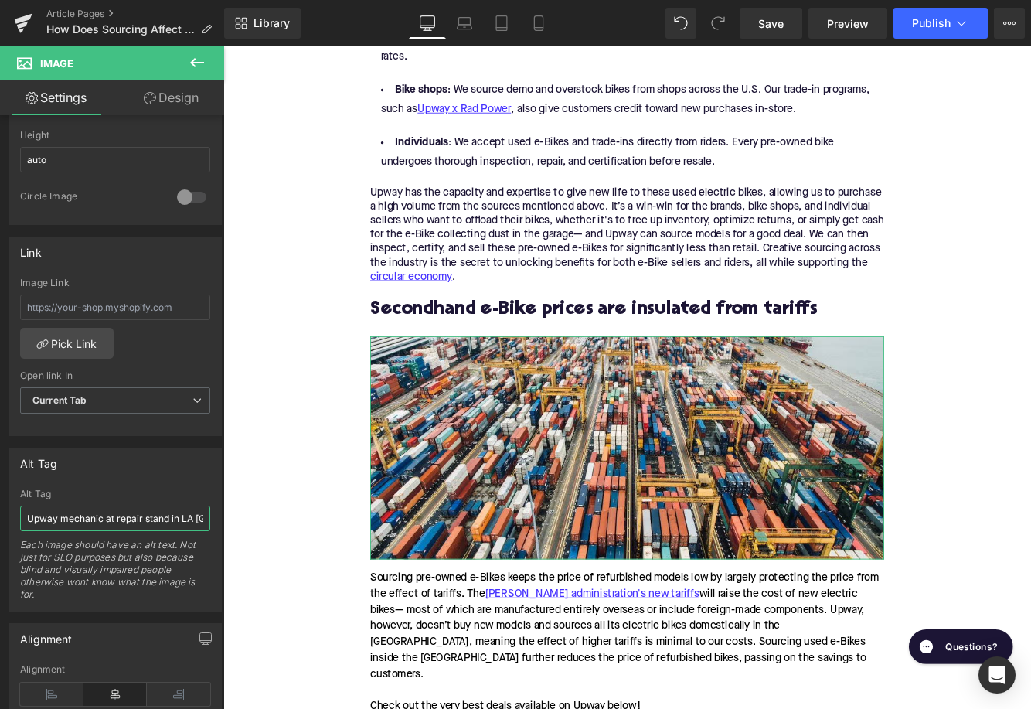
click at [133, 514] on input "Upway mechanic at repair stand in LA UpCenter" at bounding box center [115, 518] width 190 height 26
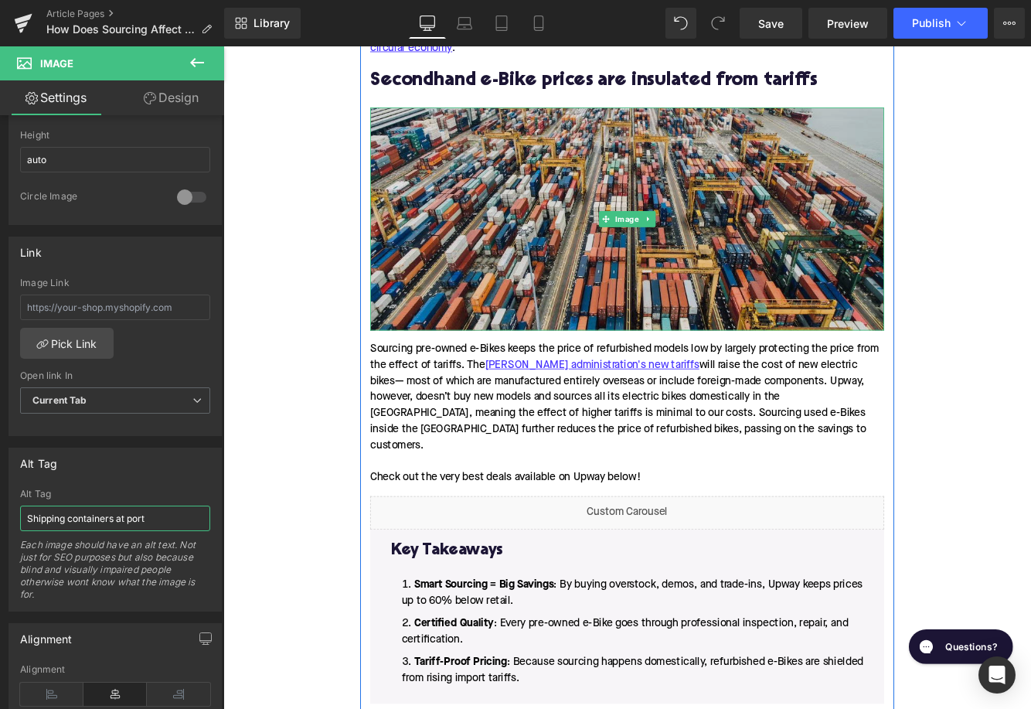
scroll to position [2180, 0]
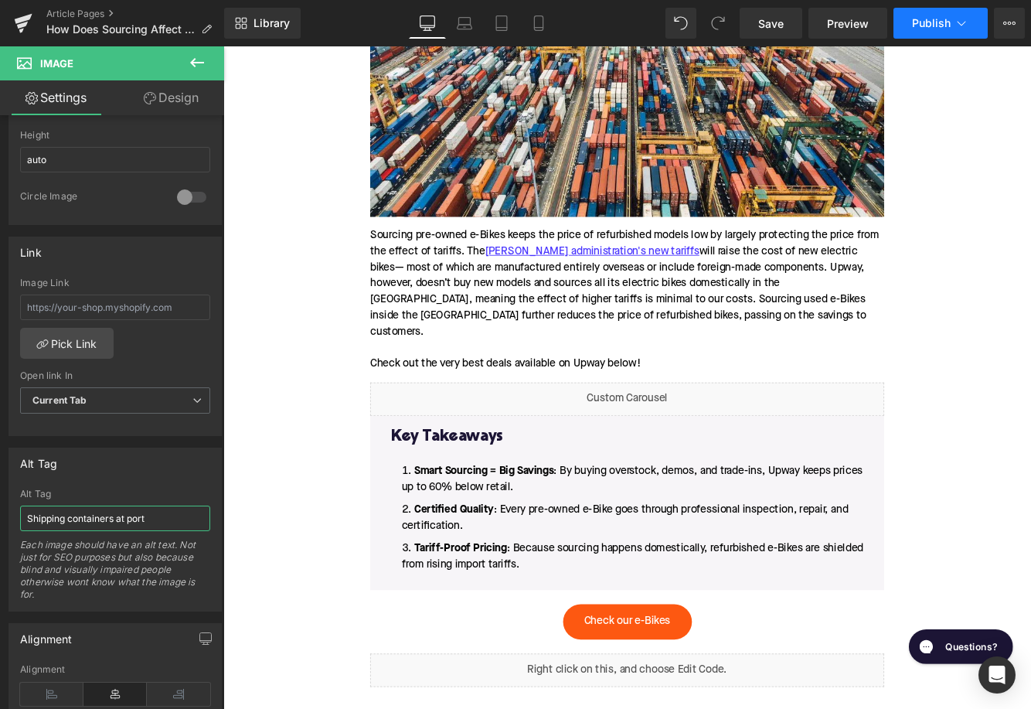
type input "Shipping containers at port"
click at [944, 30] on button "Publish" at bounding box center [940, 23] width 94 height 31
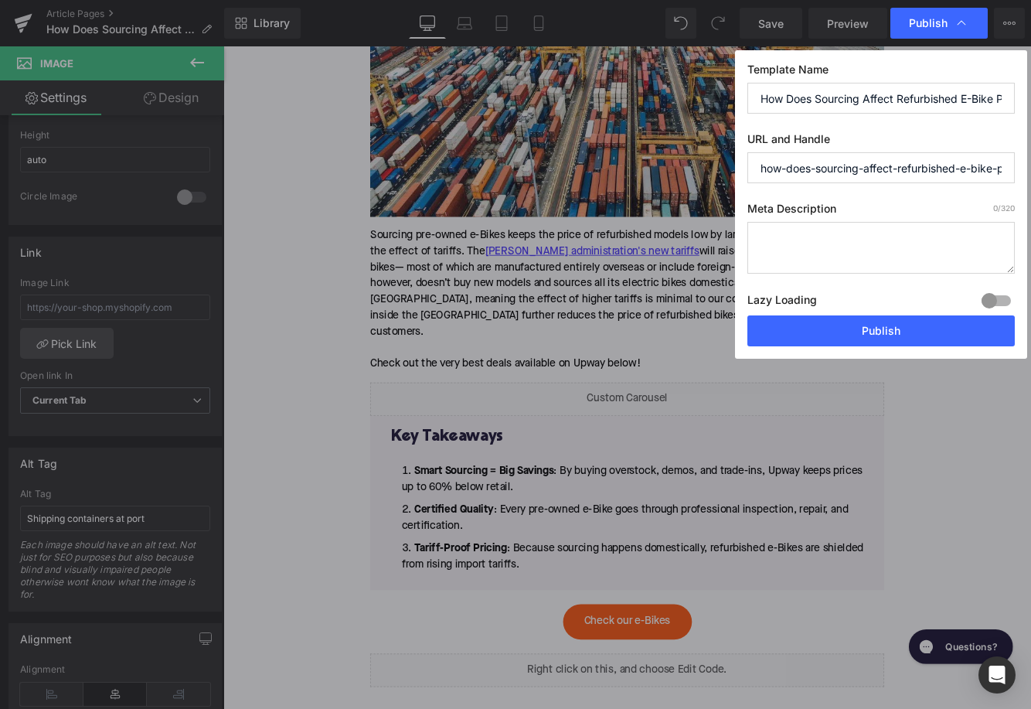
click at [781, 253] on textarea at bounding box center [880, 248] width 267 height 52
paste textarea "Discover how Upway’s smart sourcing keeps refurbished e-Bike prices up to 60% b…"
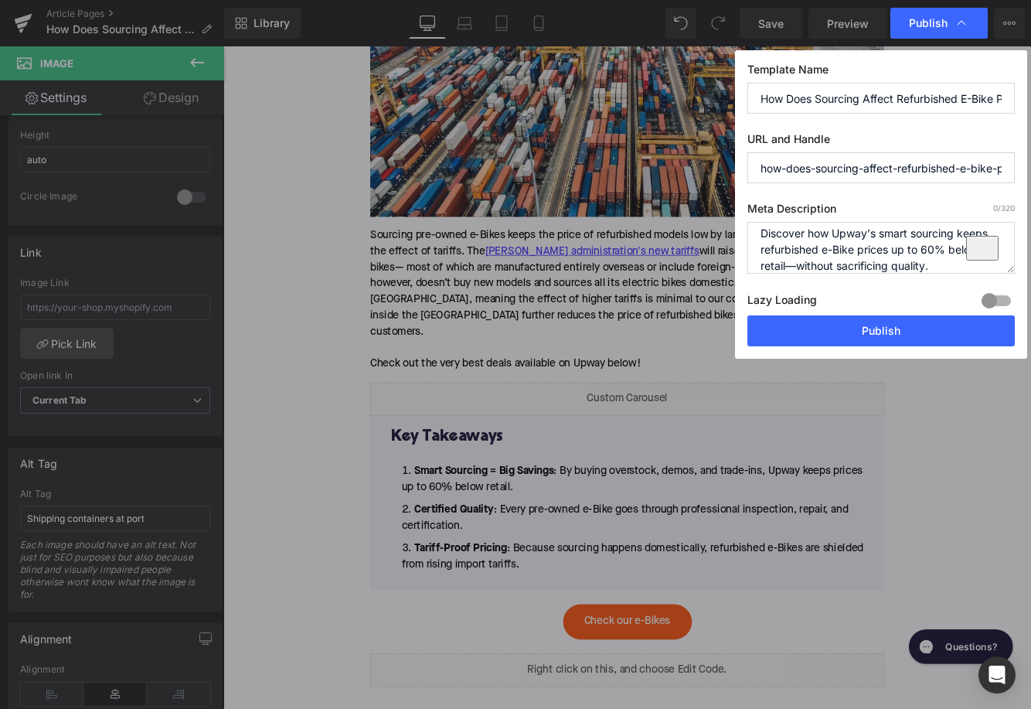
scroll to position [6, 0]
type textarea "Discover how Upway’s smart sourcing keeps refurbished e-Bike prices up to 60% b…"
click at [794, 327] on button "Publish" at bounding box center [880, 330] width 267 height 31
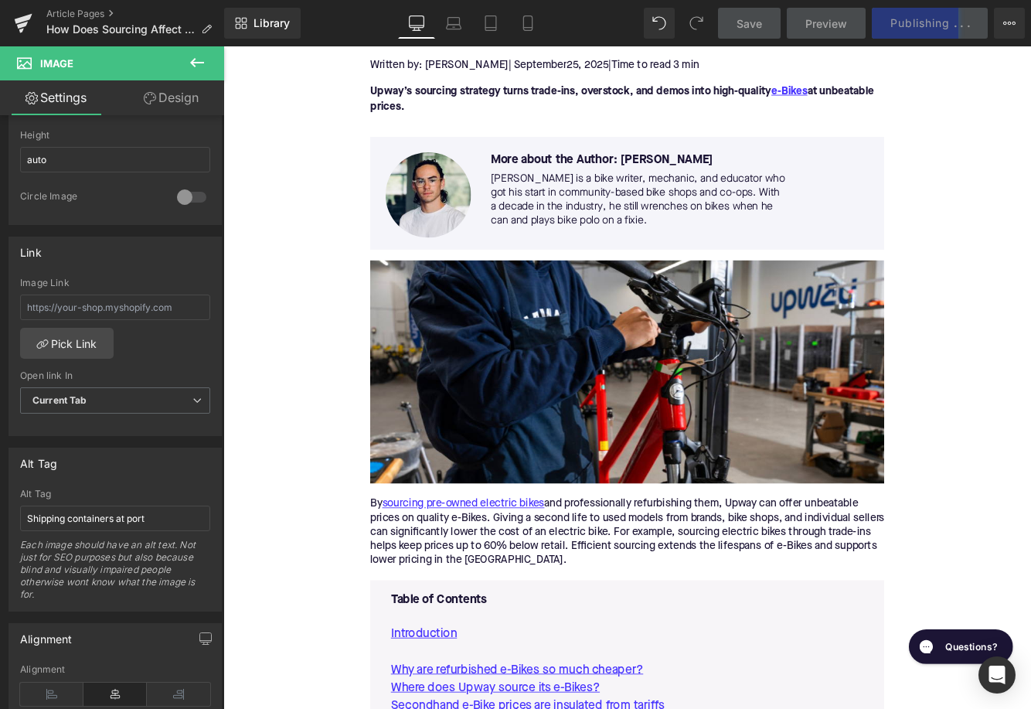
scroll to position [20, 0]
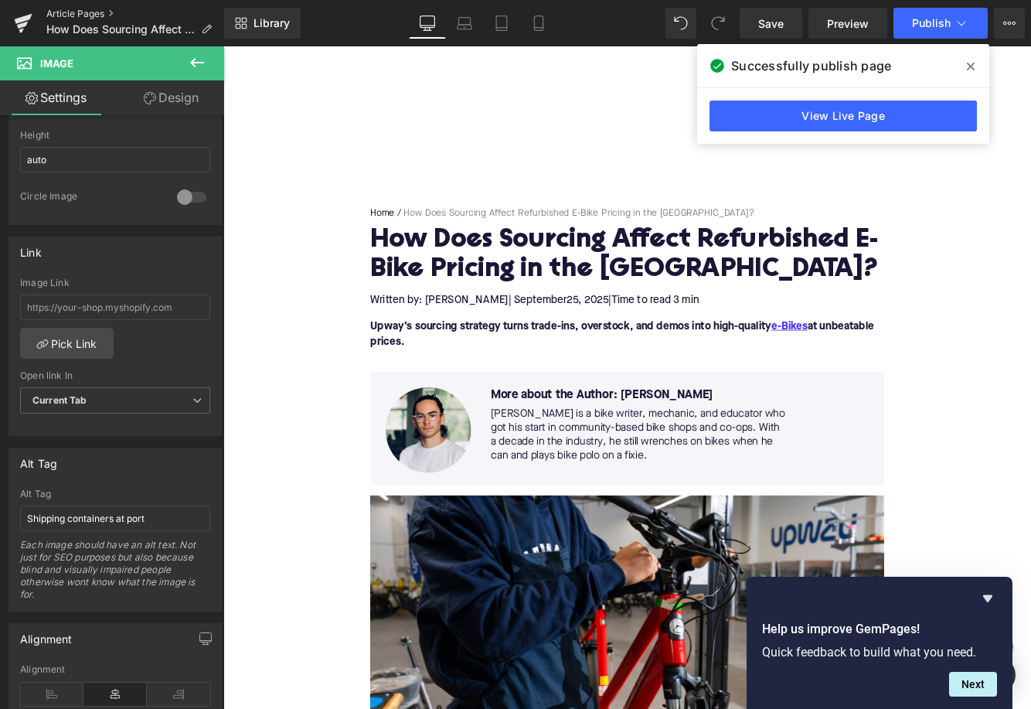
click at [73, 13] on link "Article Pages" at bounding box center [135, 14] width 178 height 12
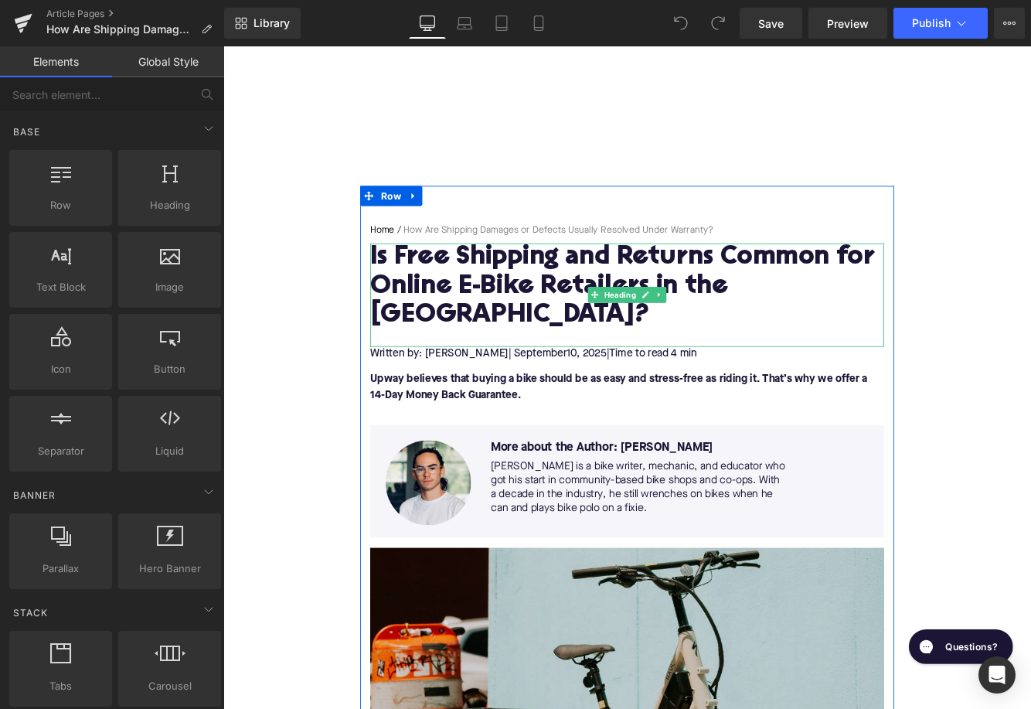
click at [500, 313] on h1 "Is Free Shipping and Returns Common for Online E-Bike Retailers in the [GEOGRAP…" at bounding box center [690, 324] width 595 height 101
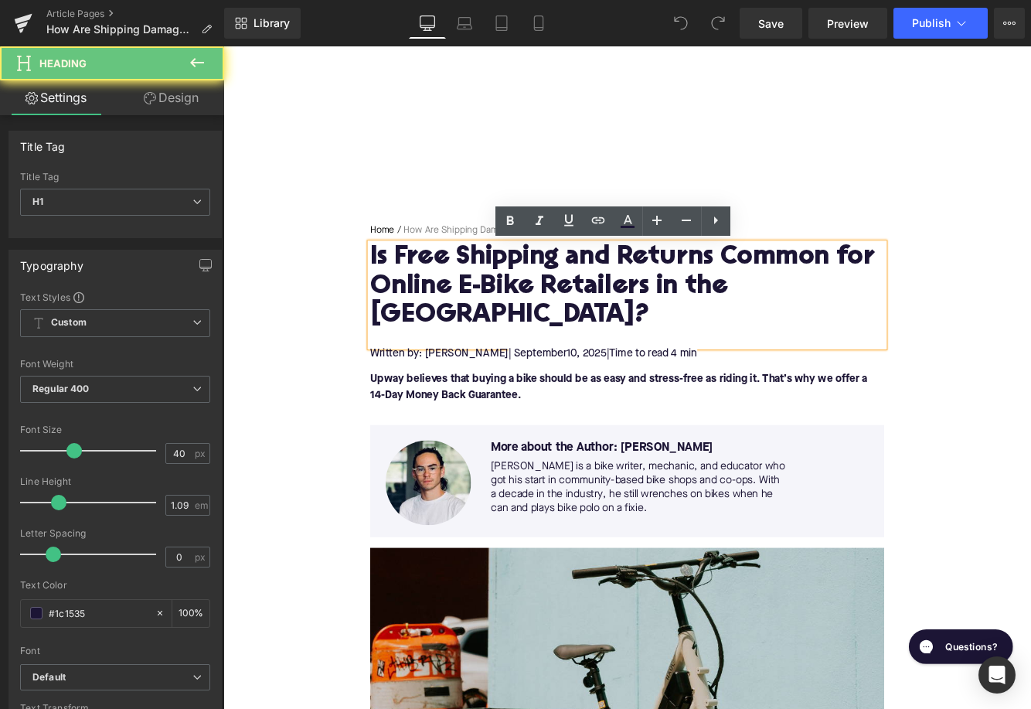
click at [500, 313] on h1 "Is Free Shipping and Returns Common for Online E-Bike Retailers in the [GEOGRAP…" at bounding box center [690, 324] width 595 height 101
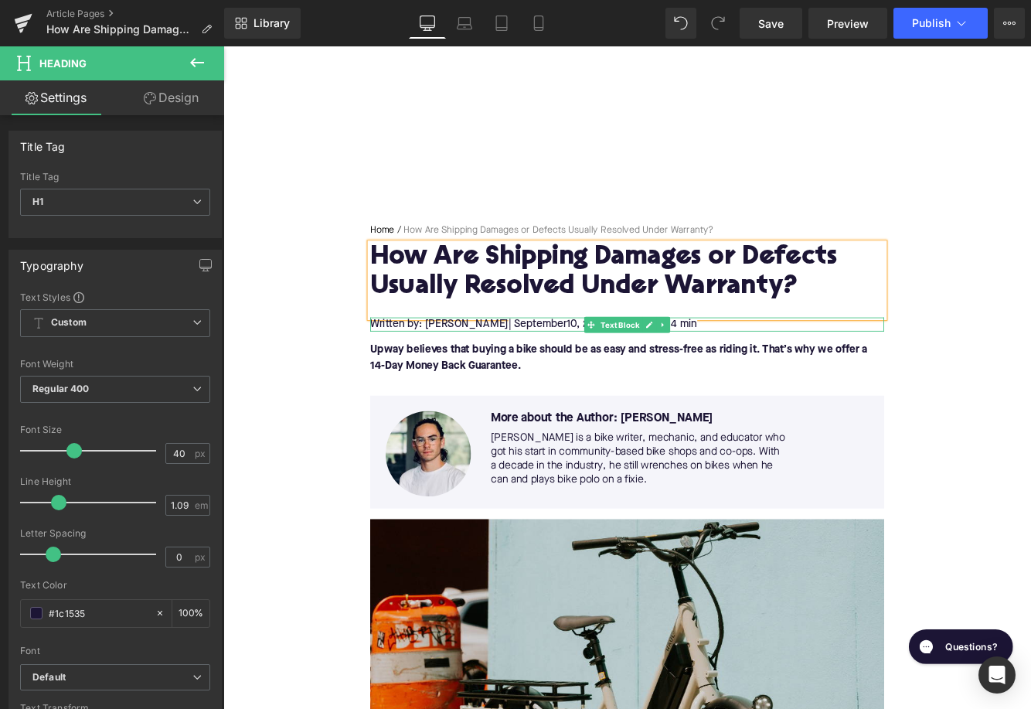
click at [621, 369] on span "10, 2025" at bounding box center [644, 368] width 46 height 12
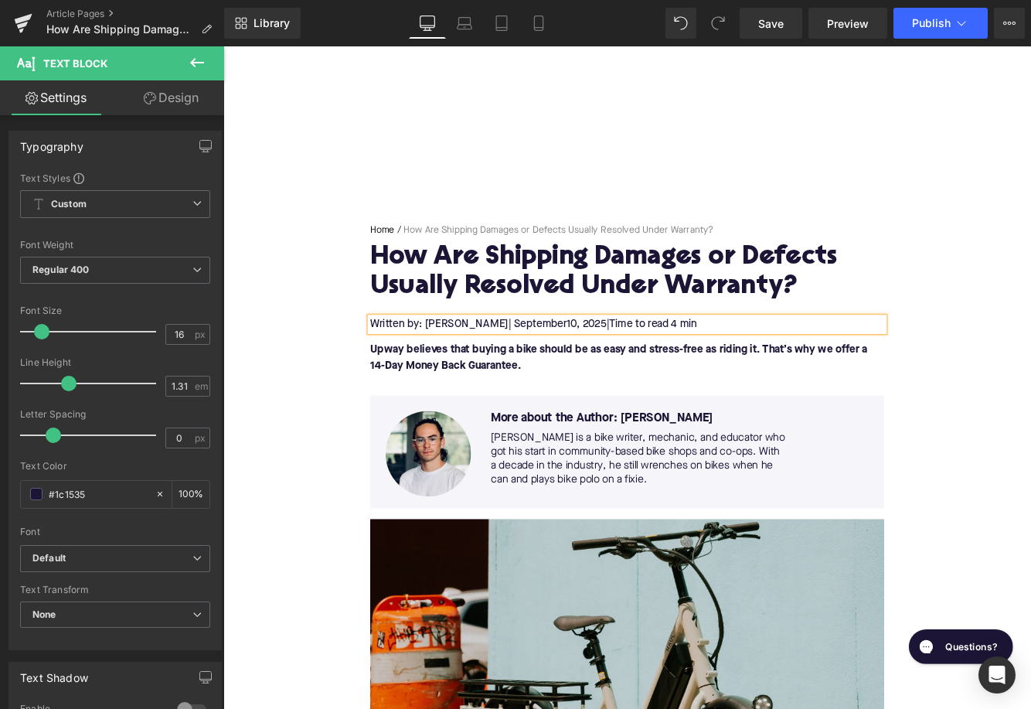
click at [621, 369] on span "10, 2025" at bounding box center [644, 368] width 46 height 12
click at [730, 369] on span "Time to read 4 min" at bounding box center [723, 368] width 102 height 12
click at [600, 414] on p "Upway believes that buying a bike should be as easy and stress-free as riding i…" at bounding box center [690, 407] width 595 height 37
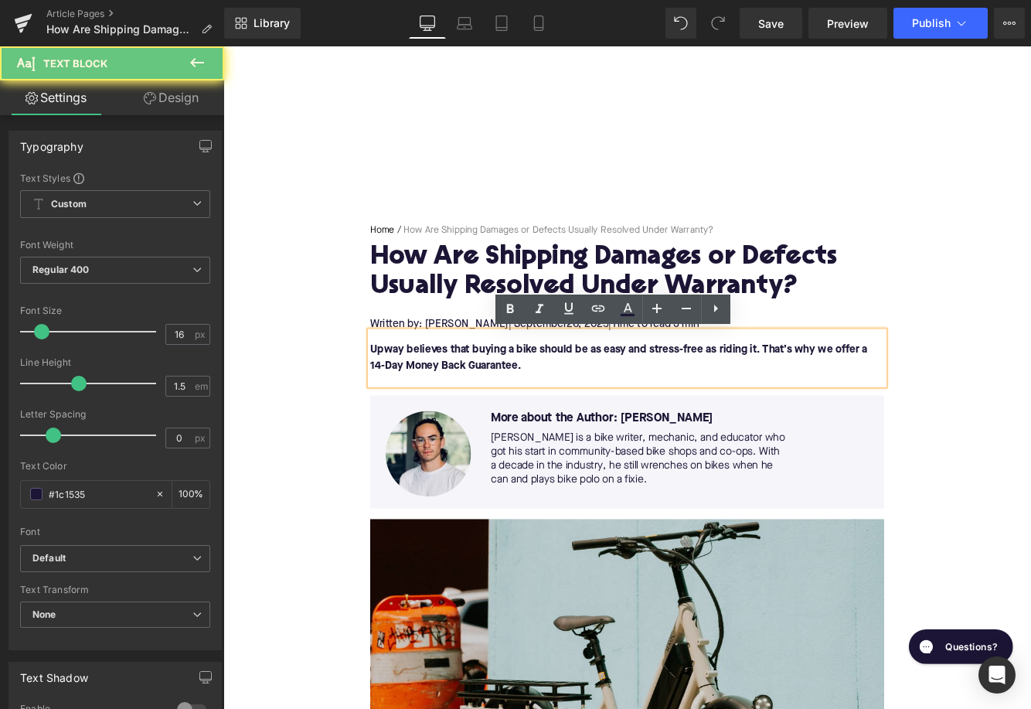
click at [600, 414] on p "Upway believes that buying a bike should be as easy and stress-free as riding i…" at bounding box center [690, 407] width 595 height 37
paste div
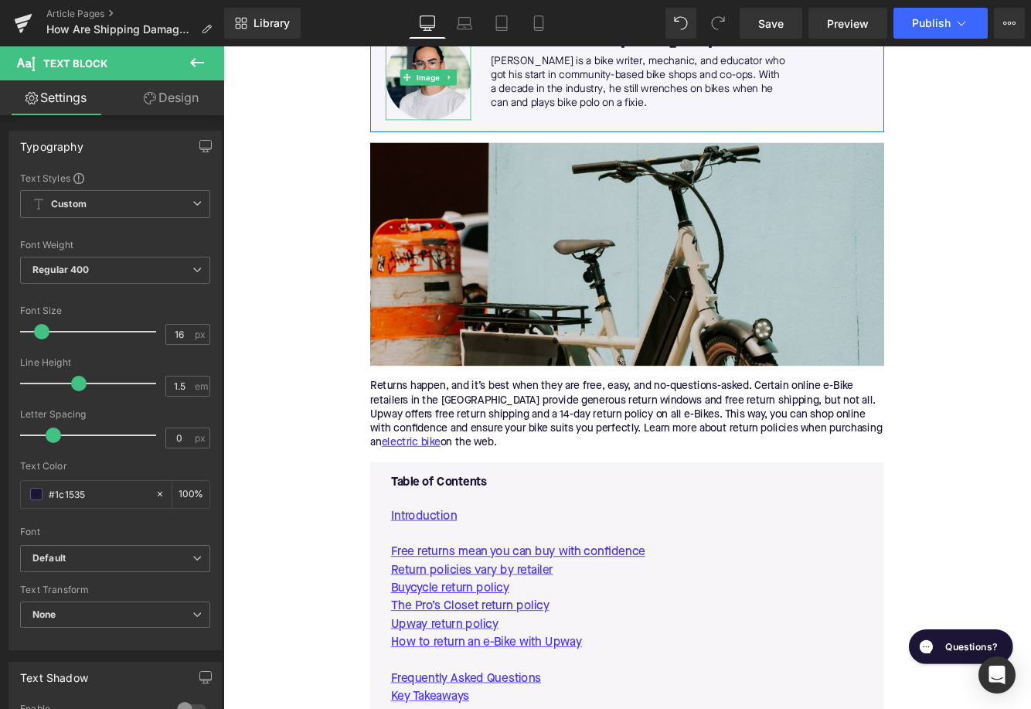
scroll to position [450, 0]
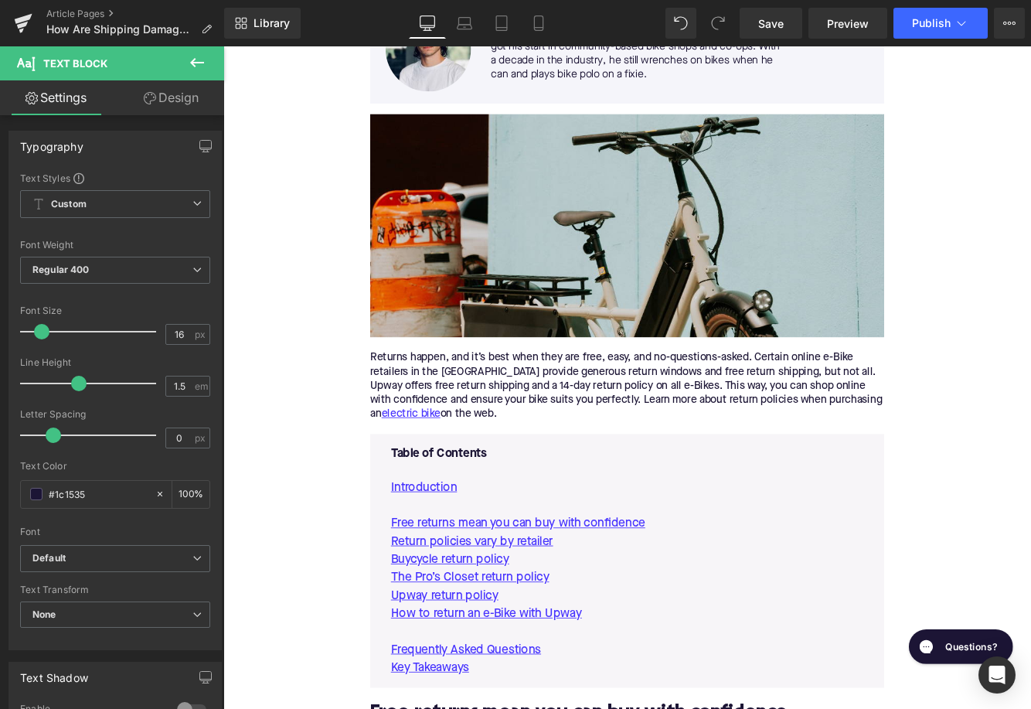
click at [542, 431] on div "Returns happen, and it’s best when they are free, easy, and no-questions-asked.…" at bounding box center [690, 440] width 595 height 81
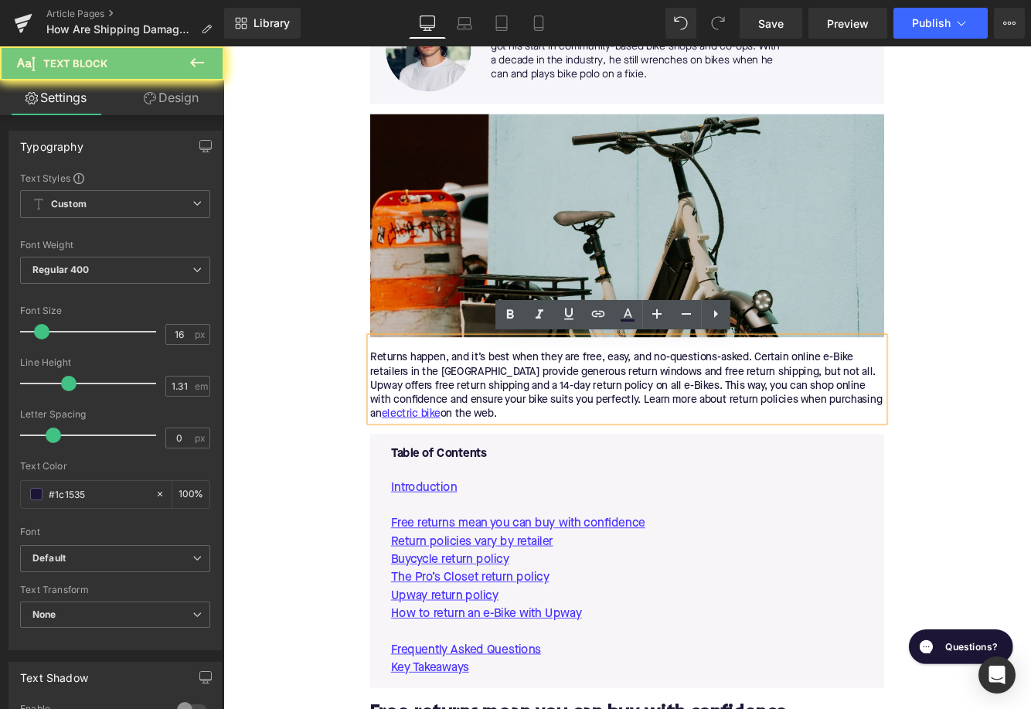
click at [542, 431] on div "Returns happen, and it’s best when they are free, easy, and no-questions-asked.…" at bounding box center [690, 440] width 595 height 81
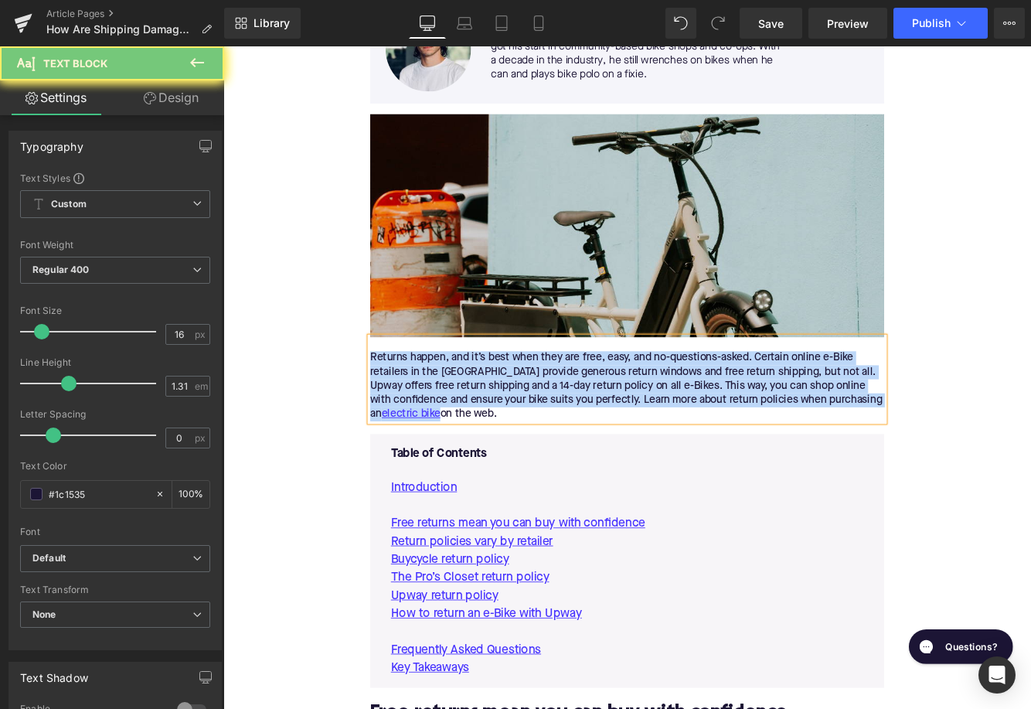
paste div
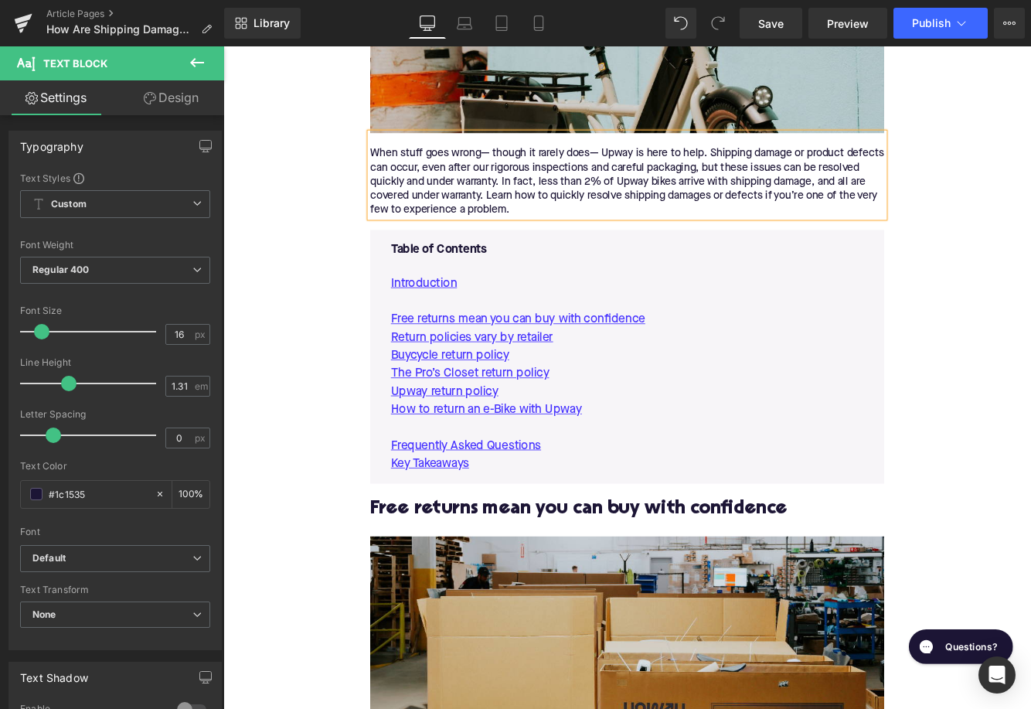
scroll to position [734, 0]
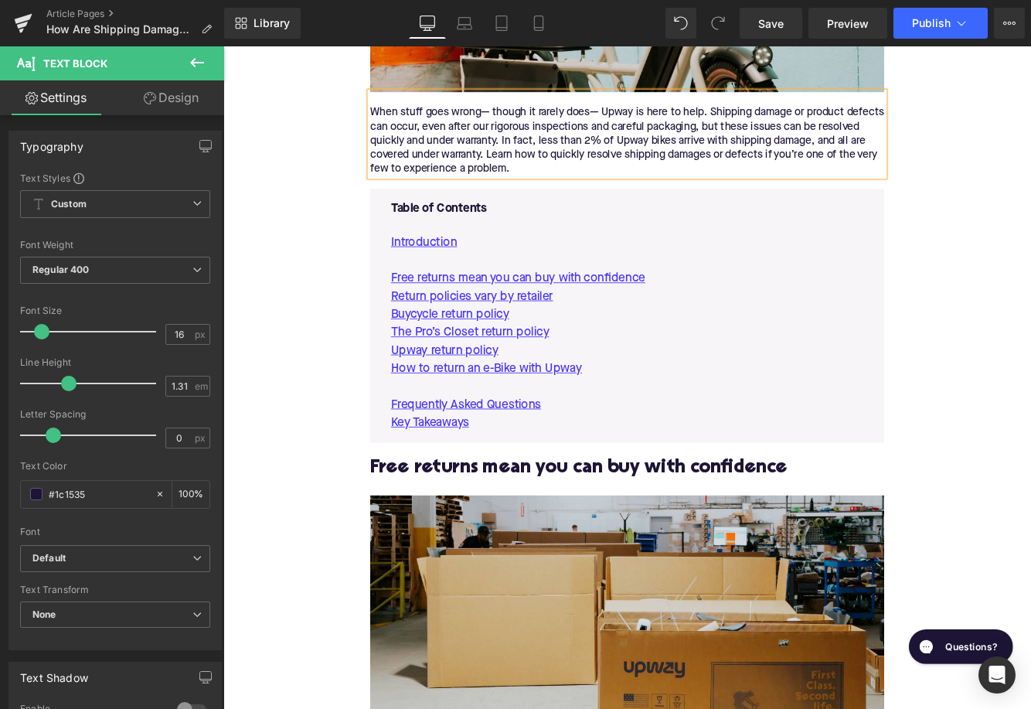
click at [552, 529] on h2 "Free returns mean you can buy with confidence" at bounding box center [690, 535] width 595 height 24
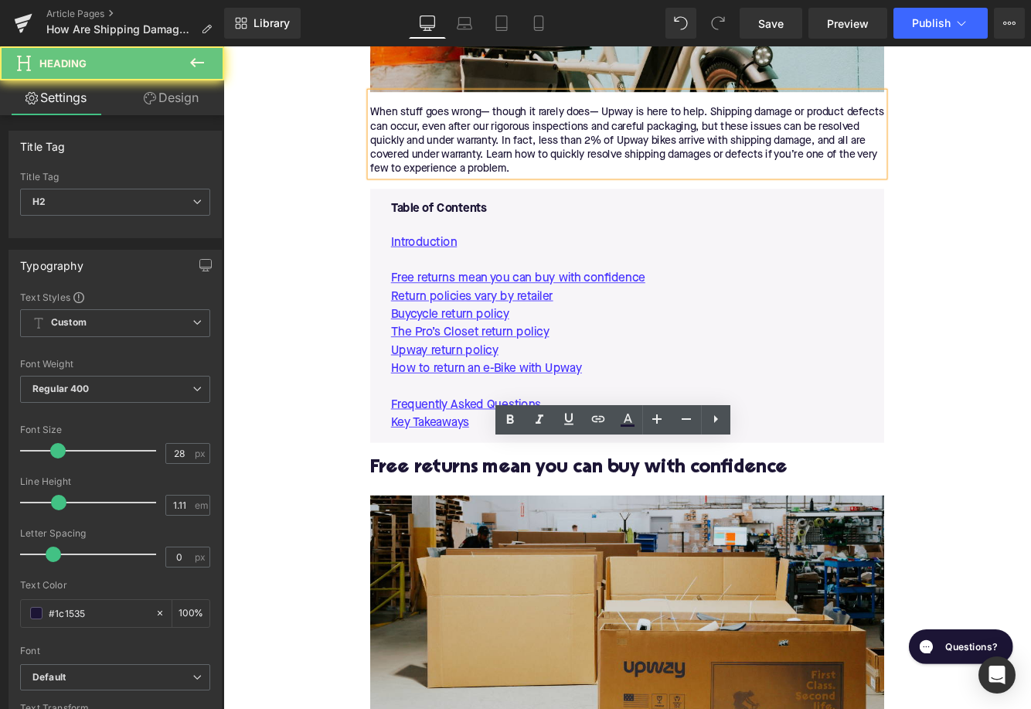
click at [552, 529] on h2 "Free returns mean you can buy with confidence" at bounding box center [690, 535] width 595 height 24
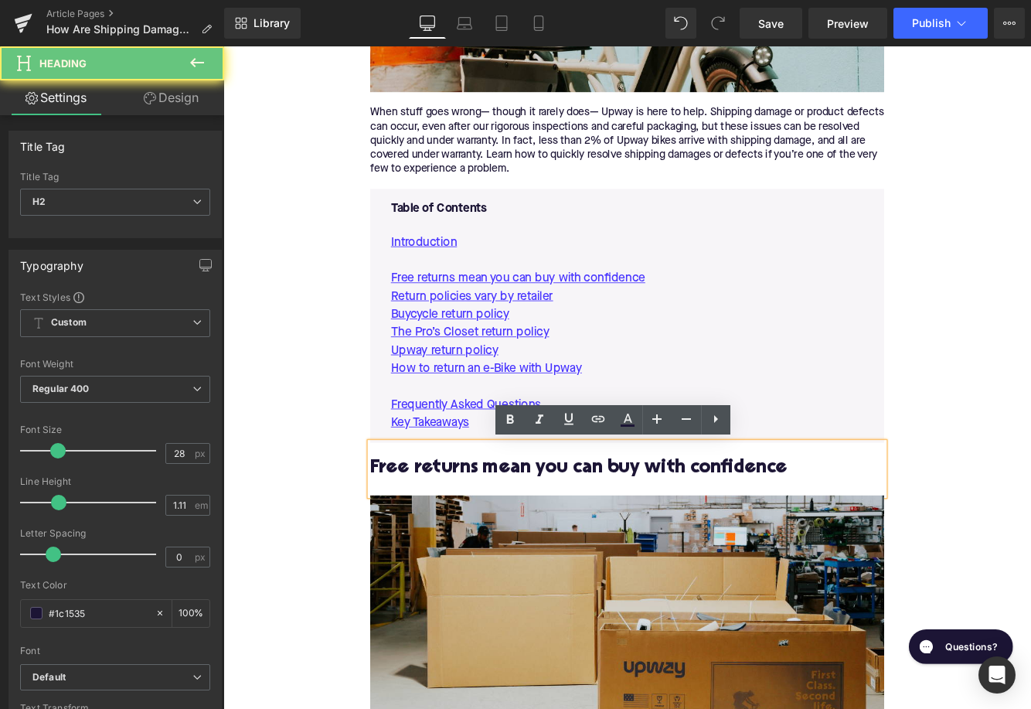
click at [552, 529] on h2 "Free returns mean you can buy with confidence" at bounding box center [690, 535] width 595 height 24
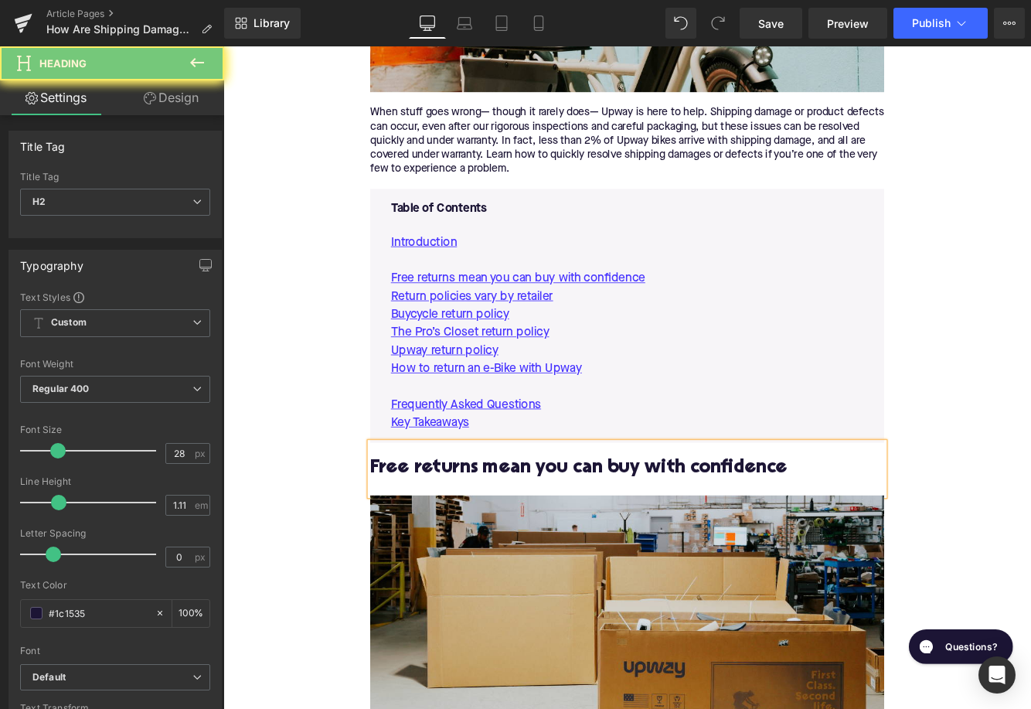
paste div
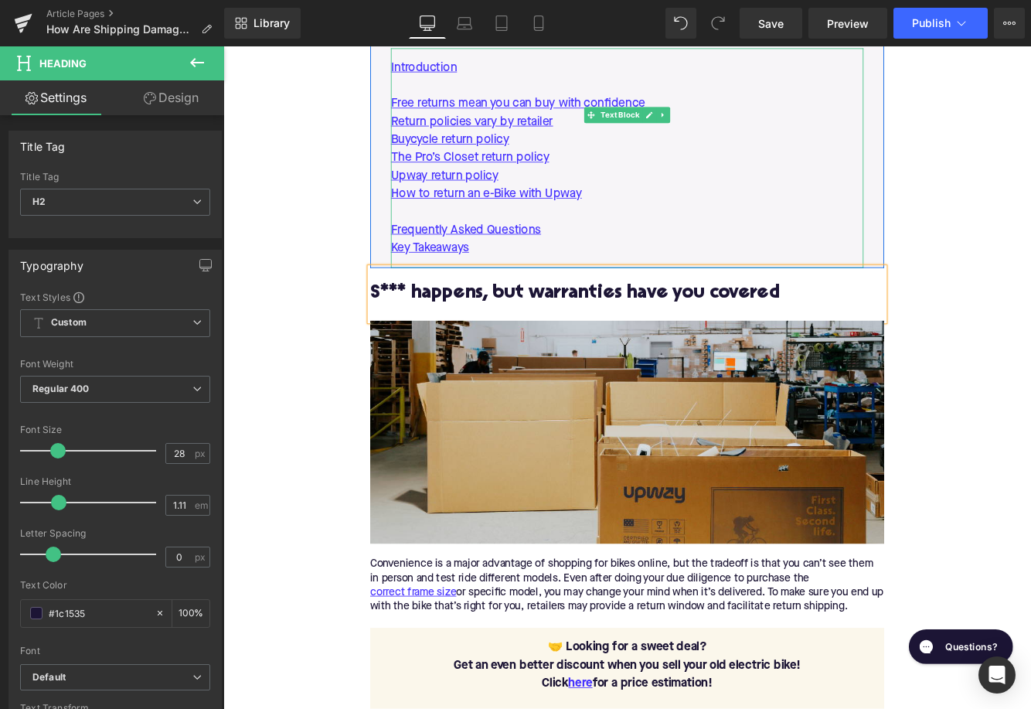
scroll to position [1097, 0]
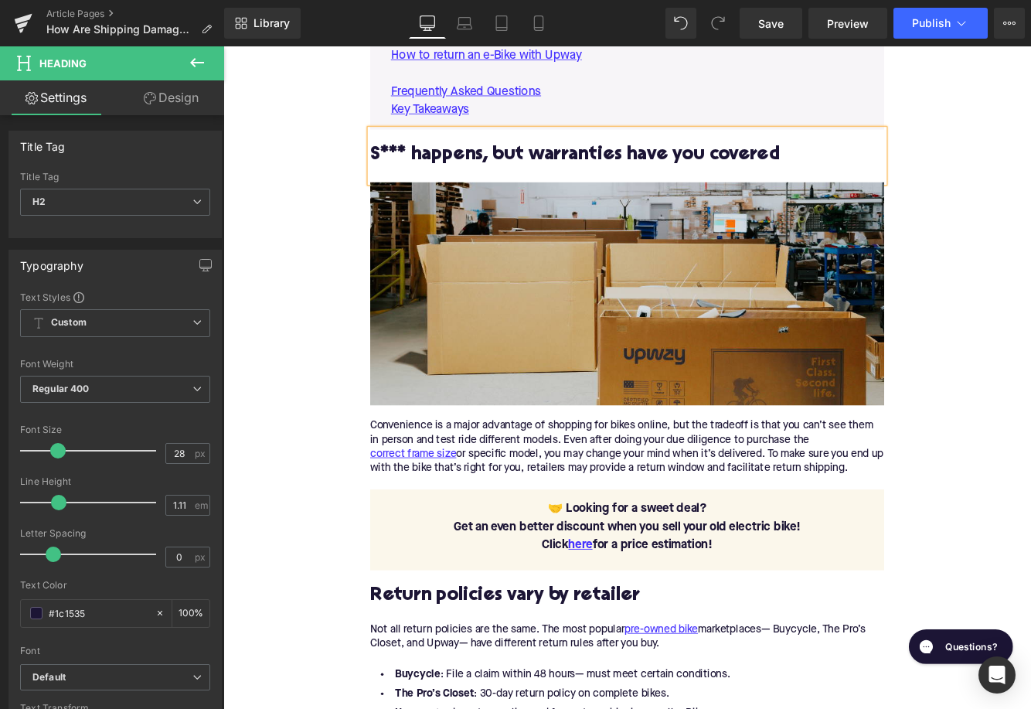
click at [544, 490] on div "Convenience is a major advantage of shopping for bikes online, but the tradeoff…" at bounding box center [690, 510] width 595 height 65
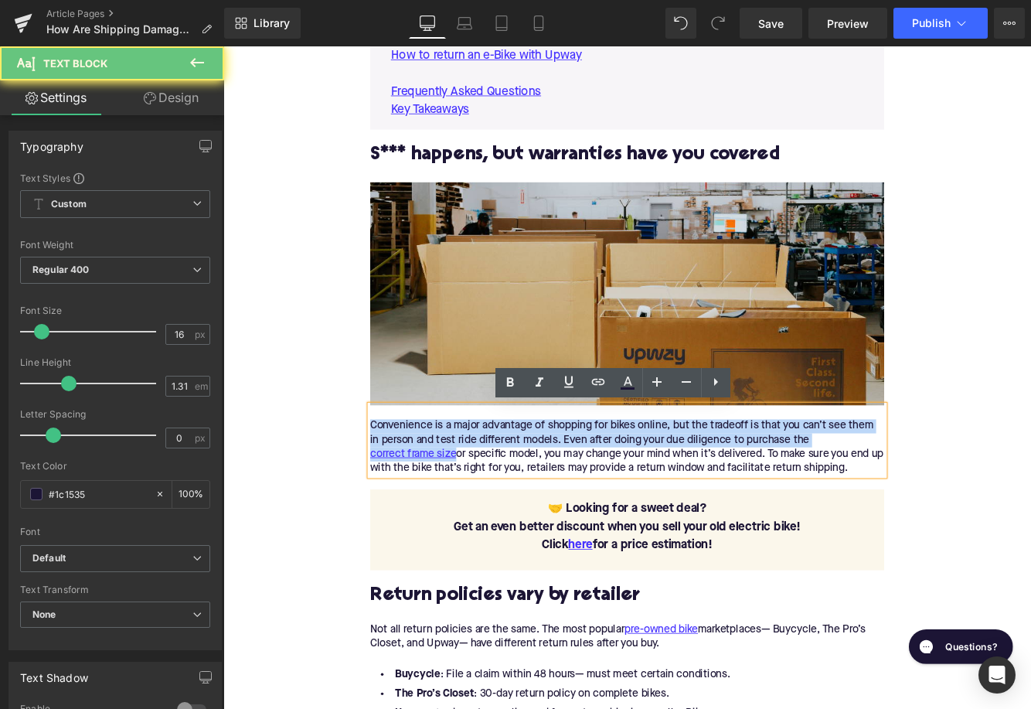
click at [544, 490] on div "Convenience is a major advantage of shopping for bikes online, but the tradeoff…" at bounding box center [690, 510] width 595 height 65
paste div
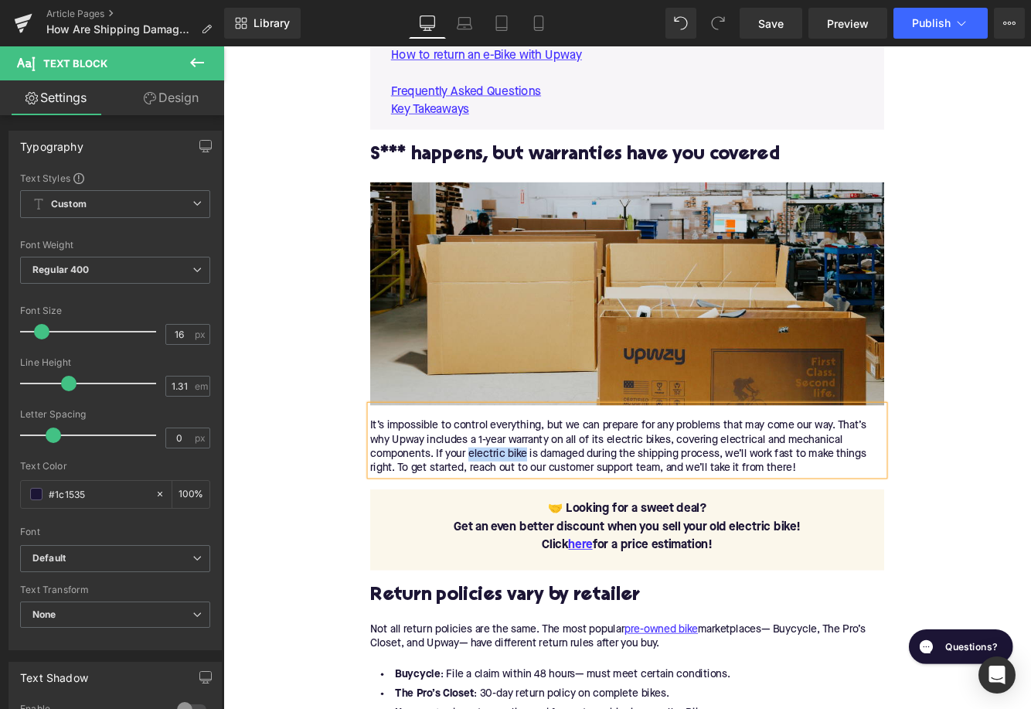
drag, startPoint x: 508, startPoint y: 520, endPoint x: 575, endPoint y: 520, distance: 67.2
click at [575, 520] on div "It’s impossible to control everything, but we can prepare for any problems that…" at bounding box center [690, 510] width 595 height 65
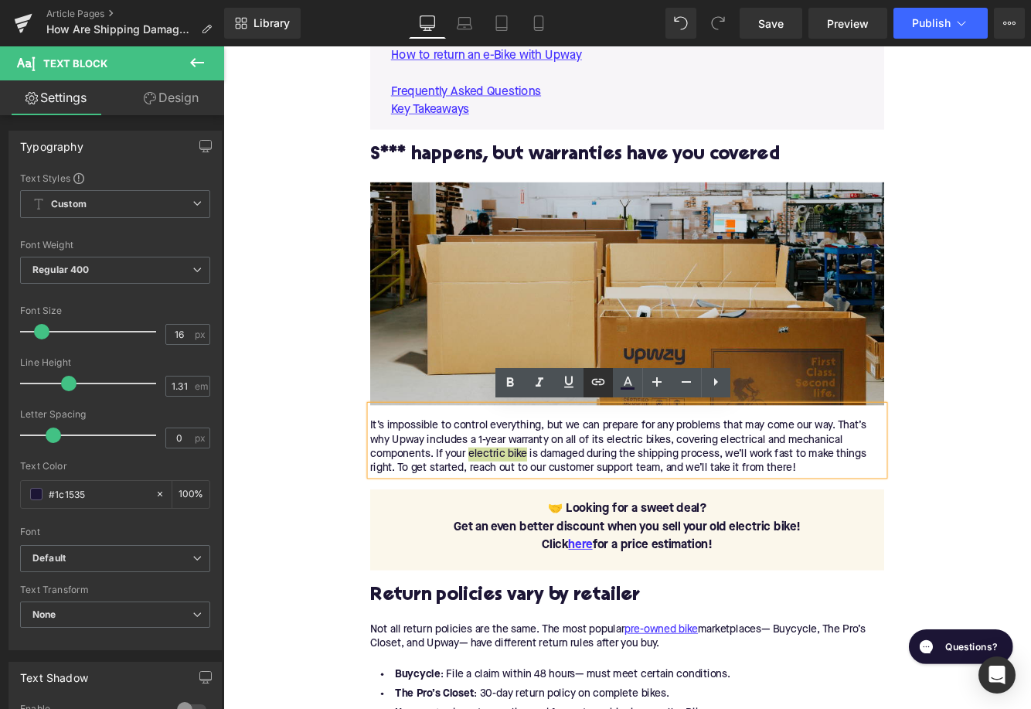
click at [603, 381] on icon at bounding box center [598, 381] width 19 height 19
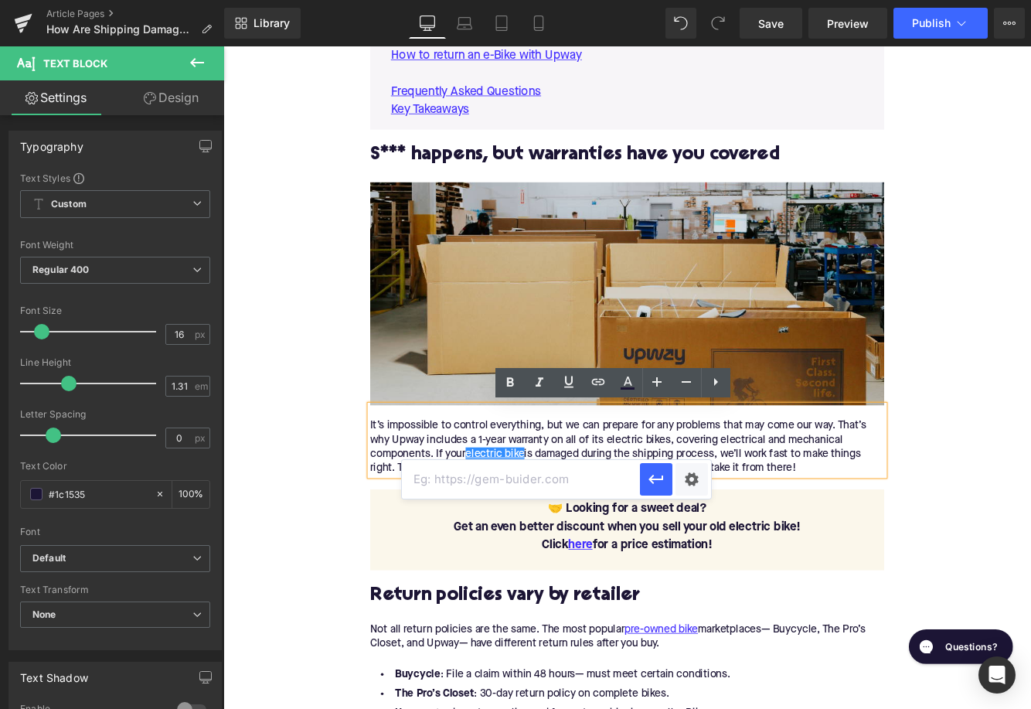
click at [534, 489] on input "text" at bounding box center [521, 479] width 238 height 39
paste input "[URL][DOMAIN_NAME]"
type input "[URL][DOMAIN_NAME]"
click at [655, 480] on icon "button" at bounding box center [655, 478] width 15 height 9
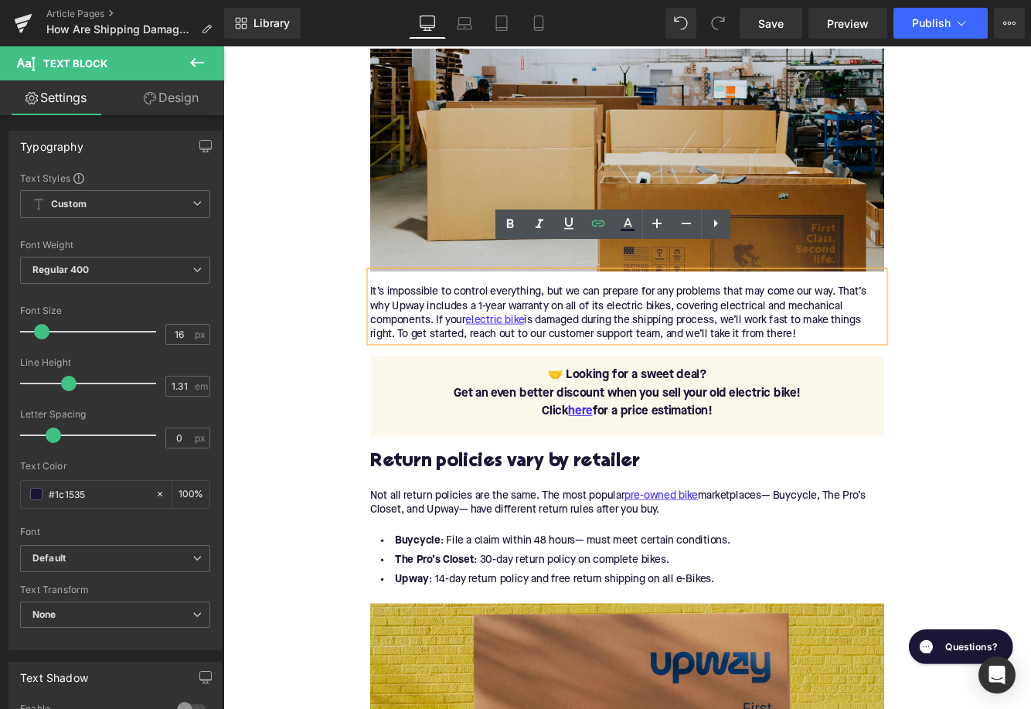
scroll to position [1280, 0]
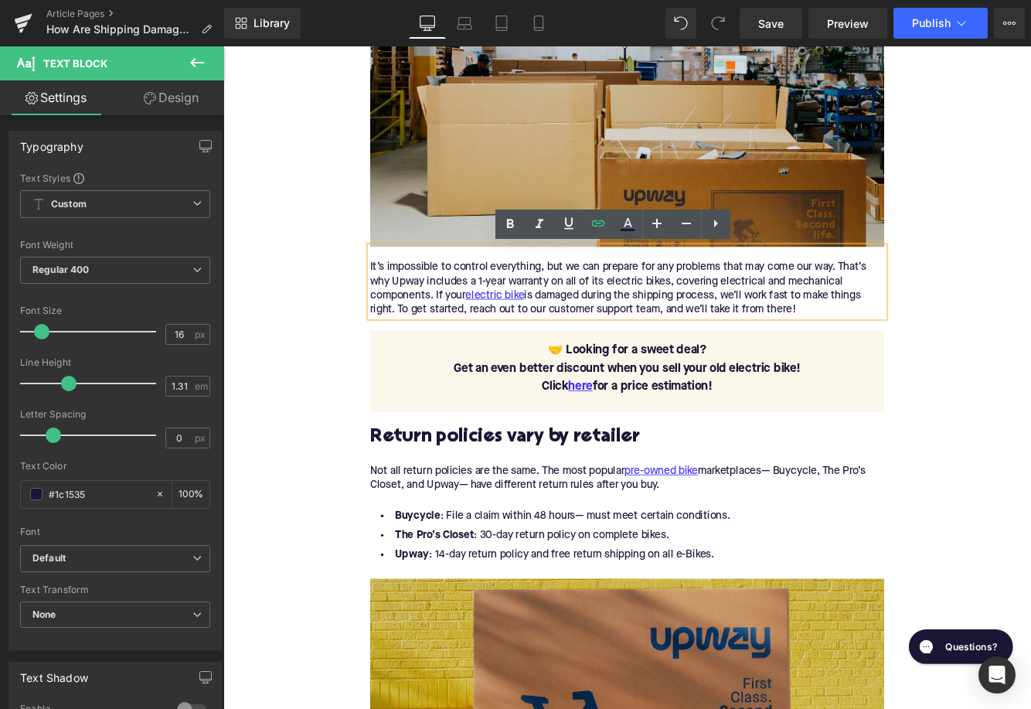
click at [471, 493] on h2 "Return policies vary by retailer" at bounding box center [690, 500] width 595 height 24
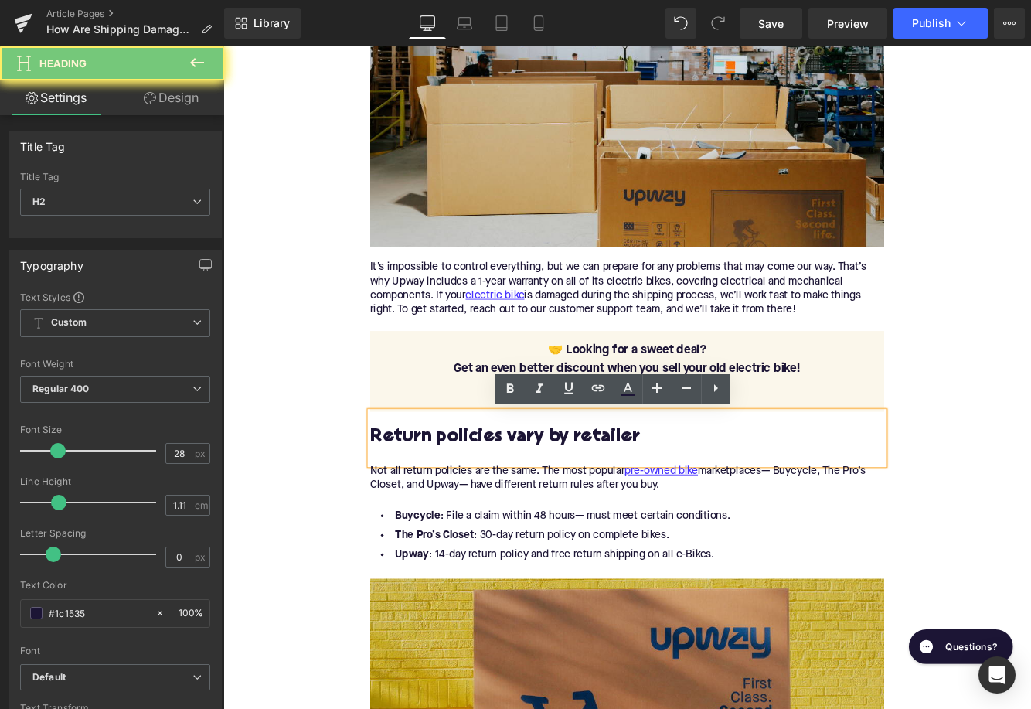
click at [471, 493] on h2 "Return policies vary by retailer" at bounding box center [690, 500] width 595 height 24
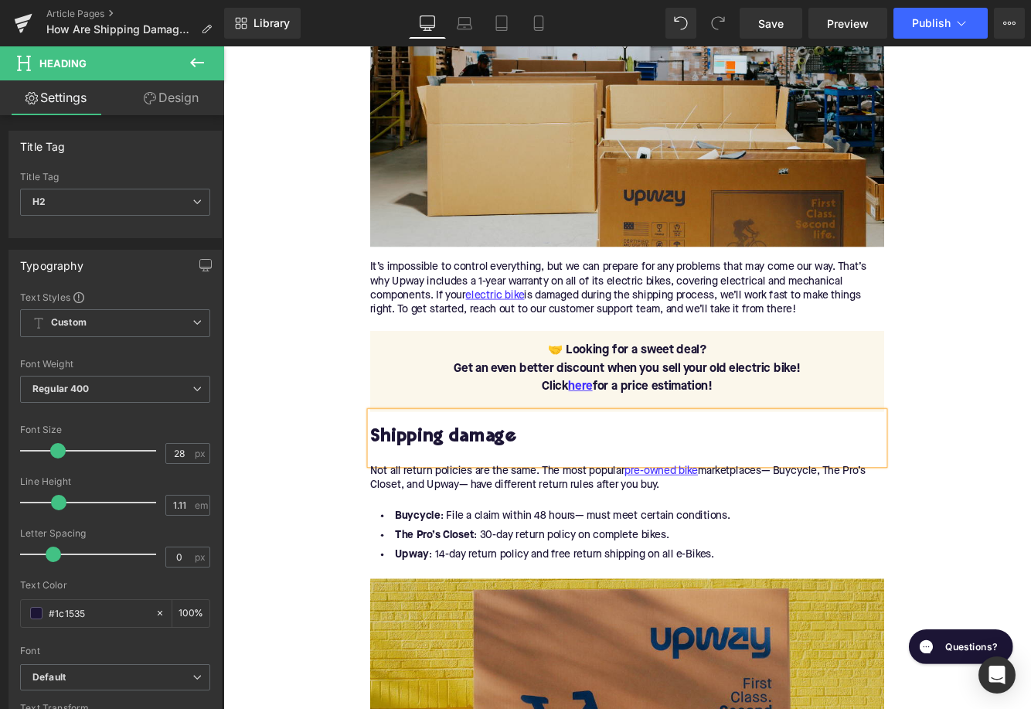
click at [580, 539] on div "Not all return policies are the same. The most popular pre-owned bike marketpla…" at bounding box center [690, 546] width 595 height 32
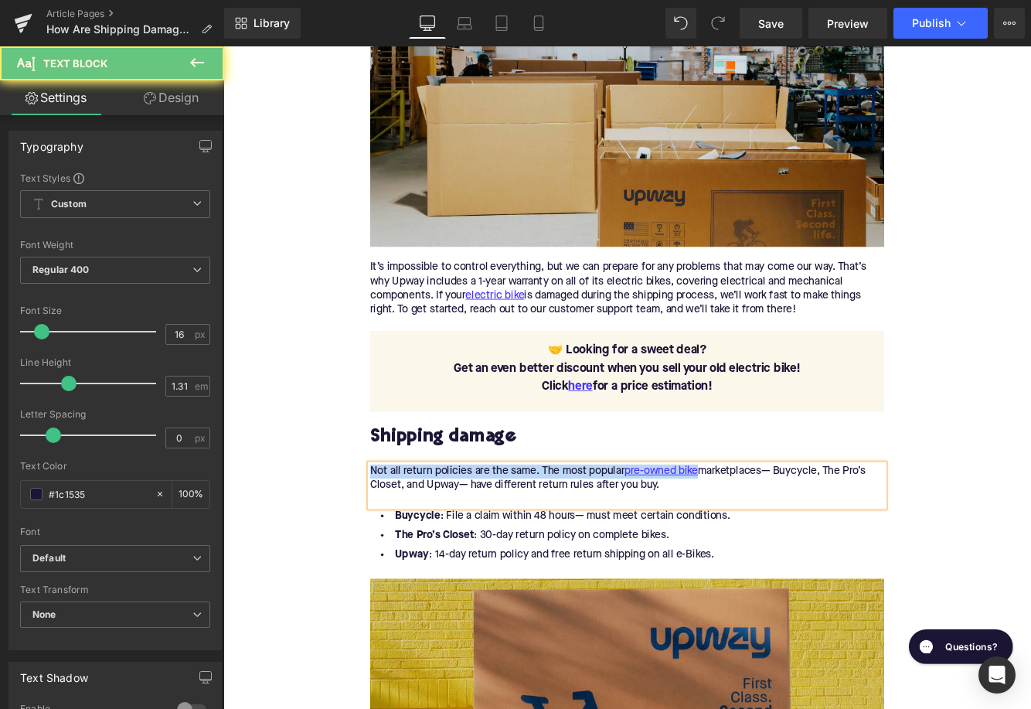
paste div
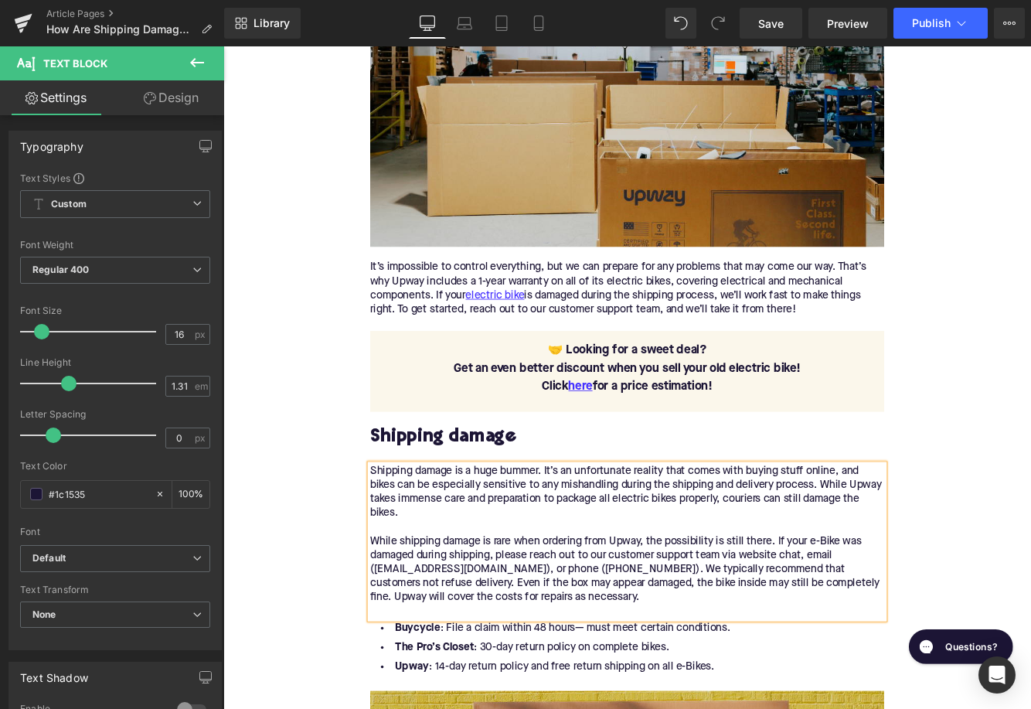
click at [466, 696] on div "Shipping damage is a huge bummer. It’s an unfortunate reality that comes with b…" at bounding box center [690, 619] width 595 height 179
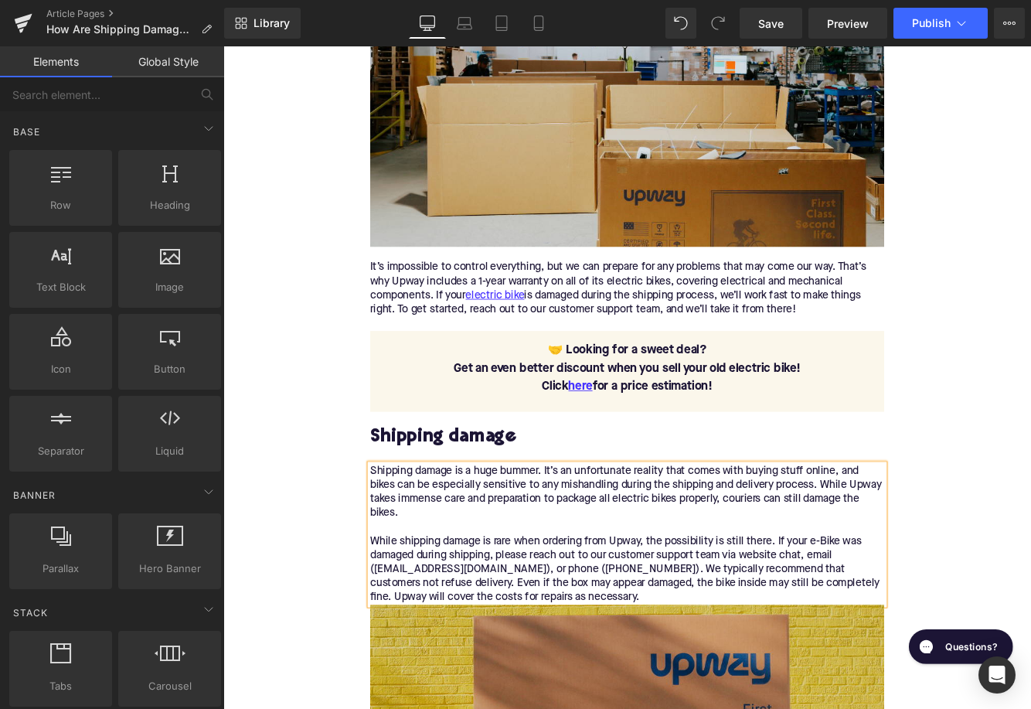
click at [639, 679] on div "Shipping damage is a huge bummer. It’s an unfortunate reality that comes with b…" at bounding box center [690, 611] width 595 height 162
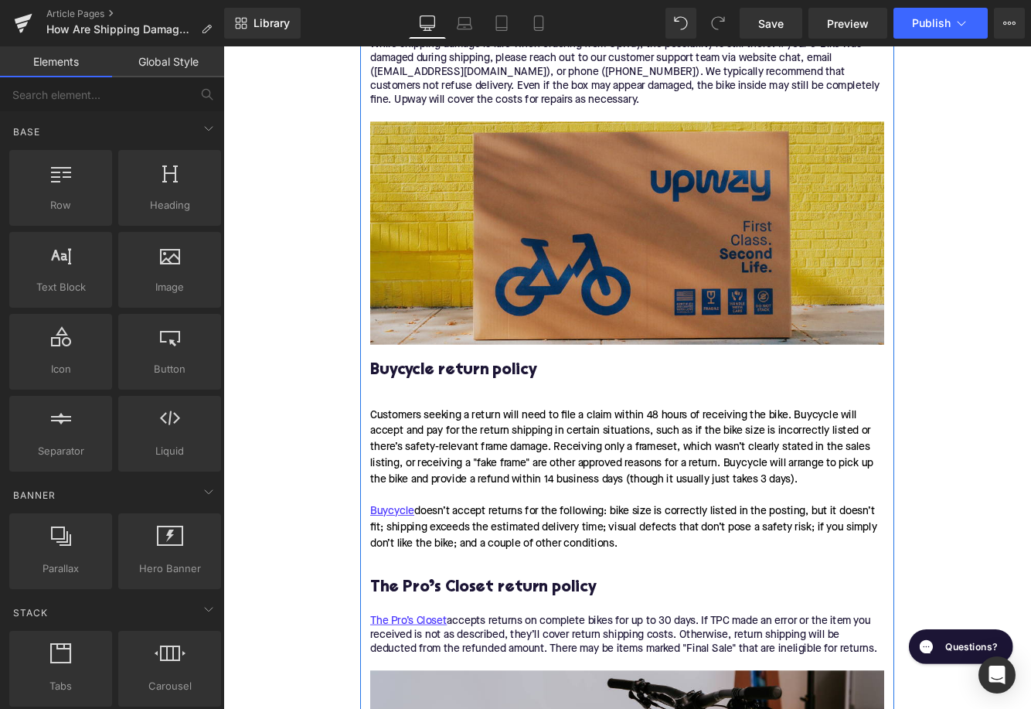
scroll to position [1987, 0]
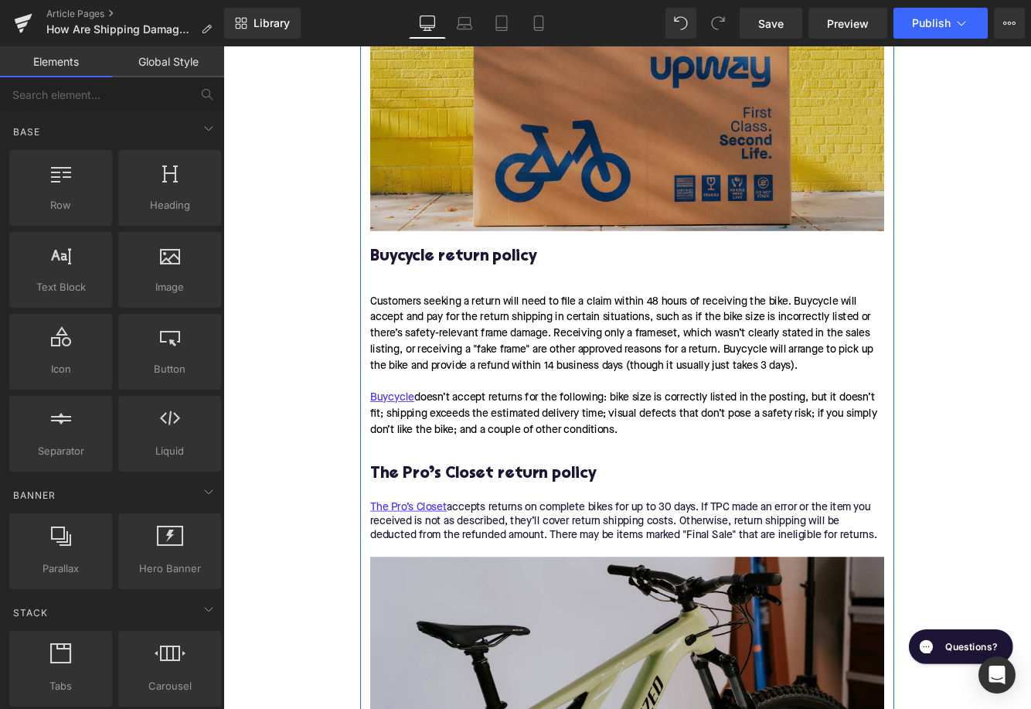
click at [507, 286] on h3 "Buycycle return policy" at bounding box center [690, 289] width 595 height 24
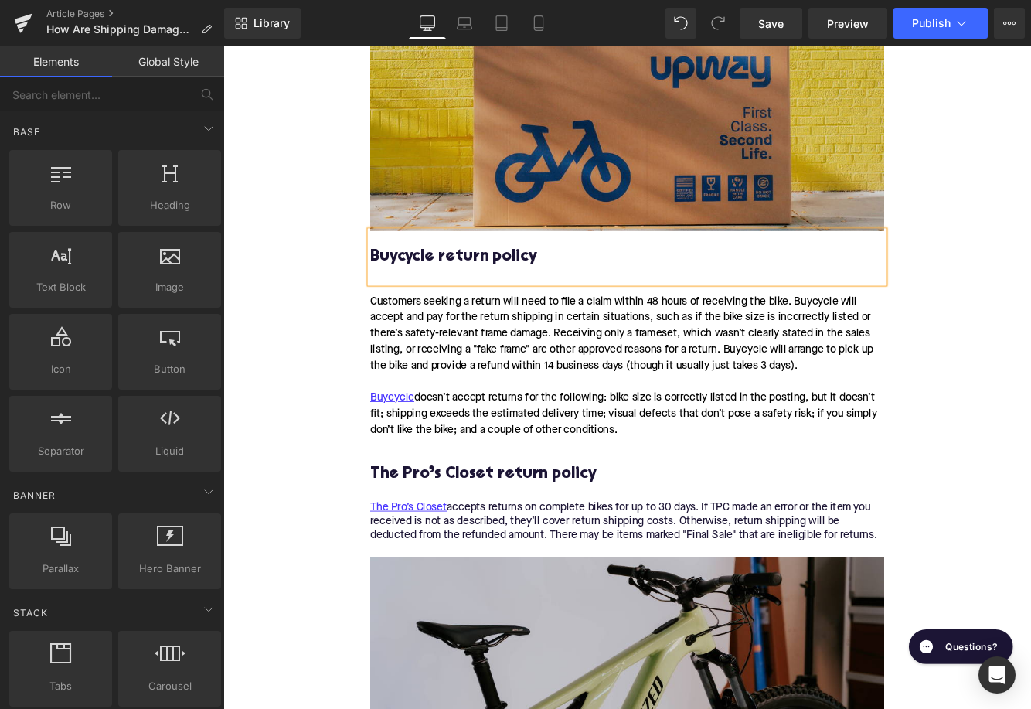
click at [507, 286] on h3 "Buycycle return policy" at bounding box center [690, 289] width 595 height 24
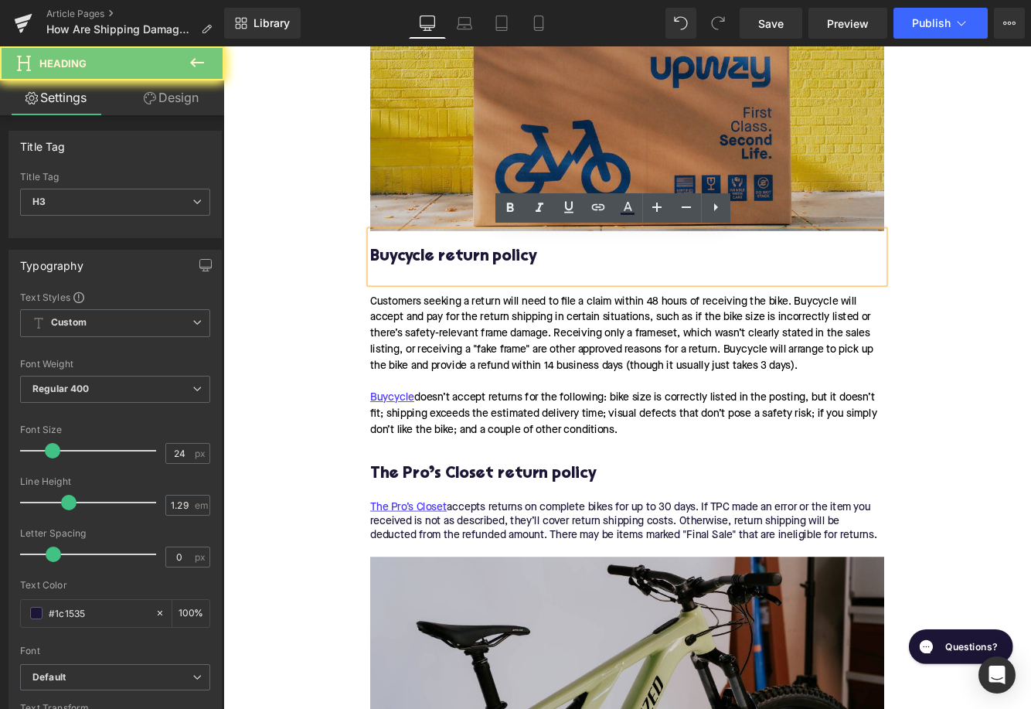
click at [507, 286] on h3 "Buycycle return policy" at bounding box center [690, 289] width 595 height 24
paste div
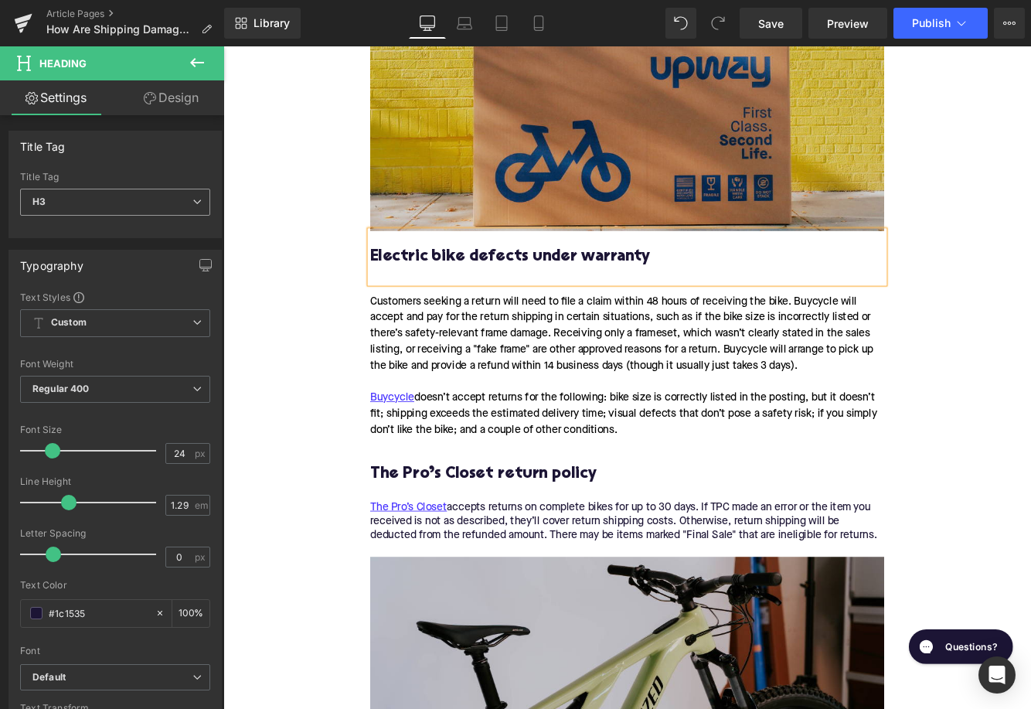
click at [148, 190] on span "H3" at bounding box center [115, 202] width 190 height 27
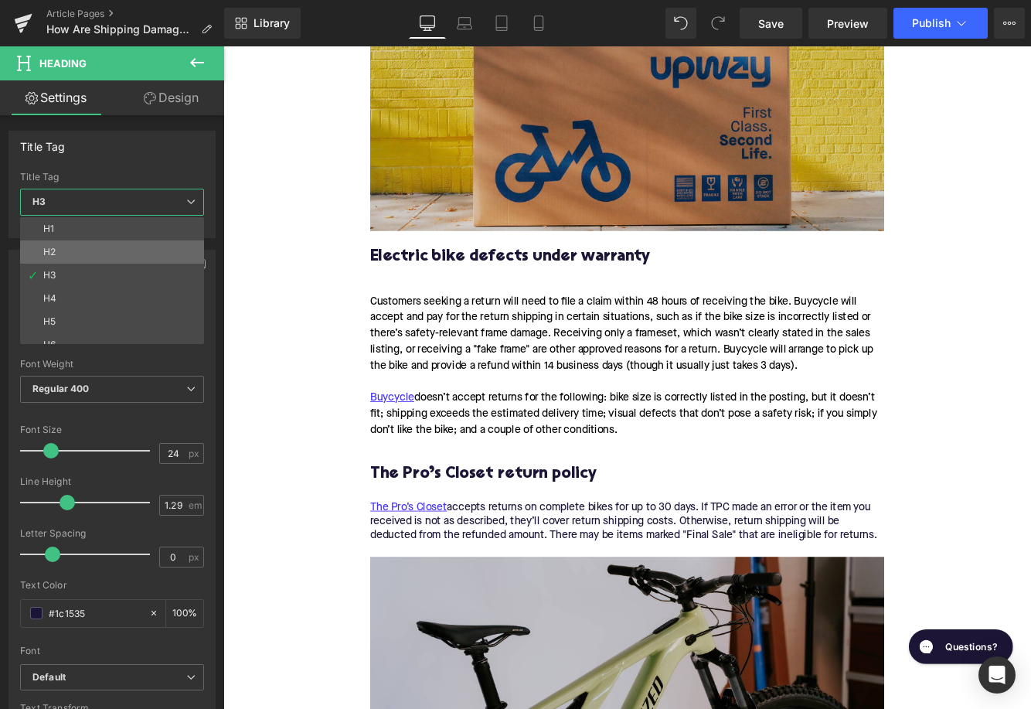
click at [145, 249] on li "H2" at bounding box center [115, 251] width 191 height 23
type input "28"
type input "1.11"
type input "100"
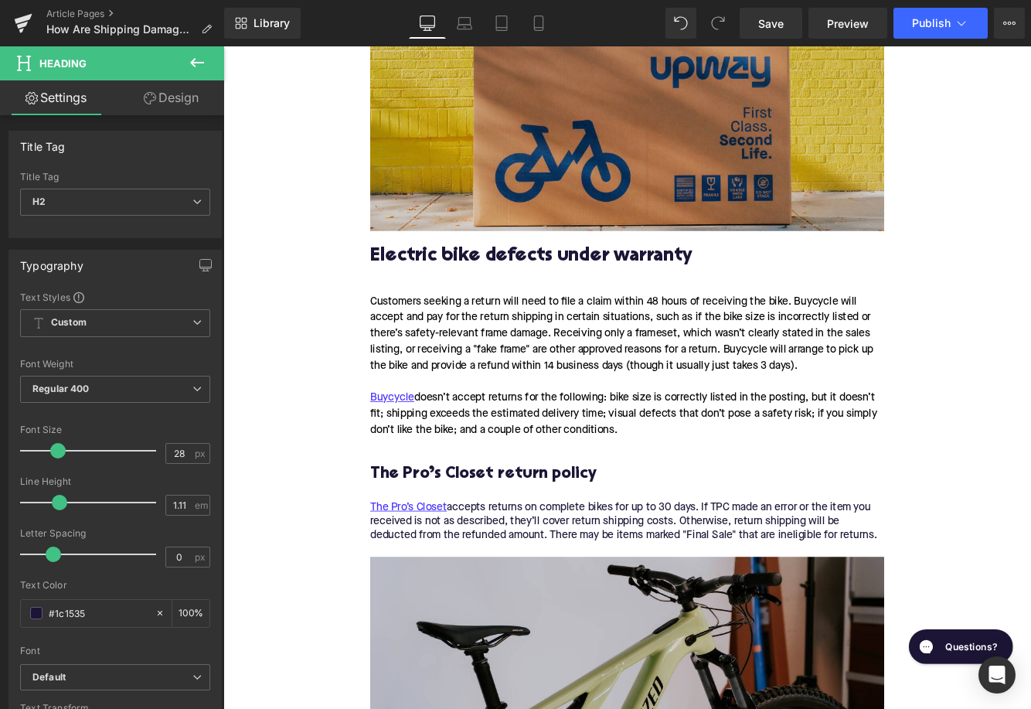
click at [514, 382] on div "Customers seeking a return will need to file a claim within 48 hours of receivi…" at bounding box center [690, 378] width 595 height 93
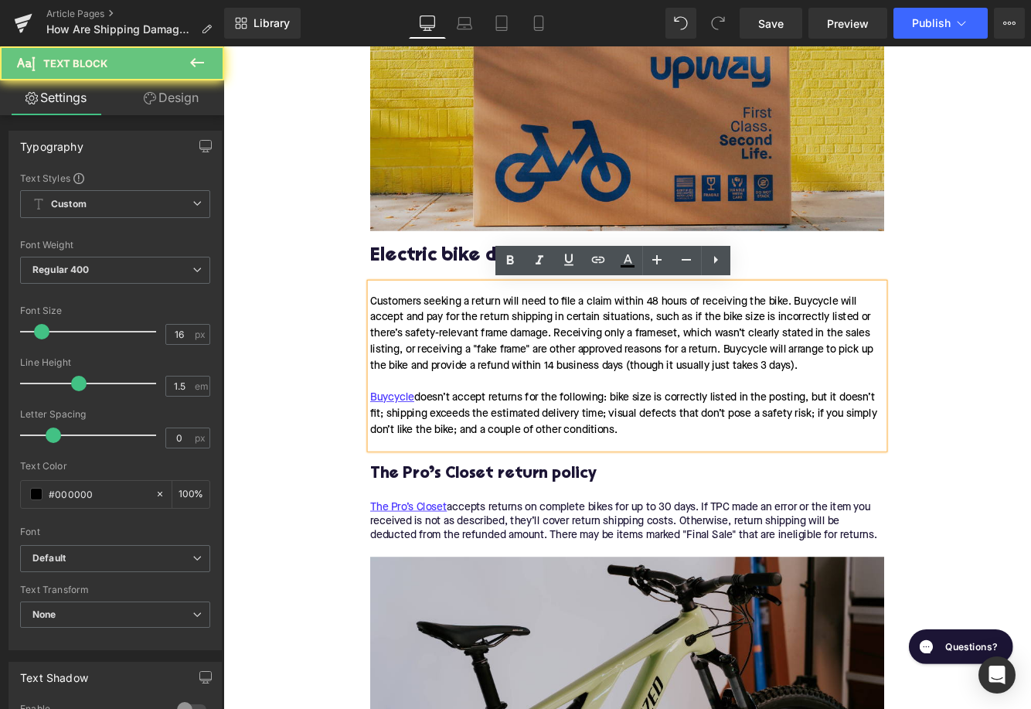
click at [514, 382] on div "Customers seeking a return will need to file a claim within 48 hours of receivi…" at bounding box center [690, 378] width 595 height 93
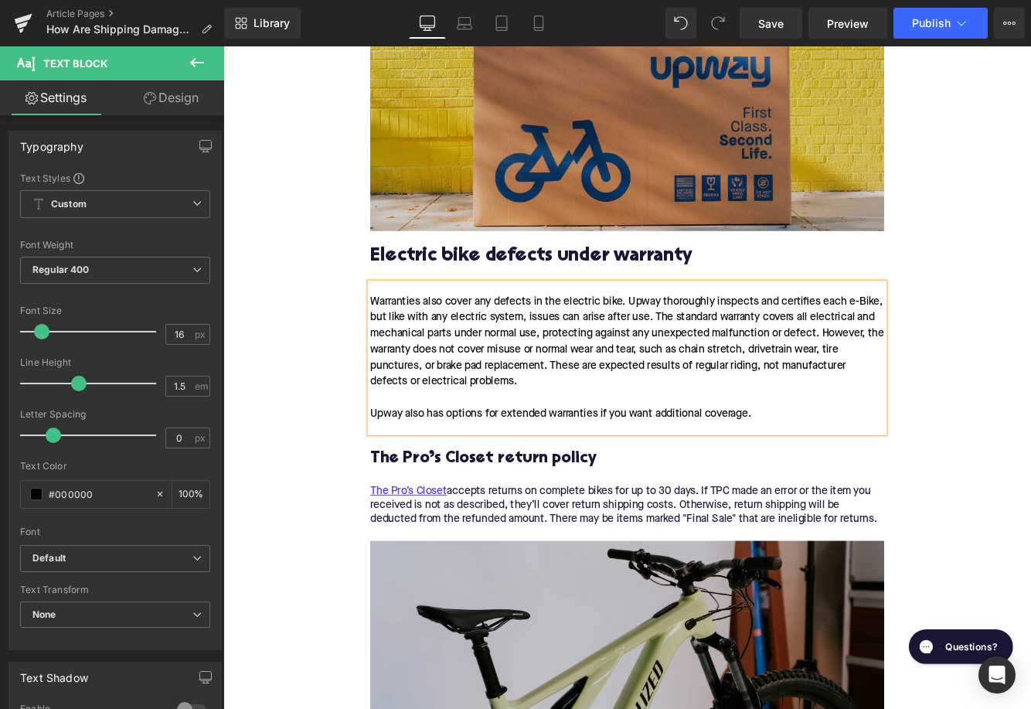
click at [396, 468] on div "Warranties also cover any defects in the electric bike. Upway thoroughly inspec…" at bounding box center [690, 406] width 595 height 173
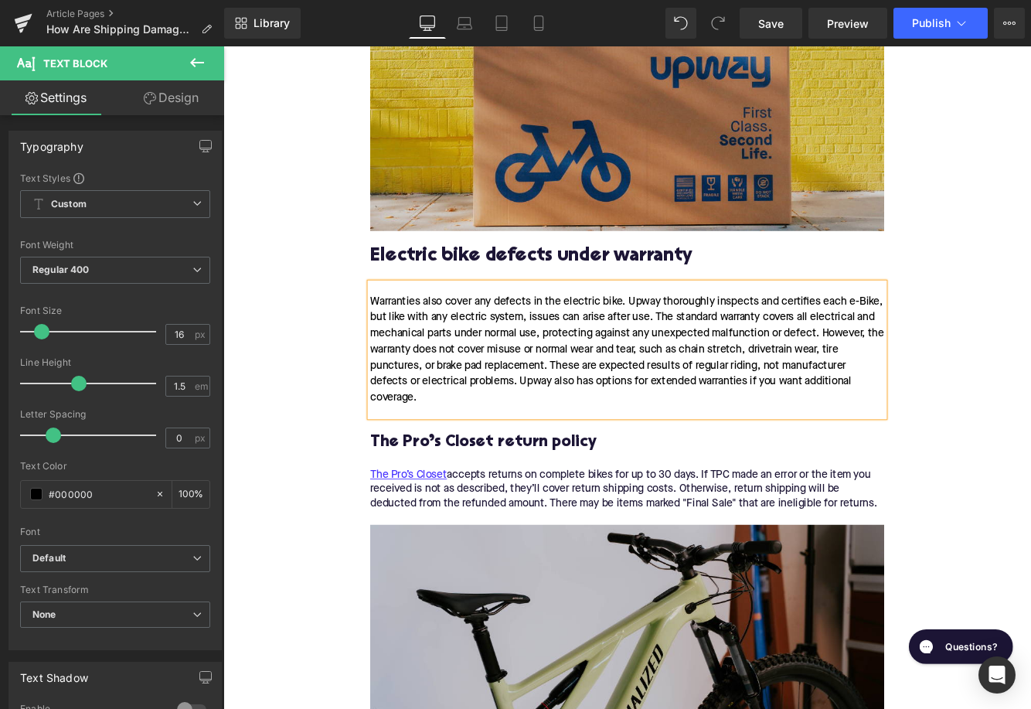
click at [588, 459] on div "Warranties also cover any defects in the electric bike. Upway thoroughly inspec…" at bounding box center [690, 397] width 595 height 155
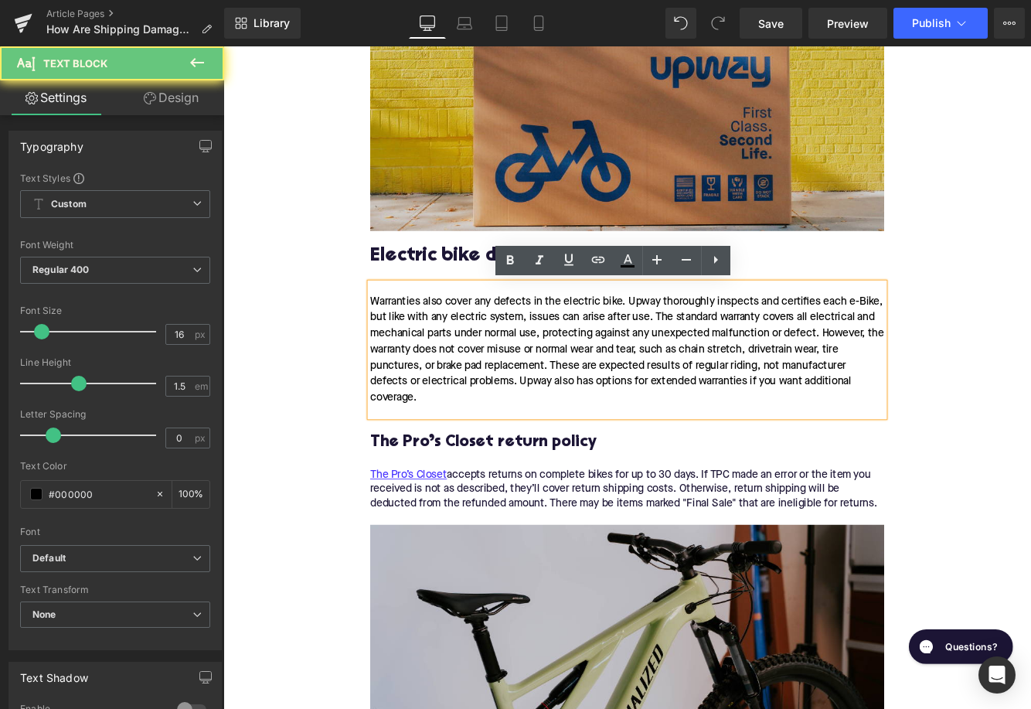
click at [578, 473] on div "Warranties also cover any defects in the electric bike. Upway thoroughly inspec…" at bounding box center [690, 397] width 595 height 155
click at [576, 465] on div "Warranties also cover any defects in the electric bike. Upway thoroughly inspec…" at bounding box center [690, 397] width 595 height 155
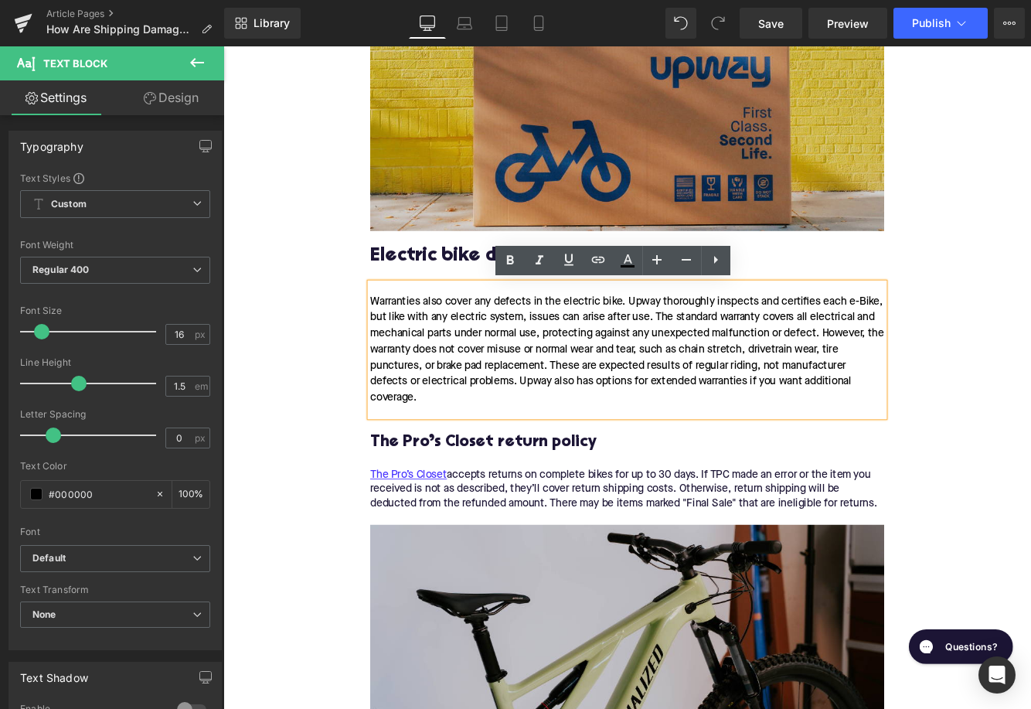
click at [879, 345] on div "Warranties also cover any defects in the electric bike. Upway thoroughly inspec…" at bounding box center [690, 397] width 595 height 155
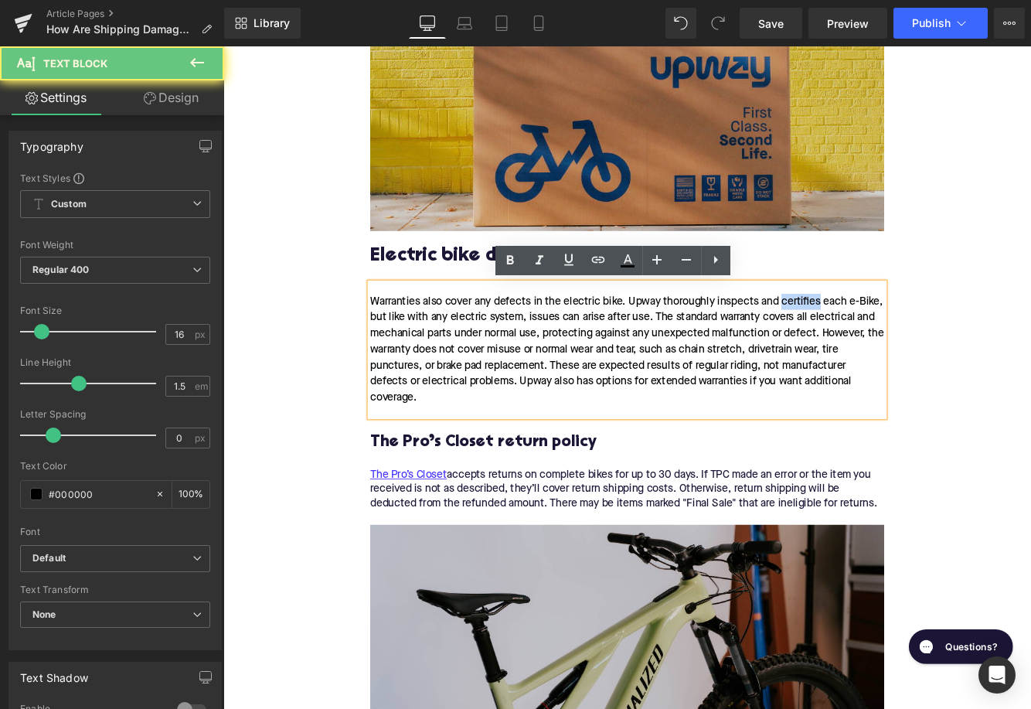
click at [879, 345] on div "Warranties also cover any defects in the electric bike. Upway thoroughly inspec…" at bounding box center [690, 397] width 595 height 155
click at [597, 269] on link at bounding box center [597, 260] width 29 height 29
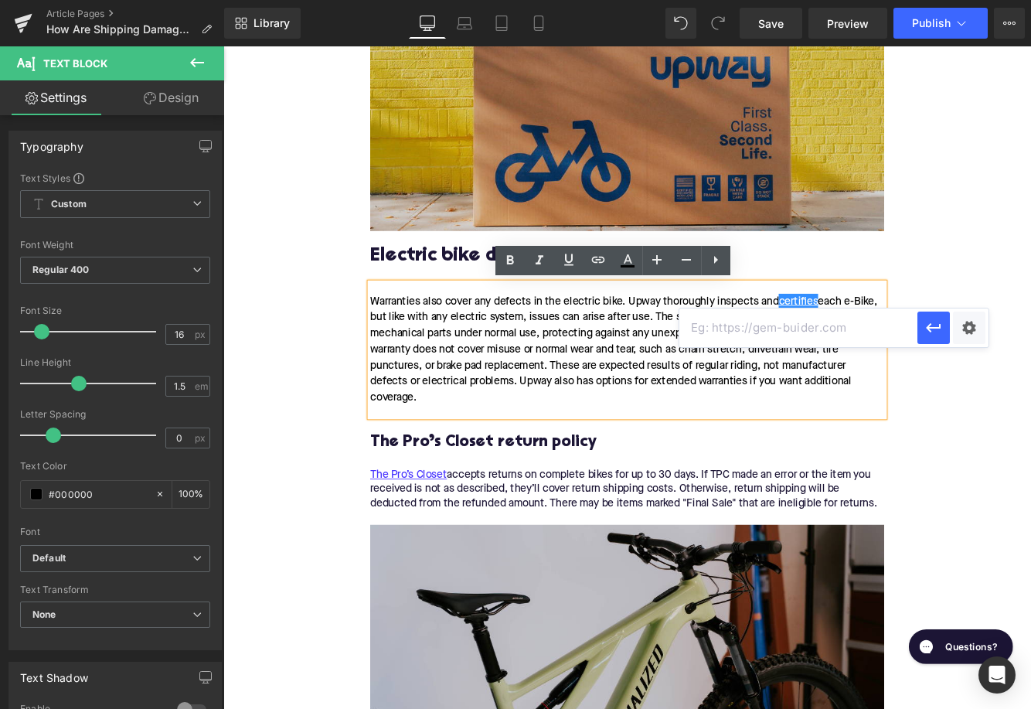
click at [716, 328] on input "text" at bounding box center [798, 327] width 238 height 39
paste input "[URL][DOMAIN_NAME]"
click at [937, 335] on icon "button" at bounding box center [933, 327] width 19 height 19
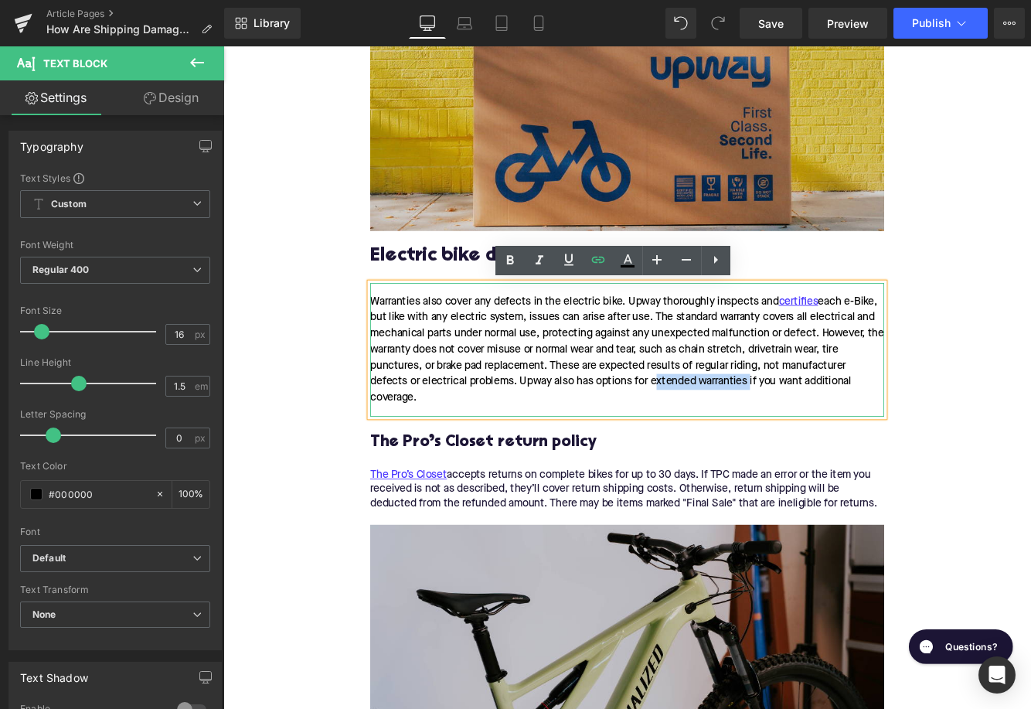
drag, startPoint x: 720, startPoint y: 437, endPoint x: 829, endPoint y: 437, distance: 109.0
click at [829, 437] on div "Warranties also cover any defects in the electric bike. Upway thoroughly inspec…" at bounding box center [690, 397] width 595 height 155
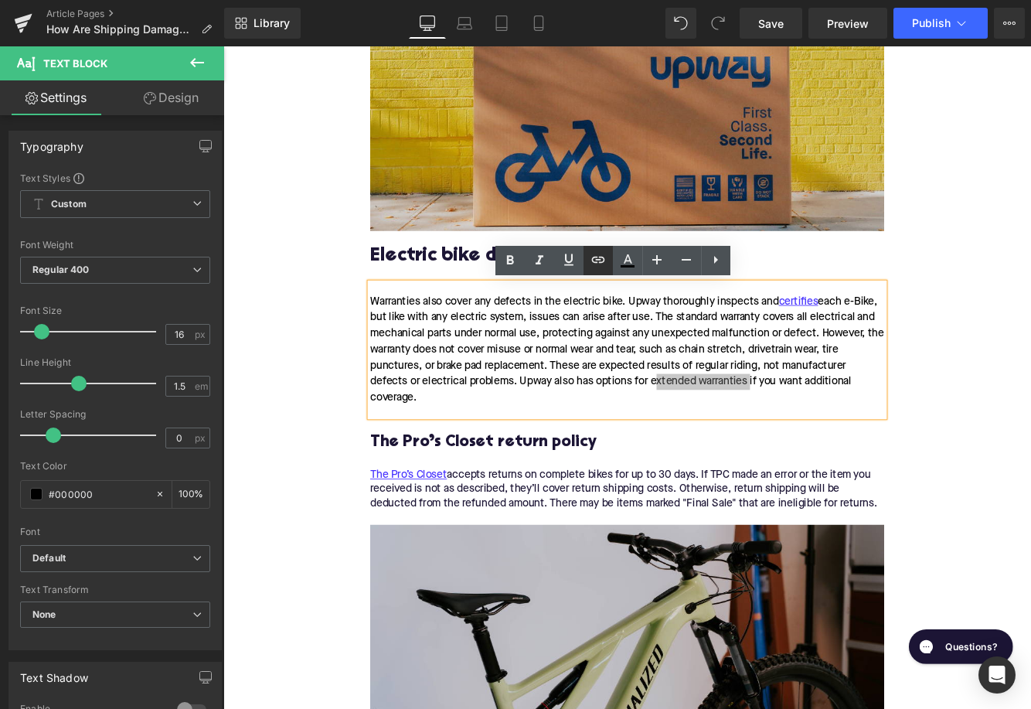
click at [589, 261] on icon at bounding box center [598, 259] width 19 height 19
click at [630, 410] on input "text" at bounding box center [721, 408] width 238 height 39
paste input "[URL][DOMAIN_NAME]"
type input "[URL][DOMAIN_NAME]"
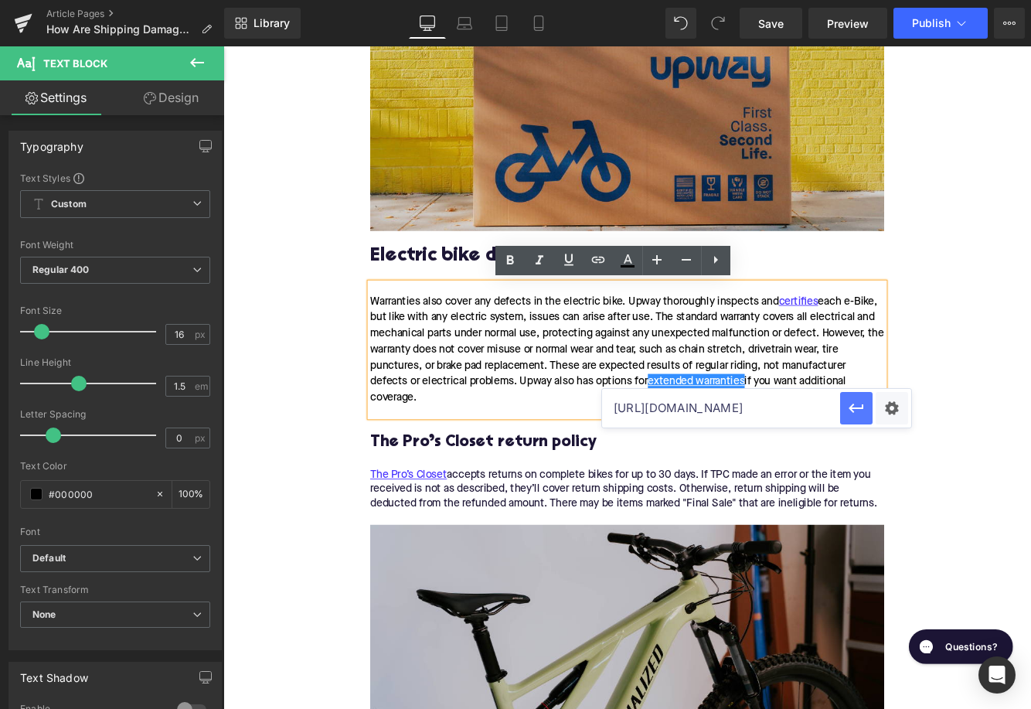
click at [855, 419] on button "button" at bounding box center [856, 408] width 32 height 32
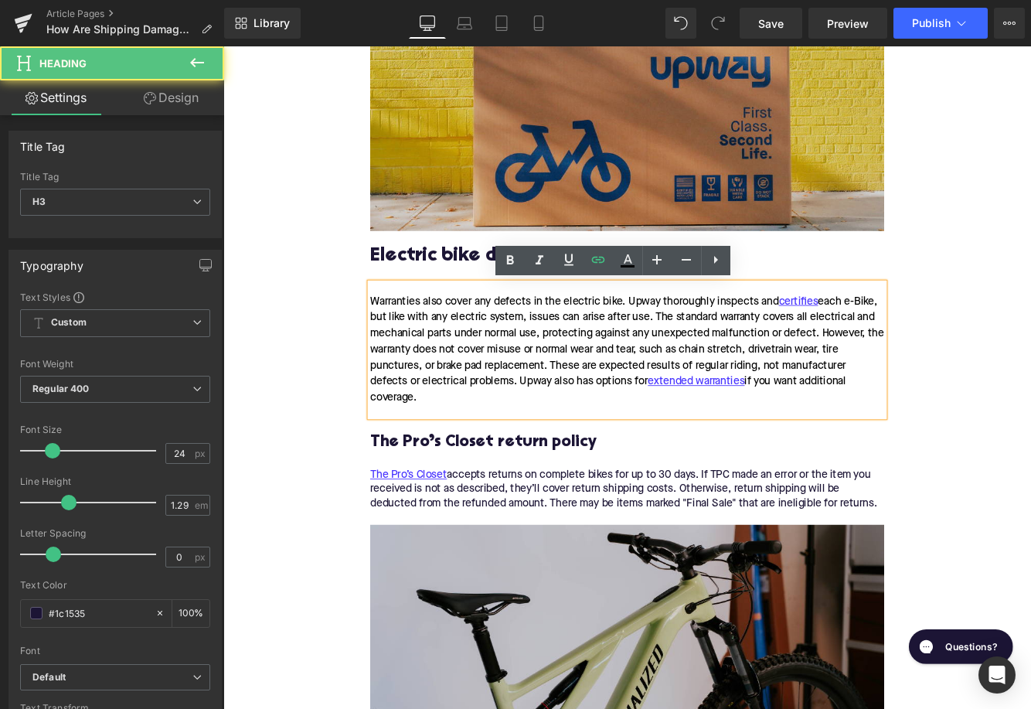
click at [527, 508] on h3 "The Pro’s Closet return policy" at bounding box center [690, 504] width 595 height 24
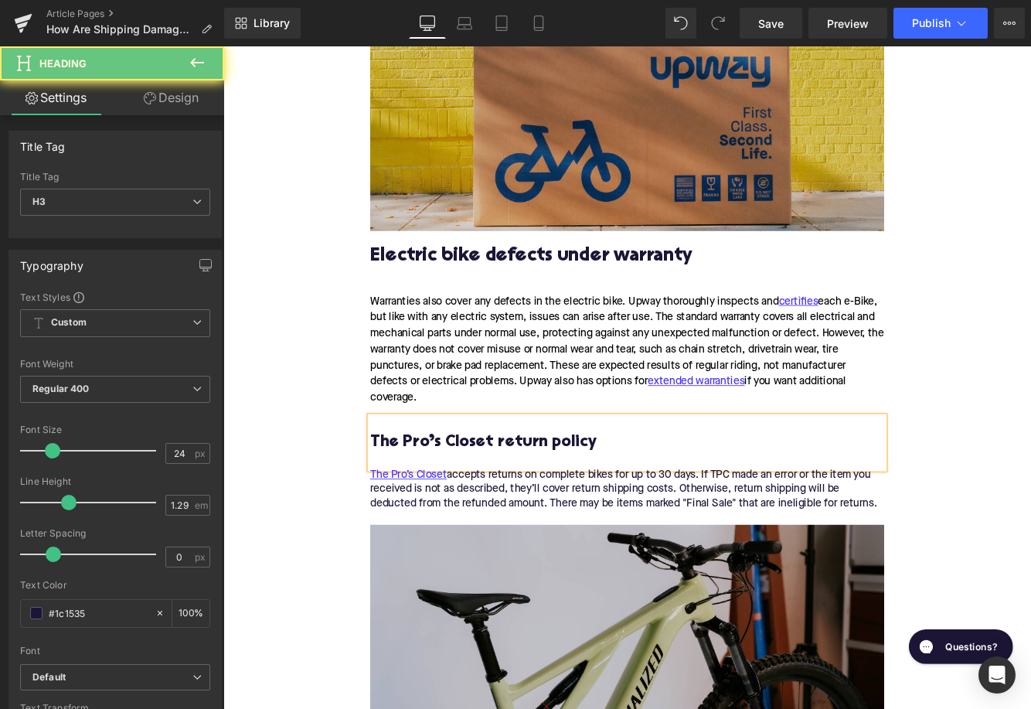
paste div
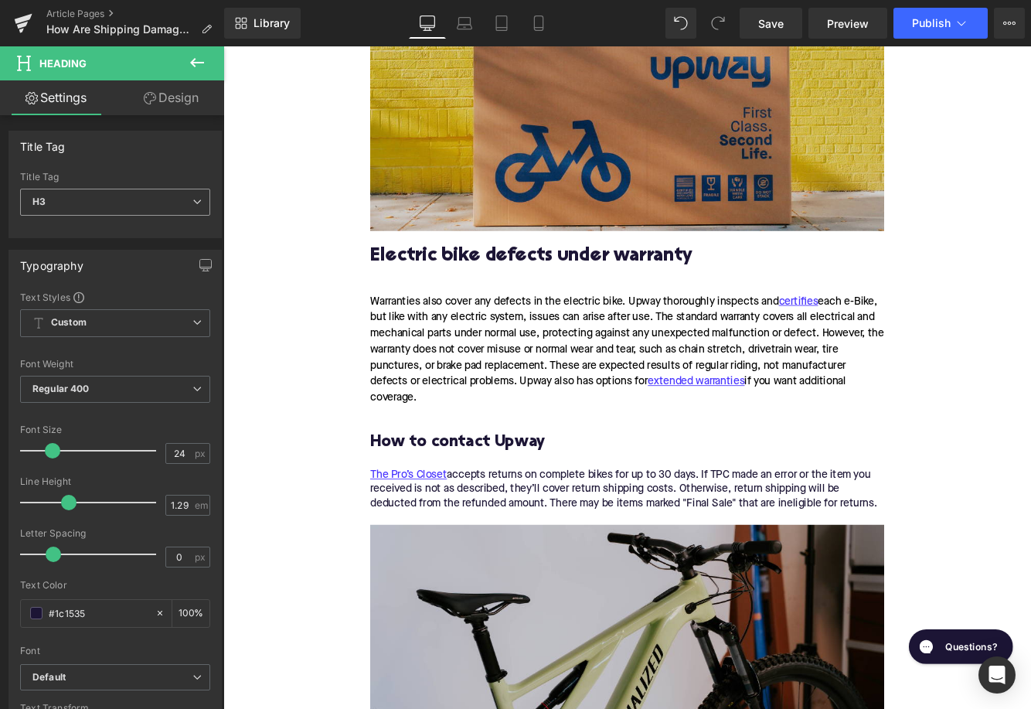
click at [70, 202] on span "H3" at bounding box center [115, 202] width 190 height 27
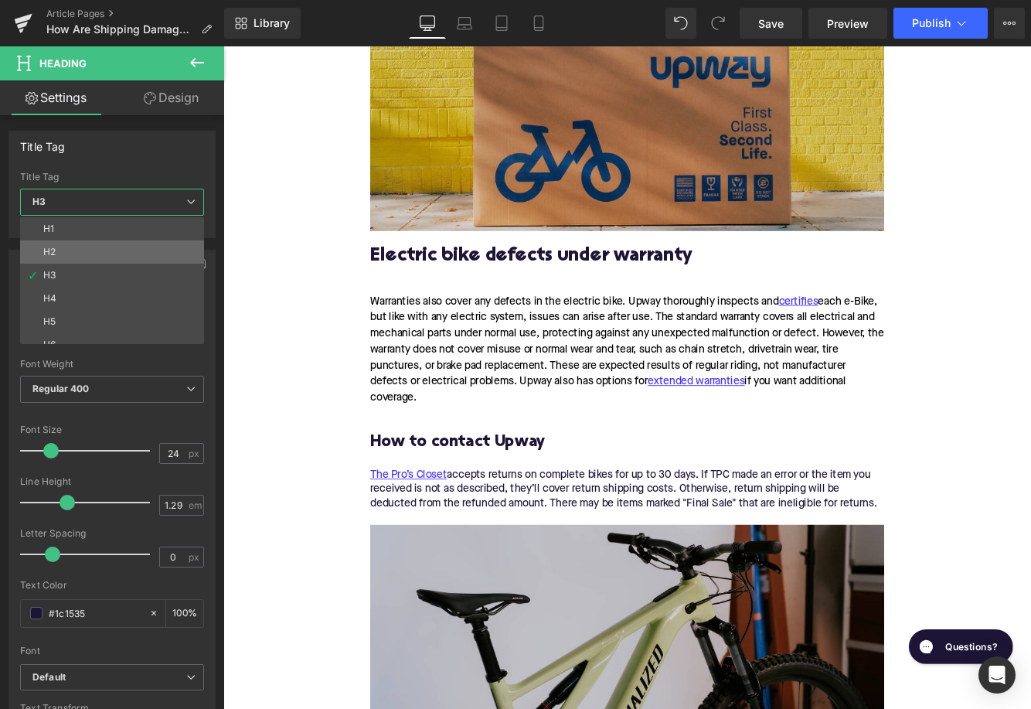
click at [84, 252] on li "H2" at bounding box center [115, 251] width 191 height 23
type input "28"
type input "1.11"
type input "100"
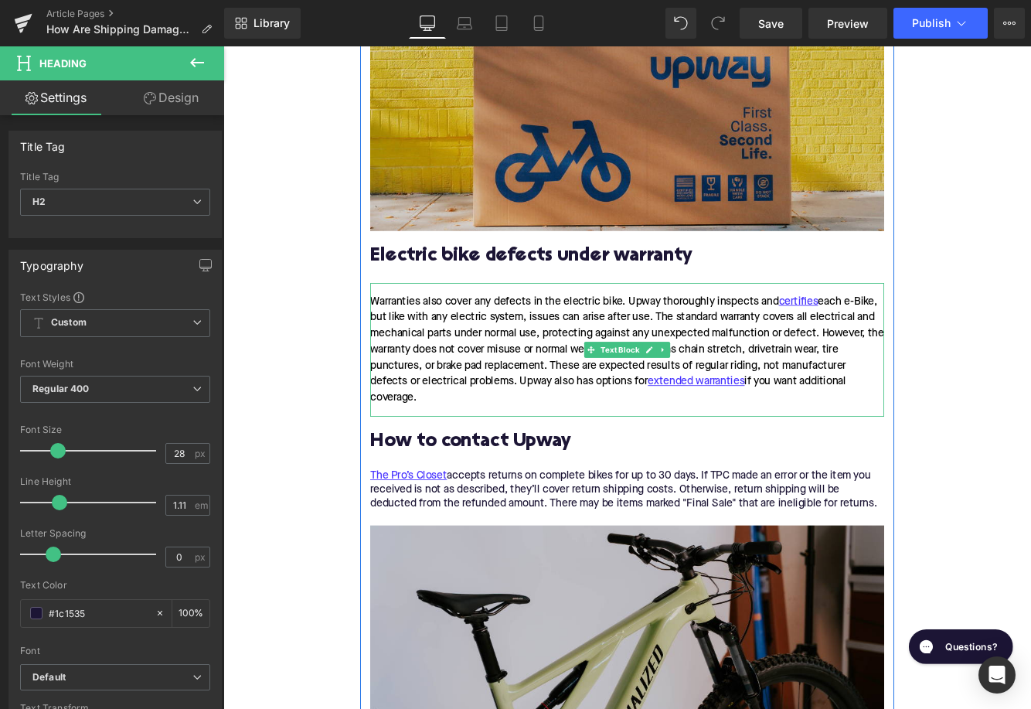
click at [398, 334] on div "Warranties also cover any defects in the electric bike. Upway thoroughly inspec…" at bounding box center [690, 397] width 595 height 155
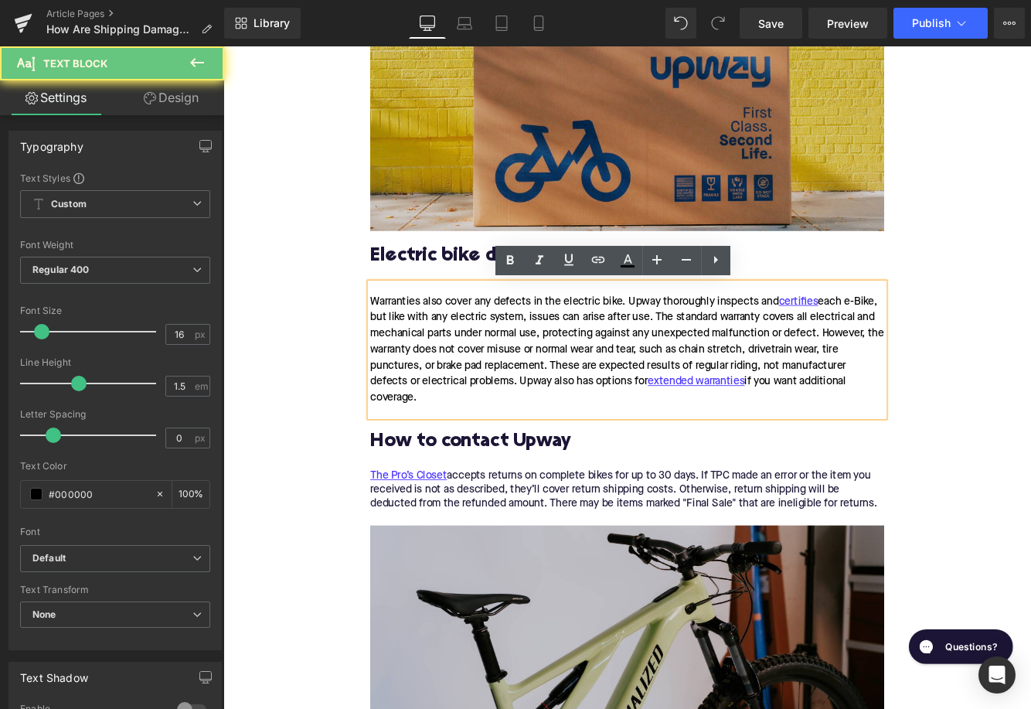
click at [406, 329] on div "Warranties also cover any defects in the electric bike. Upway thoroughly inspec…" at bounding box center [690, 397] width 595 height 155
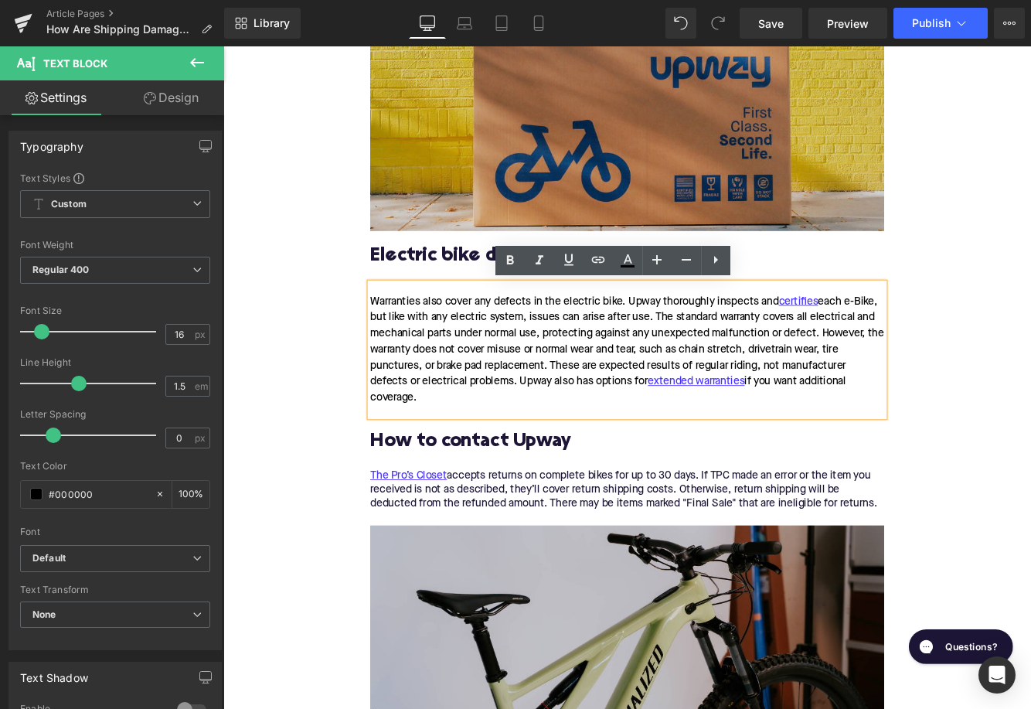
click at [580, 558] on div "The Pro’s Closet accepts returns on complete bikes for up to 30 days. If TPC ma…" at bounding box center [690, 560] width 595 height 49
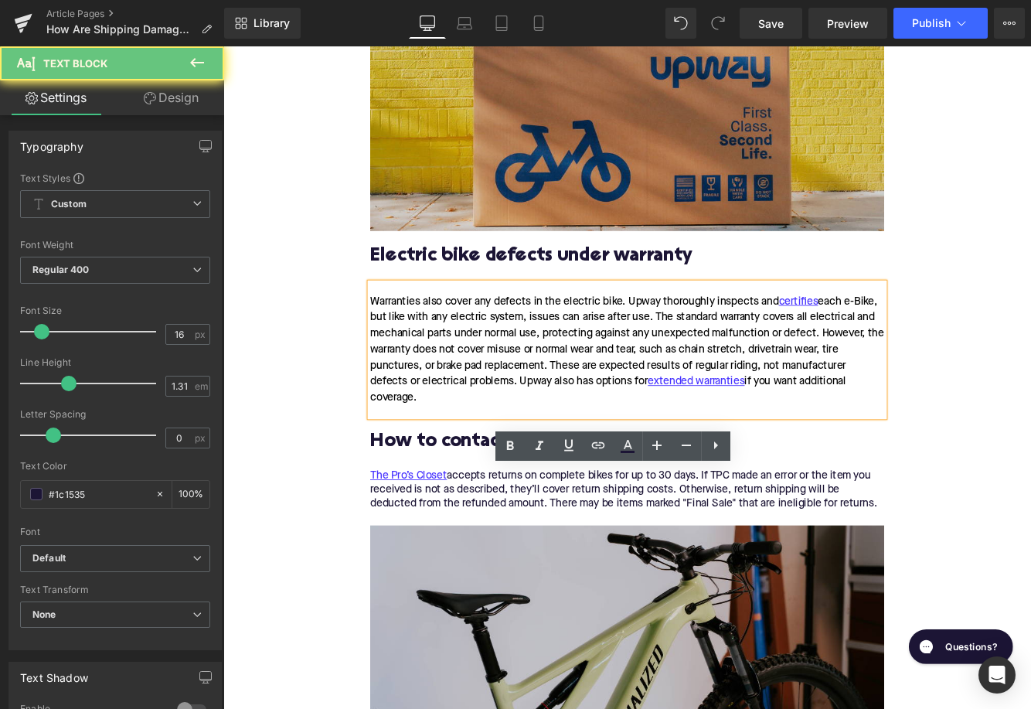
click at [580, 558] on div "The Pro’s Closet accepts returns on complete bikes for up to 30 days. If TPC ma…" at bounding box center [690, 560] width 595 height 49
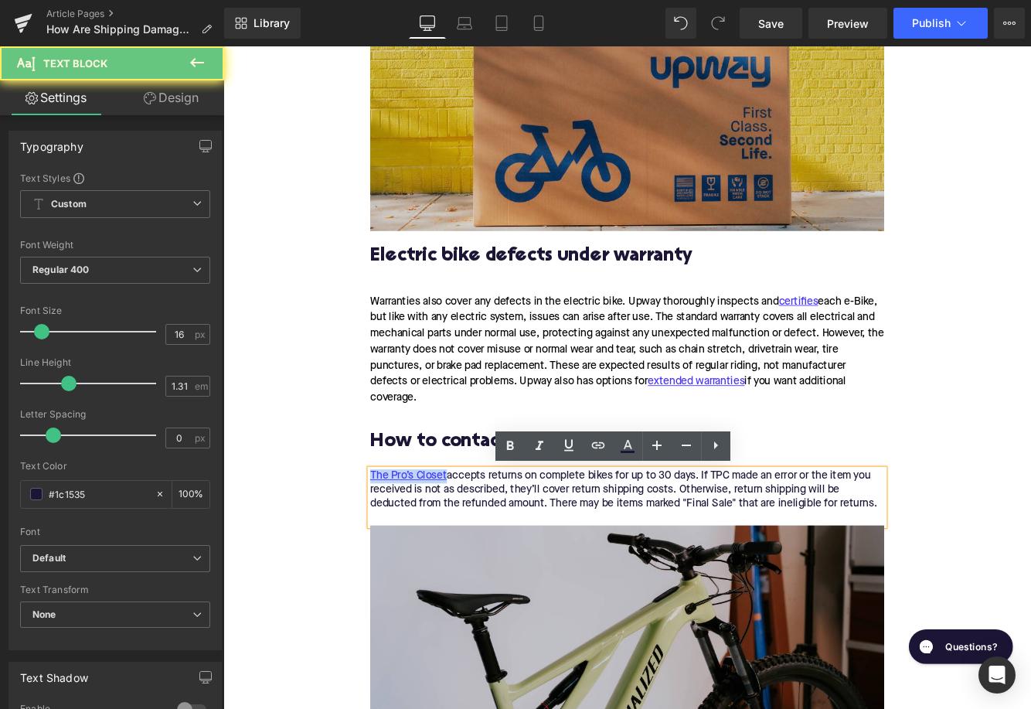
paste div
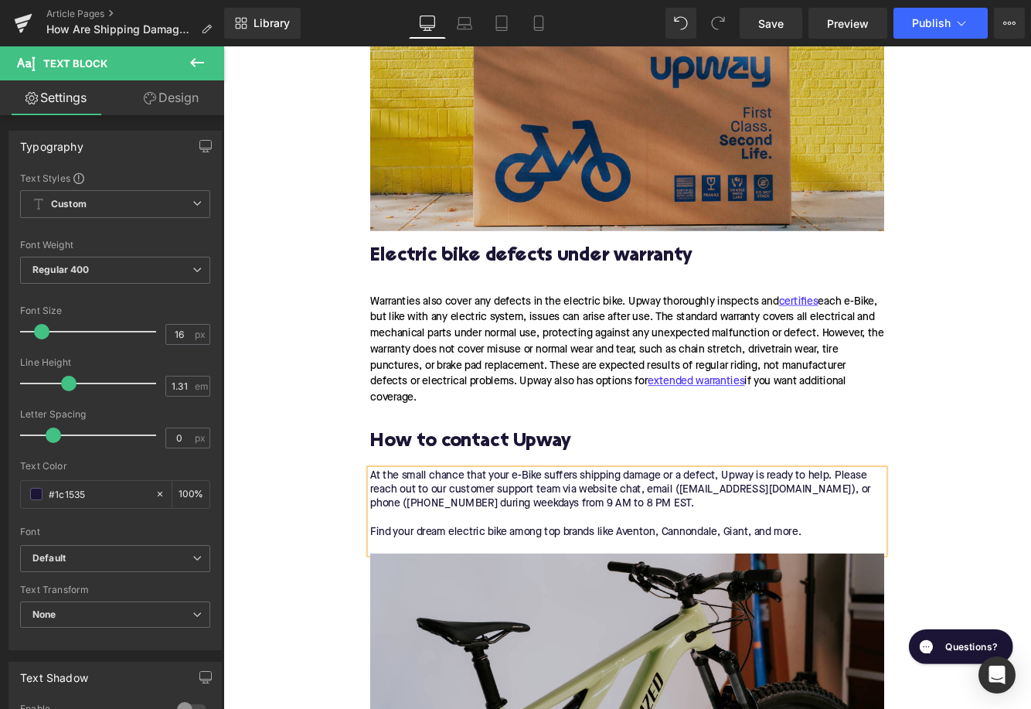
click at [395, 544] on div "At the small chance that your e-Bike suffers shipping damage or a defect, Upway…" at bounding box center [690, 576] width 595 height 81
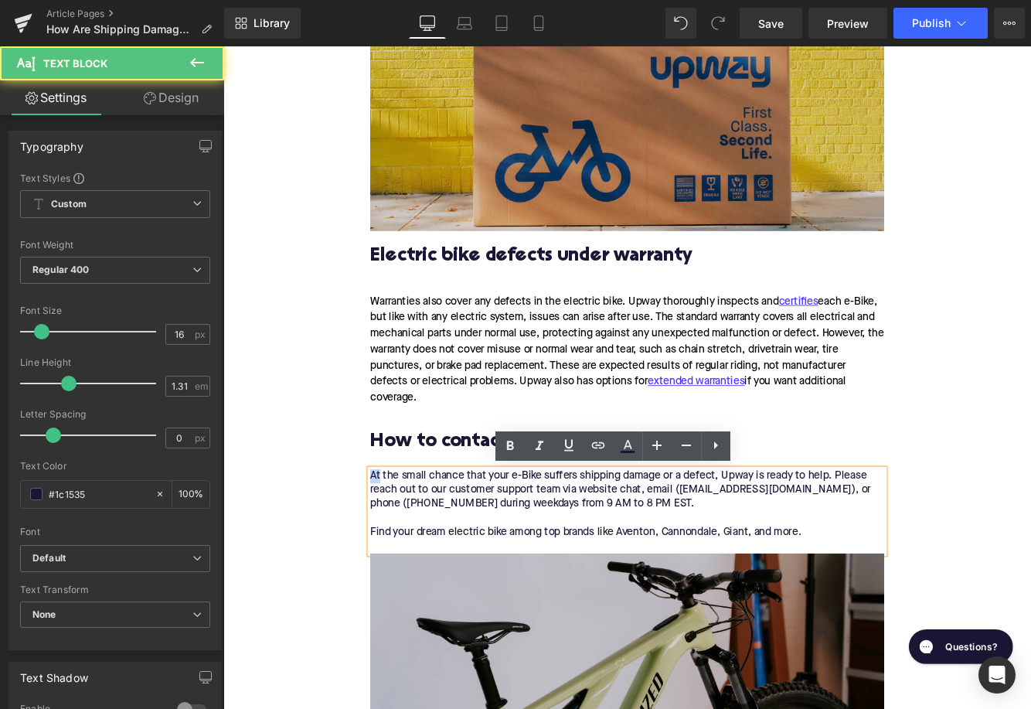
click at [395, 544] on div "At the small chance that your e-Bike suffers shipping damage or a defect, Upway…" at bounding box center [690, 576] width 595 height 81
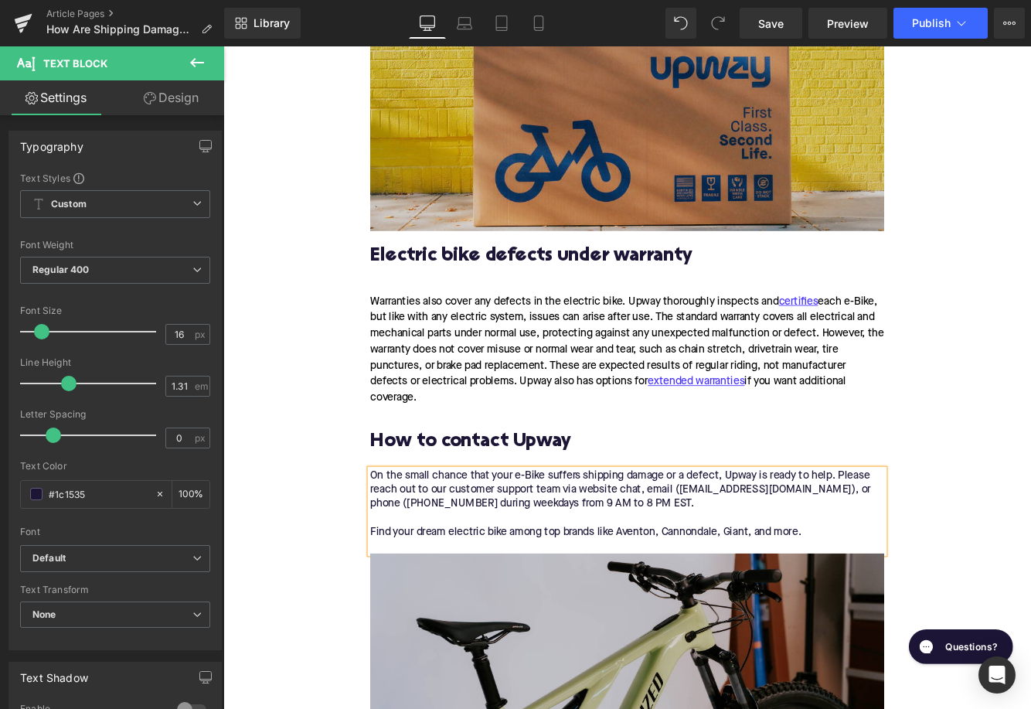
click at [705, 610] on div "On the small chance that your e-Bike suffers shipping damage or a defect, Upway…" at bounding box center [690, 576] width 595 height 81
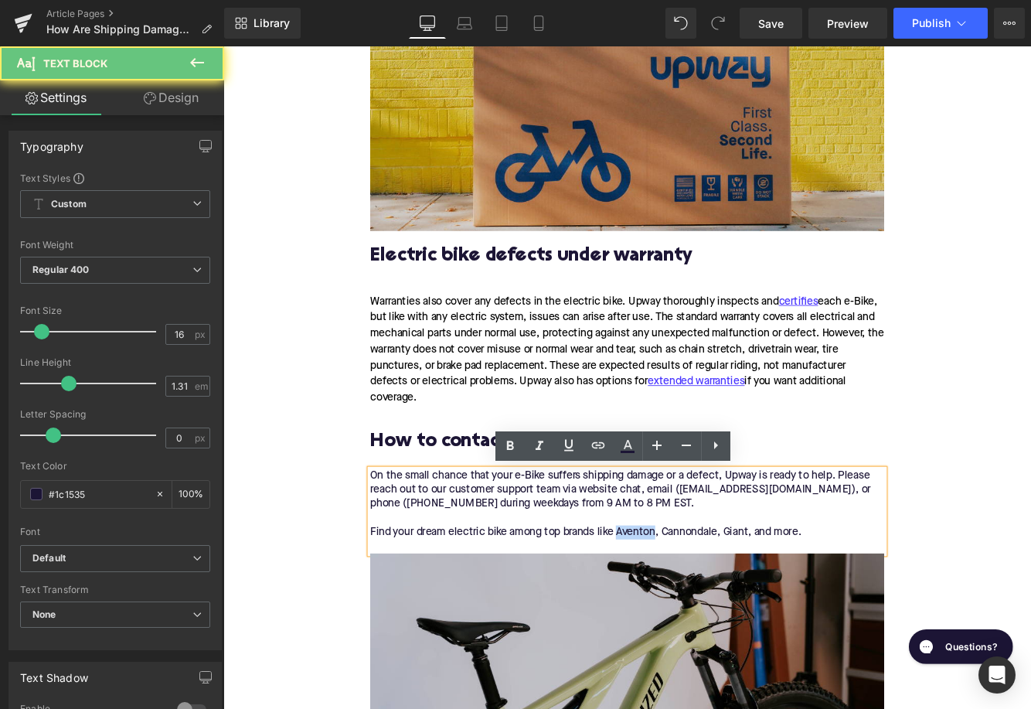
click at [705, 610] on div "On the small chance that your e-Bike suffers shipping damage or a defect, Upway…" at bounding box center [690, 576] width 595 height 81
click at [592, 447] on icon at bounding box center [598, 445] width 19 height 19
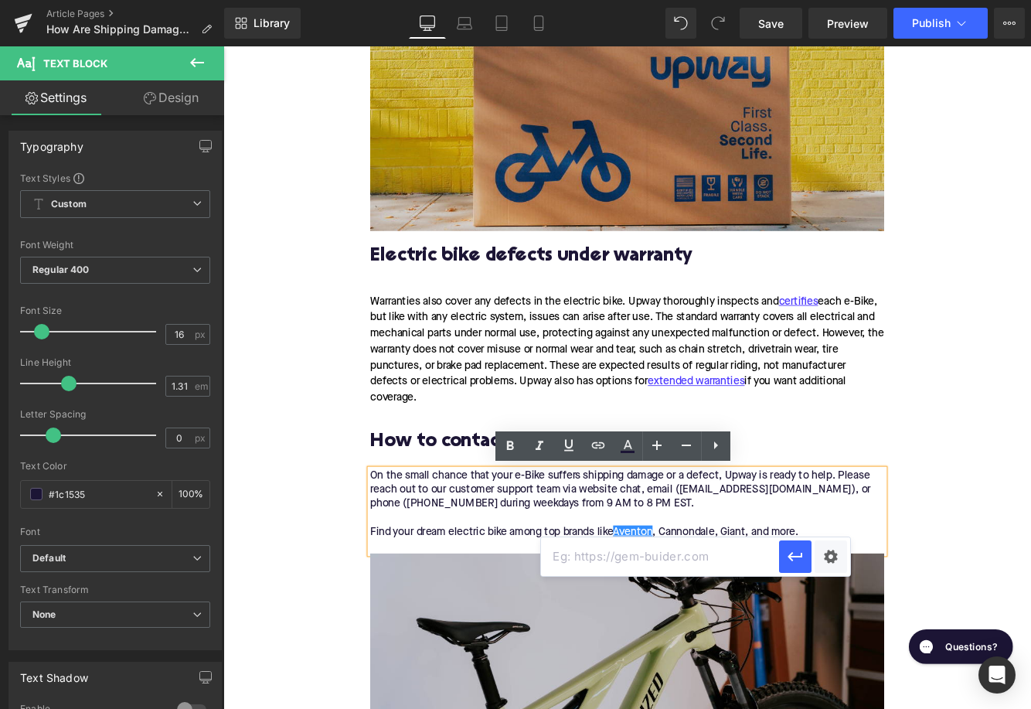
click at [639, 556] on input "text" at bounding box center [660, 556] width 238 height 39
paste input "[URL][DOMAIN_NAME]"
click at [795, 564] on icon "button" at bounding box center [795, 556] width 19 height 19
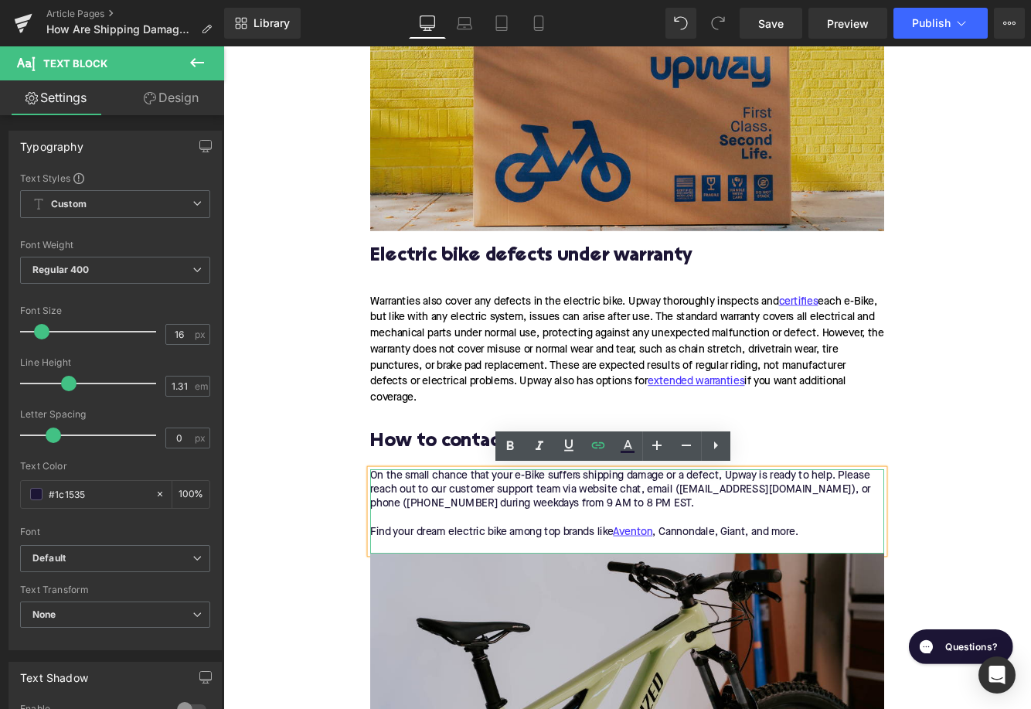
click at [769, 607] on div "On the small chance that your e-Bike suffers shipping damage or a defect, Upway…" at bounding box center [690, 576] width 595 height 81
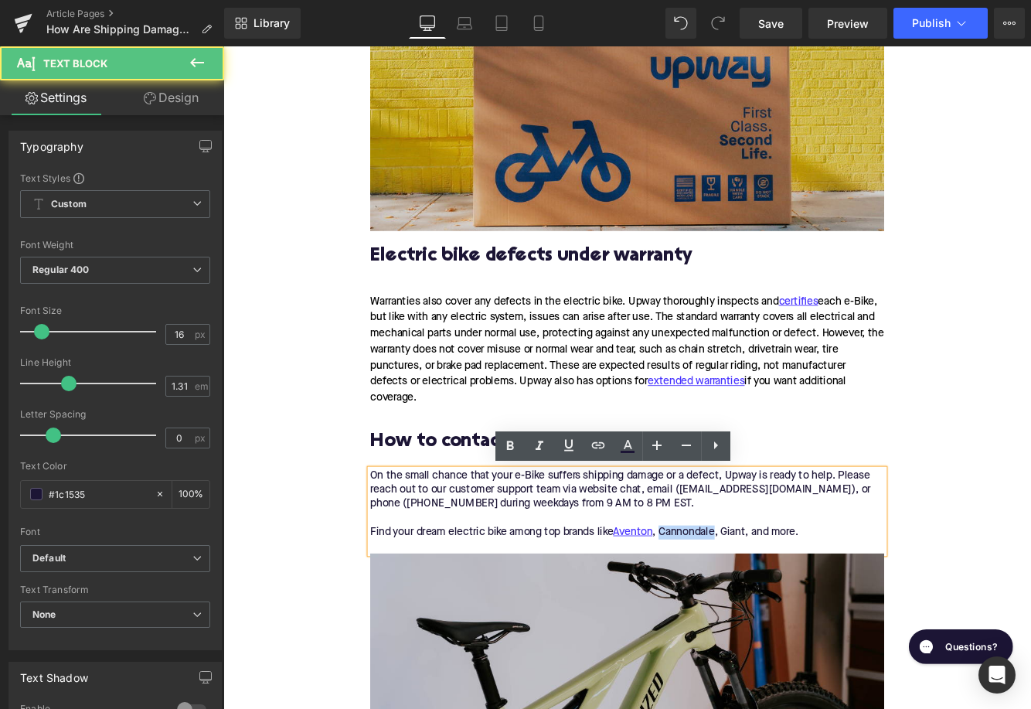
click at [769, 607] on div "On the small chance that your e-Bike suffers shipping damage or a defect, Upway…" at bounding box center [690, 576] width 595 height 81
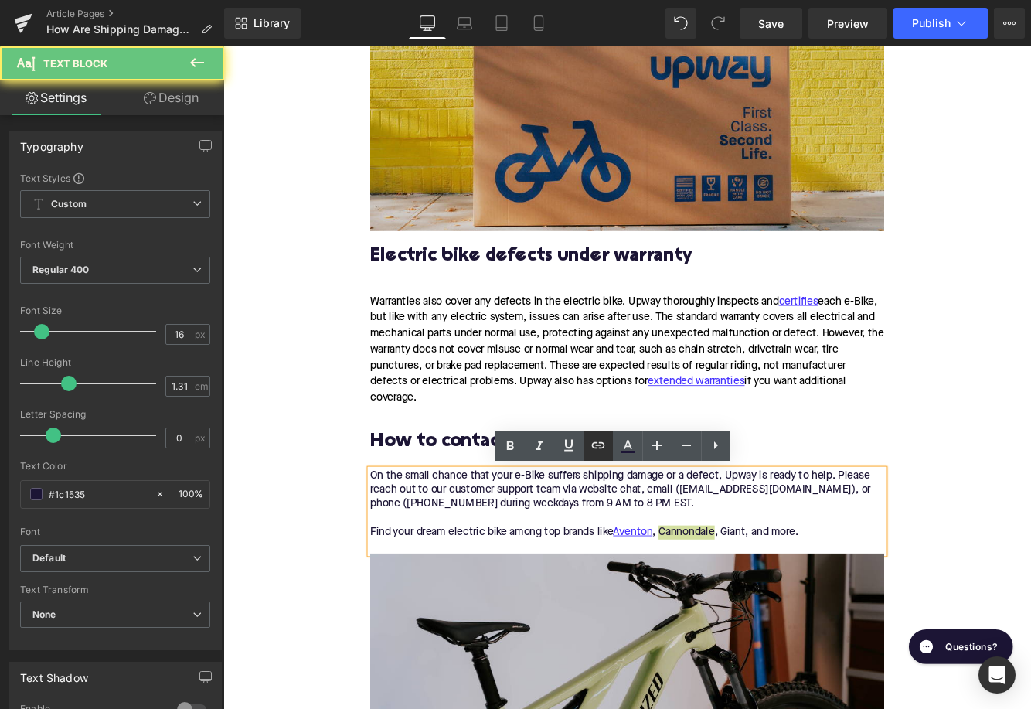
click at [598, 447] on icon at bounding box center [598, 445] width 19 height 19
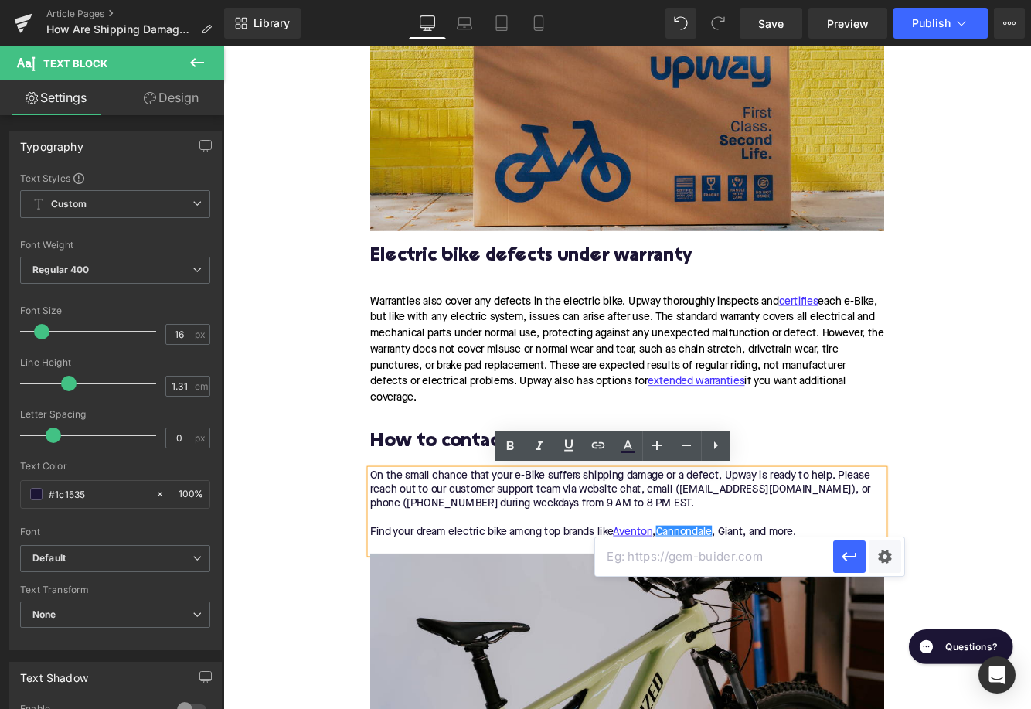
click at [692, 563] on input "text" at bounding box center [714, 556] width 238 height 39
paste input "[URL][DOMAIN_NAME]"
type input "[URL][DOMAIN_NAME]"
click at [846, 561] on icon "button" at bounding box center [849, 556] width 19 height 19
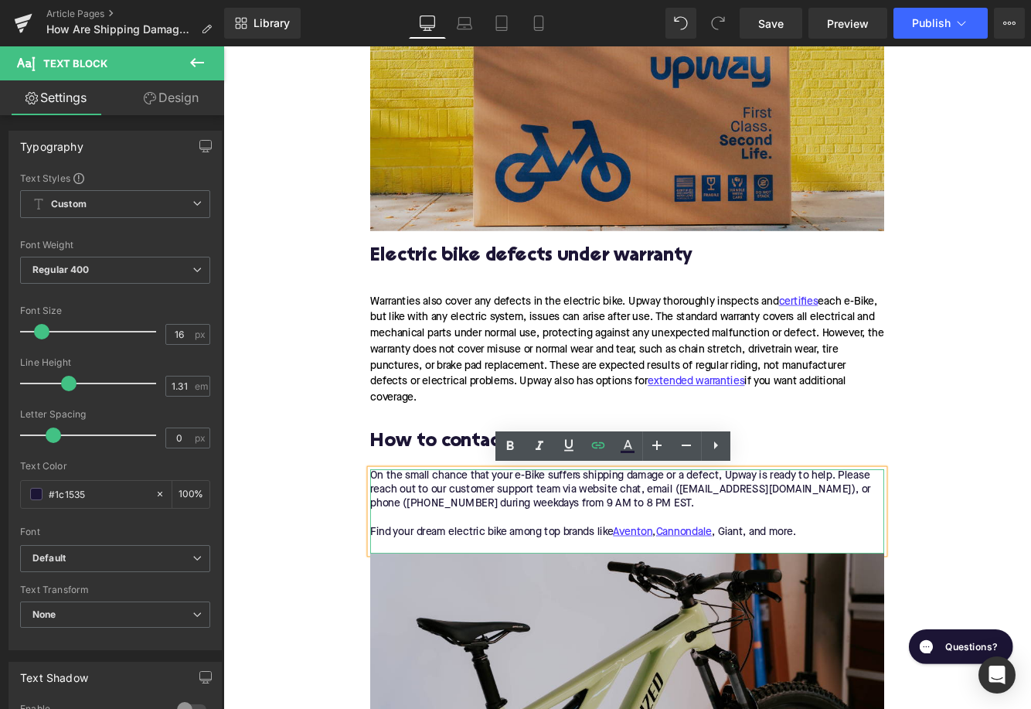
click at [823, 606] on div "On the small chance that your e-Bike suffers shipping damage or a defect, Upway…" at bounding box center [690, 576] width 595 height 81
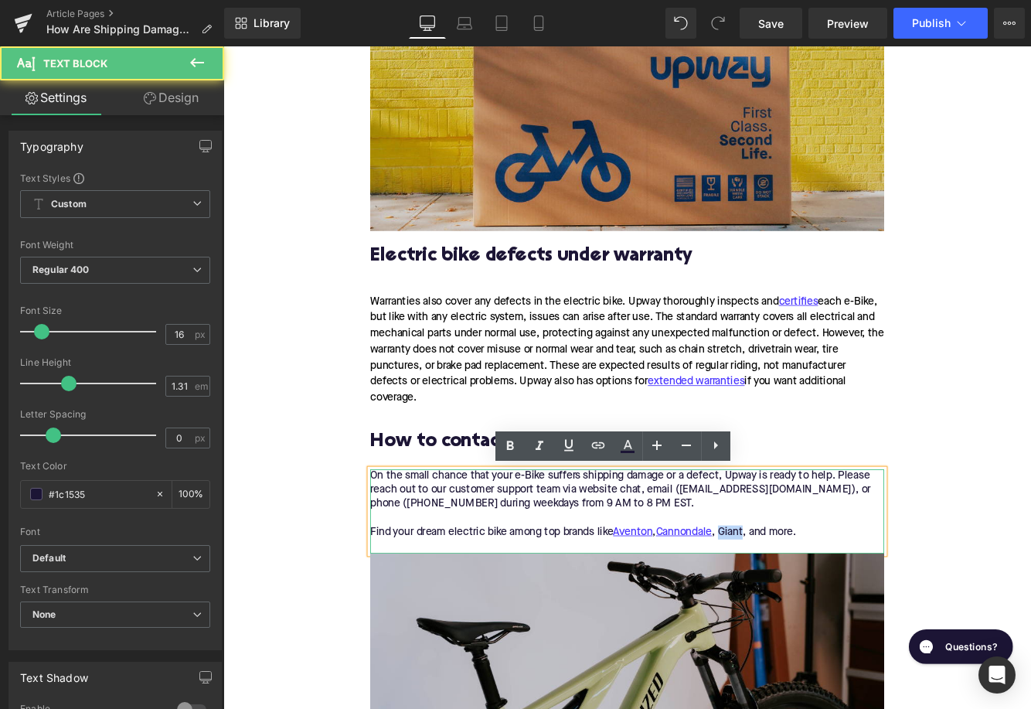
click at [823, 606] on div "On the small chance that your e-Bike suffers shipping damage or a defect, Upway…" at bounding box center [690, 576] width 595 height 81
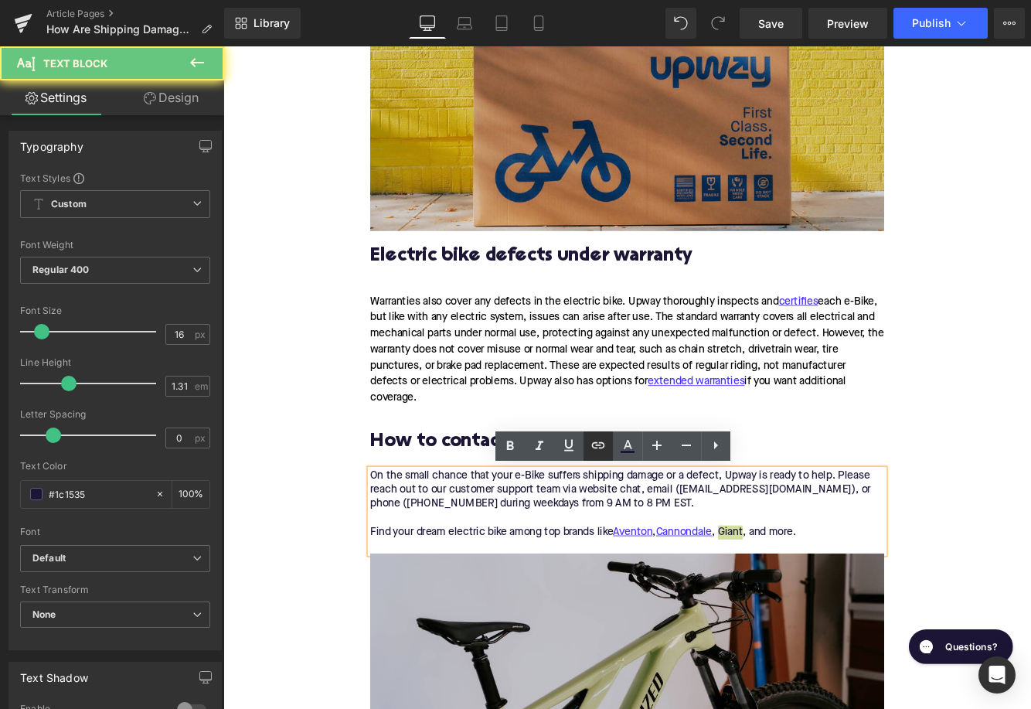
click at [593, 442] on icon at bounding box center [598, 445] width 19 height 19
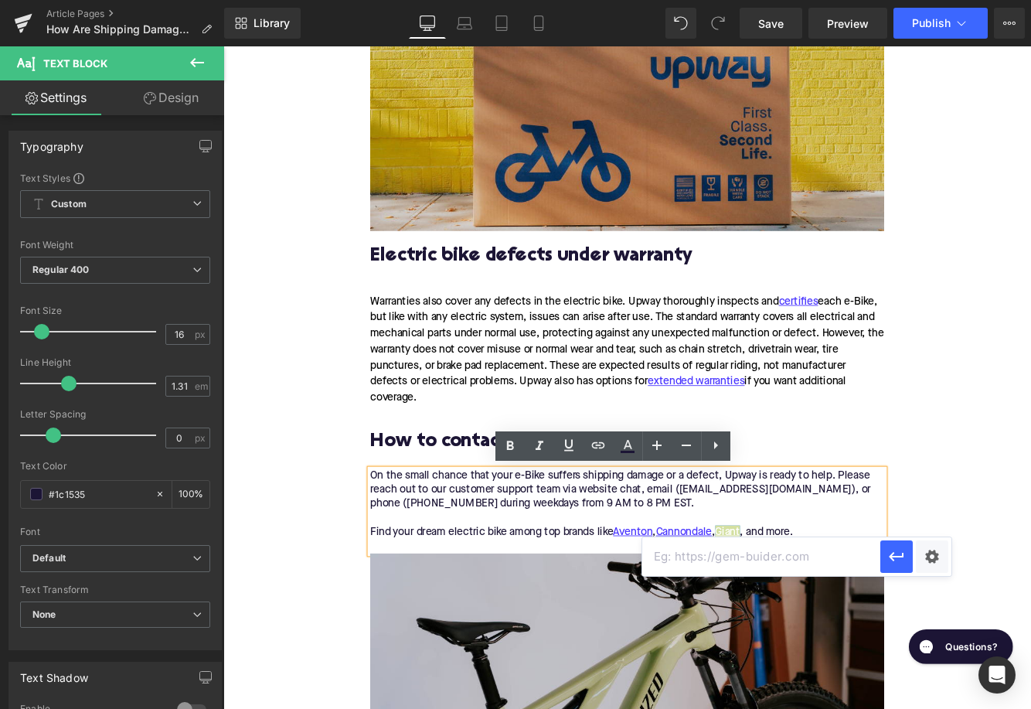
click at [677, 554] on input "text" at bounding box center [761, 556] width 238 height 39
paste input "[URL][DOMAIN_NAME]"
type input "[URL][DOMAIN_NAME]"
click at [895, 566] on icon "button" at bounding box center [896, 556] width 19 height 19
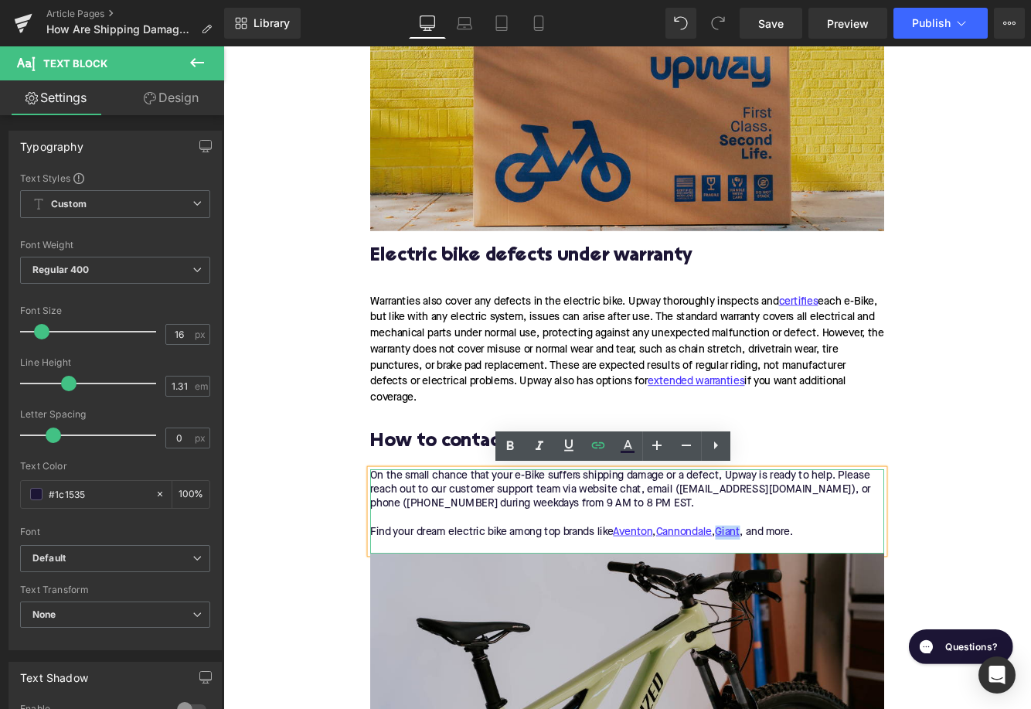
click at [921, 563] on div "On the small chance that your e-Bike suffers shipping damage or a defect, Upway…" at bounding box center [690, 576] width 595 height 81
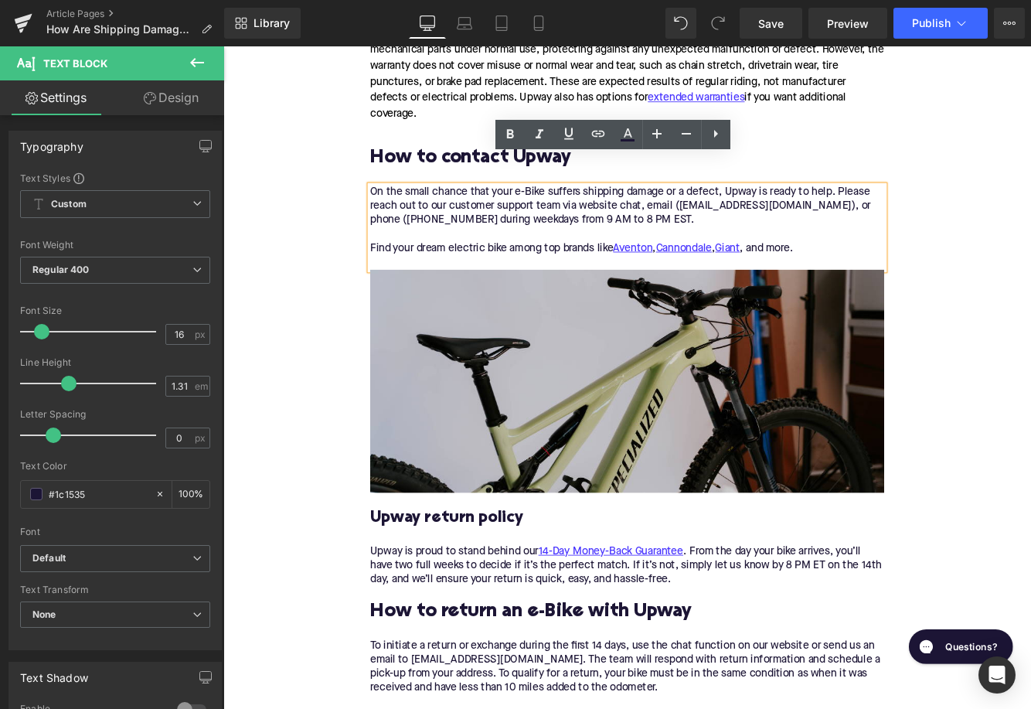
scroll to position [2356, 0]
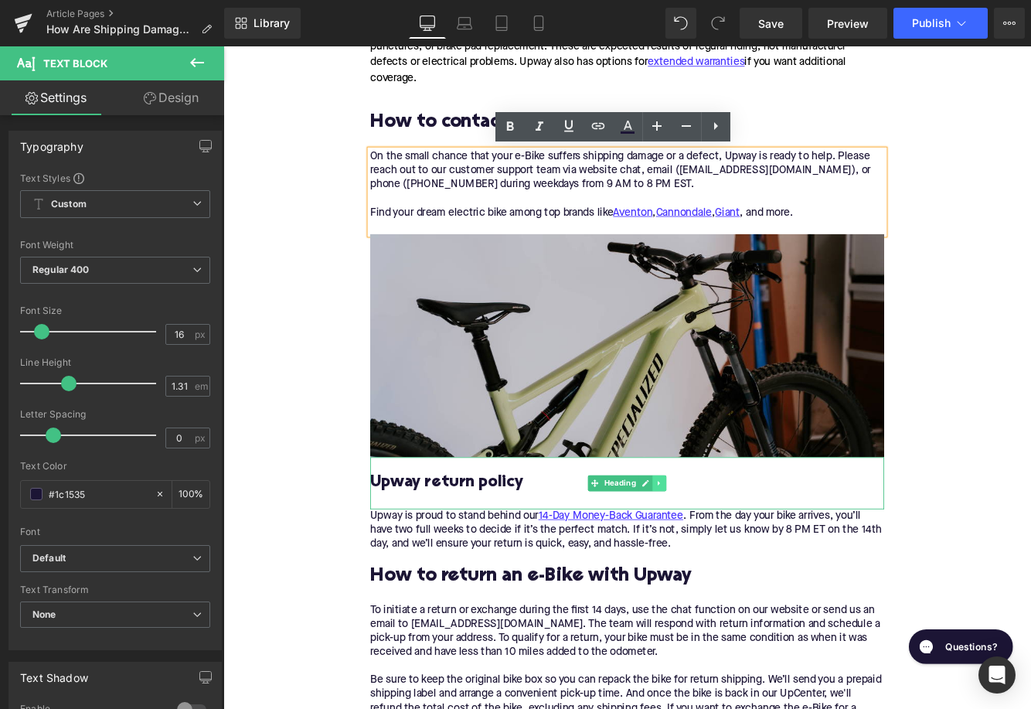
click at [726, 546] on link at bounding box center [728, 551] width 16 height 19
click at [734, 550] on icon at bounding box center [736, 551] width 9 height 9
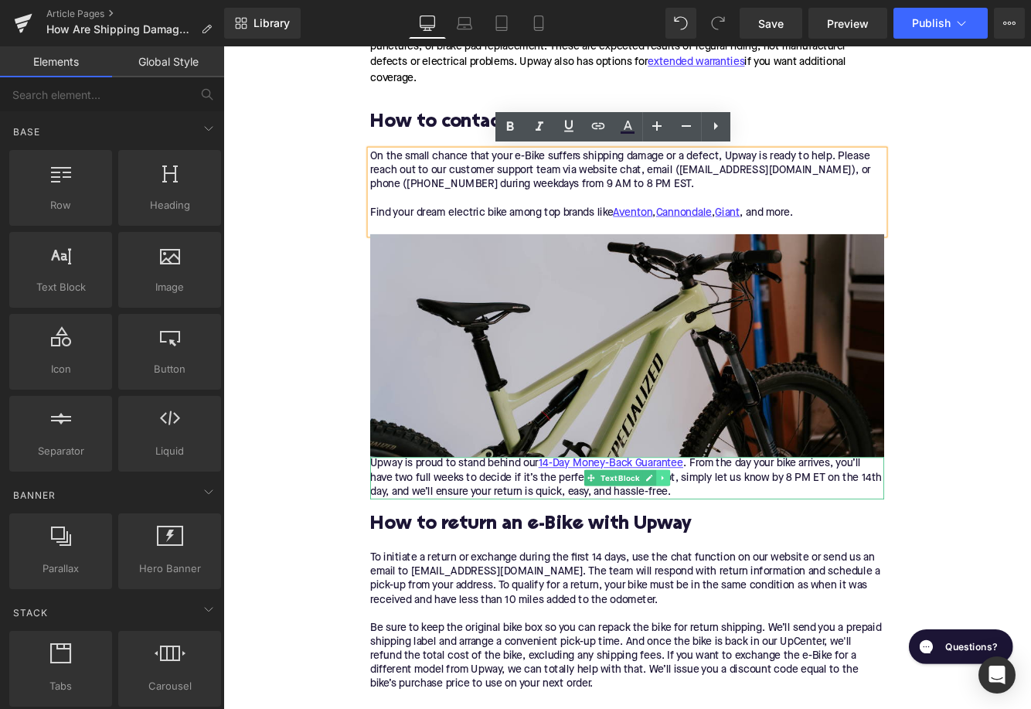
click at [733, 550] on link at bounding box center [733, 545] width 16 height 19
click at [739, 547] on icon at bounding box center [740, 546] width 9 height 9
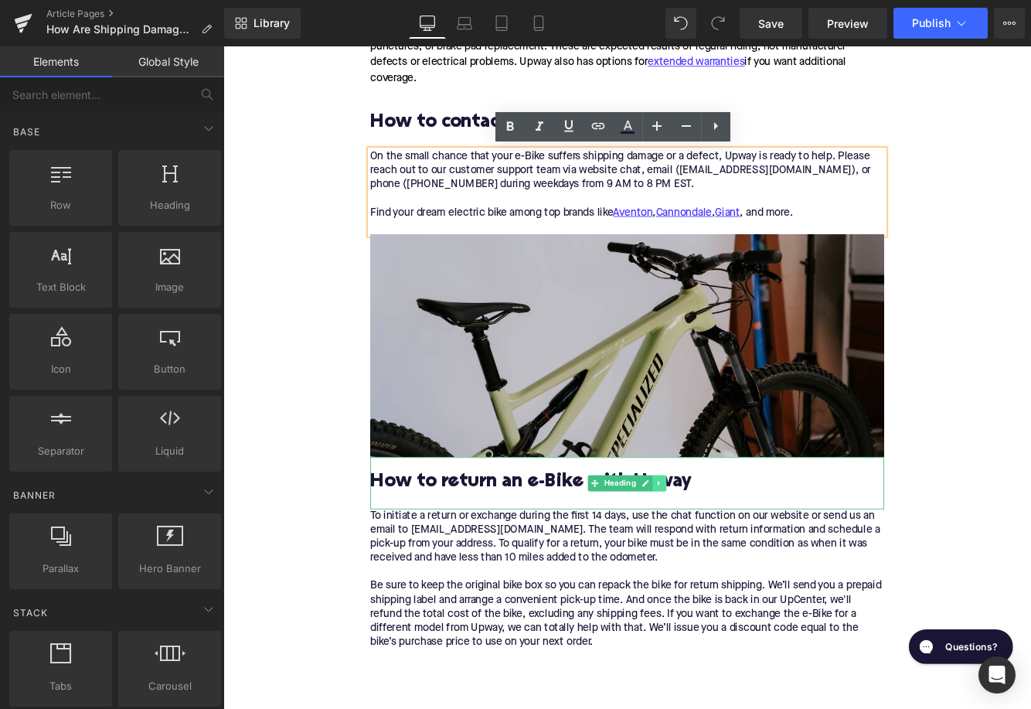
click at [733, 554] on icon at bounding box center [728, 551] width 9 height 9
click at [733, 554] on icon at bounding box center [736, 551] width 9 height 9
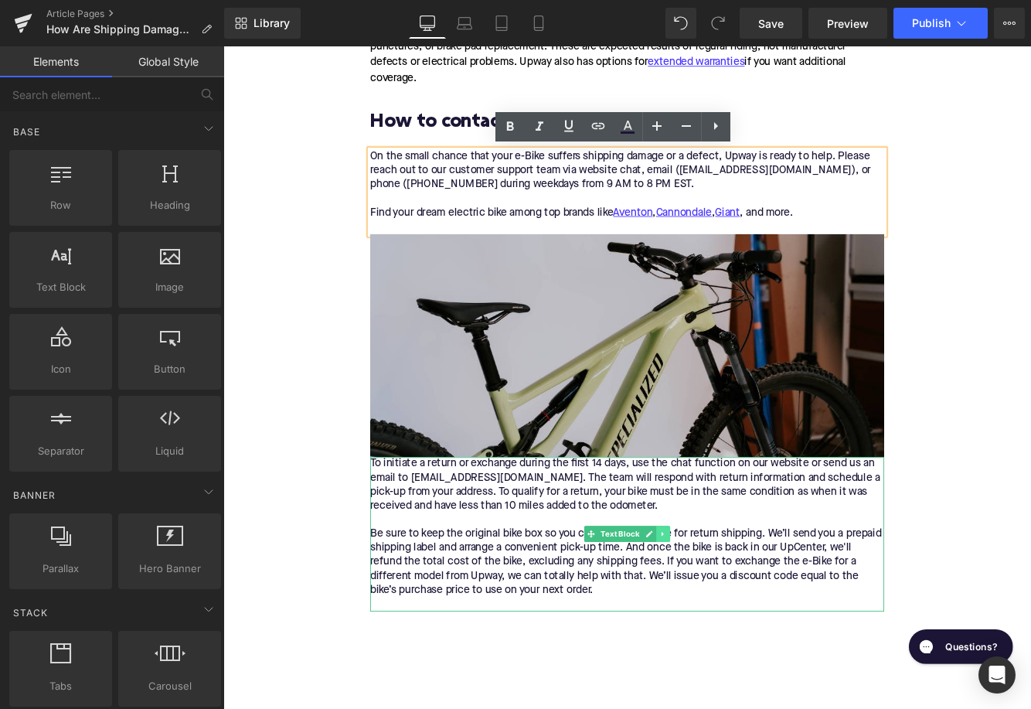
click at [733, 614] on icon at bounding box center [732, 610] width 9 height 9
click at [740, 610] on icon at bounding box center [740, 610] width 9 height 9
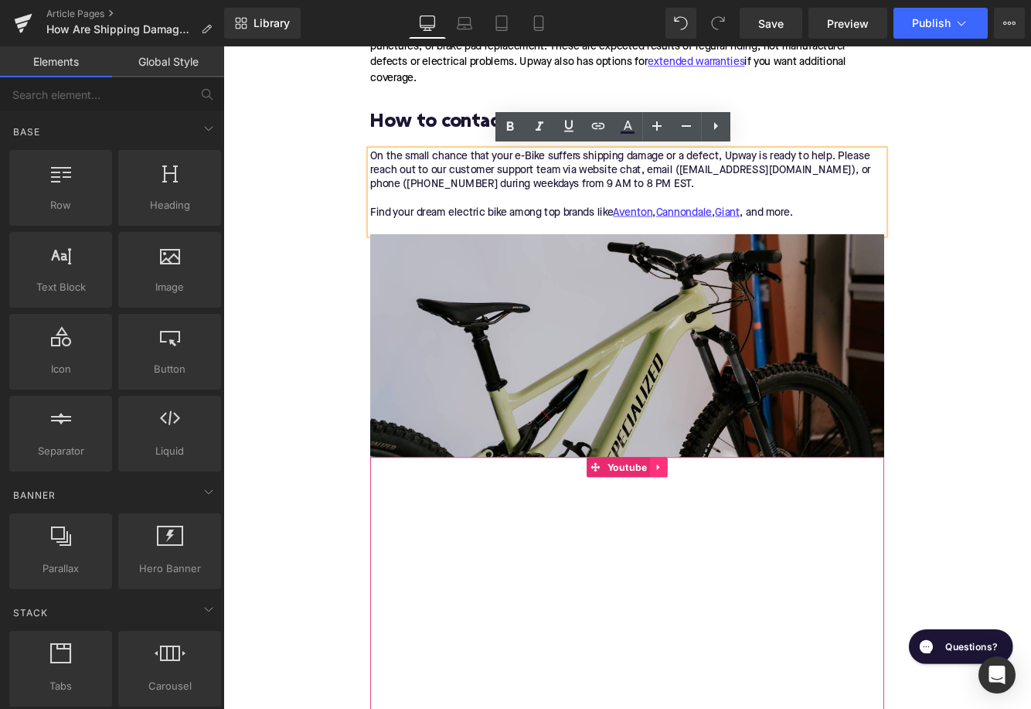
click at [730, 533] on icon at bounding box center [728, 533] width 11 height 12
click at [738, 533] on icon at bounding box center [738, 533] width 11 height 12
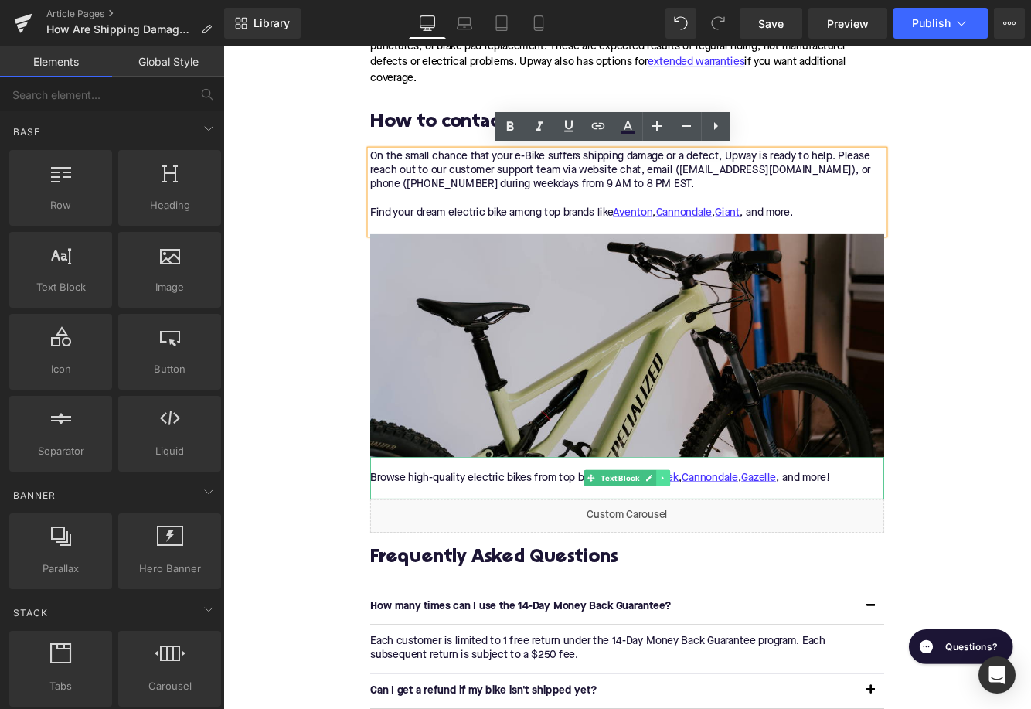
click at [733, 549] on icon at bounding box center [732, 545] width 9 height 9
click at [738, 546] on icon at bounding box center [740, 546] width 9 height 9
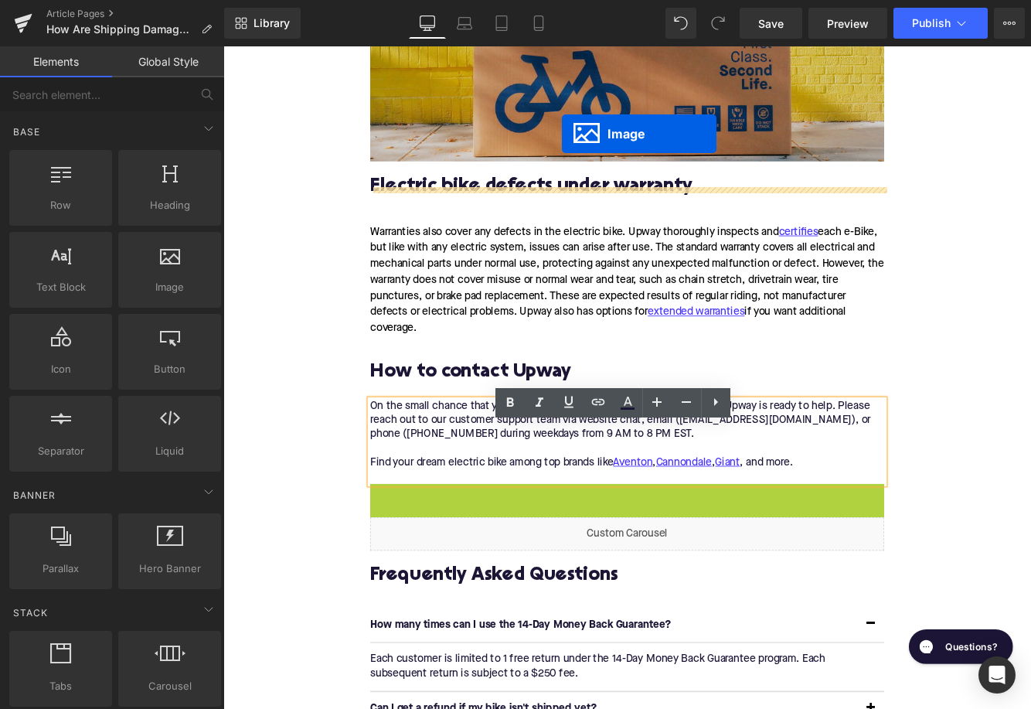
scroll to position [2037, 0]
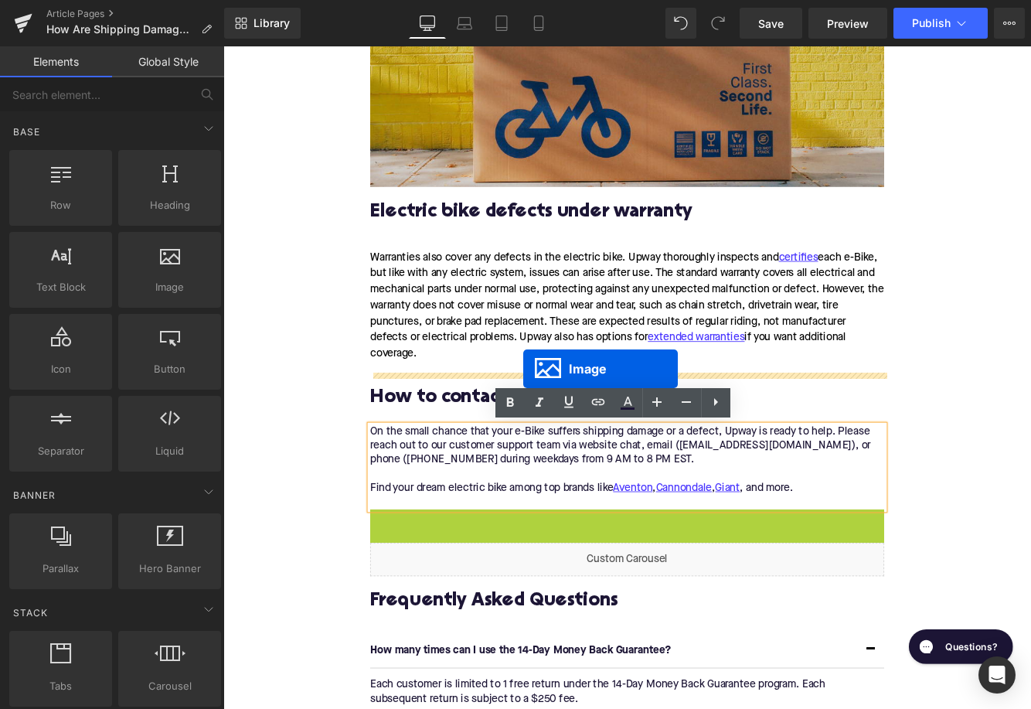
drag, startPoint x: 664, startPoint y: 393, endPoint x: 570, endPoint y: 420, distance: 97.3
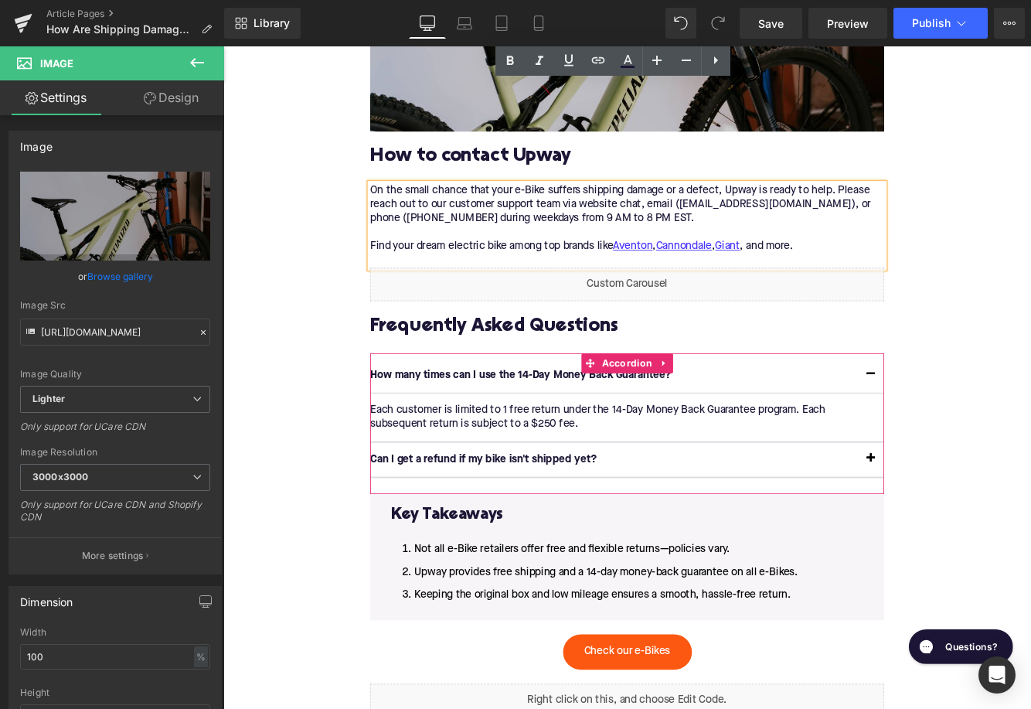
scroll to position [2590, 0]
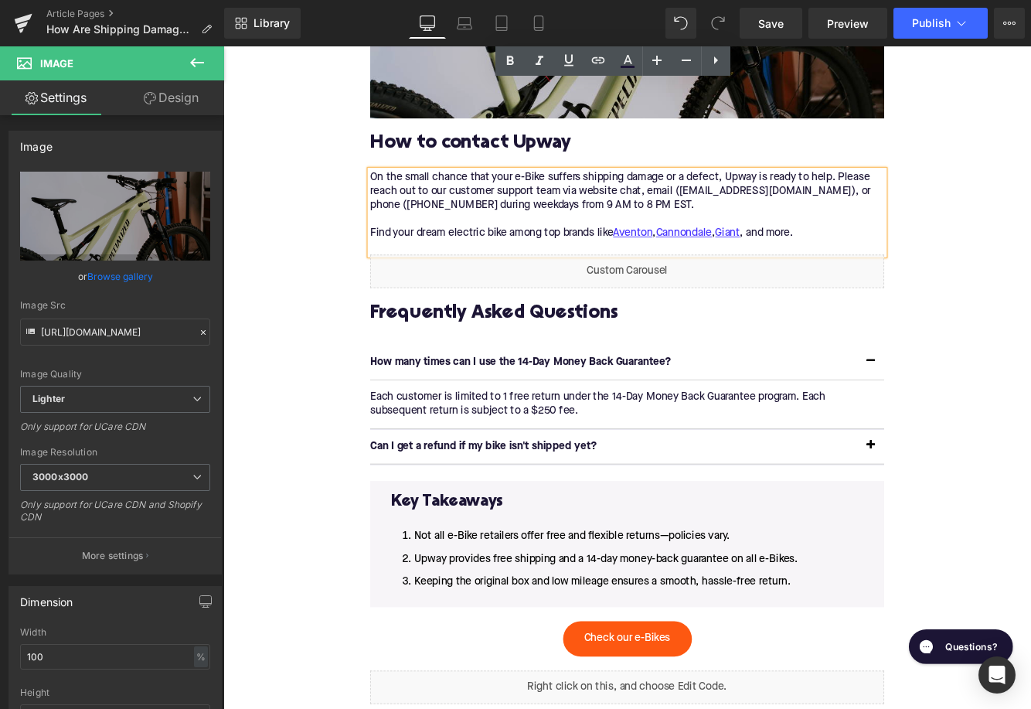
click at [893, 665] on li "Keeping the original box and low mileage ensures a smooth, hassle-free return." at bounding box center [690, 666] width 547 height 19
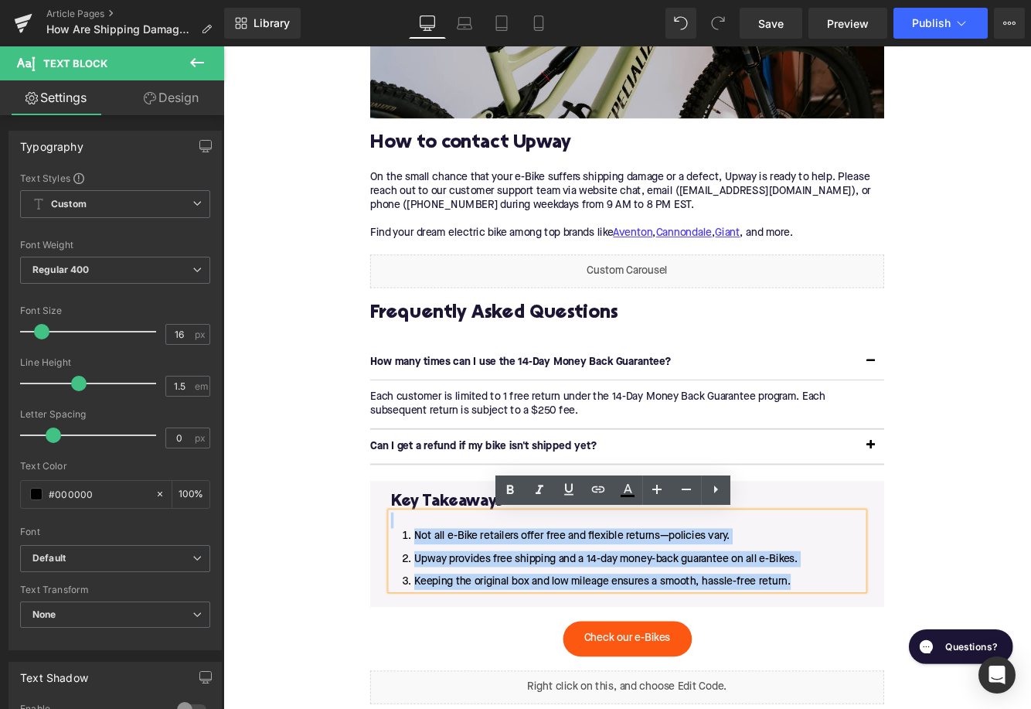
drag, startPoint x: 892, startPoint y: 665, endPoint x: 459, endPoint y: 604, distance: 437.2
click at [459, 604] on div "Not all e-Bike retailers offer free and flexible returns—policies vary. Upway p…" at bounding box center [690, 631] width 547 height 90
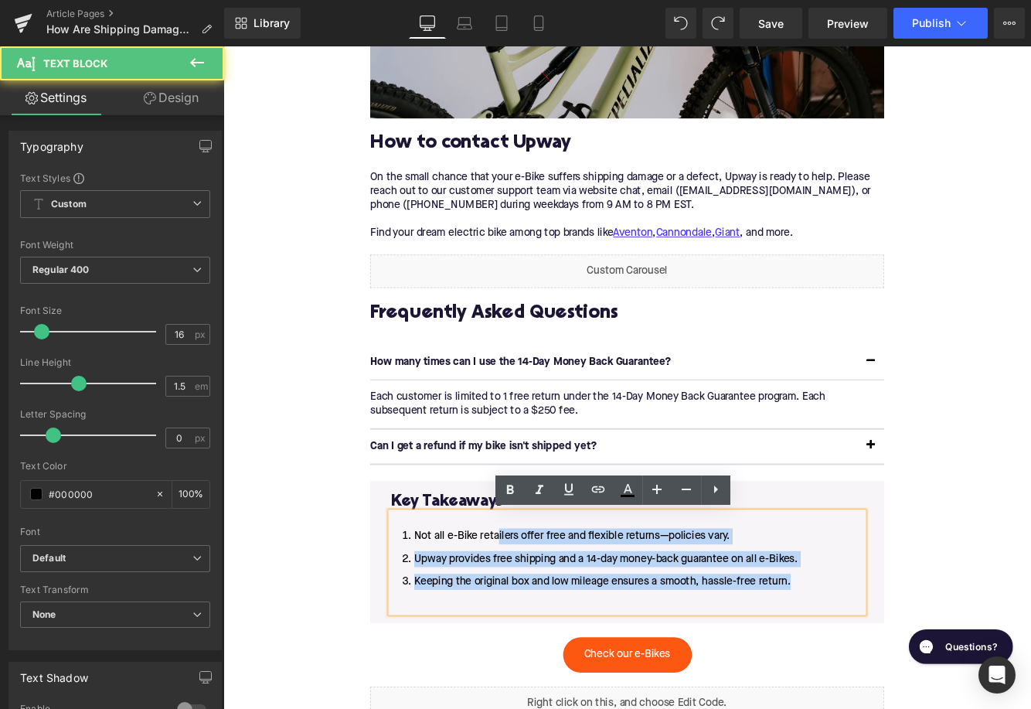
drag, startPoint x: 889, startPoint y: 666, endPoint x: 542, endPoint y: 610, distance: 351.5
click at [542, 609] on ol "Not all e-Bike retailers offer free and flexible returns—policies vary. Upway p…" at bounding box center [690, 639] width 547 height 71
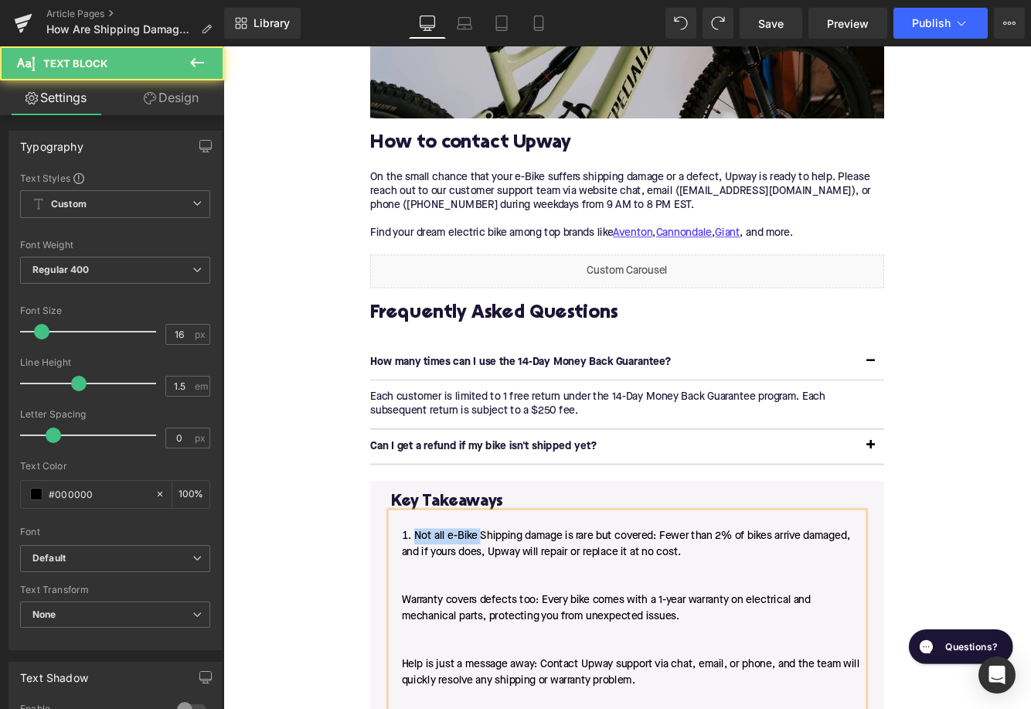
drag, startPoint x: 522, startPoint y: 612, endPoint x: 426, endPoint y: 611, distance: 96.6
click at [426, 611] on li "Not all e-Bike Shipping damage is rare but covered: Fewer than 2% of bikes arri…" at bounding box center [690, 696] width 547 height 185
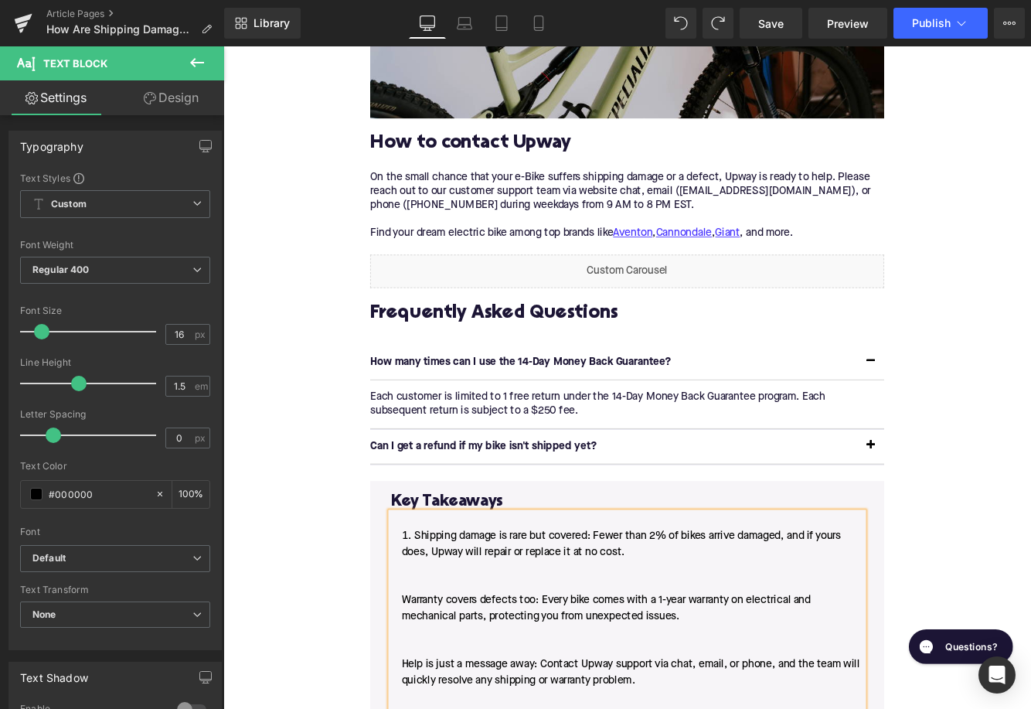
click at [420, 686] on li "Shipping damage is rare but covered: Fewer than 2% of bikes arrive damaged, and…" at bounding box center [690, 696] width 547 height 185
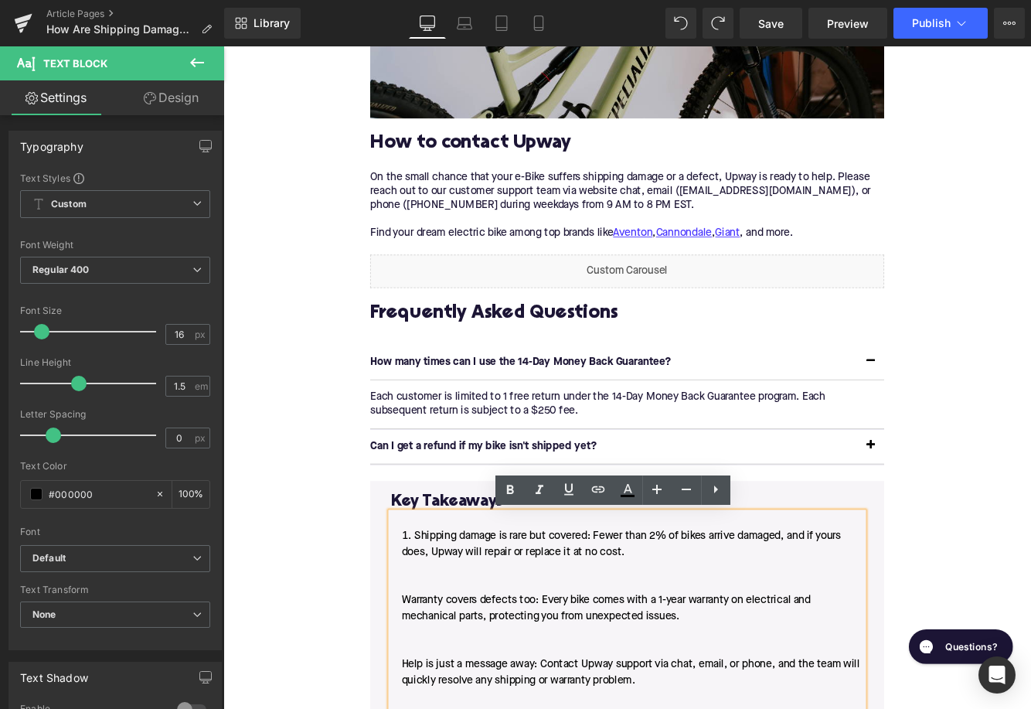
click at [433, 687] on li "Shipping damage is rare but covered: Fewer than 2% of bikes arrive damaged, and…" at bounding box center [690, 696] width 547 height 185
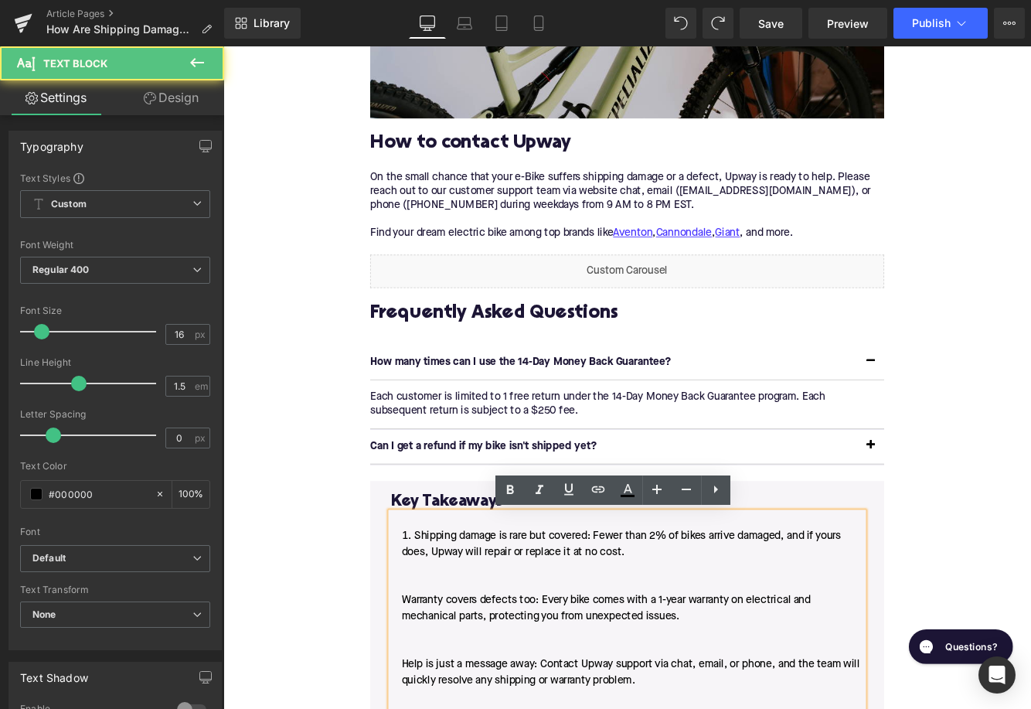
click at [433, 687] on li "Shipping damage is rare but covered: Fewer than 2% of bikes arrive damaged, and…" at bounding box center [690, 696] width 547 height 185
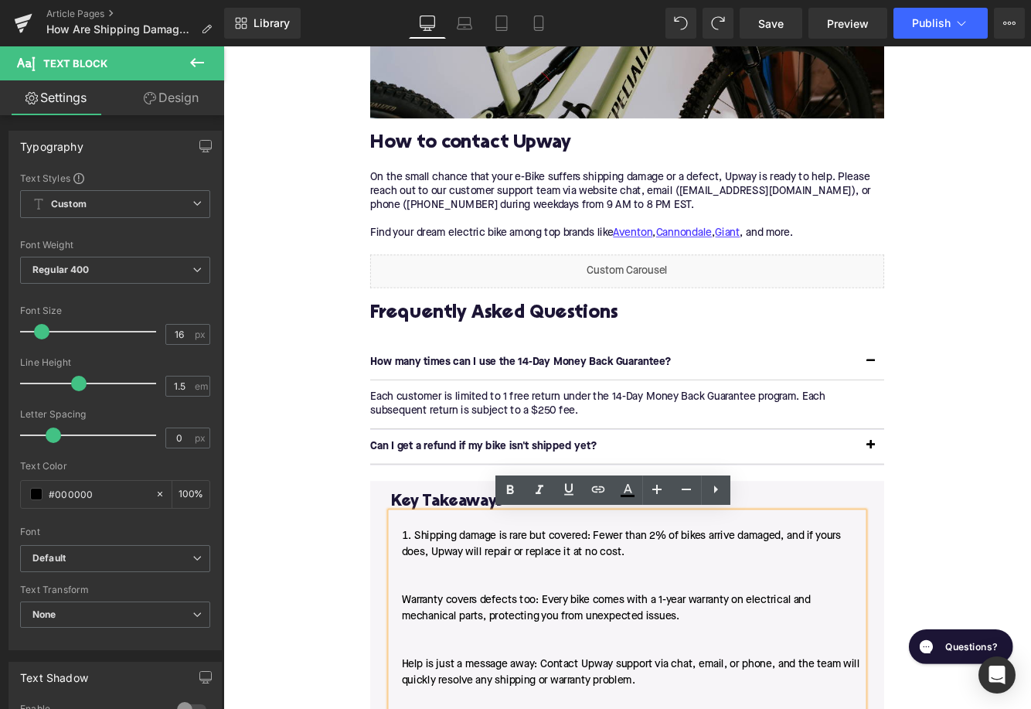
click at [433, 686] on li "Shipping damage is rare but covered: Fewer than 2% of bikes arrive damaged, and…" at bounding box center [690, 696] width 547 height 185
click at [461, 686] on li "Shipping damage is rare but covered: Fewer than 2% of bikes arrive damaged, and…" at bounding box center [690, 696] width 547 height 185
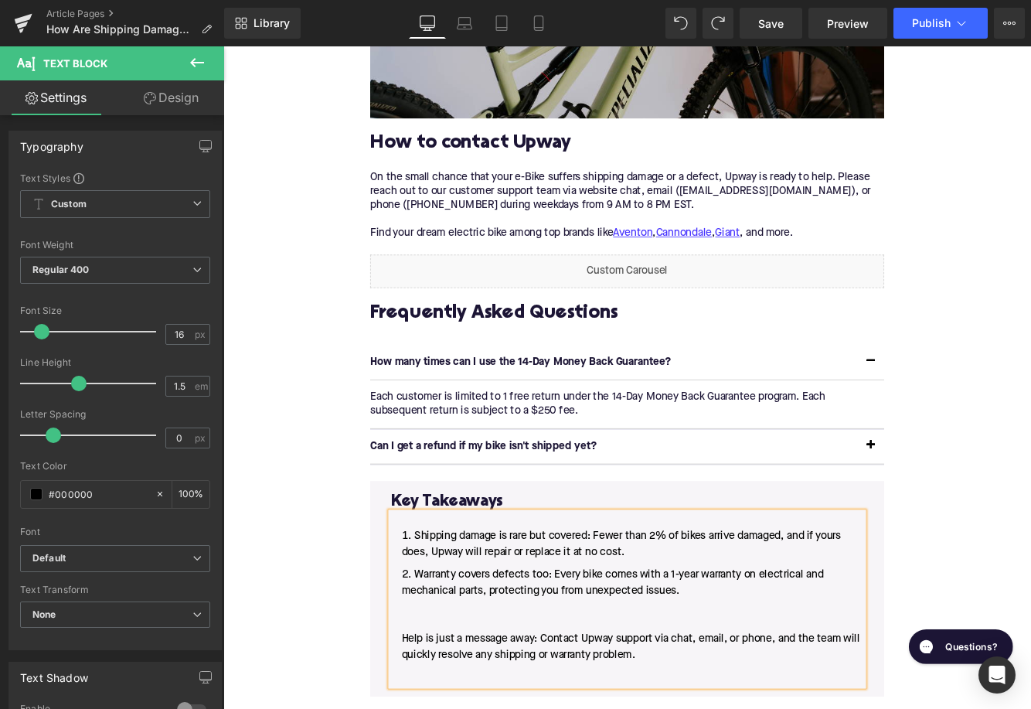
click at [431, 708] on li "Warranty covers defects too: Every bike comes with a 1-year warranty on electri…" at bounding box center [690, 704] width 547 height 111
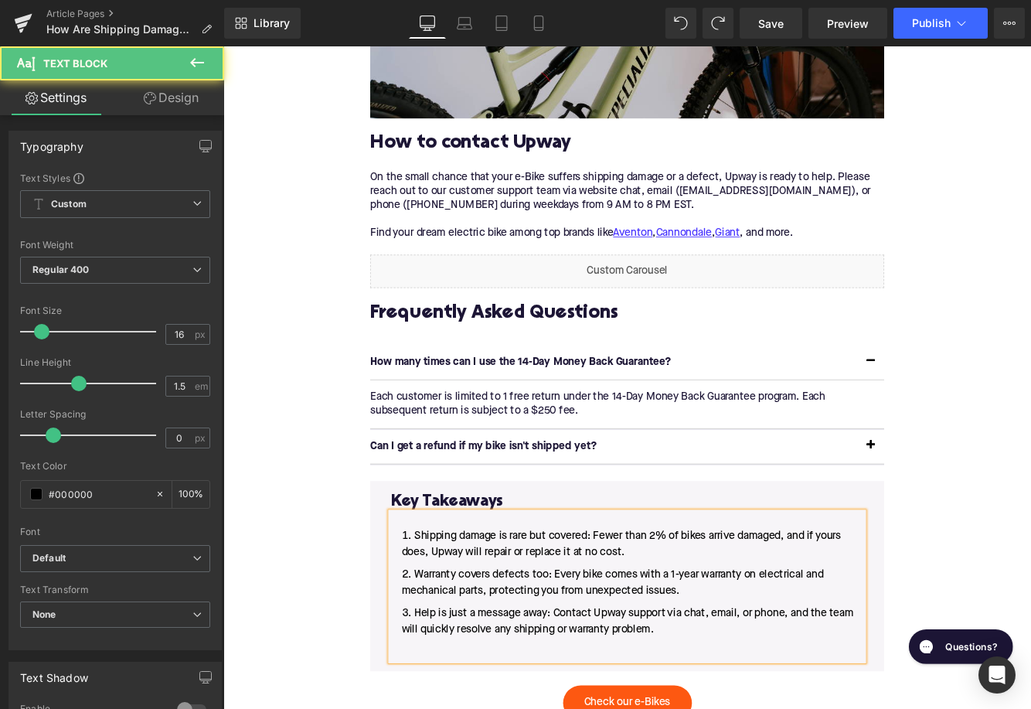
click at [449, 708] on div "Shipping damage is rare but covered: Fewer than 2% of bikes arrive damaged, and…" at bounding box center [690, 672] width 547 height 172
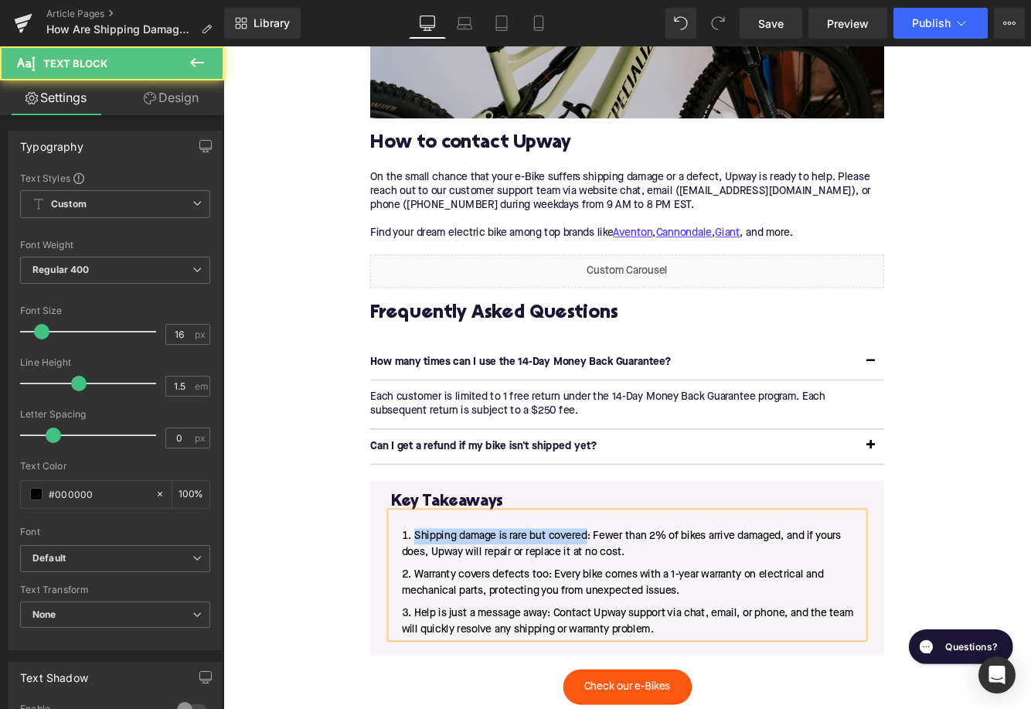
drag, startPoint x: 648, startPoint y: 612, endPoint x: 430, endPoint y: 615, distance: 218.7
click at [430, 615] on li "Shipping damage is rare but covered: Fewer than 2% of bikes arrive damaged, and…" at bounding box center [690, 622] width 547 height 37
drag, startPoint x: 600, startPoint y: 657, endPoint x: 434, endPoint y: 657, distance: 165.4
click at [434, 657] on li "Warranty covers defects too: Every bike comes with a 1-year warranty on electri…" at bounding box center [690, 667] width 547 height 37
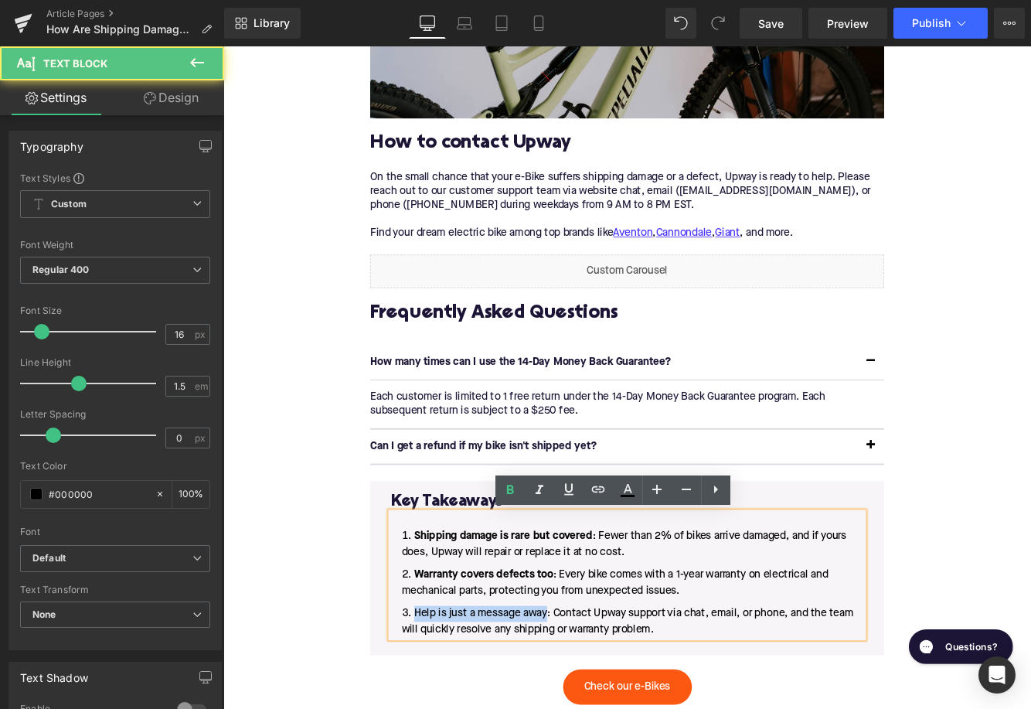
drag, startPoint x: 598, startPoint y: 706, endPoint x: 432, endPoint y: 702, distance: 166.2
click at [432, 702] on li "Help is just a message away: Contact Upway support via chat, email, or phone, a…" at bounding box center [690, 712] width 547 height 37
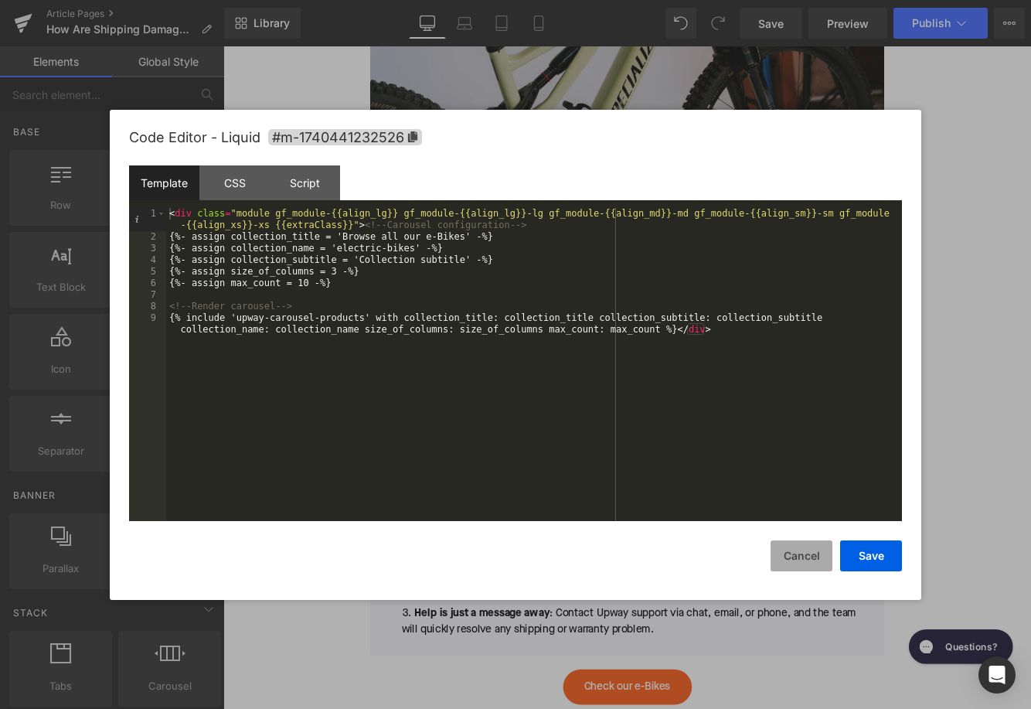
click at [785, 550] on button "Cancel" at bounding box center [801, 555] width 62 height 31
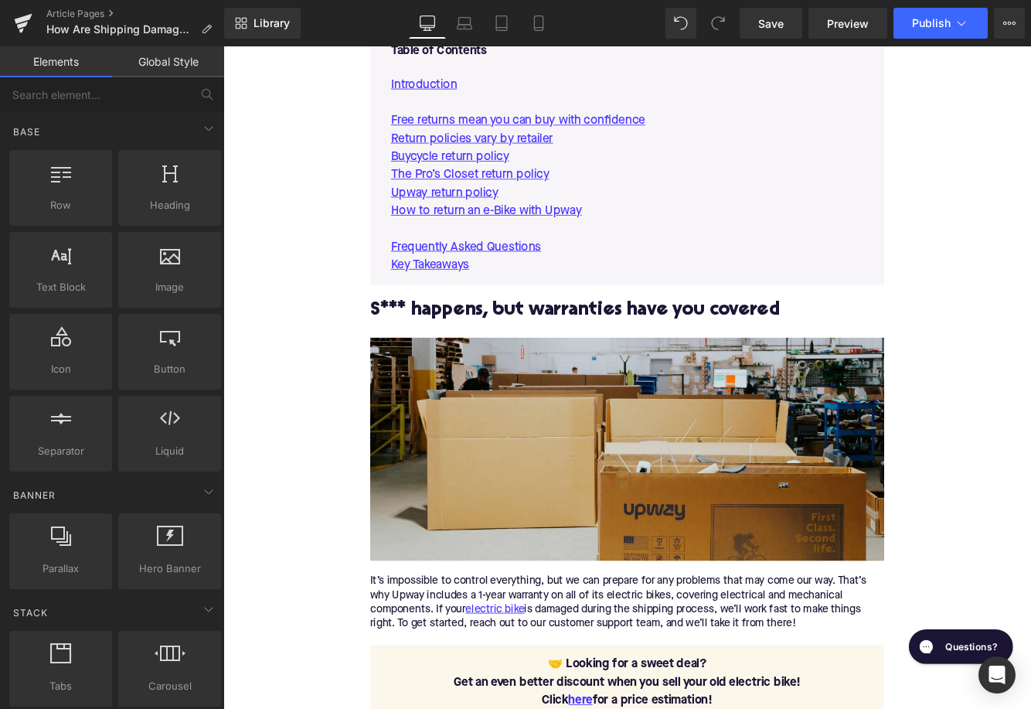
scroll to position [811, 0]
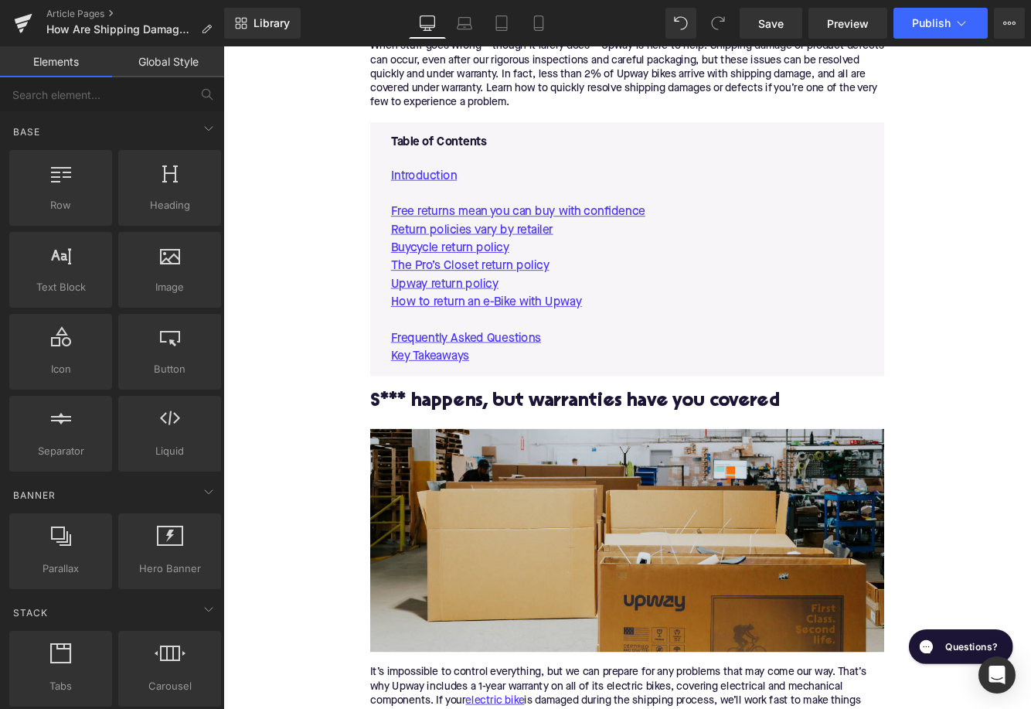
click at [672, 347] on p "How to return an e-Bike with Upway" at bounding box center [690, 342] width 547 height 21
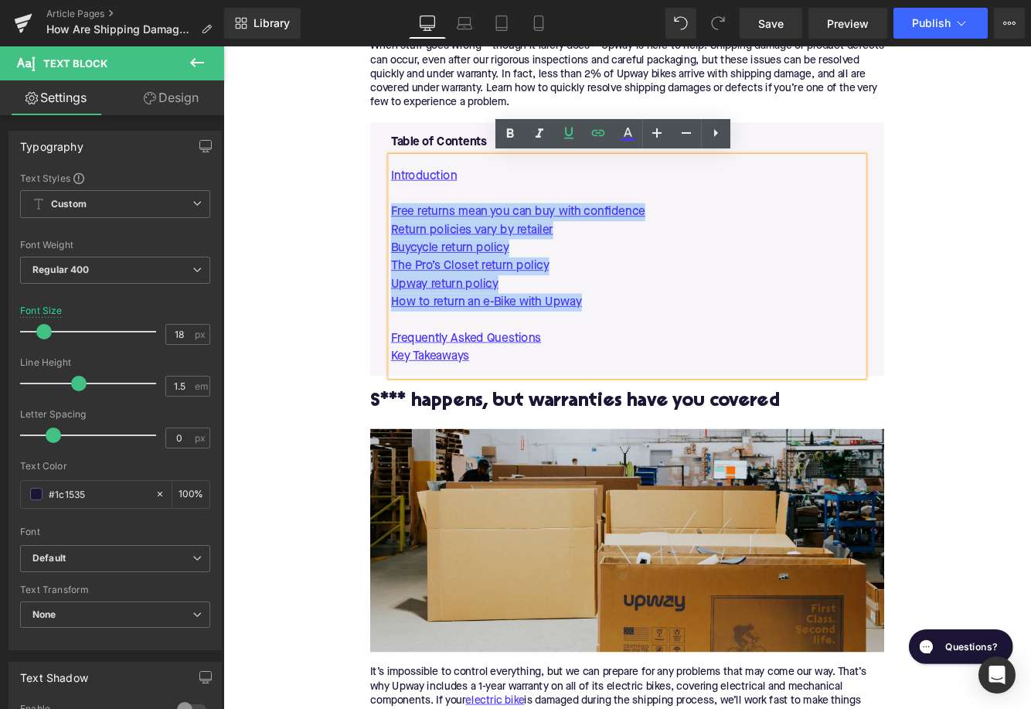
drag, startPoint x: 672, startPoint y: 343, endPoint x: 370, endPoint y: 239, distance: 318.9
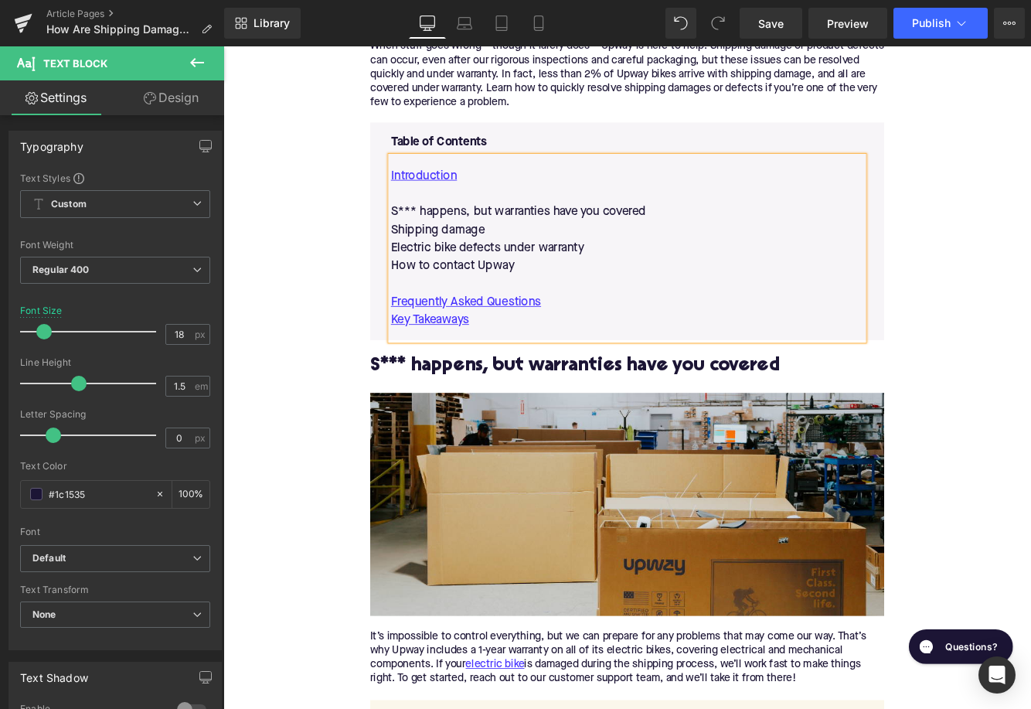
click at [540, 420] on h2 "S*** happens, but warranties have you covered" at bounding box center [690, 417] width 595 height 24
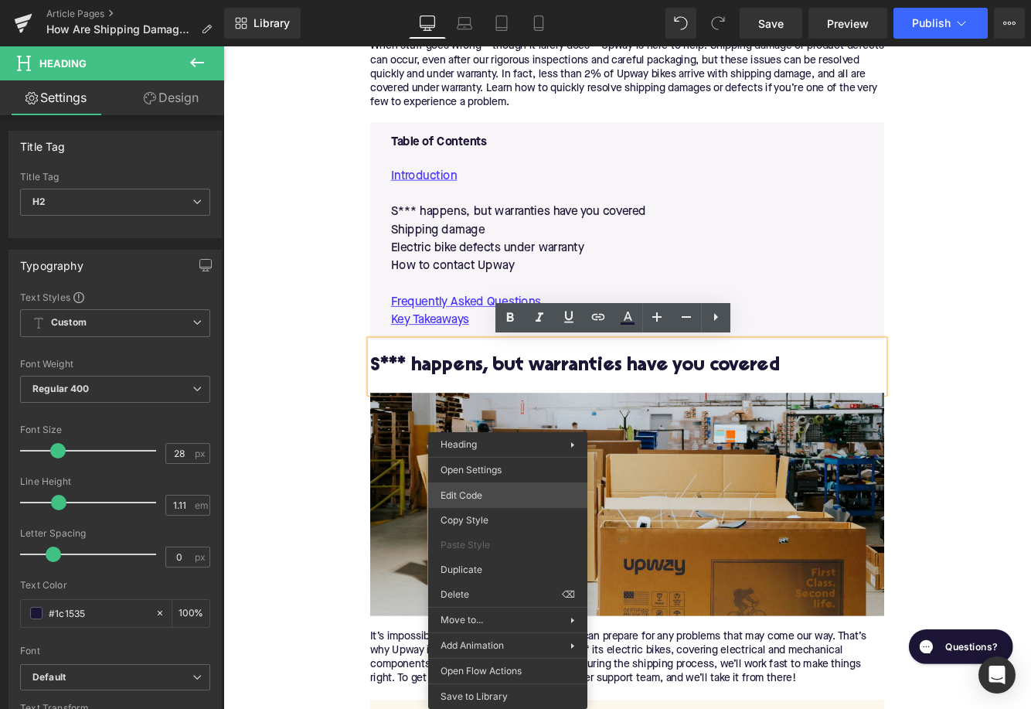
click at [486, 0] on div "Image You are previewing how the will restyle your page. You can not edit Eleme…" at bounding box center [515, 0] width 1031 height 0
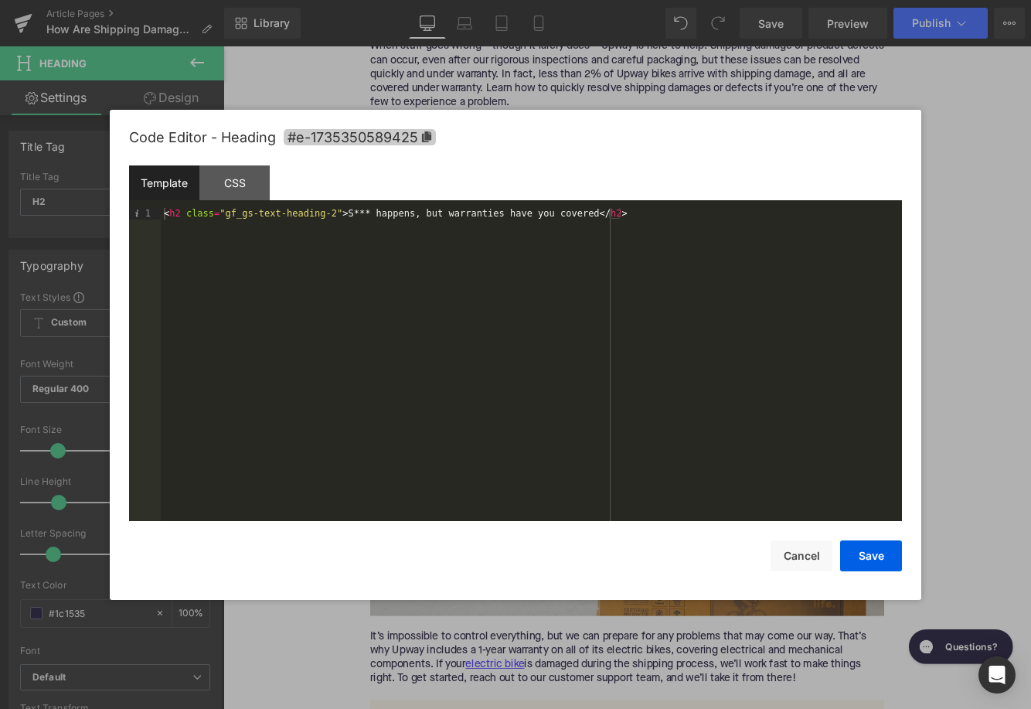
click at [376, 143] on span "#e-1735350589425" at bounding box center [360, 137] width 152 height 16
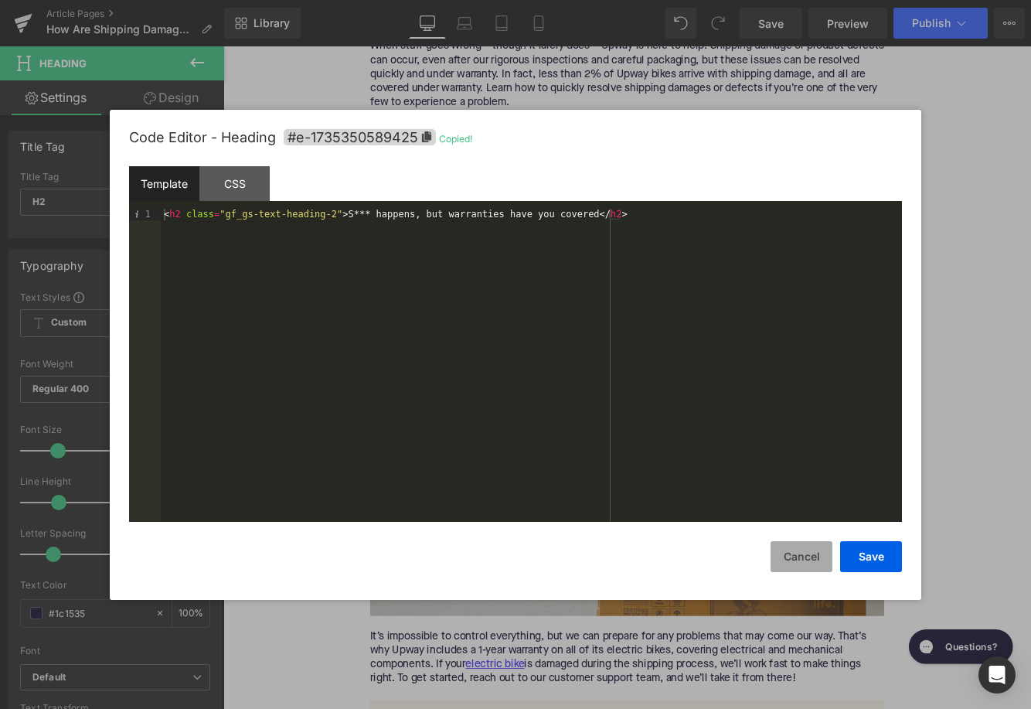
click at [784, 549] on button "Cancel" at bounding box center [801, 556] width 62 height 31
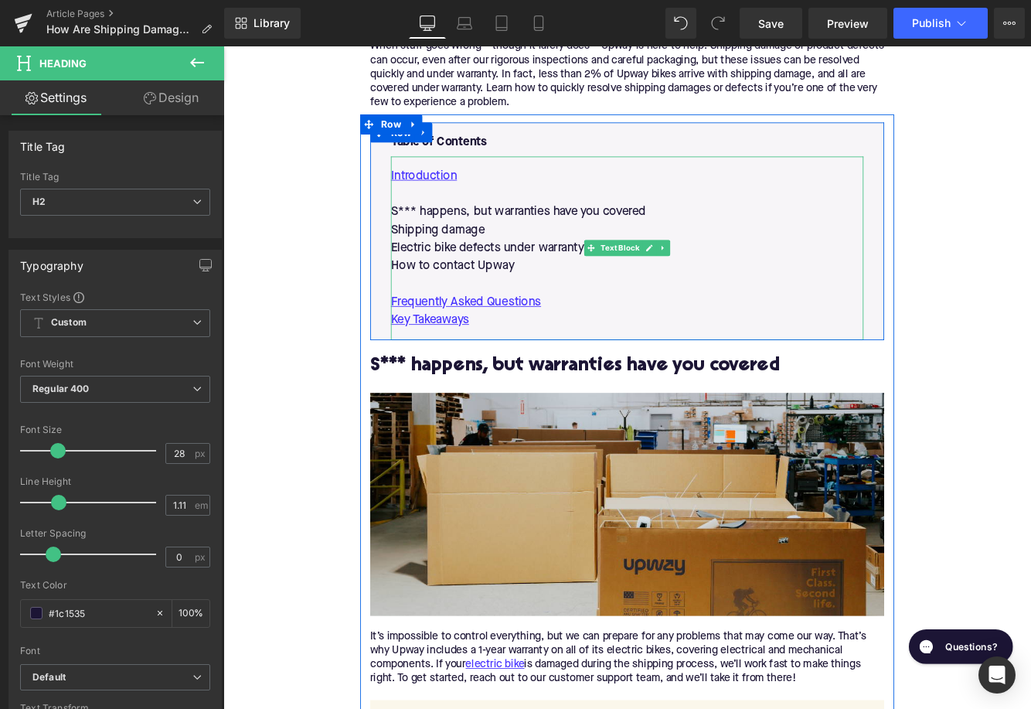
click at [564, 233] on p "S*** happens, but warranties have you covered" at bounding box center [690, 238] width 547 height 21
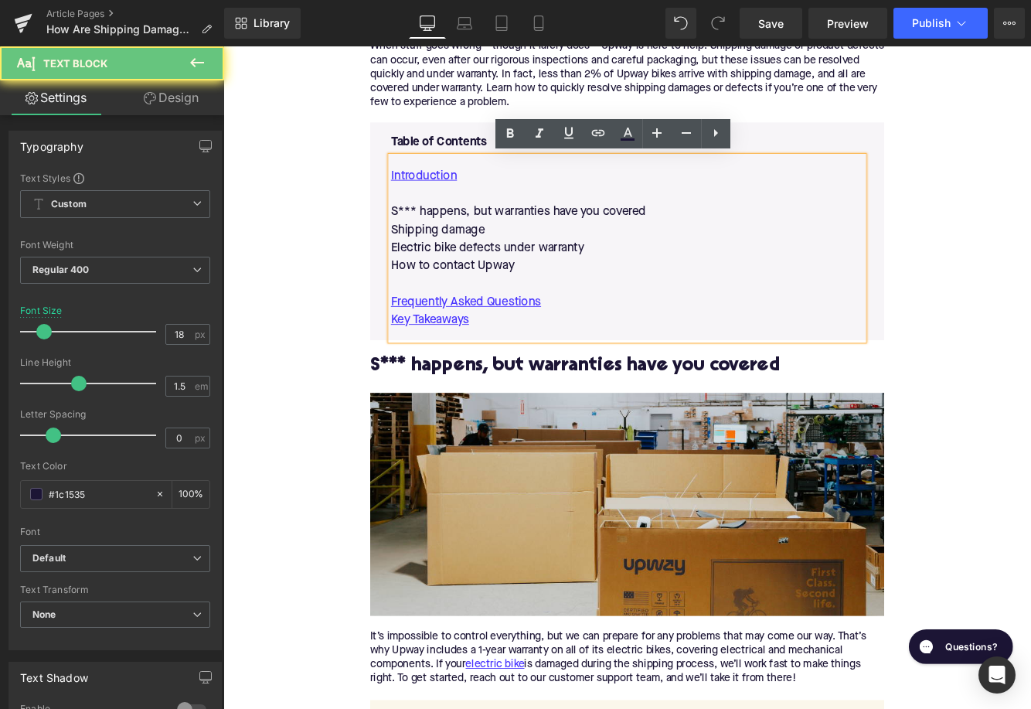
click at [564, 233] on p "S*** happens, but warranties have you covered" at bounding box center [690, 238] width 547 height 21
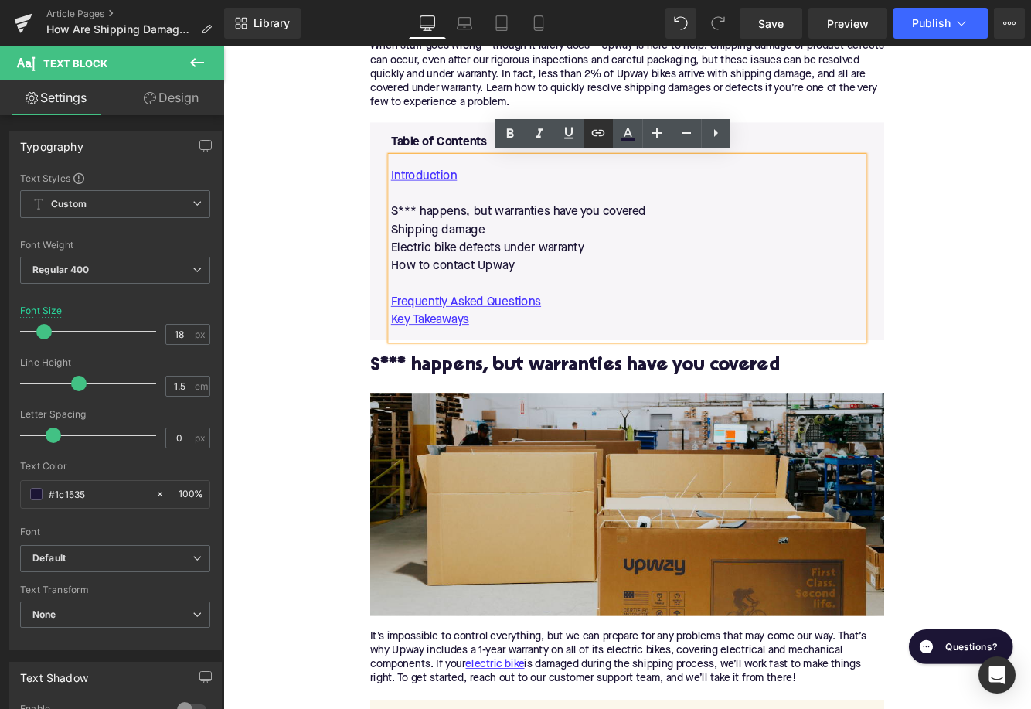
click at [598, 124] on icon at bounding box center [598, 133] width 19 height 19
click at [529, 223] on input "text" at bounding box center [530, 221] width 238 height 39
paste input "#e-1735350589425"
type input "#e-1735350589425"
click at [664, 226] on icon "button" at bounding box center [665, 221] width 19 height 19
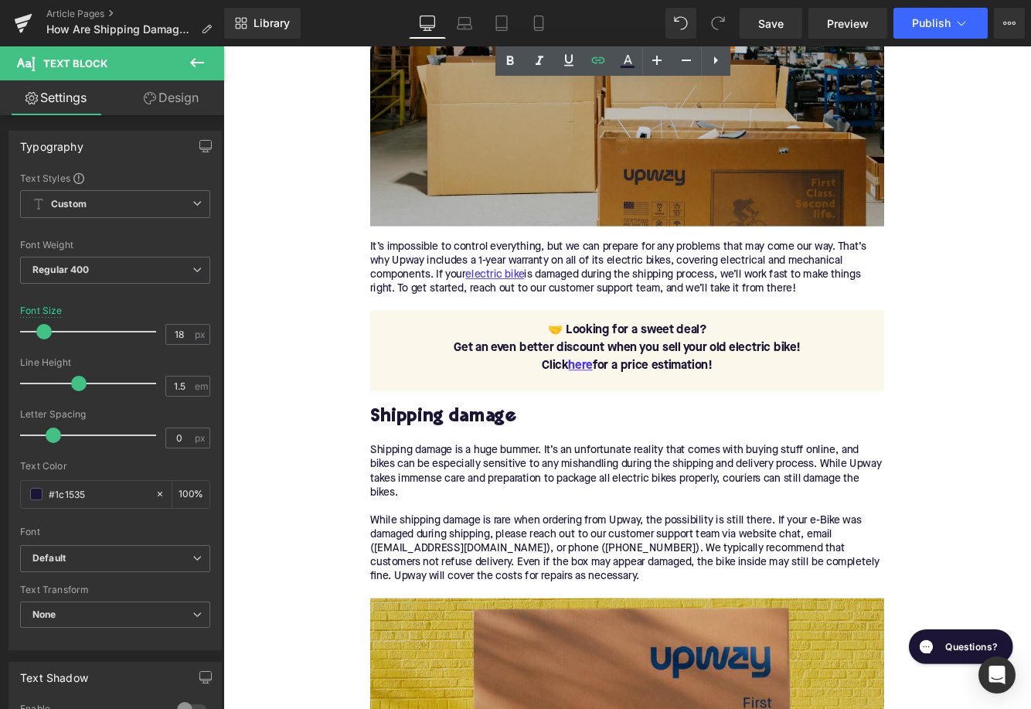
scroll to position [1279, 0]
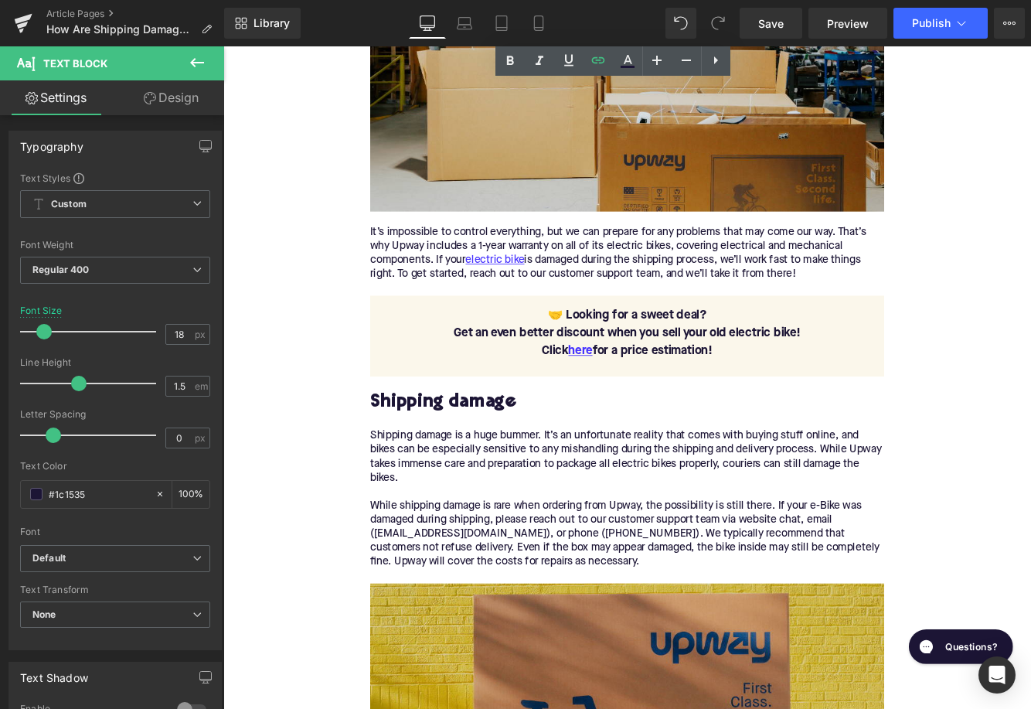
click at [491, 444] on div "Shipping damage" at bounding box center [690, 458] width 595 height 61
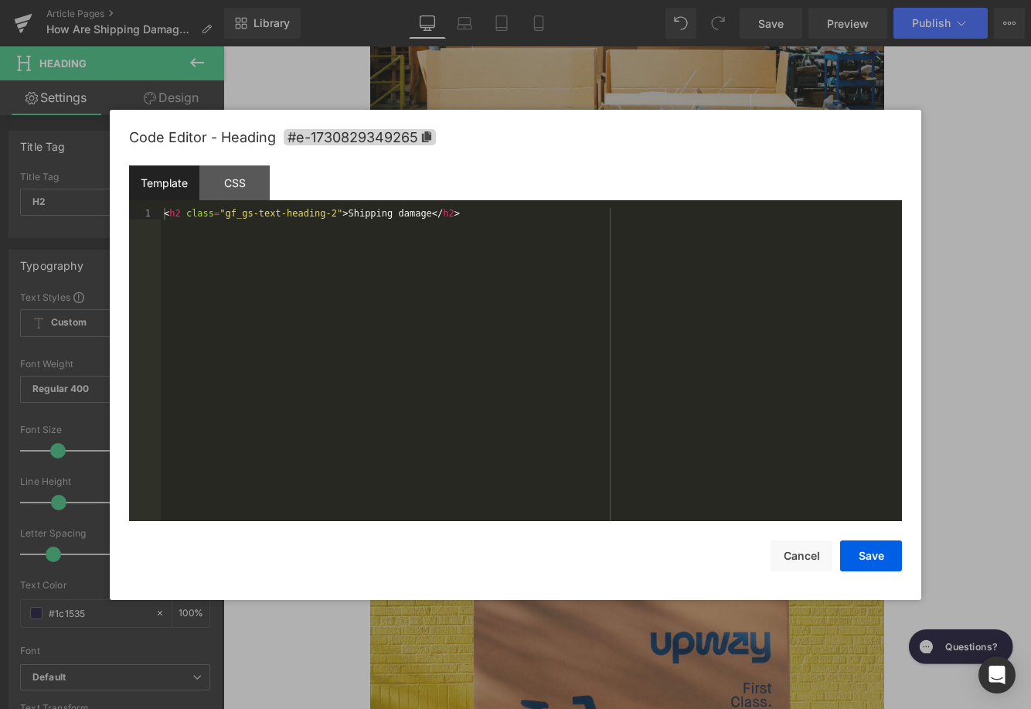
click at [437, 0] on div "Image You are previewing how the will restyle your page. You can not edit Eleme…" at bounding box center [515, 0] width 1031 height 0
click at [411, 132] on span "#e-1730829349265" at bounding box center [360, 137] width 152 height 16
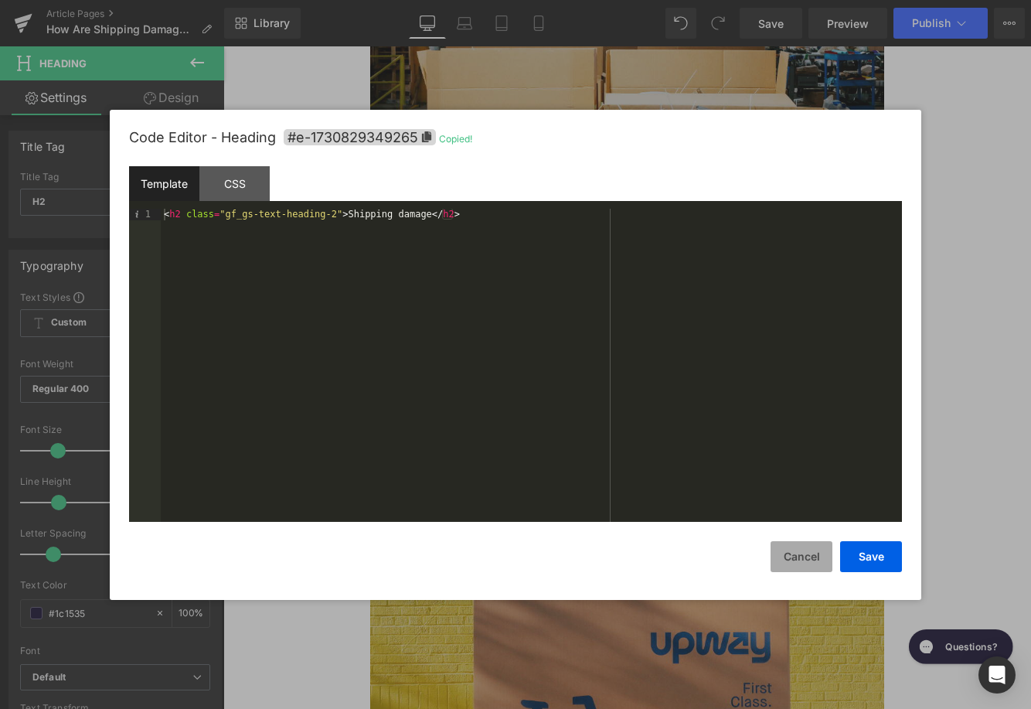
click at [808, 551] on button "Cancel" at bounding box center [801, 556] width 62 height 31
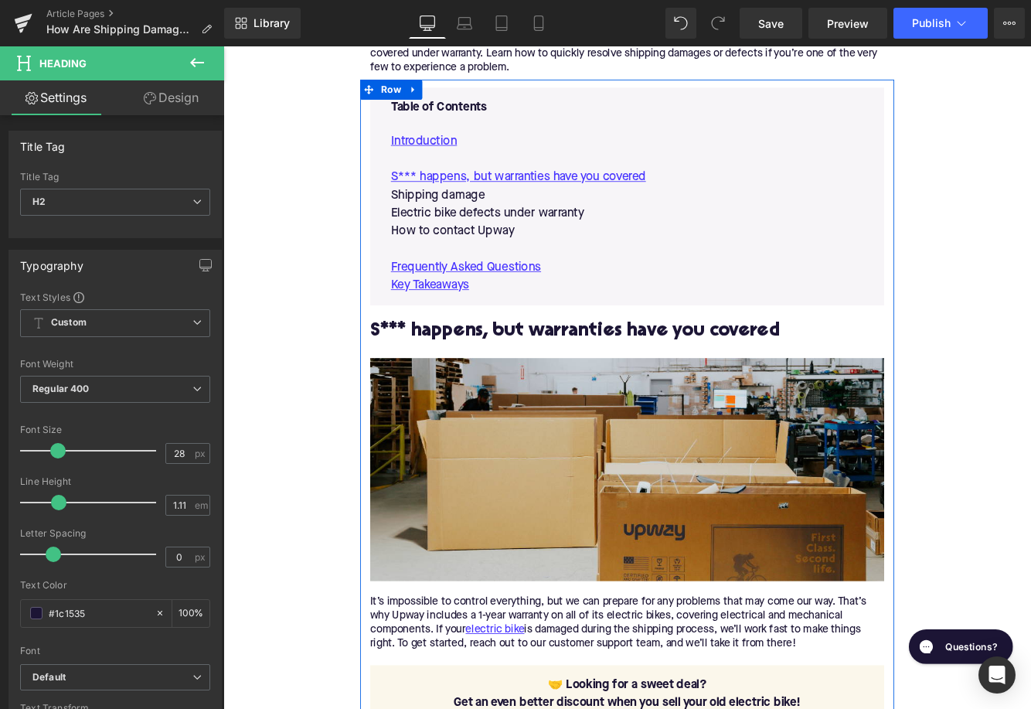
scroll to position [774, 0]
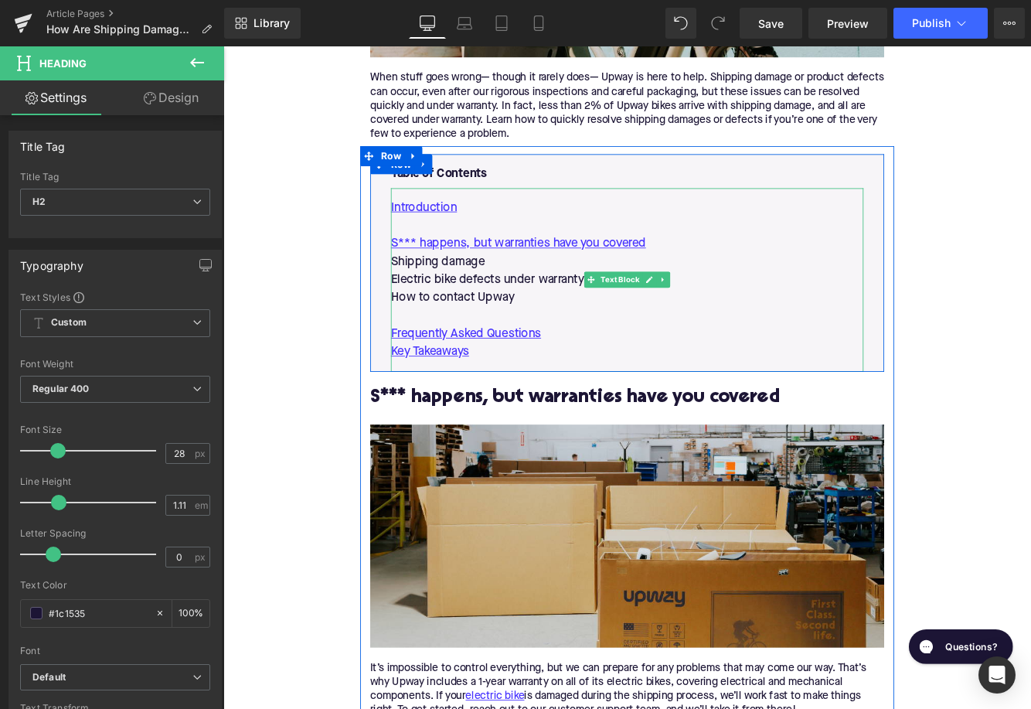
click at [474, 294] on p "Shipping damage" at bounding box center [690, 295] width 547 height 21
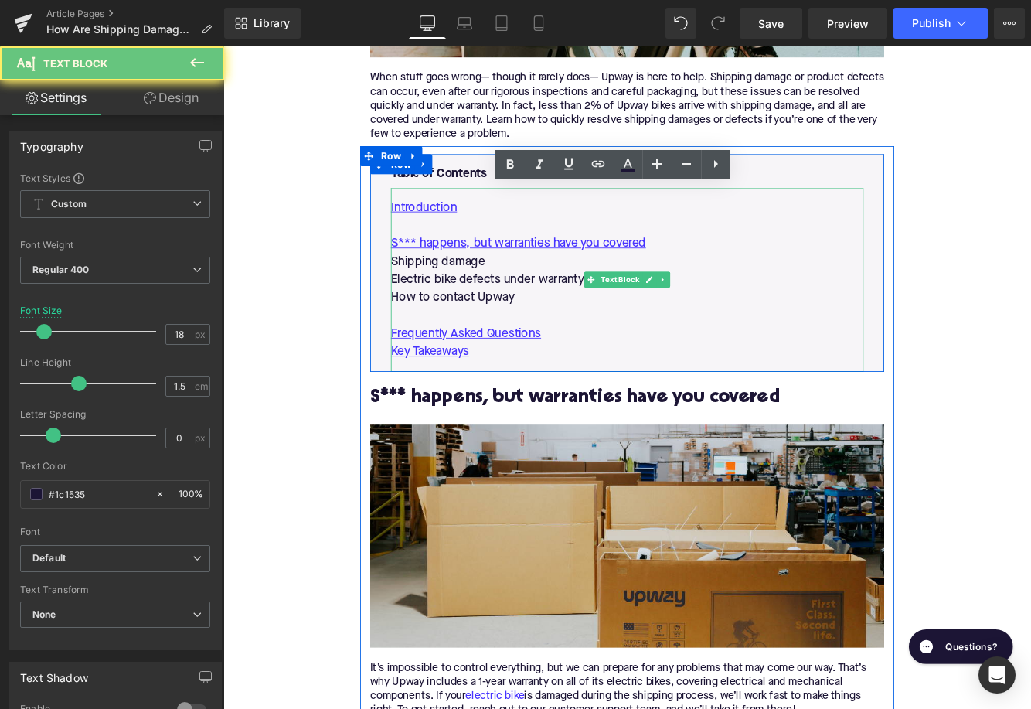
click at [474, 294] on p "Shipping damage" at bounding box center [690, 295] width 547 height 21
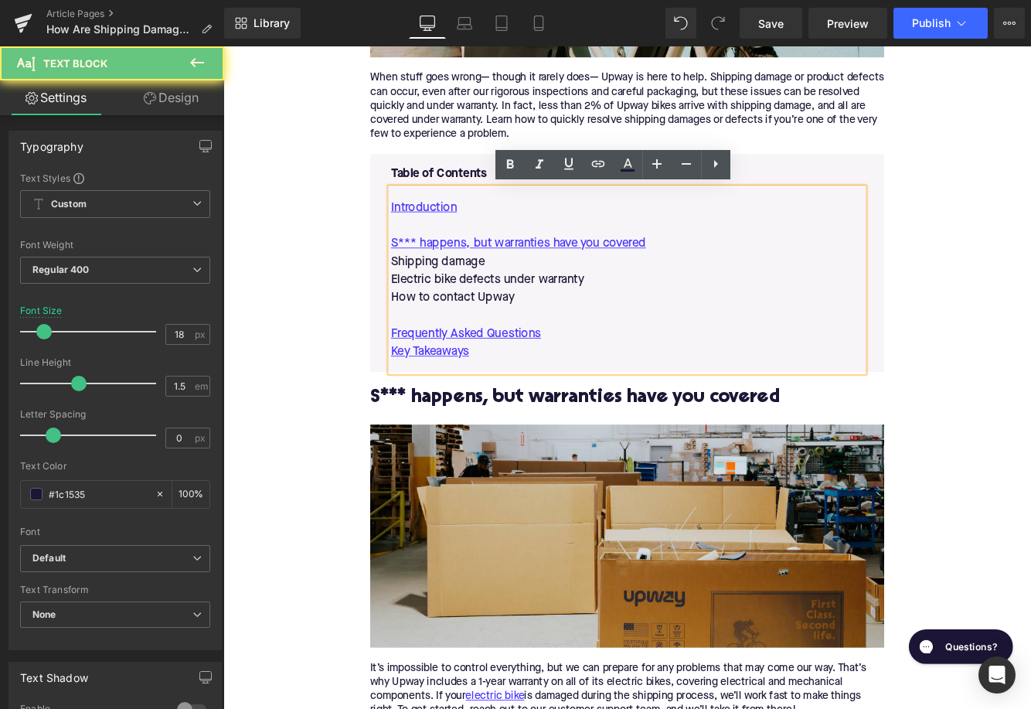
click at [474, 294] on p "Shipping damage" at bounding box center [690, 295] width 547 height 21
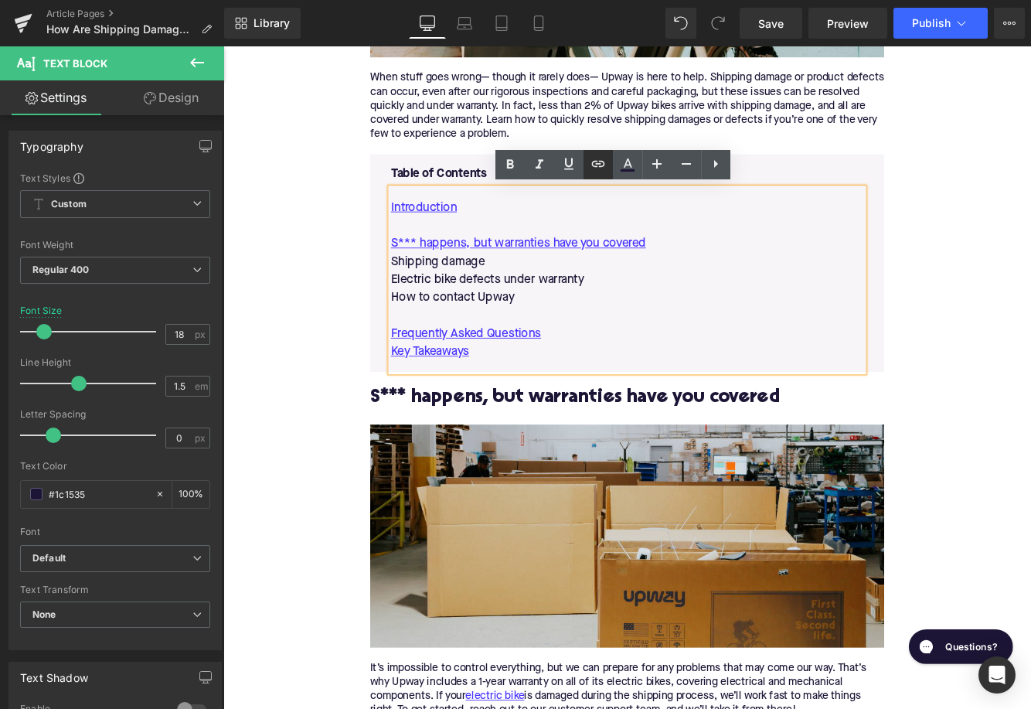
click at [594, 168] on icon at bounding box center [598, 164] width 19 height 19
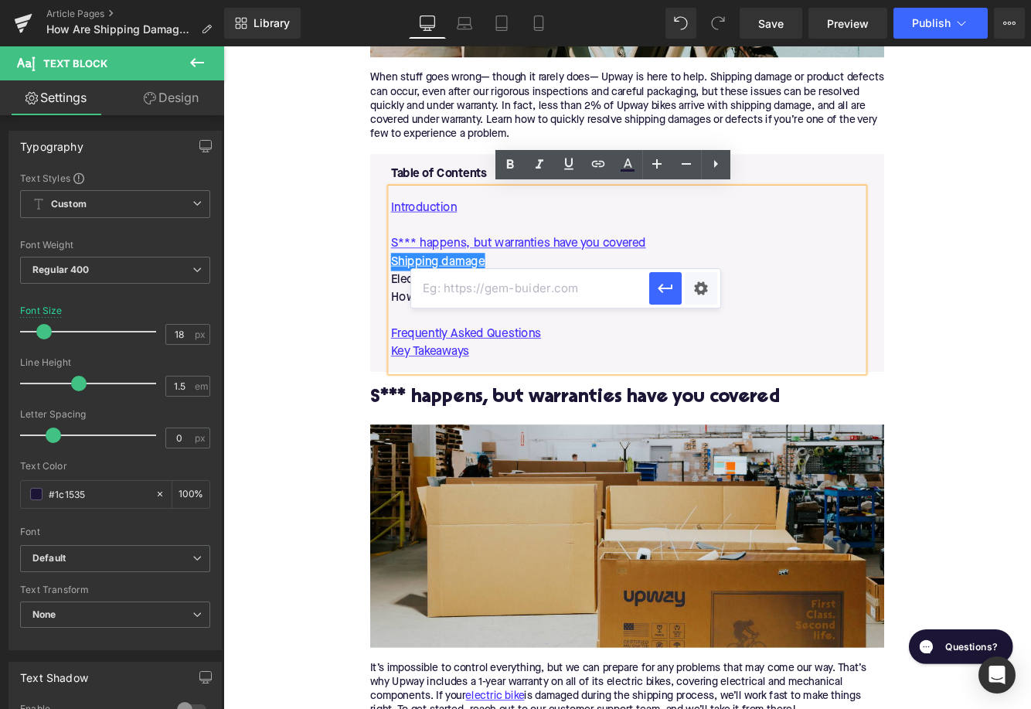
click at [484, 296] on input "text" at bounding box center [530, 288] width 238 height 39
paste input "#e-1730829349265"
type input "#e-1730829349265"
click at [662, 291] on icon "button" at bounding box center [665, 288] width 15 height 9
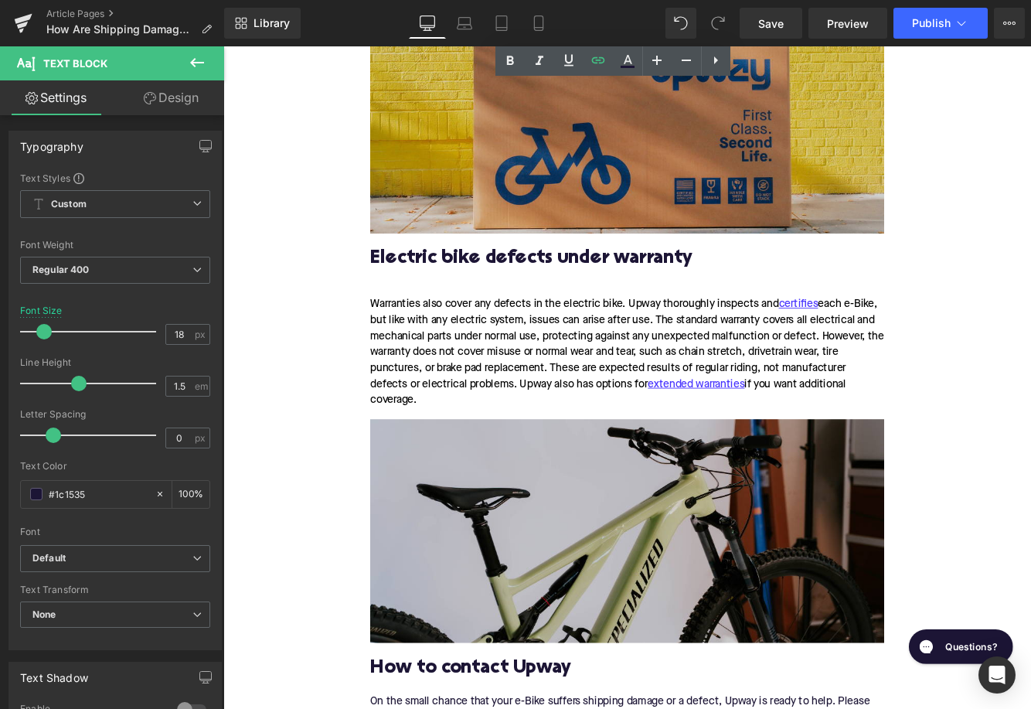
scroll to position [1967, 0]
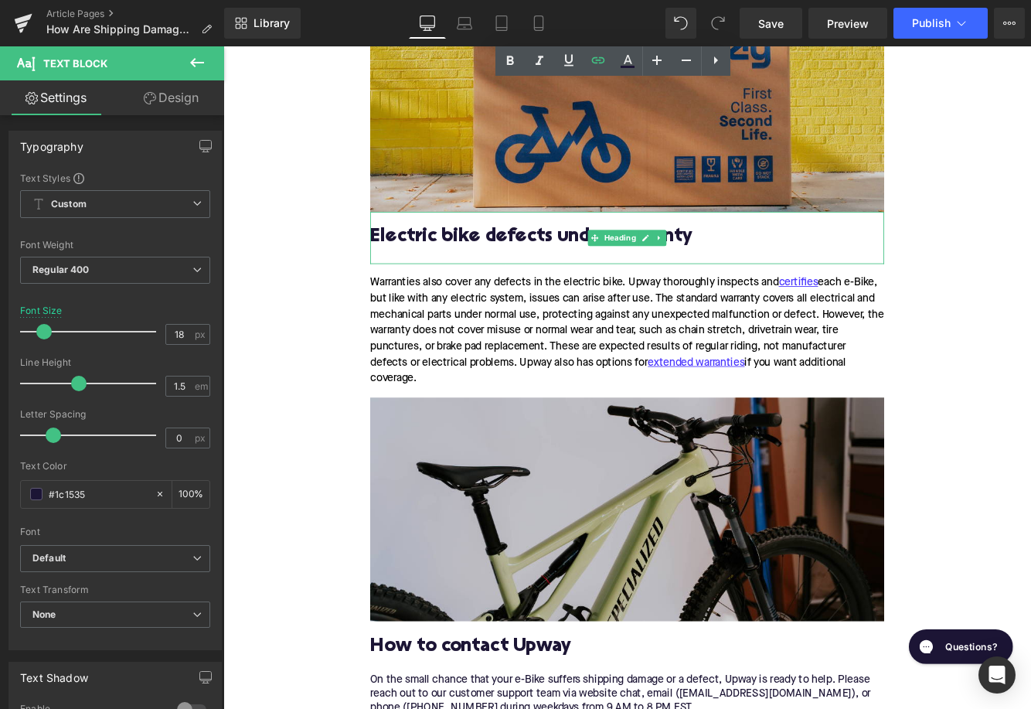
click at [602, 265] on h2 "Electric bike defects under warranty" at bounding box center [690, 268] width 595 height 24
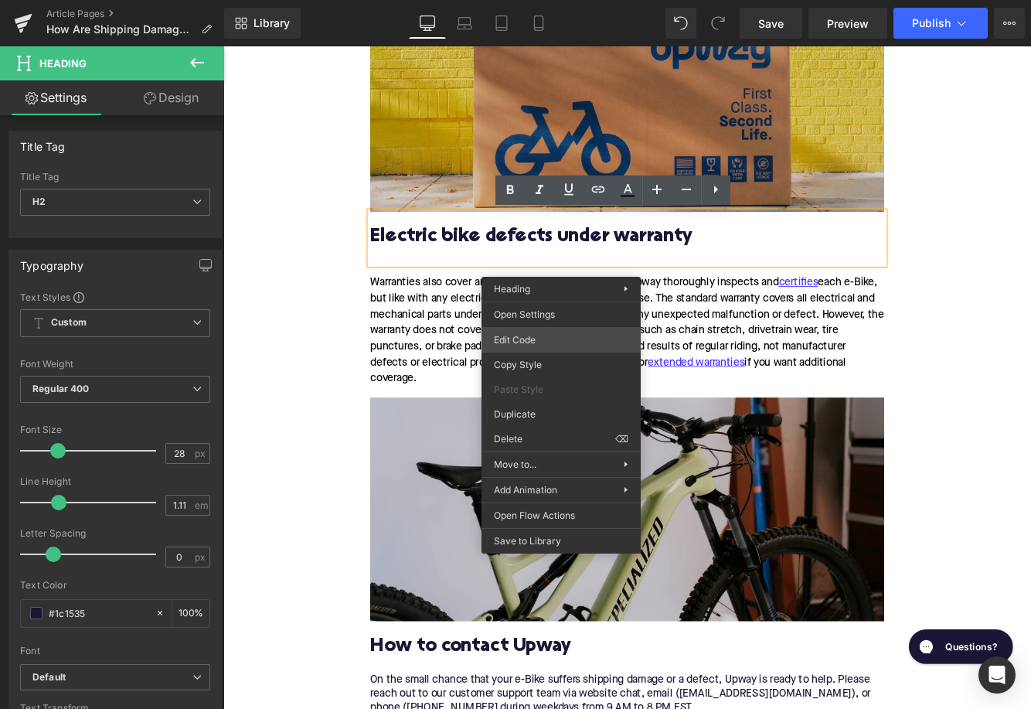
click at [530, 0] on div "Image You are previewing how the will restyle your page. You can not edit Eleme…" at bounding box center [515, 0] width 1031 height 0
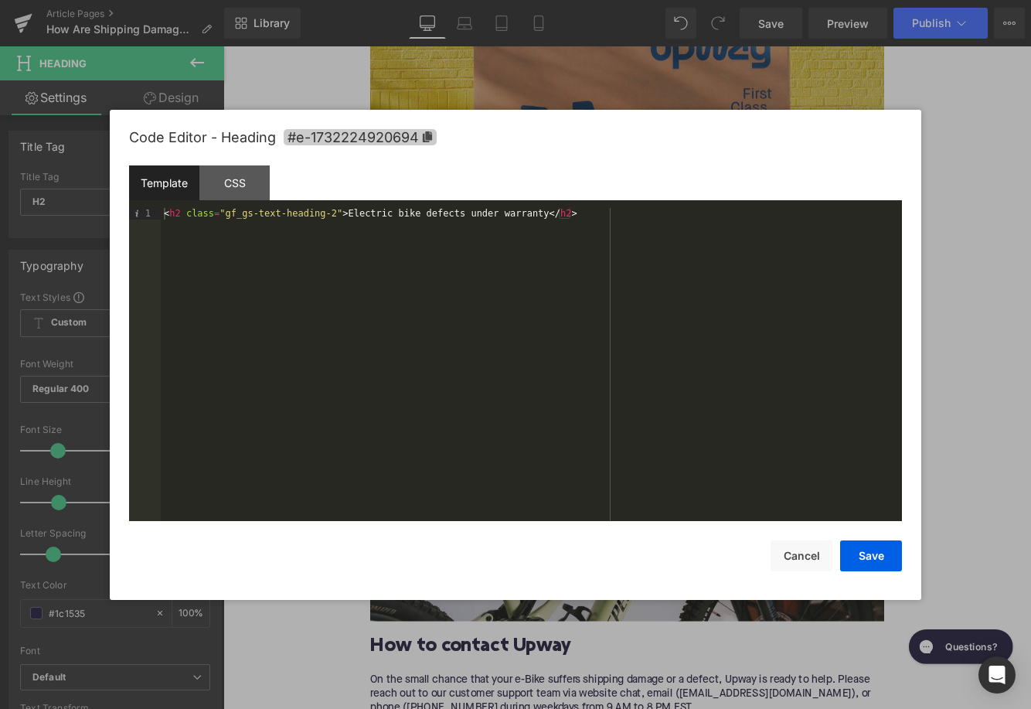
click at [417, 131] on span "#e-1732224920694" at bounding box center [360, 137] width 153 height 16
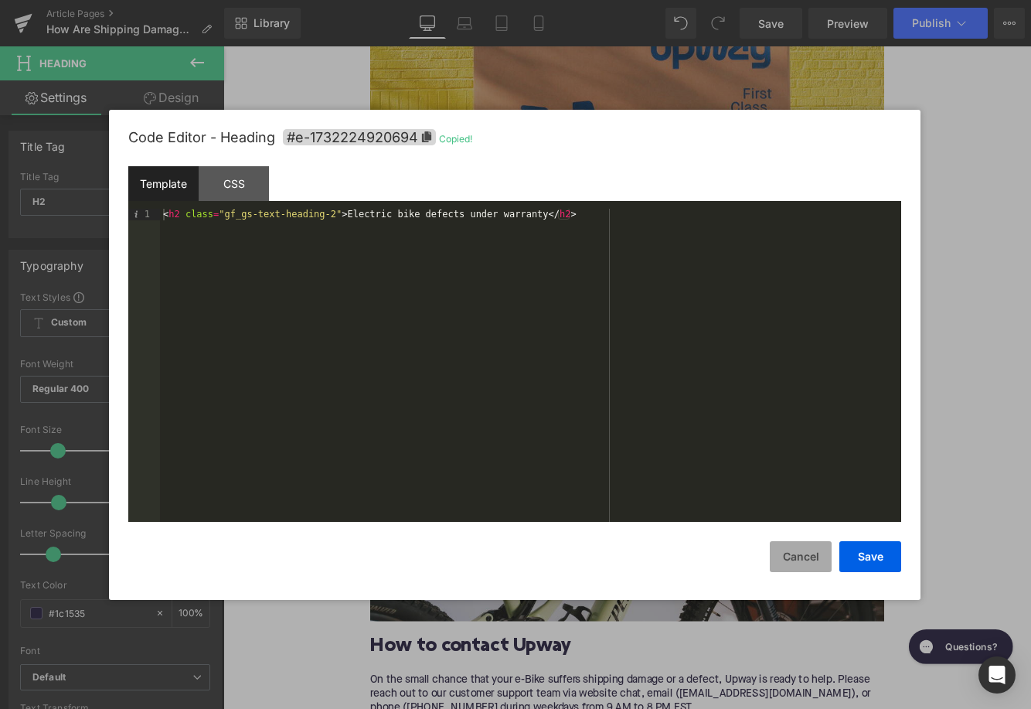
drag, startPoint x: 784, startPoint y: 546, endPoint x: 593, endPoint y: 543, distance: 190.1
click at [784, 546] on button "Cancel" at bounding box center [801, 556] width 62 height 31
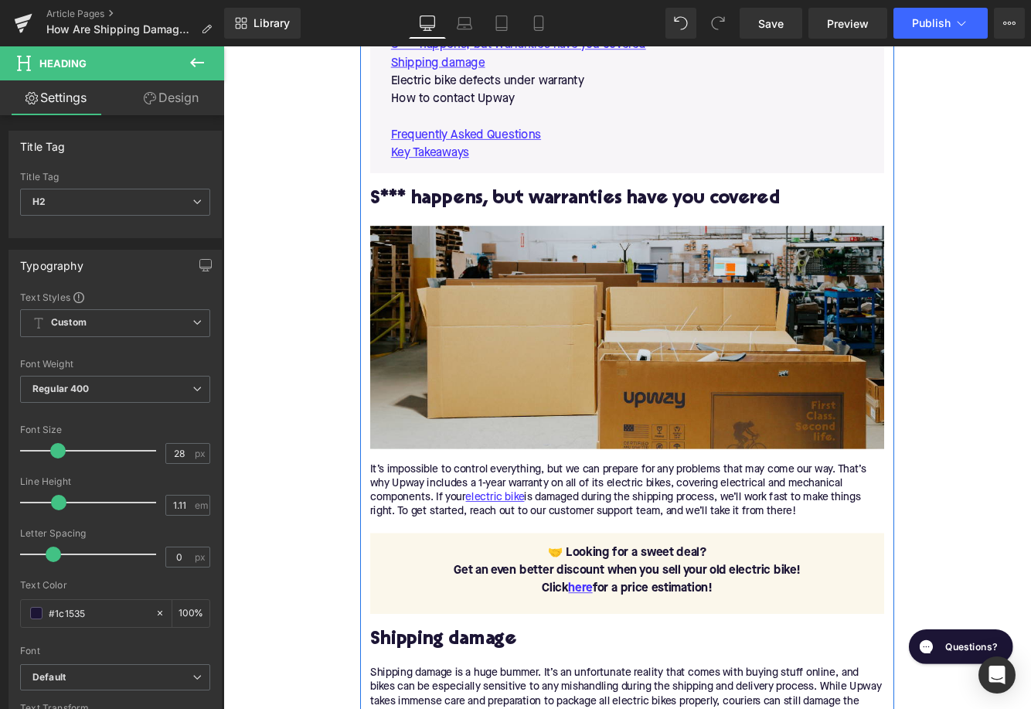
scroll to position [905, 0]
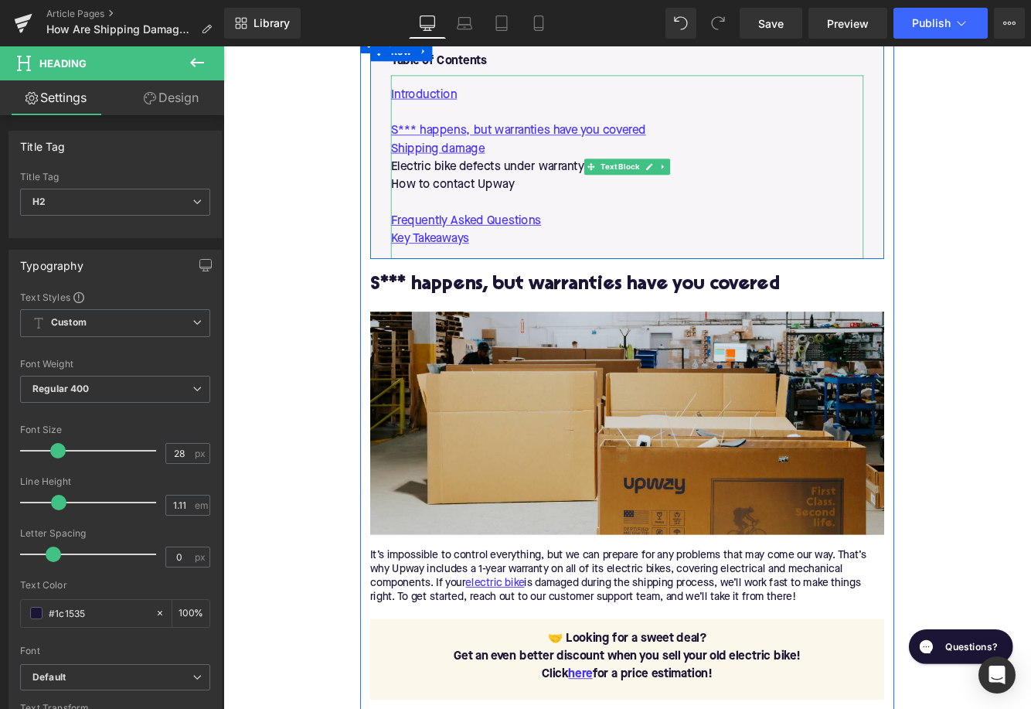
click at [512, 182] on p "Electric bike defects under warranty" at bounding box center [690, 185] width 547 height 21
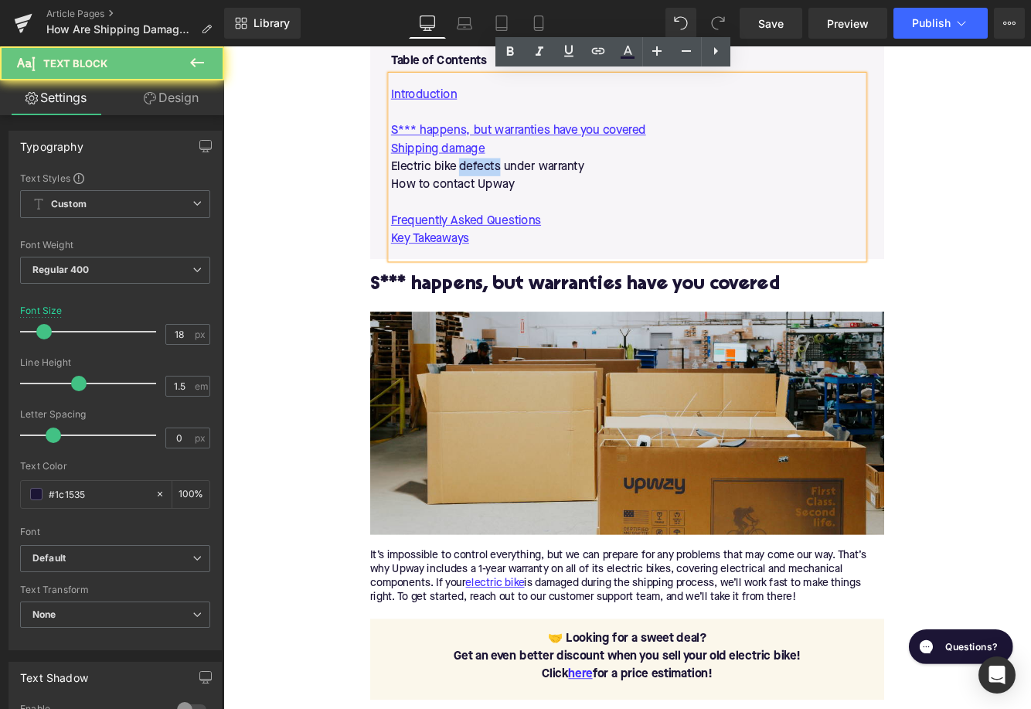
click at [512, 182] on p "Electric bike defects under warranty" at bounding box center [690, 185] width 547 height 21
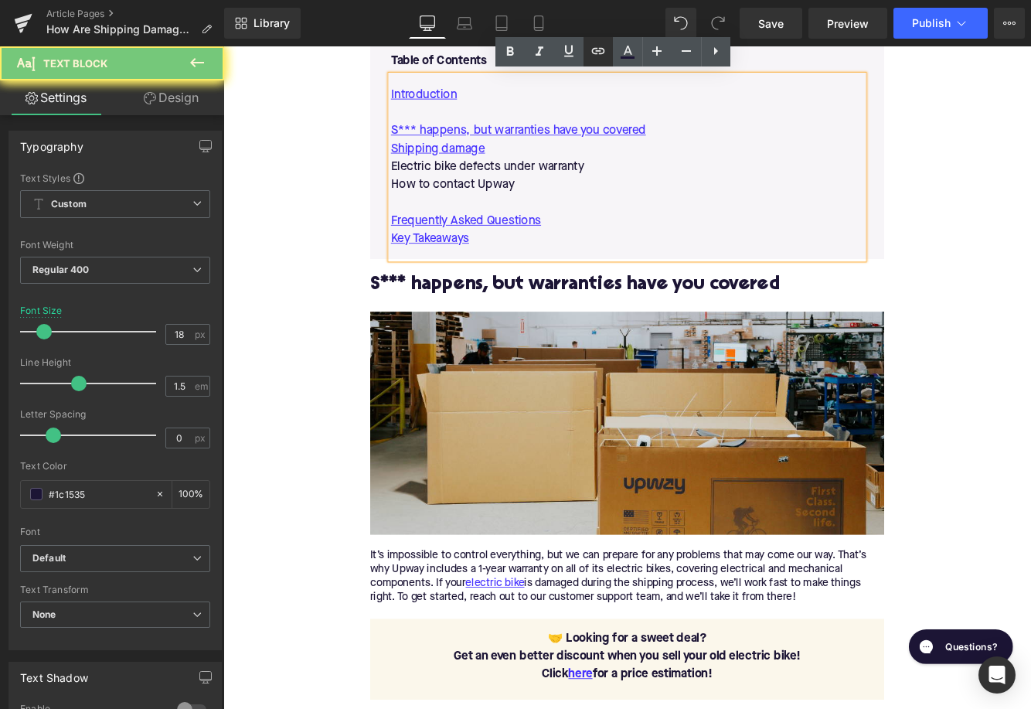
click at [601, 44] on icon at bounding box center [598, 51] width 19 height 19
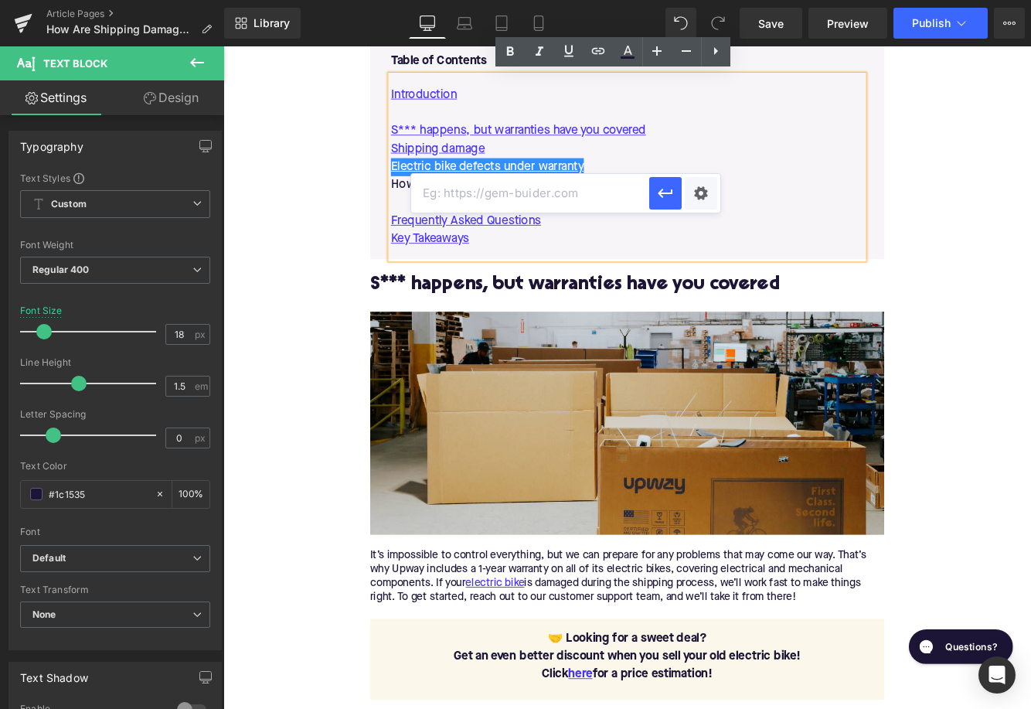
click at [506, 189] on input "text" at bounding box center [530, 193] width 238 height 39
paste input "#e-1732224920694"
type input "#e-1732224920694"
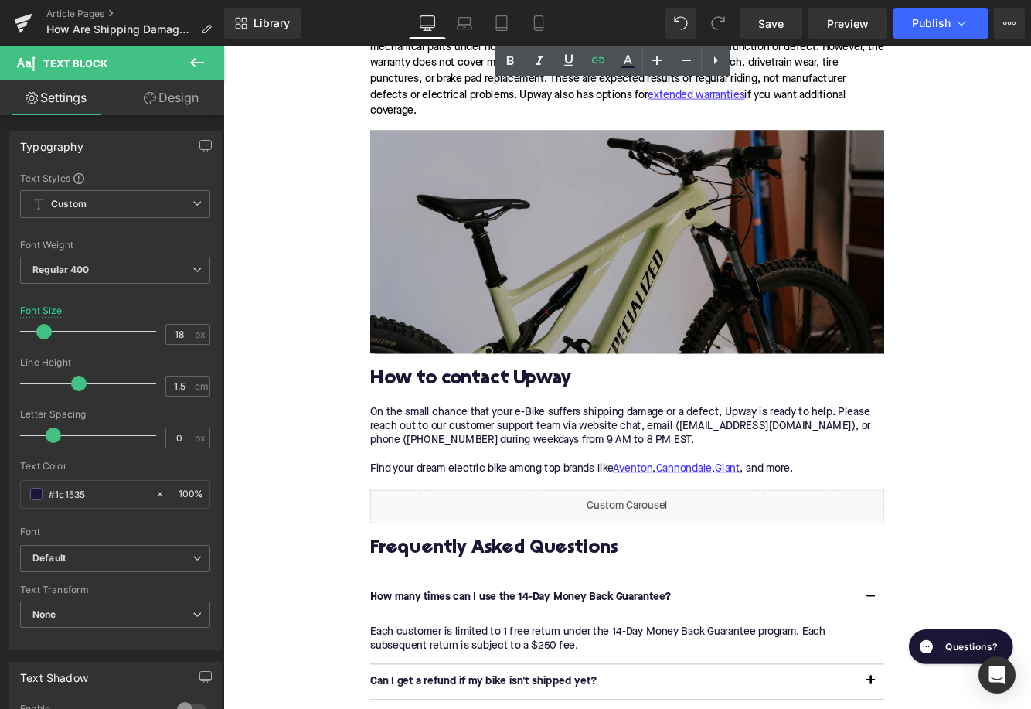
scroll to position [2284, 0]
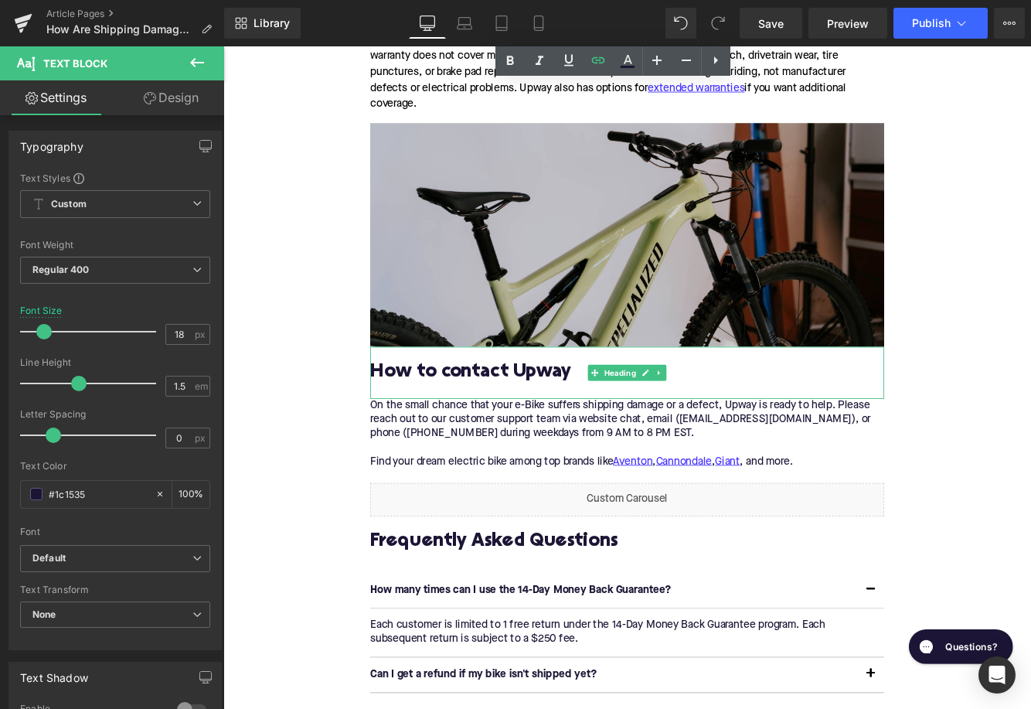
click at [457, 432] on h2 "How to contact Upway" at bounding box center [690, 424] width 595 height 24
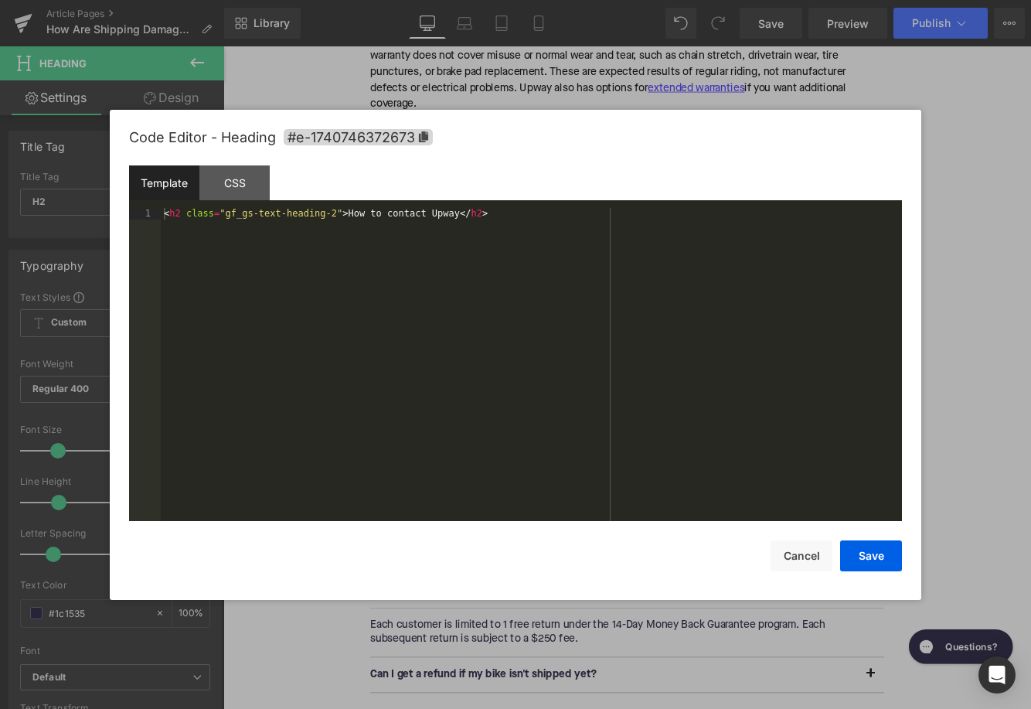
click at [434, 0] on div "Image You are previewing how the will restyle your page. You can not edit Eleme…" at bounding box center [515, 0] width 1031 height 0
click at [389, 136] on span "#e-1740746372673" at bounding box center [358, 137] width 149 height 16
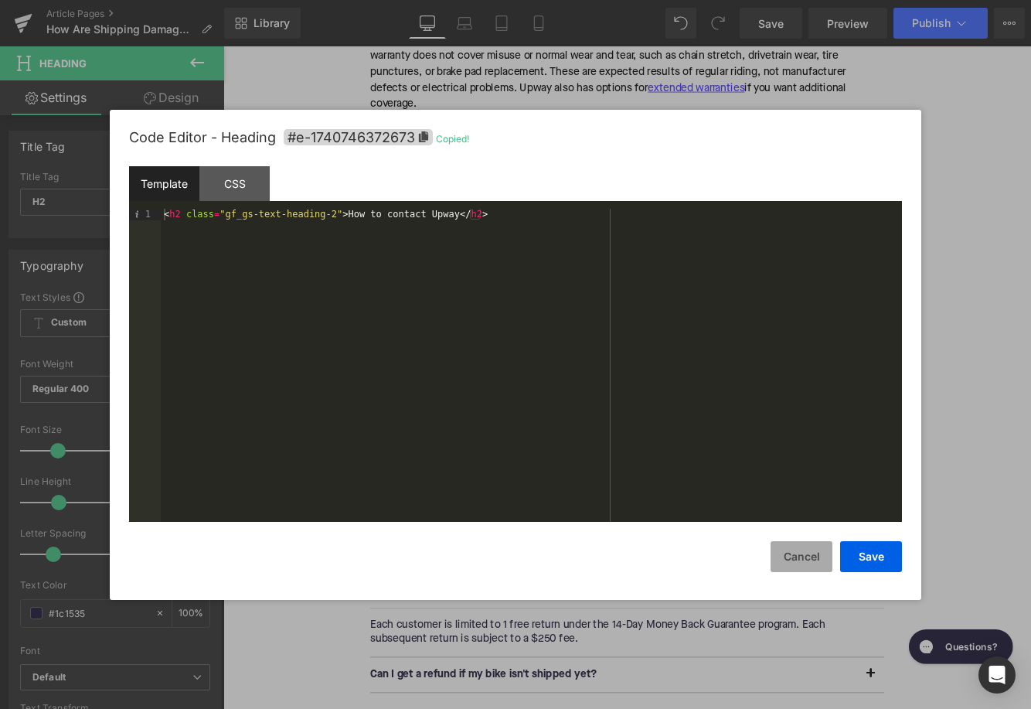
click at [786, 543] on button "Cancel" at bounding box center [801, 556] width 62 height 31
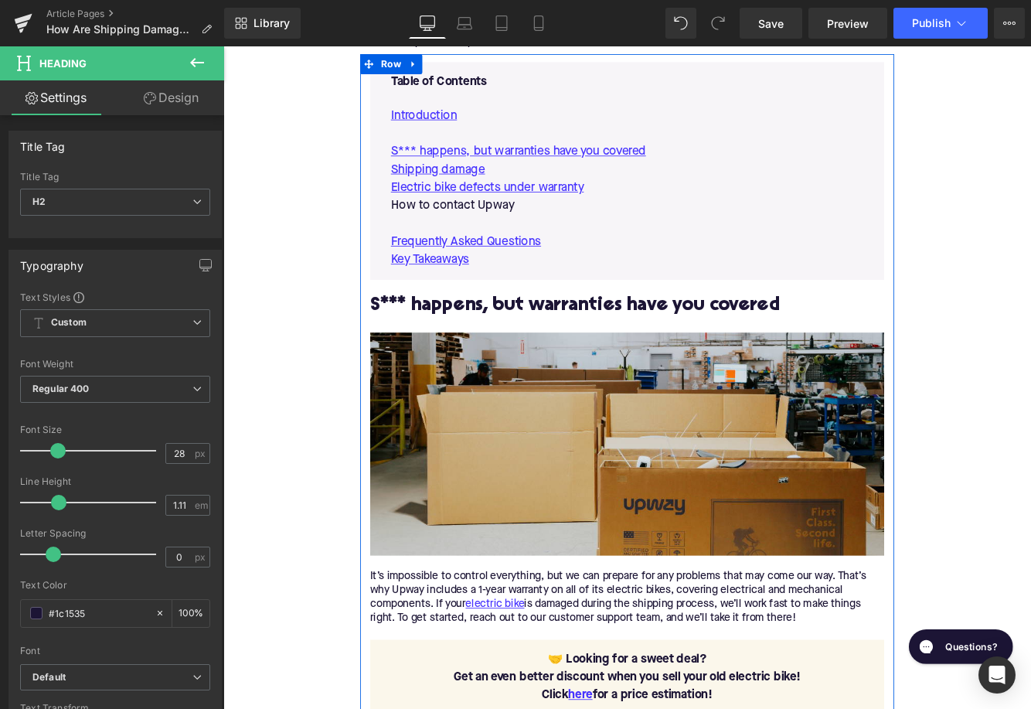
scroll to position [780, 0]
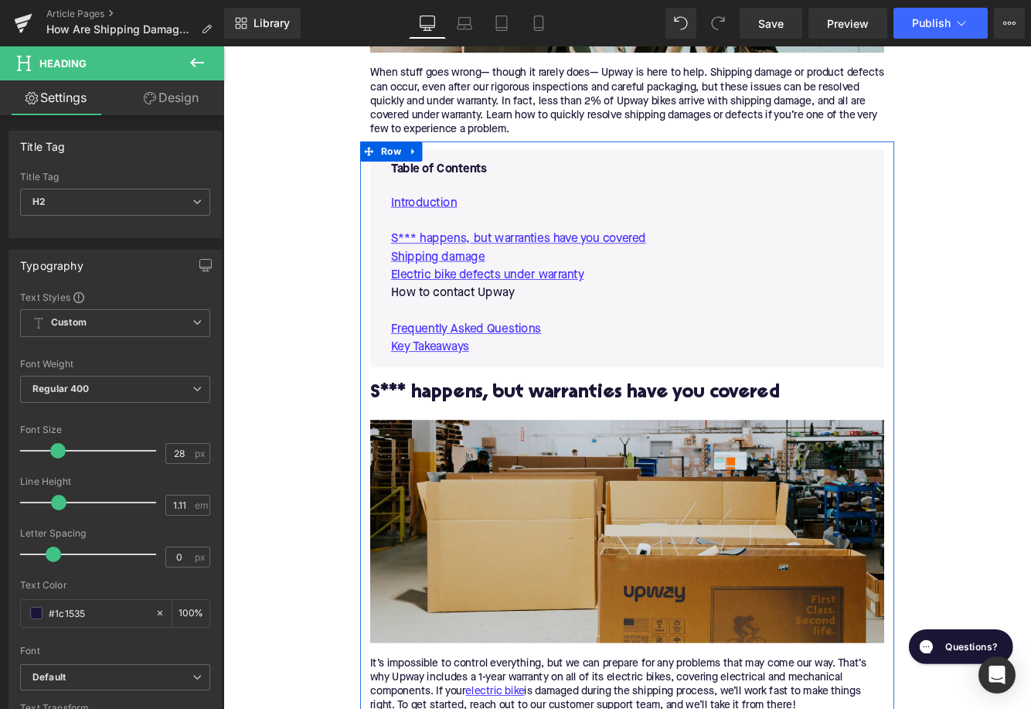
click at [511, 331] on p "How to contact Upway" at bounding box center [690, 331] width 547 height 21
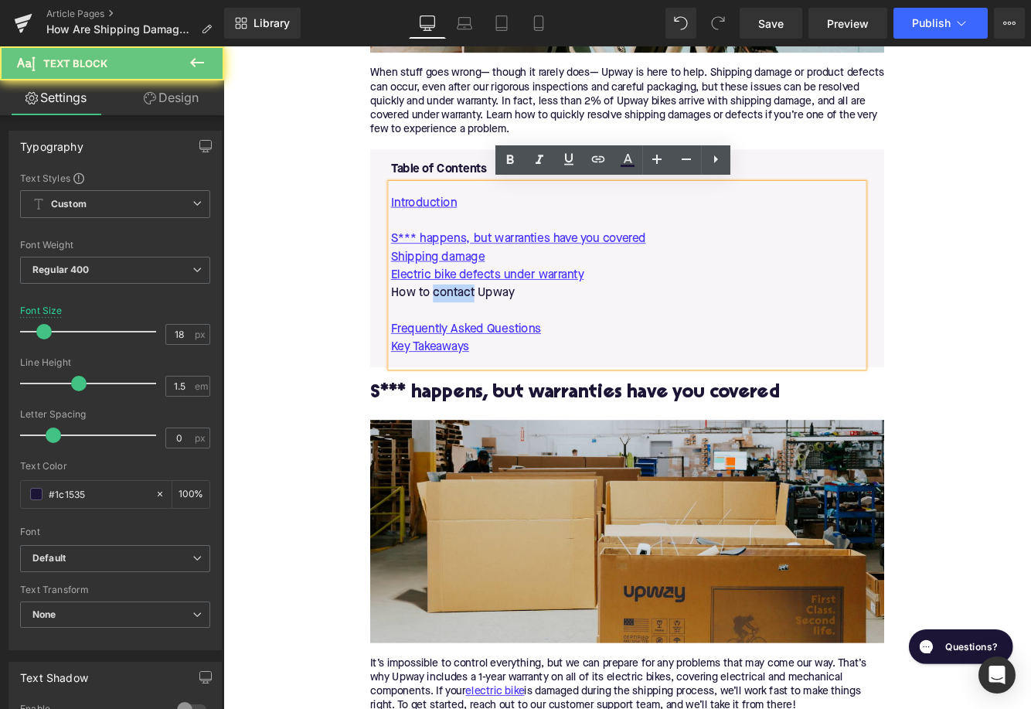
click at [511, 331] on p "How to contact Upway" at bounding box center [690, 331] width 547 height 21
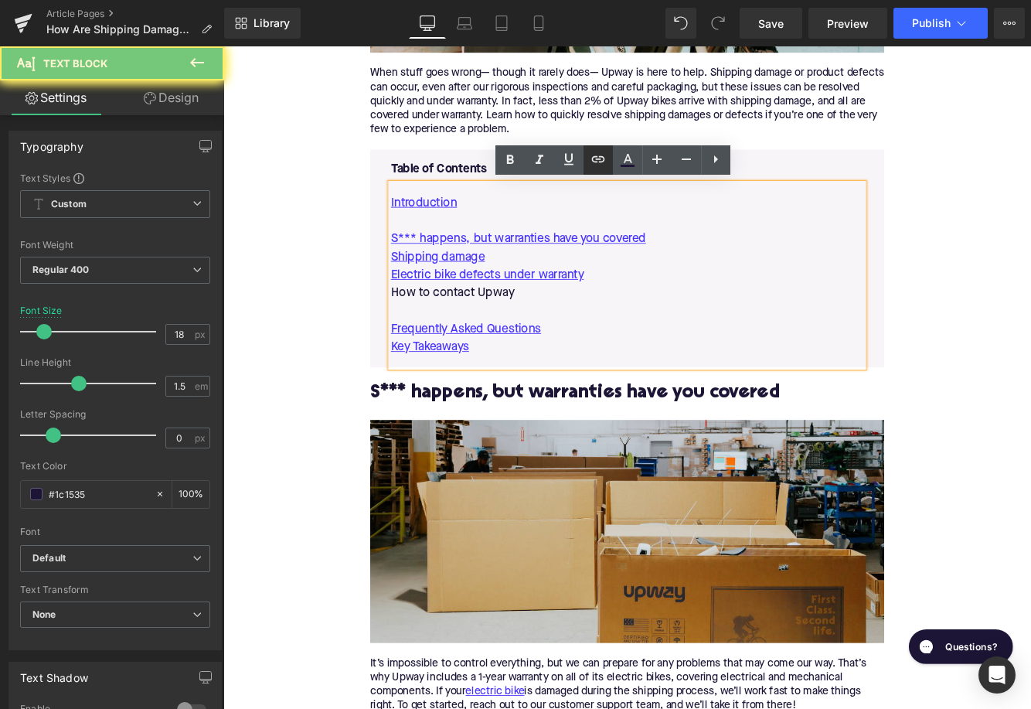
click at [597, 163] on icon at bounding box center [598, 159] width 19 height 19
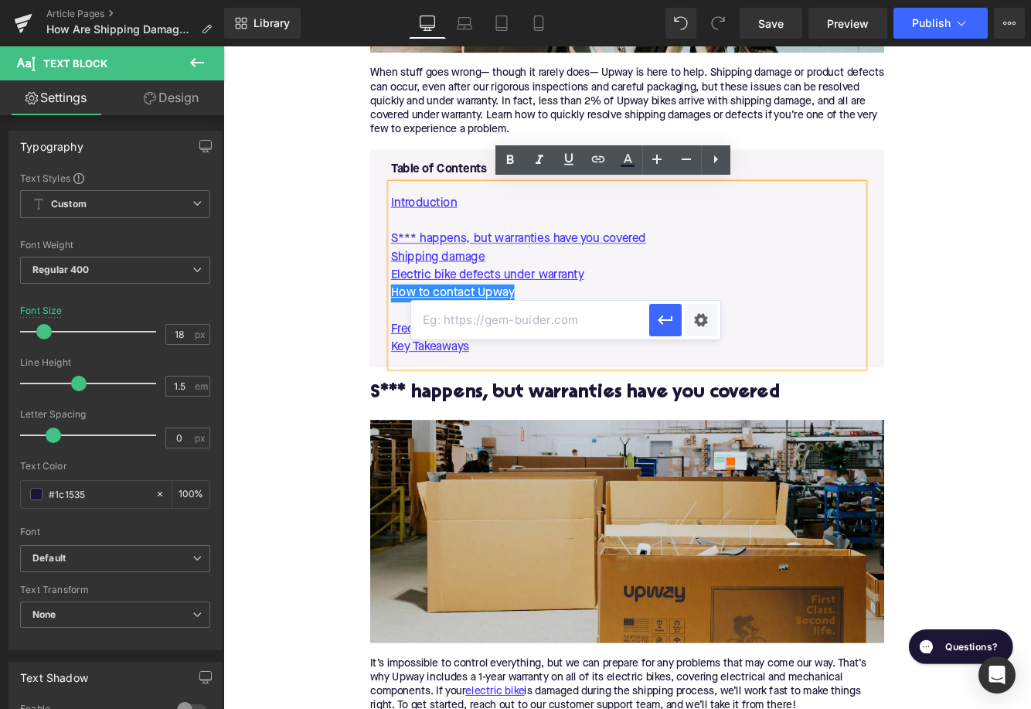
click at [517, 326] on input "text" at bounding box center [530, 320] width 238 height 39
paste input "#e-1740746372673"
type input "#e-1740746372673"
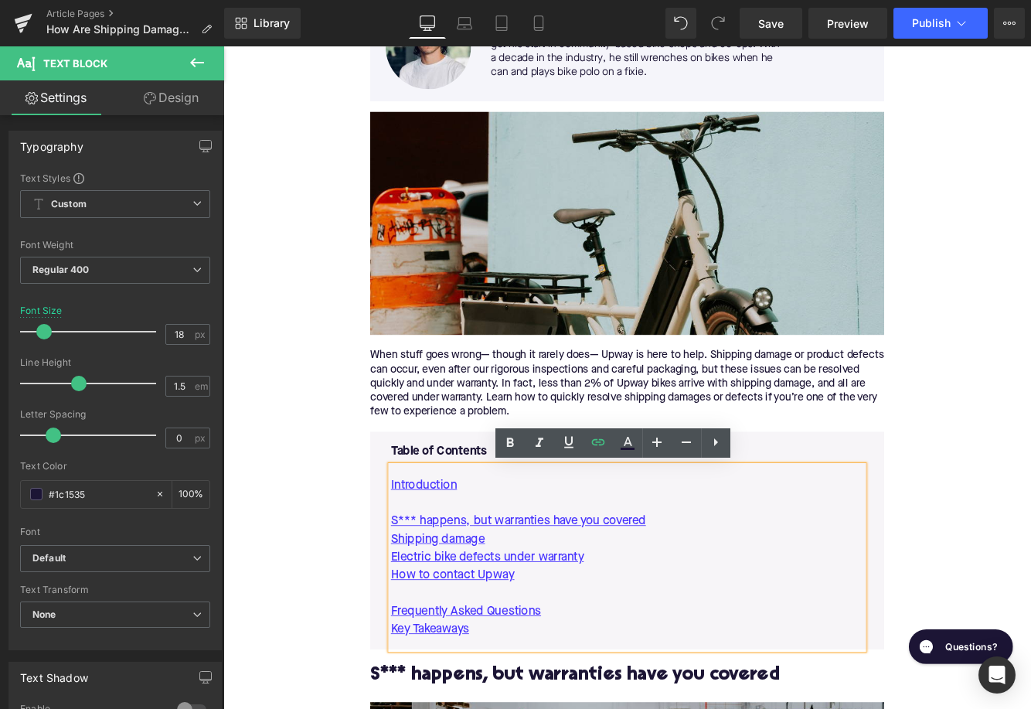
scroll to position [449, 0]
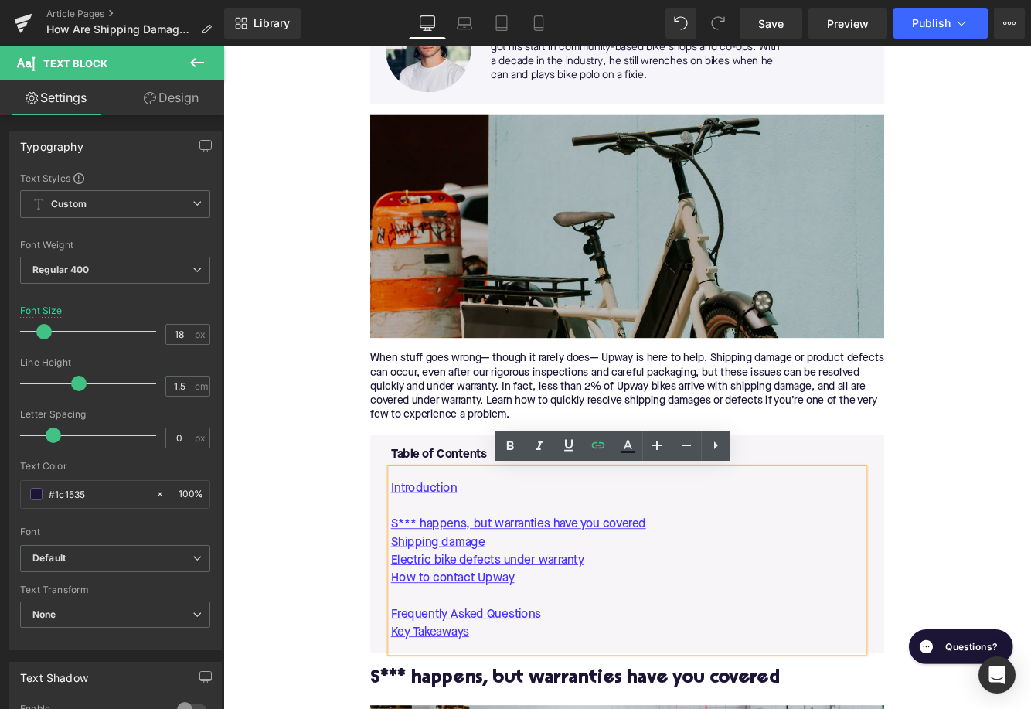
click at [534, 290] on img at bounding box center [690, 255] width 595 height 258
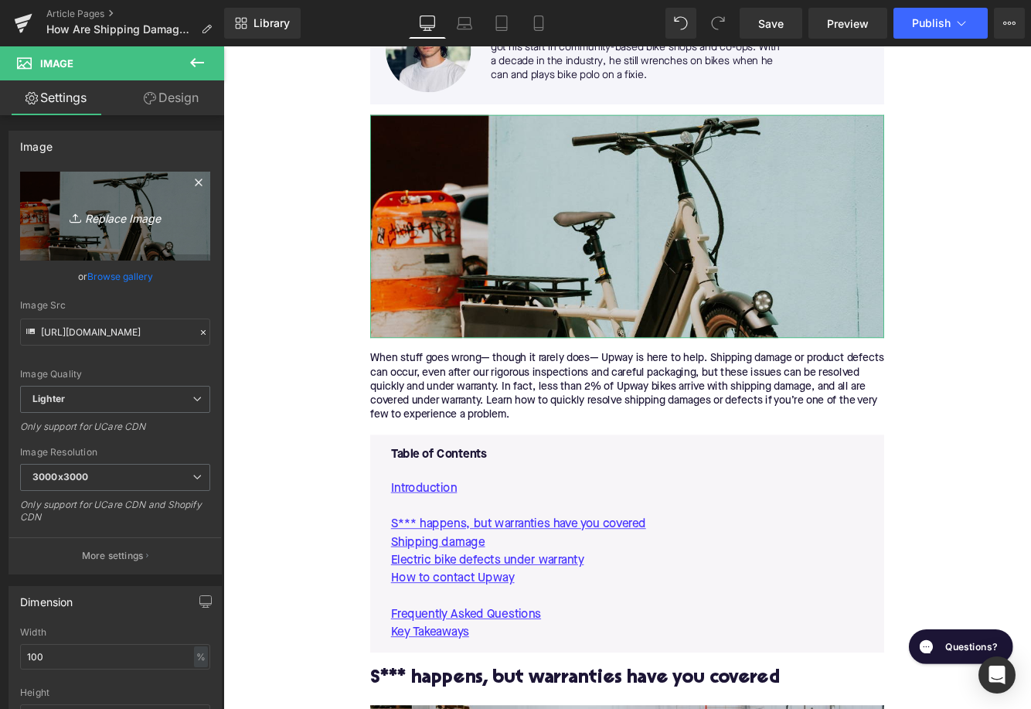
click at [126, 221] on icon "Replace Image" at bounding box center [115, 215] width 124 height 19
type input "C:\fakepath\Remy Pt. 3(98).png"
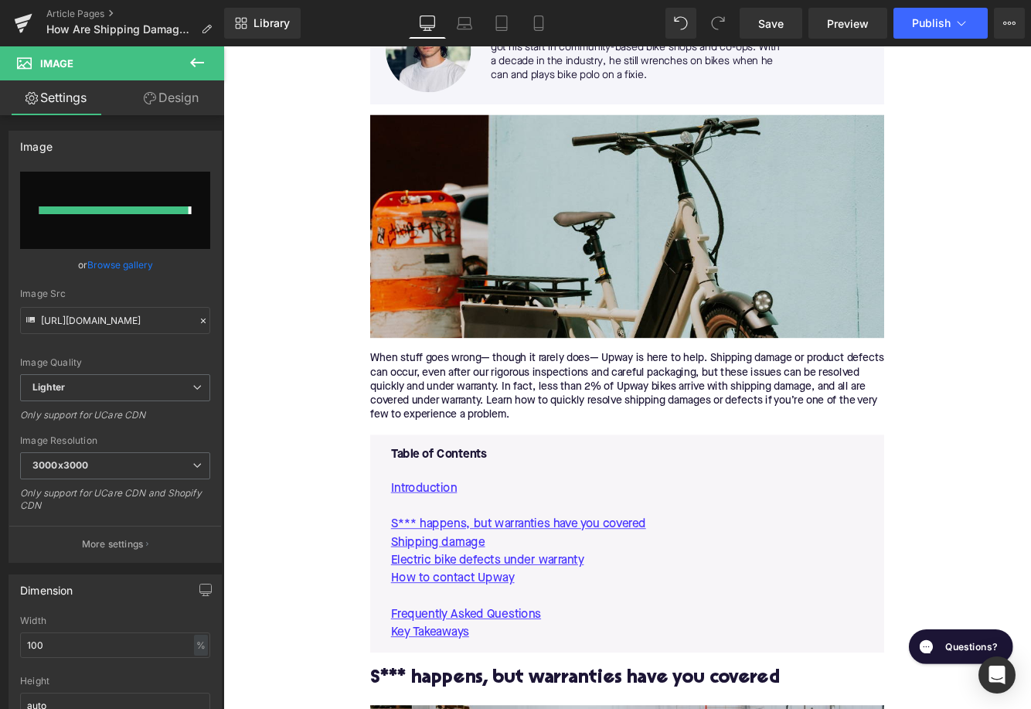
type input "[URL][DOMAIN_NAME]"
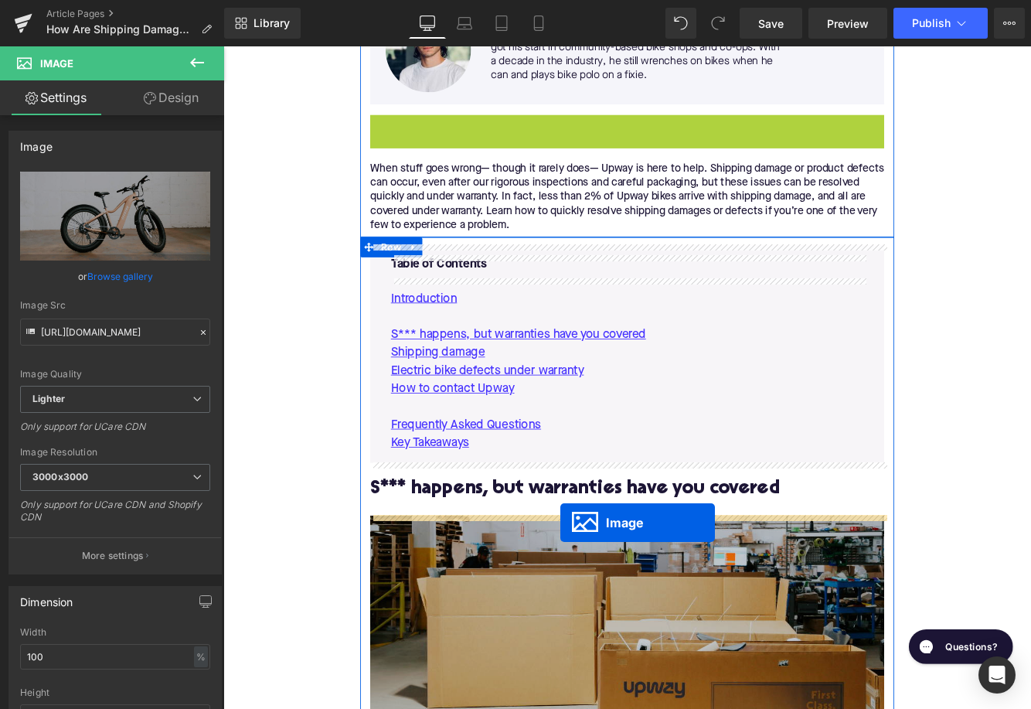
drag, startPoint x: 665, startPoint y: 251, endPoint x: 614, endPoint y: 598, distance: 350.8
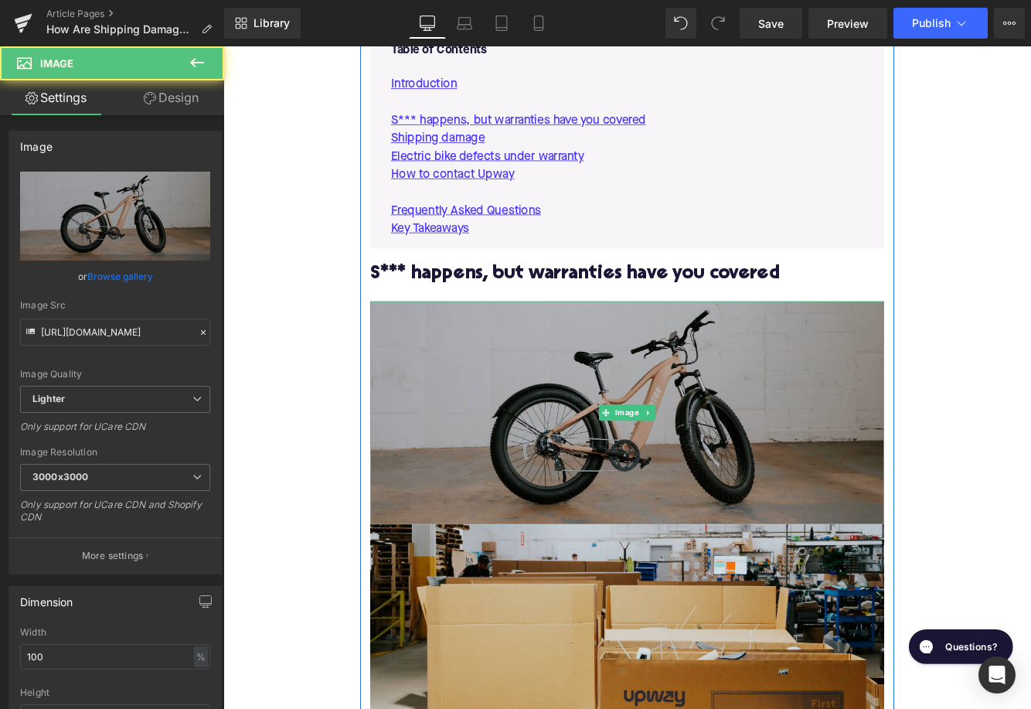
scroll to position [680, 0]
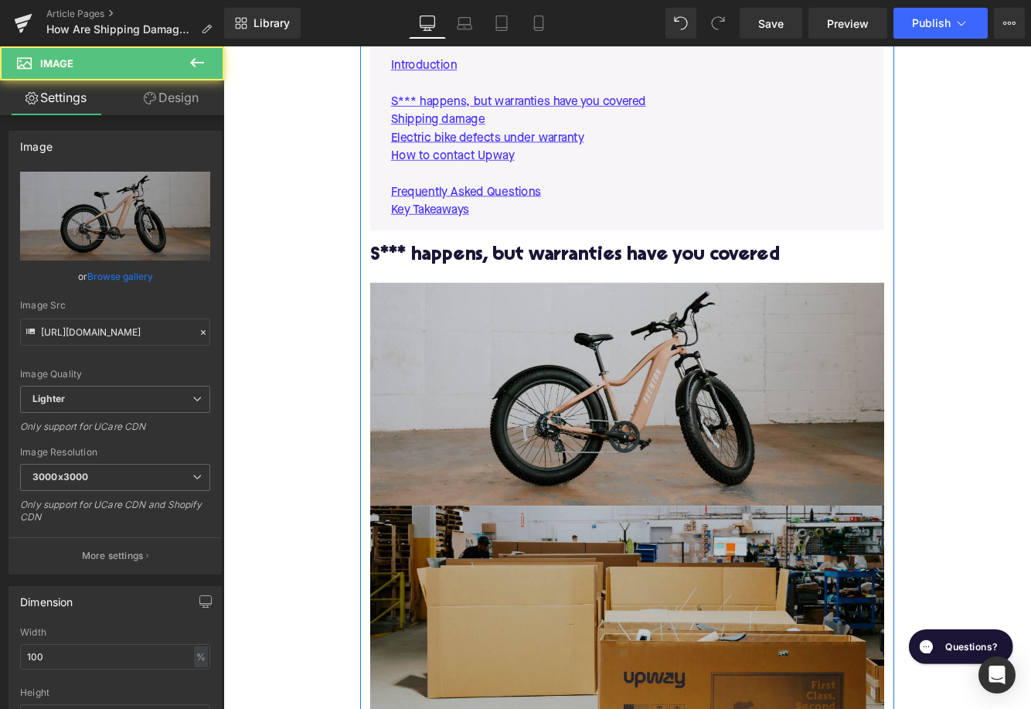
click at [604, 682] on img at bounding box center [690, 707] width 595 height 258
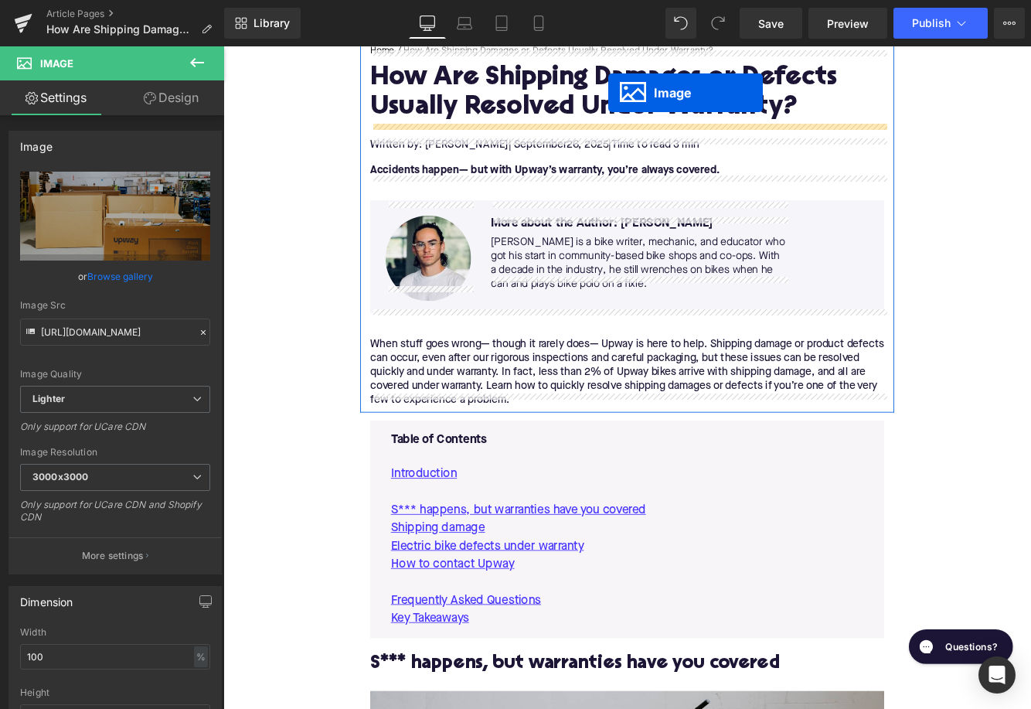
scroll to position [178, 0]
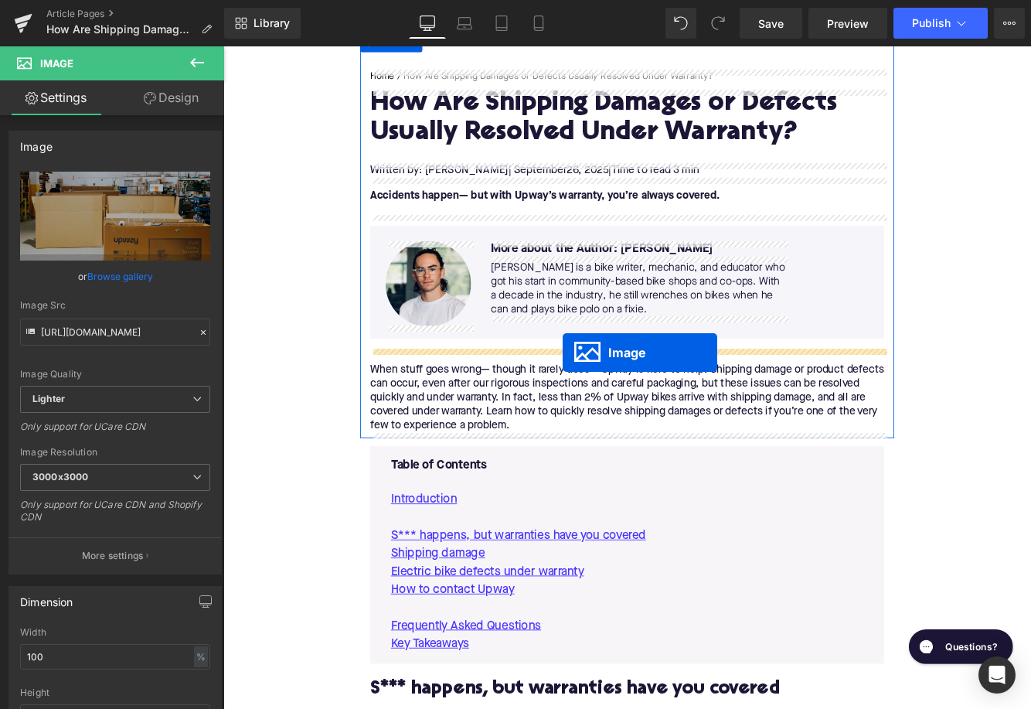
drag, startPoint x: 670, startPoint y: 710, endPoint x: 616, endPoint y: 401, distance: 313.8
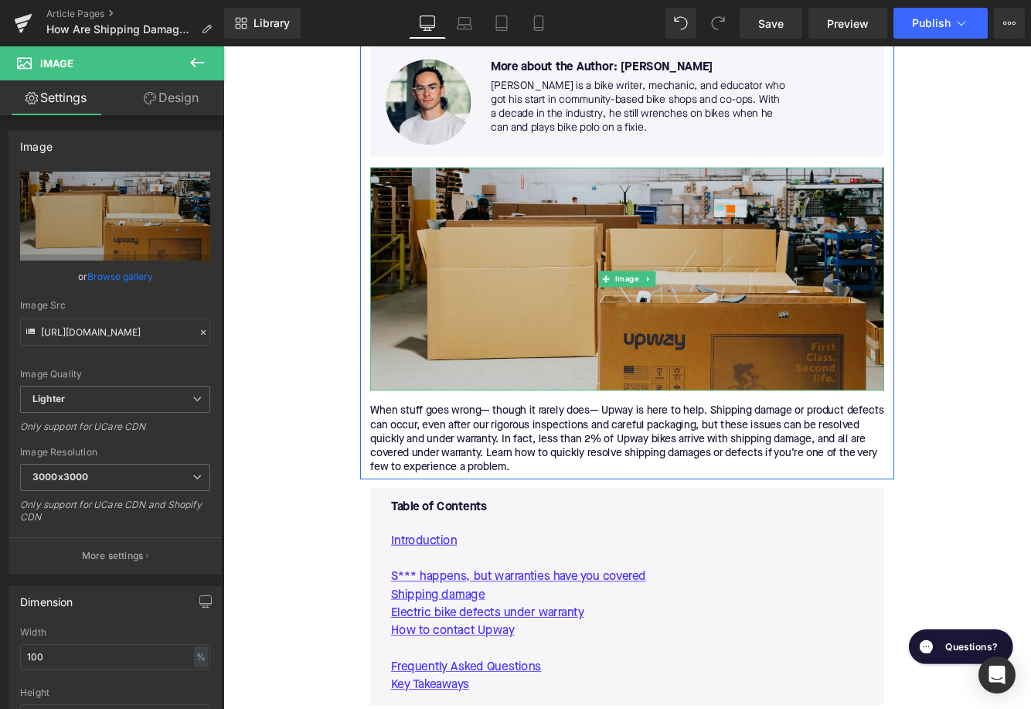
scroll to position [220, 0]
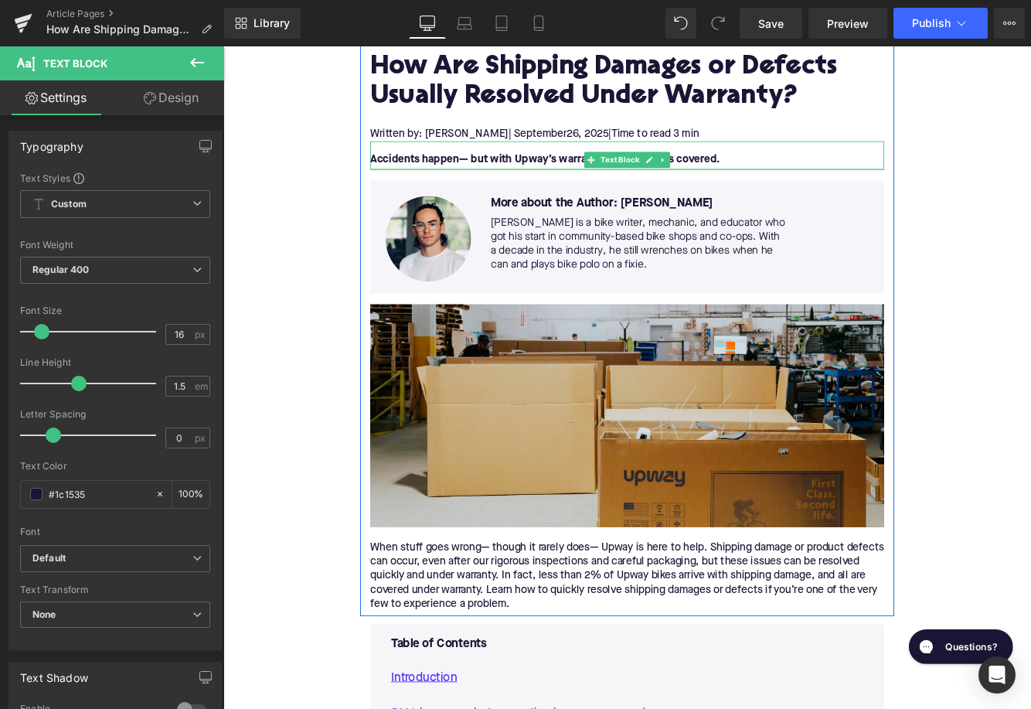
drag, startPoint x: 474, startPoint y: 199, endPoint x: 474, endPoint y: 189, distance: 10.0
click at [474, 189] on div "Home / How Are Shipping Damages or Defects Usually Resolved Under Warranty? Bre…" at bounding box center [691, 365] width 618 height 669
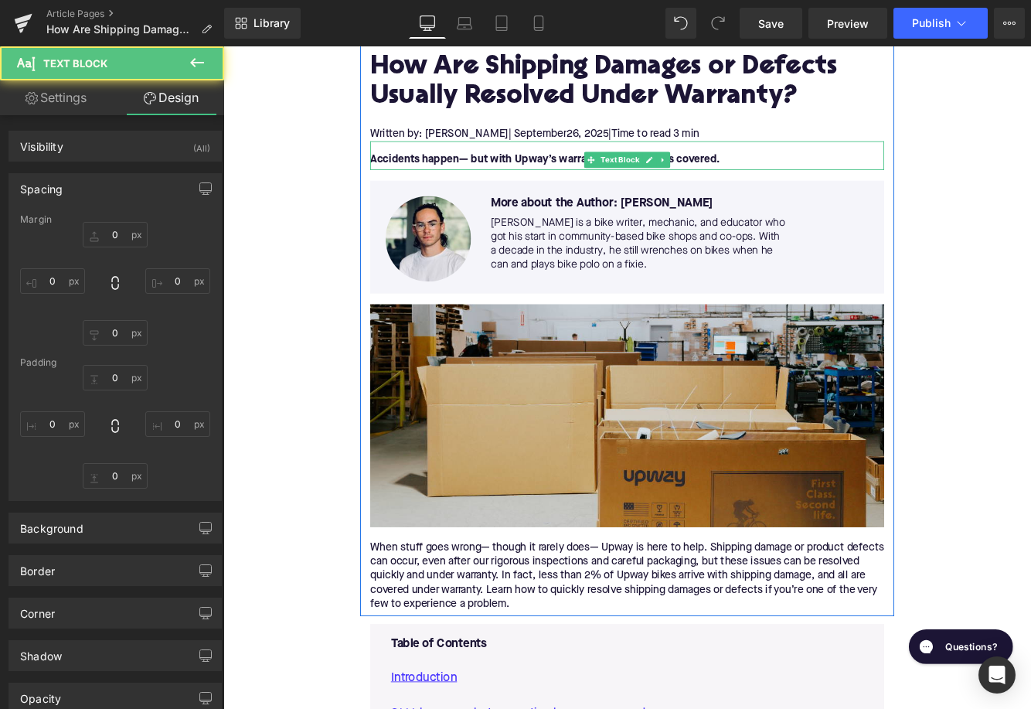
type input "0"
type input "16"
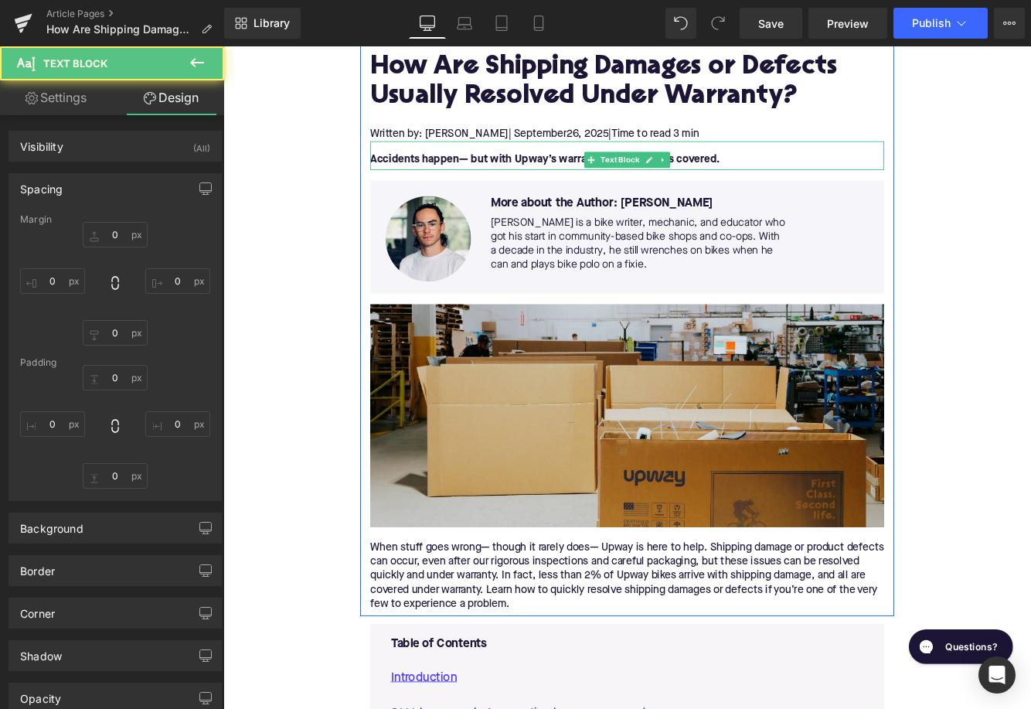
type input "0"
type input "3"
type input "0"
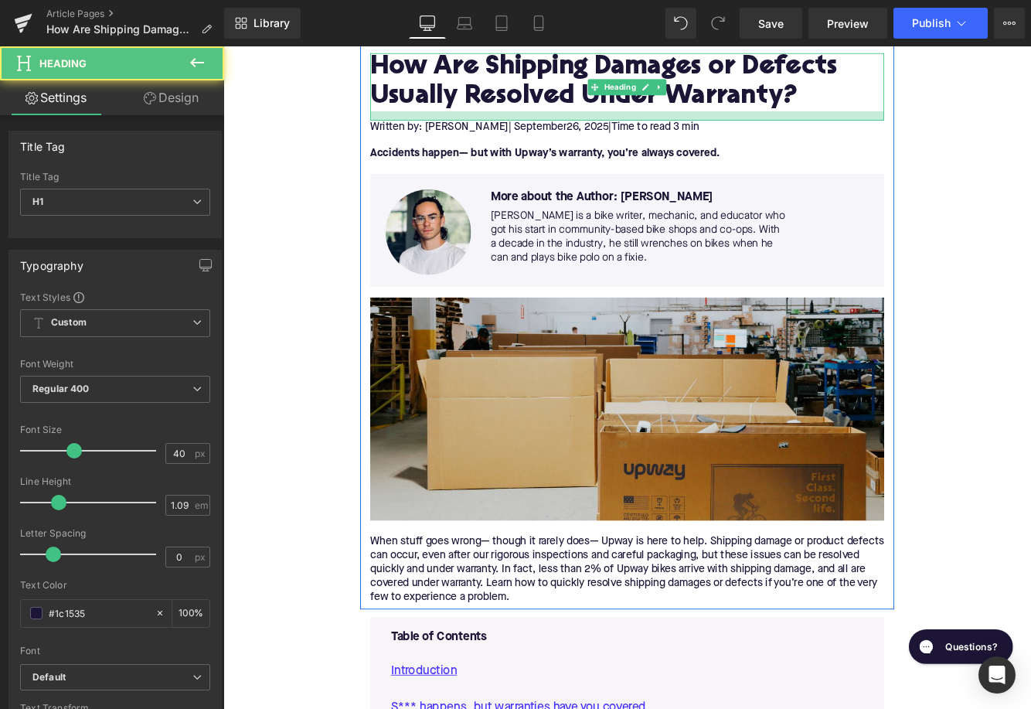
click at [423, 130] on div at bounding box center [690, 126] width 595 height 11
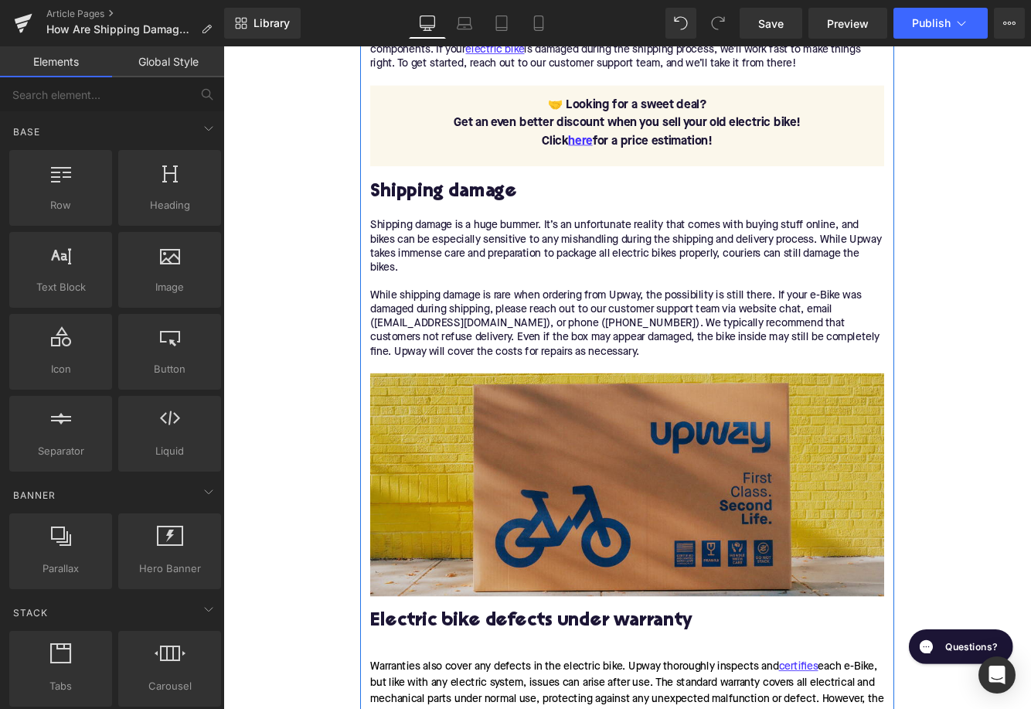
scroll to position [1579, 0]
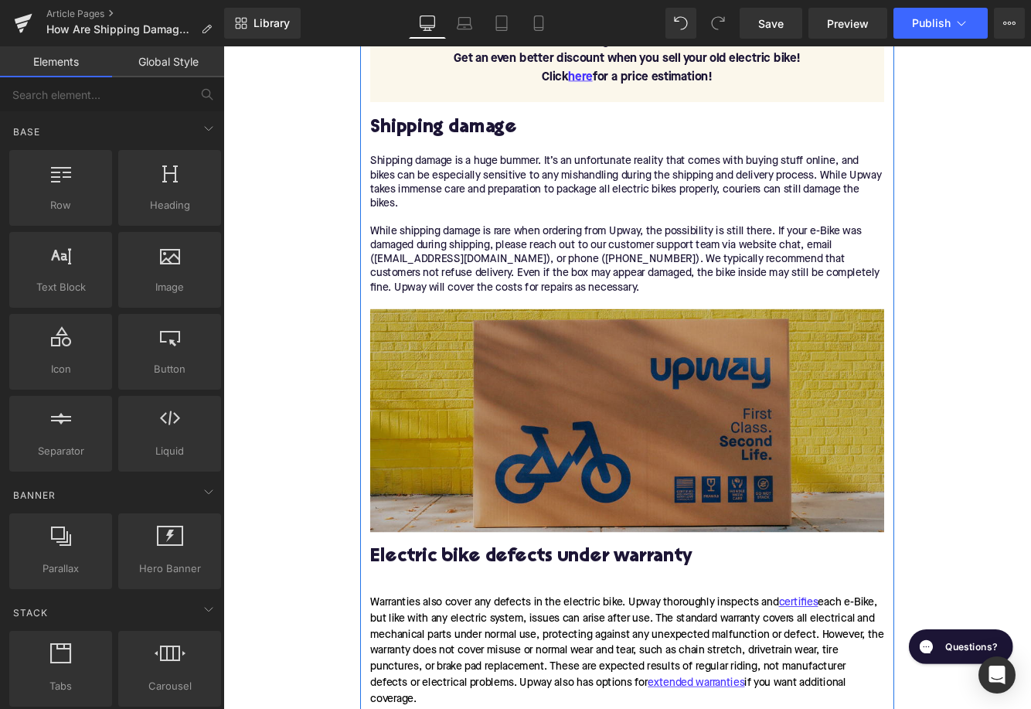
click at [546, 451] on img at bounding box center [690, 479] width 595 height 258
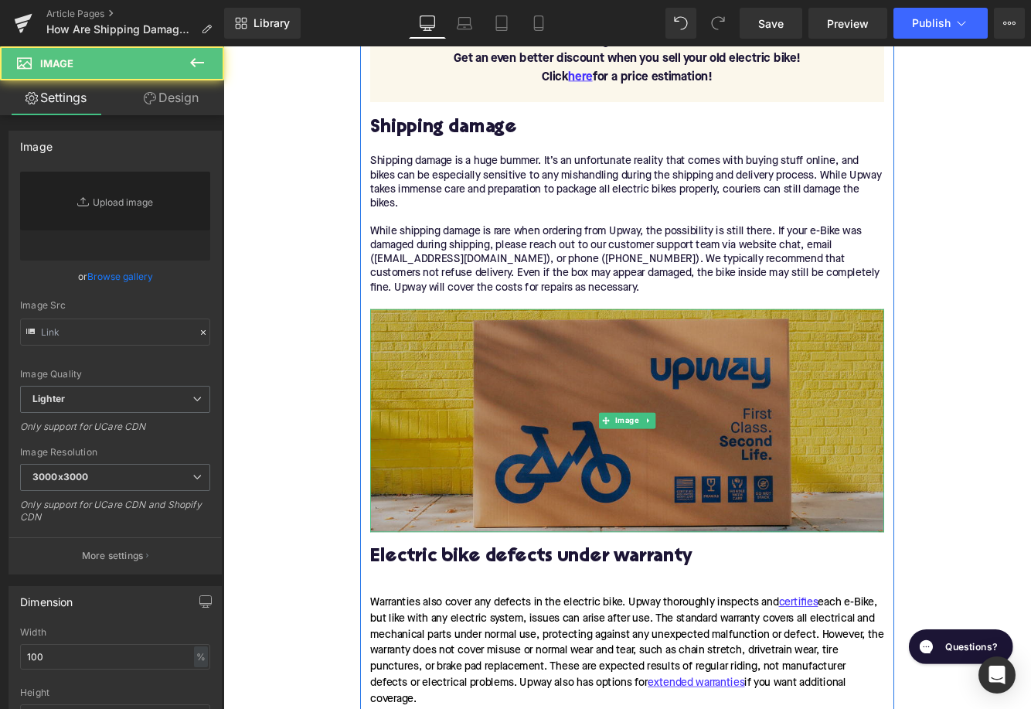
type input "[URL][DOMAIN_NAME]"
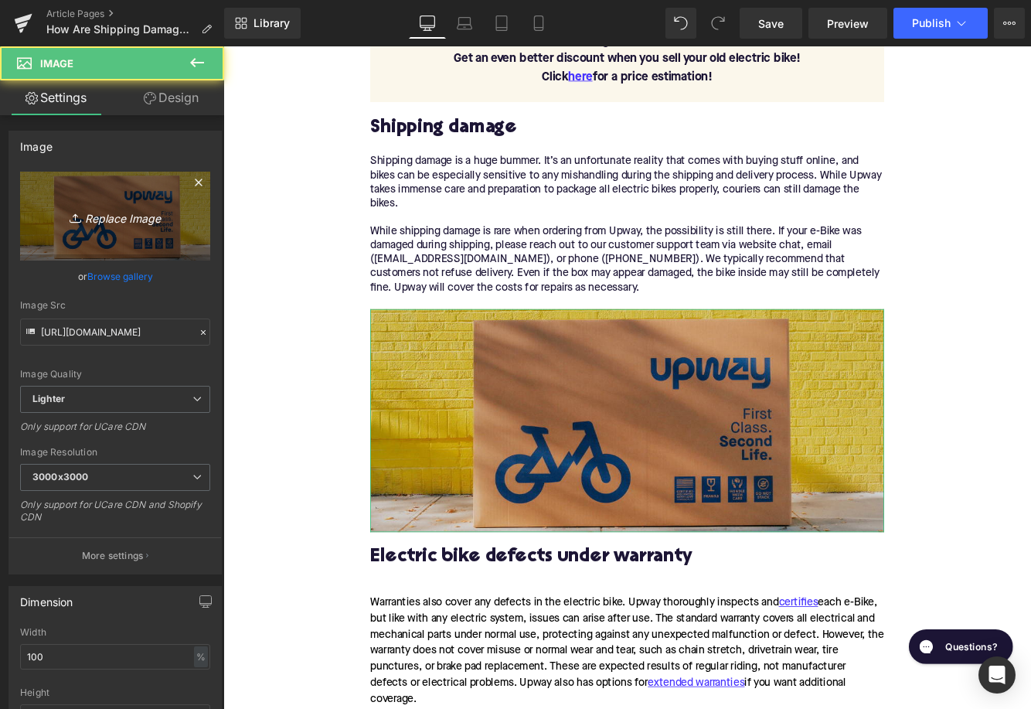
click at [166, 221] on icon "Replace Image" at bounding box center [115, 215] width 124 height 19
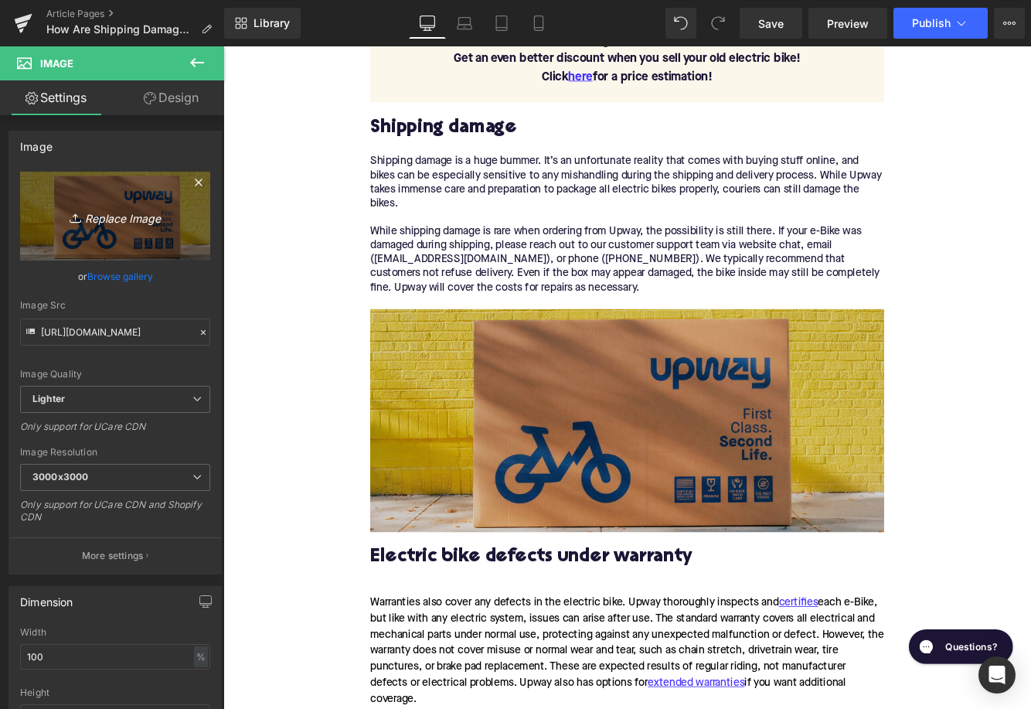
type input "C:\fakepath\Remy Pt. 3(96).png"
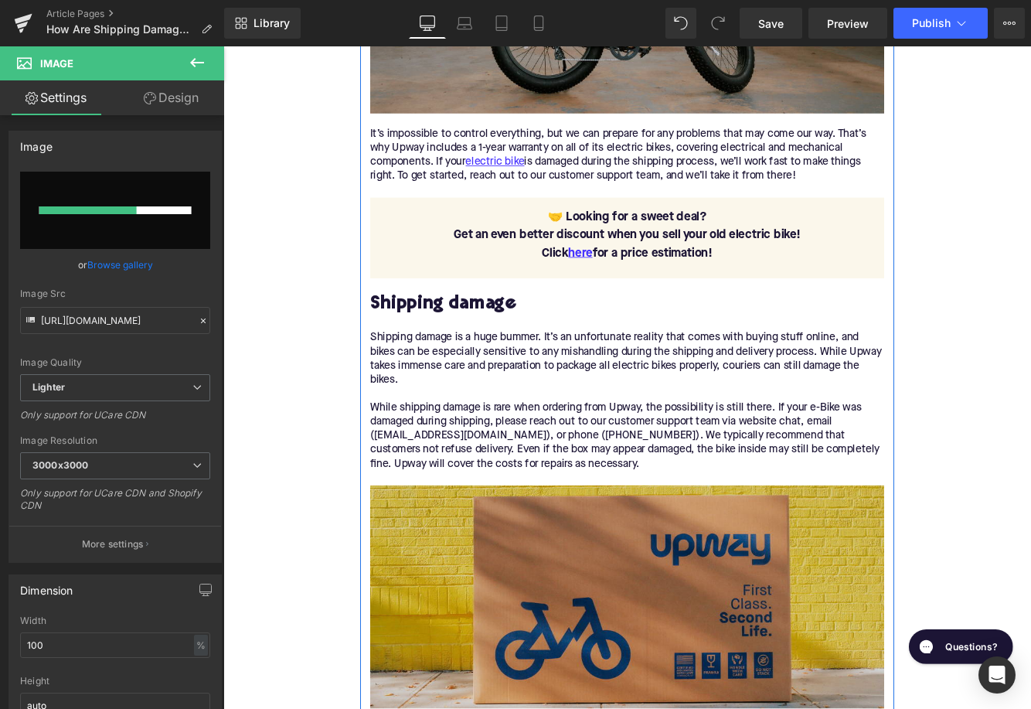
scroll to position [1544, 0]
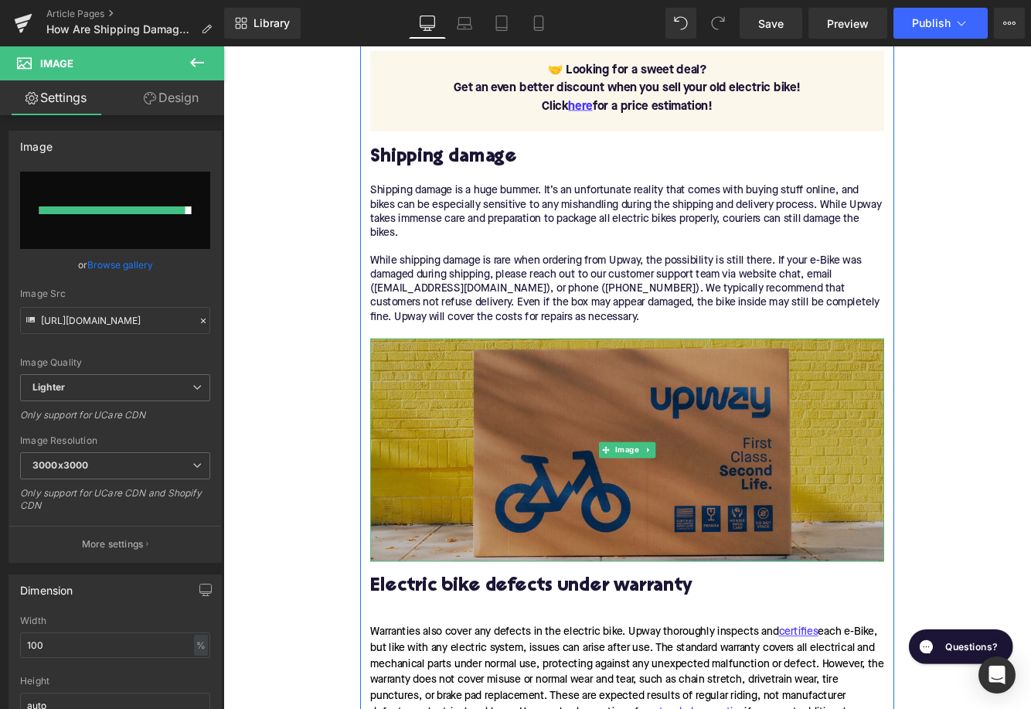
type input "[URL][DOMAIN_NAME]"
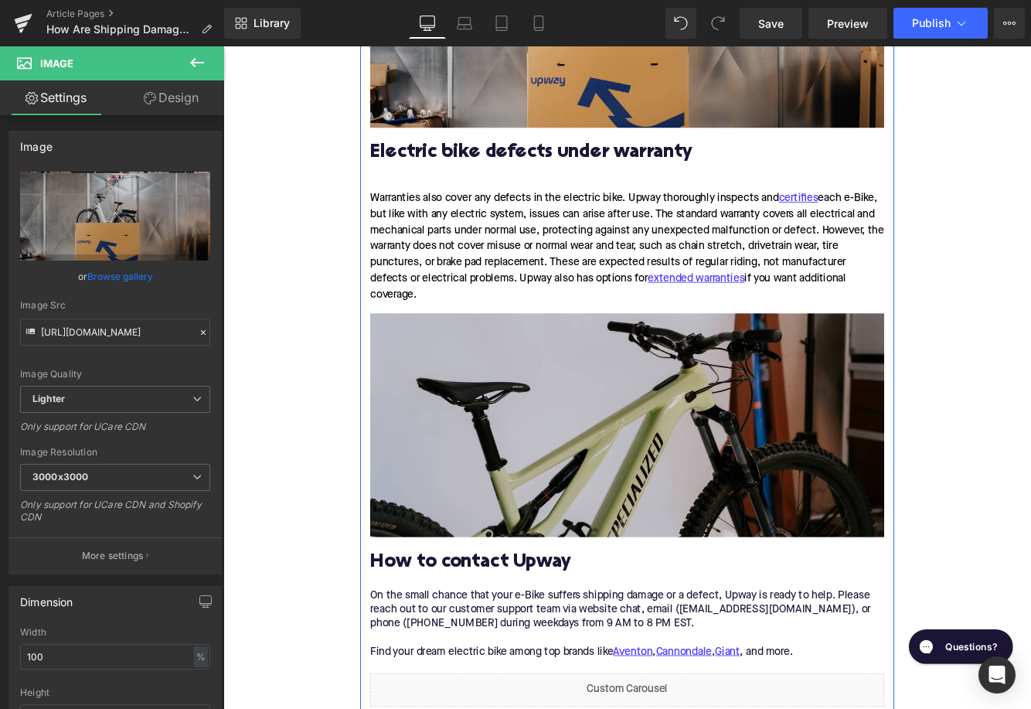
scroll to position [2088, 0]
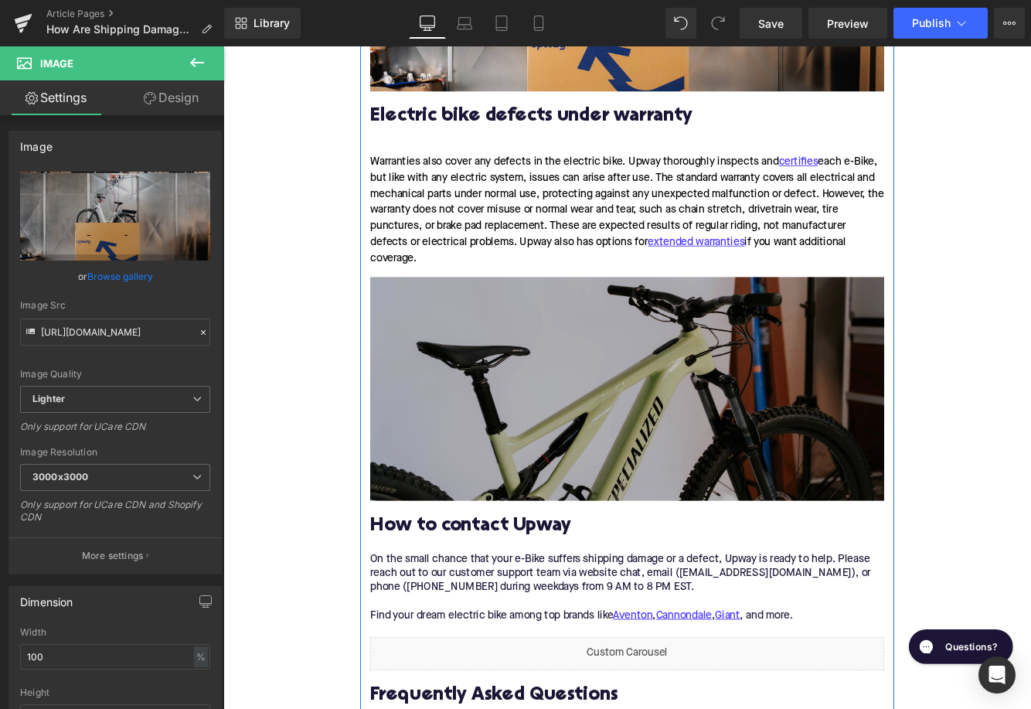
click at [604, 509] on img at bounding box center [690, 443] width 595 height 258
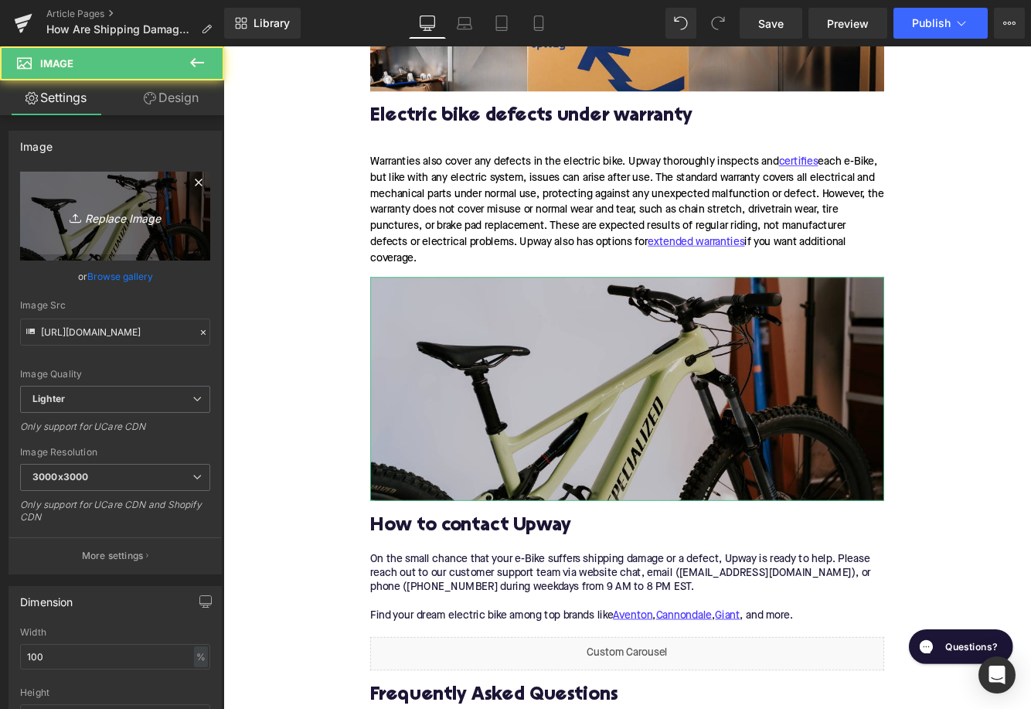
click at [165, 204] on link "Replace Image" at bounding box center [115, 216] width 190 height 89
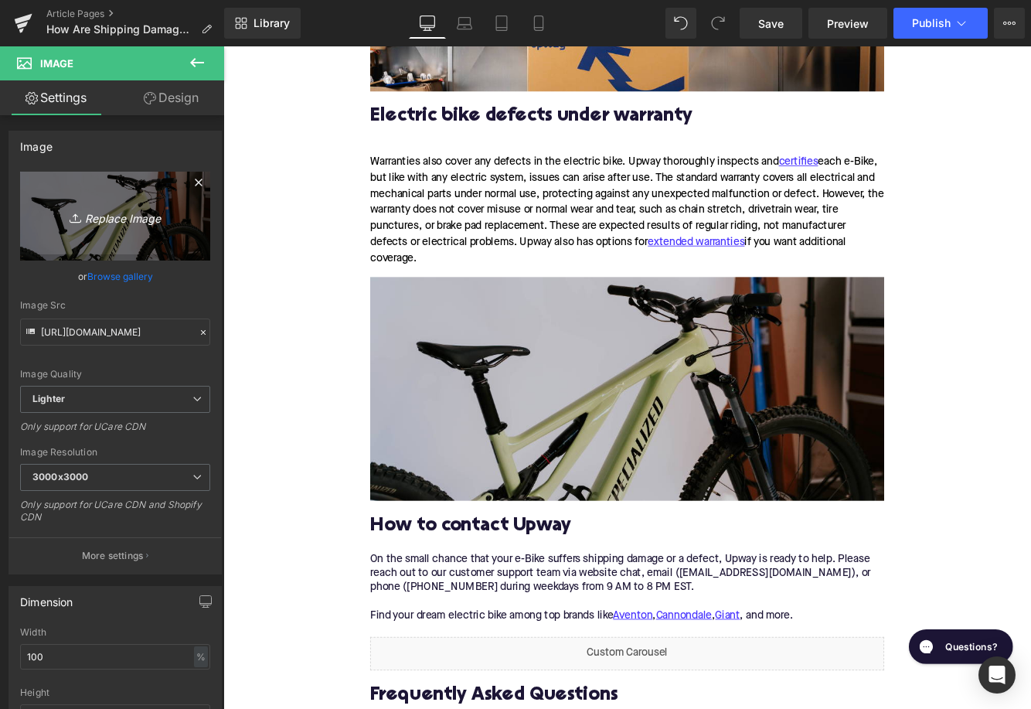
type input "C:\fakepath\Remy Pt. 3(97).png"
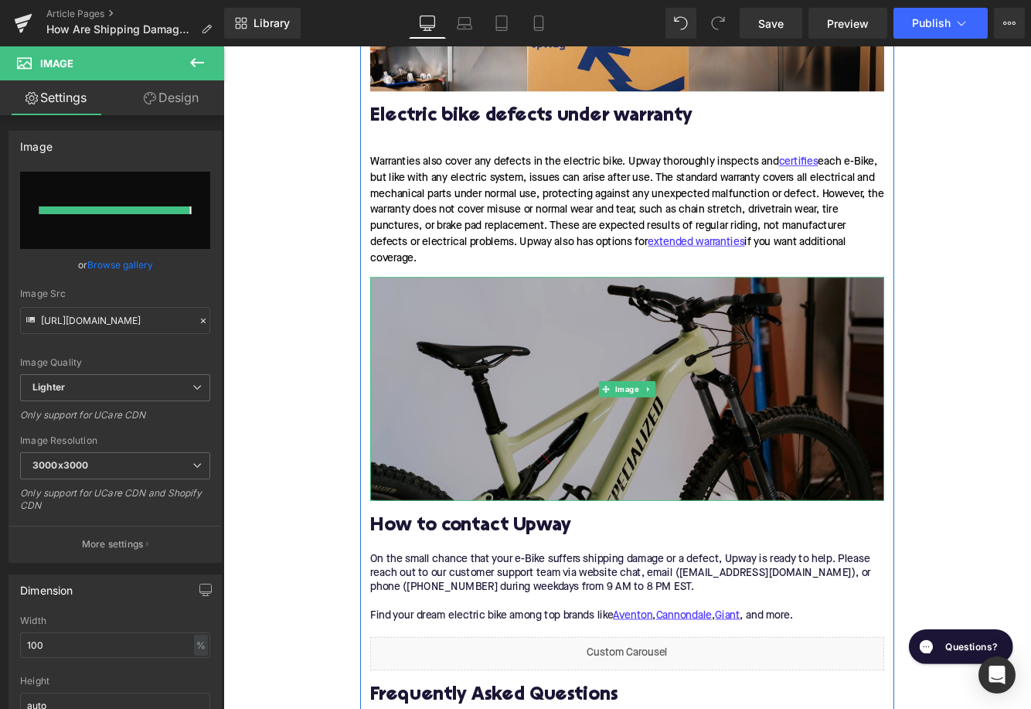
type input "[URL][DOMAIN_NAME]"
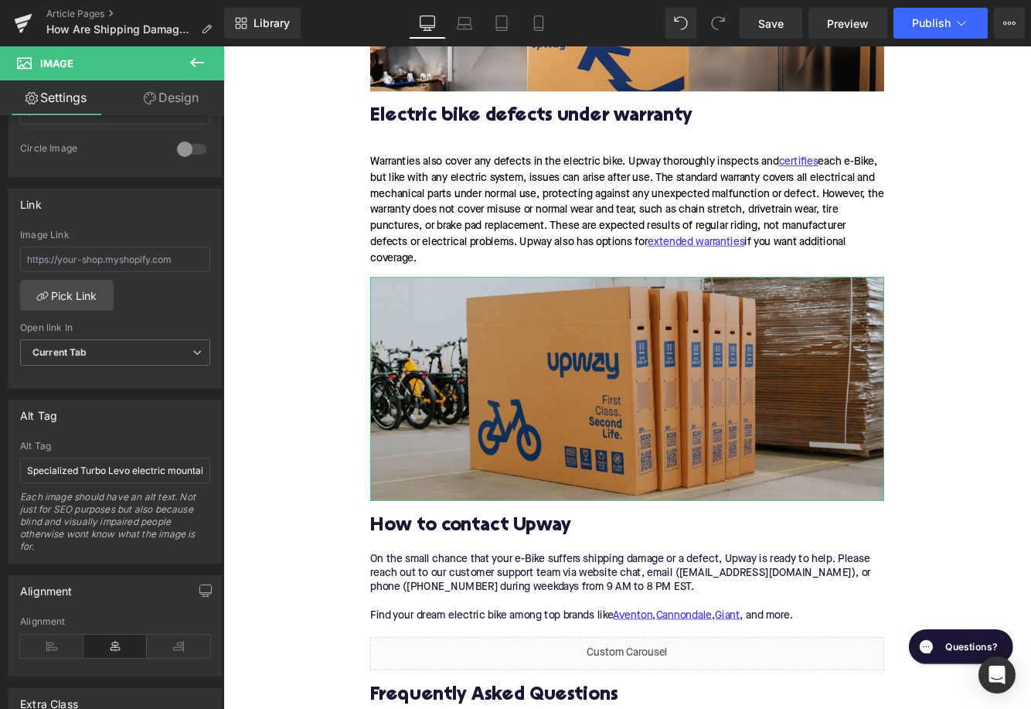
scroll to position [617, 0]
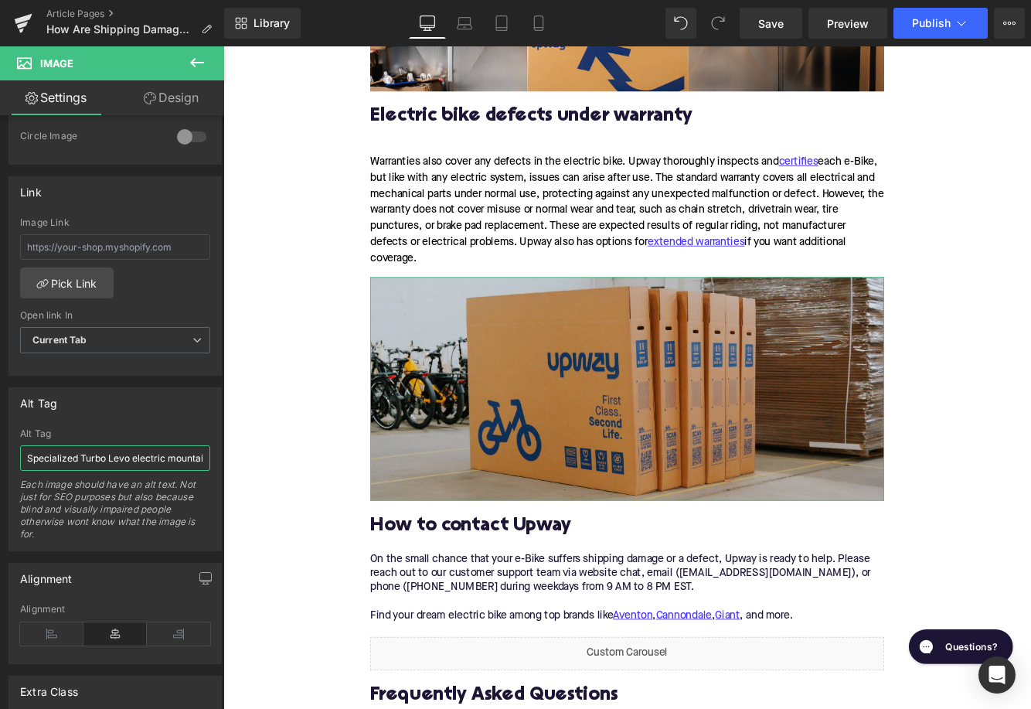
click at [117, 456] on input "Specialized Turbo Levo electric mountain bike" at bounding box center [115, 458] width 190 height 26
type input "Upway shipping boxes on warehouse floor"
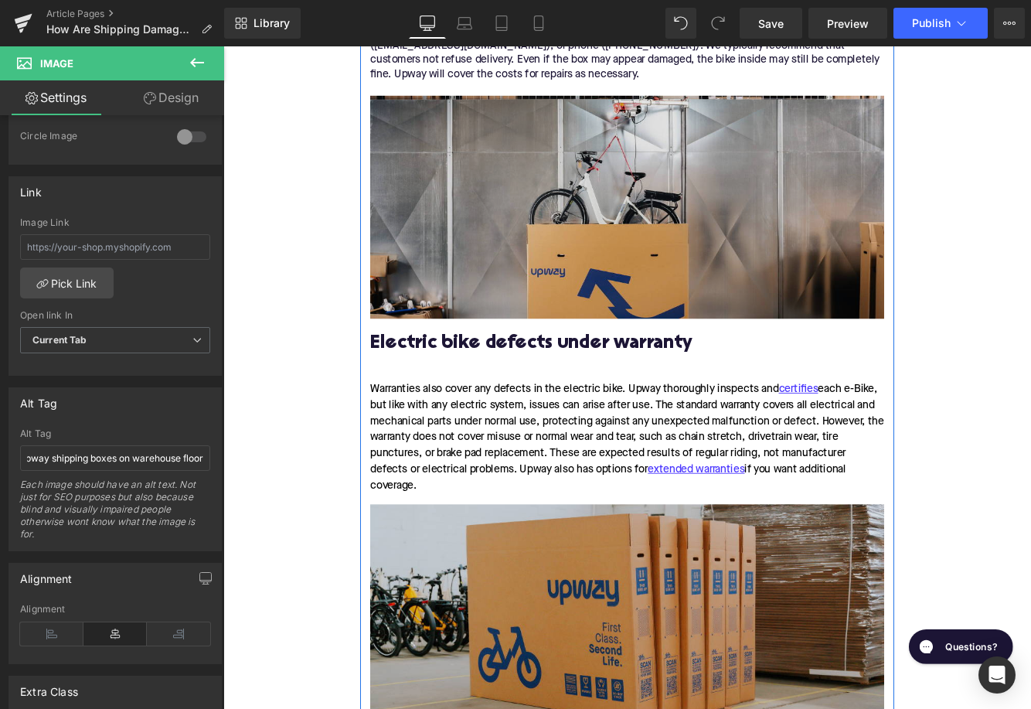
click at [502, 283] on img at bounding box center [690, 233] width 595 height 258
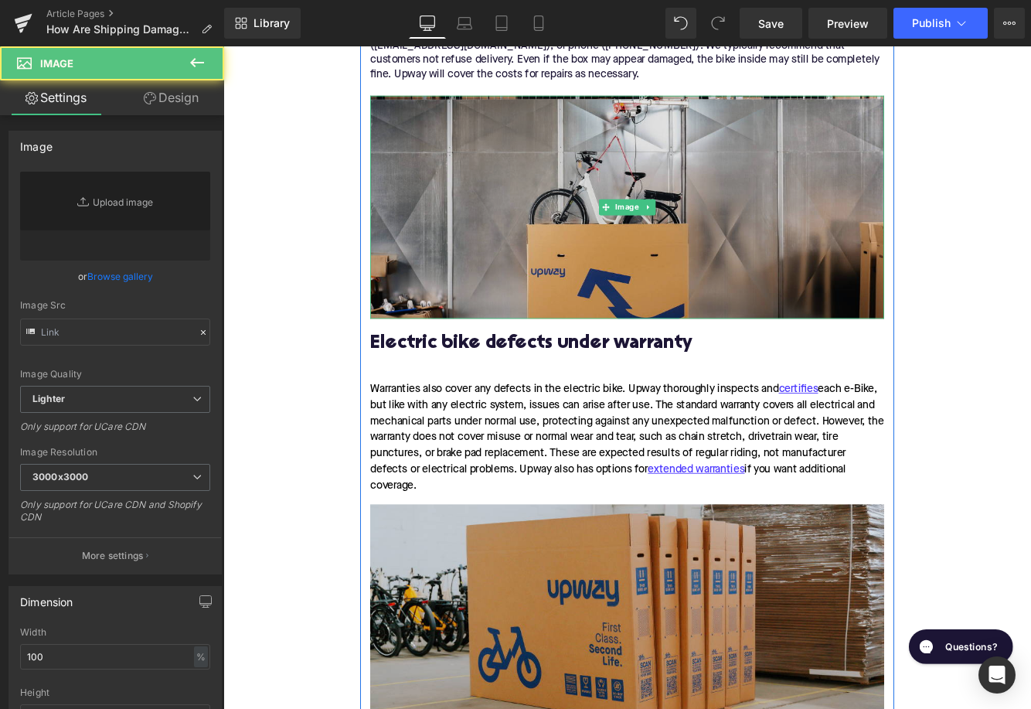
type input "[URL][DOMAIN_NAME]"
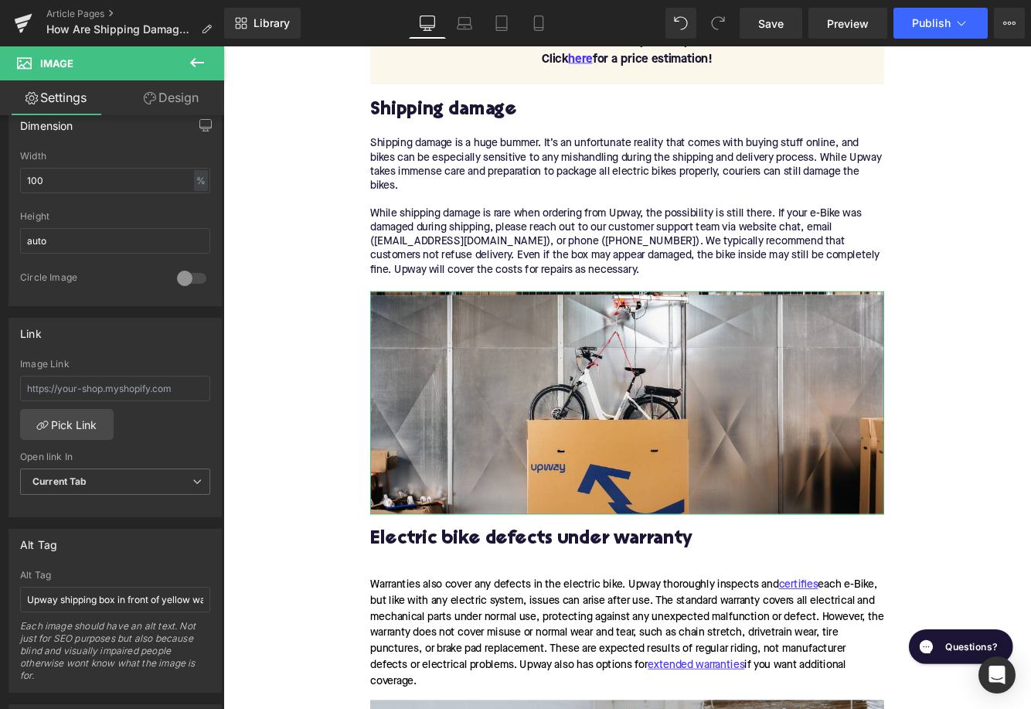
scroll to position [631, 0]
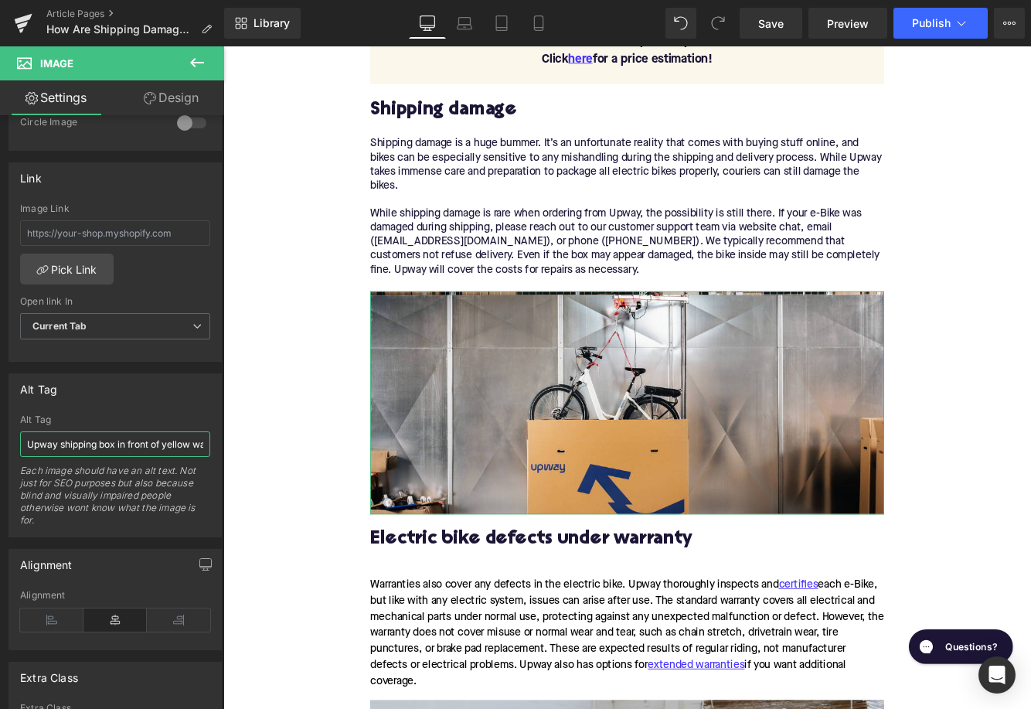
click at [104, 440] on input "Upway shipping box in front of yellow wall" at bounding box center [115, 444] width 190 height 26
type input "Bike being lifted out of Upway shipping box"
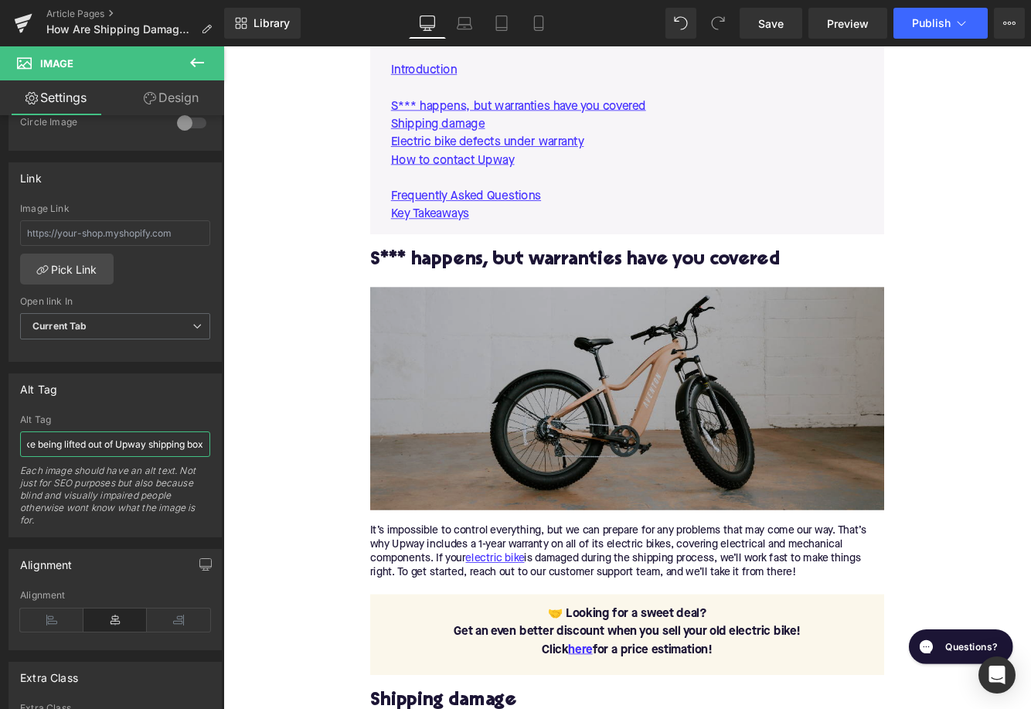
scroll to position [898, 0]
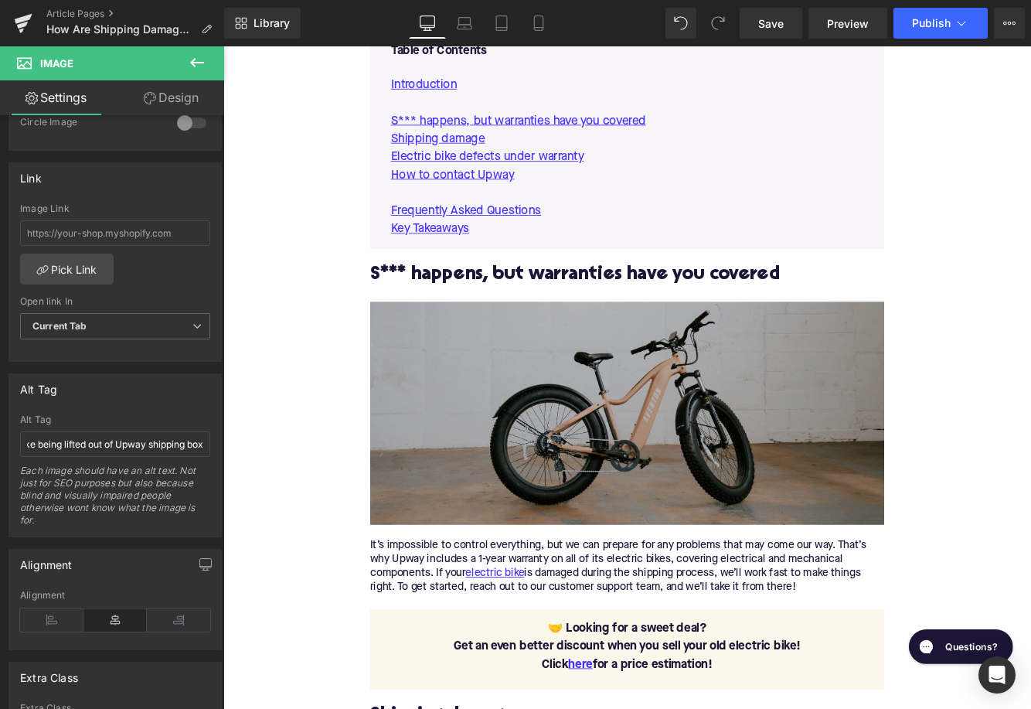
click at [528, 443] on img at bounding box center [690, 471] width 595 height 258
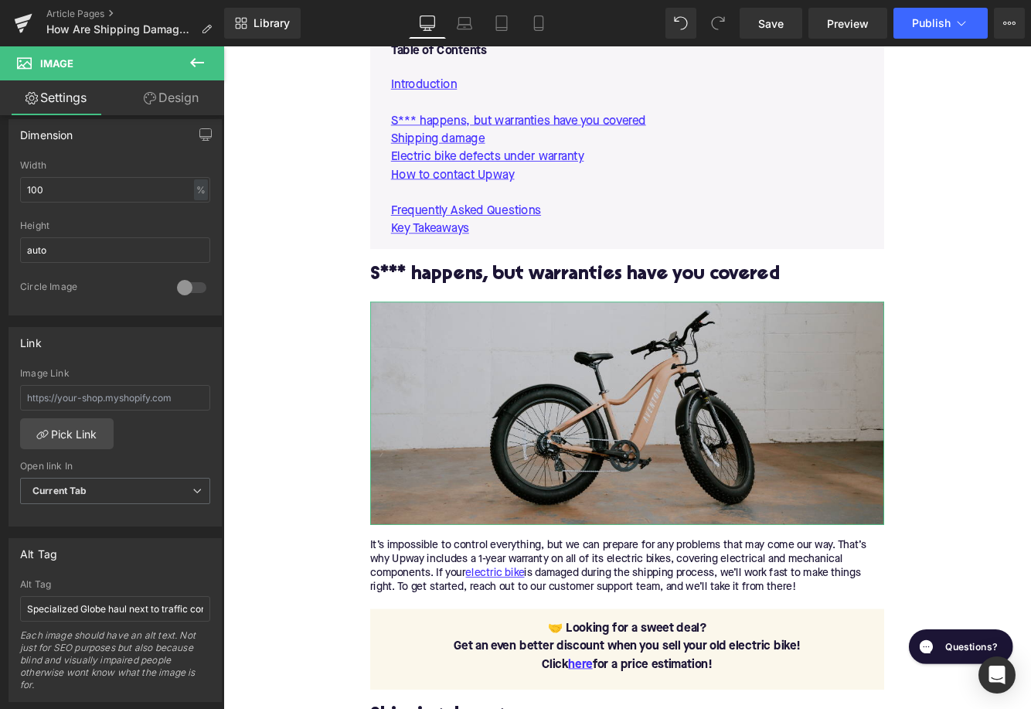
scroll to position [471, 0]
click at [97, 595] on input "Specialized Globe haul next to traffic cone" at bounding box center [115, 605] width 190 height 26
type input "Aventon Aventure electric bike"
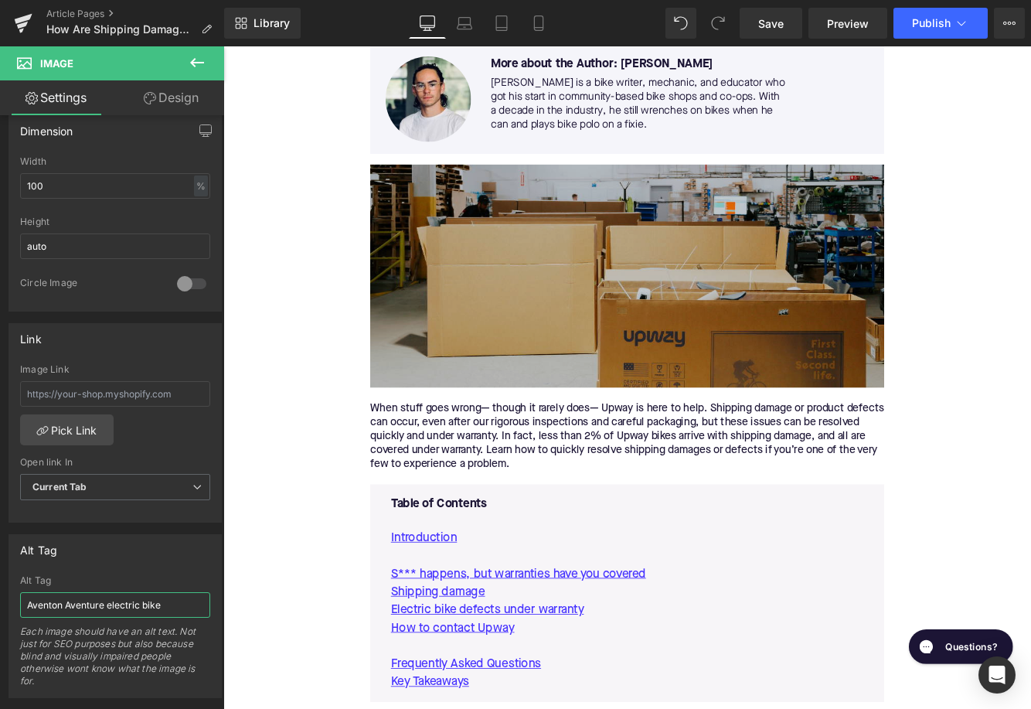
scroll to position [365, 0]
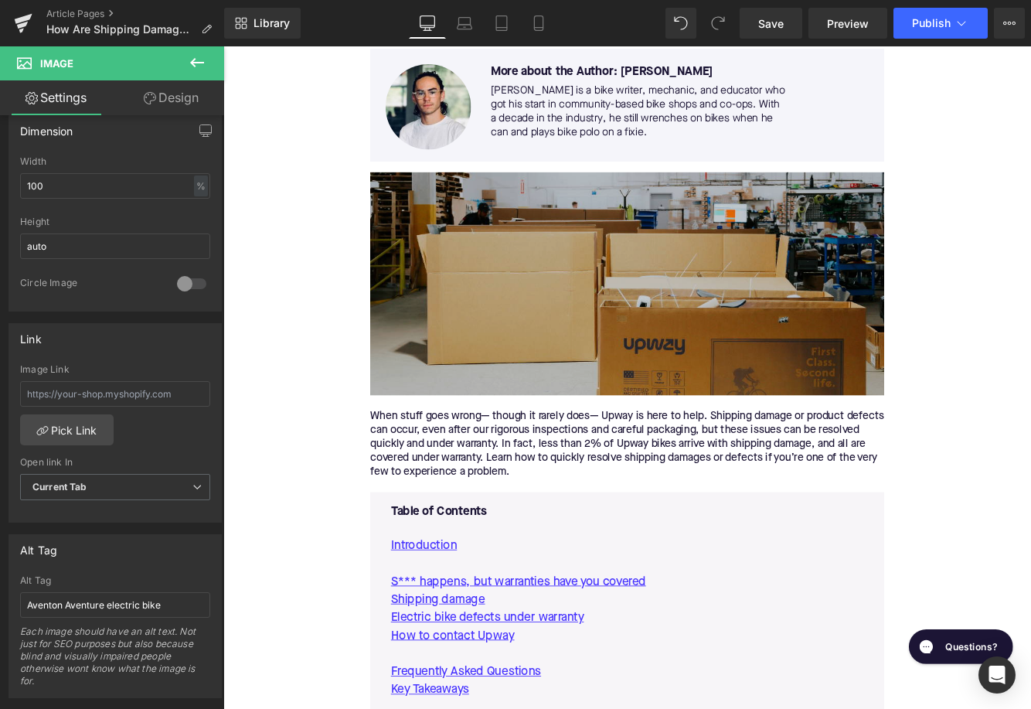
click at [558, 317] on img at bounding box center [690, 321] width 595 height 258
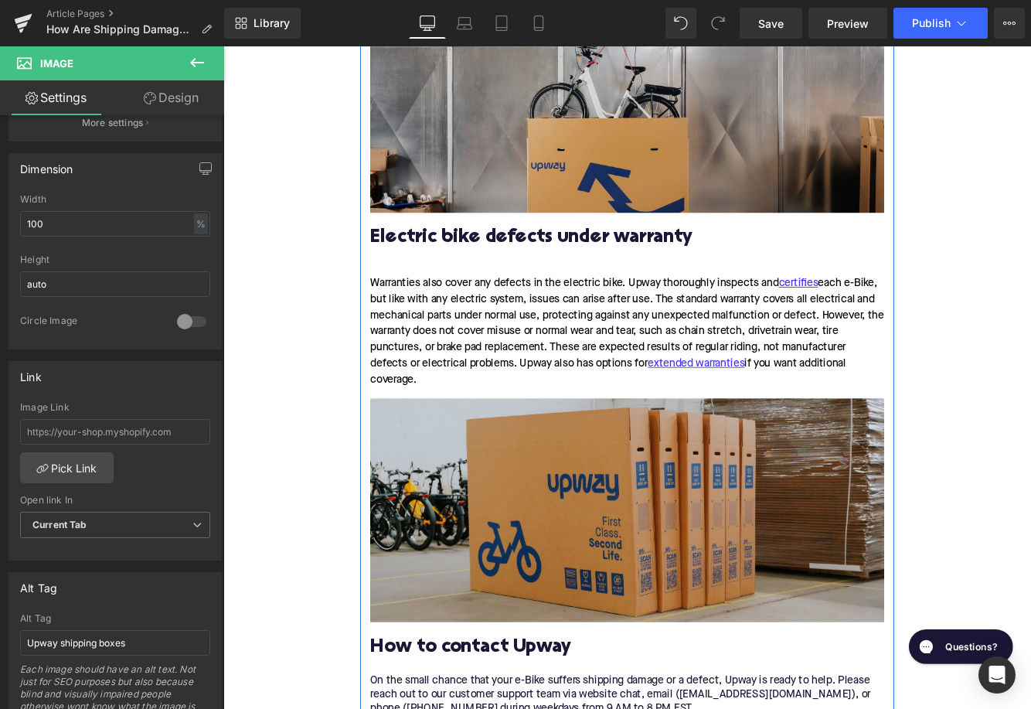
scroll to position [1872, 0]
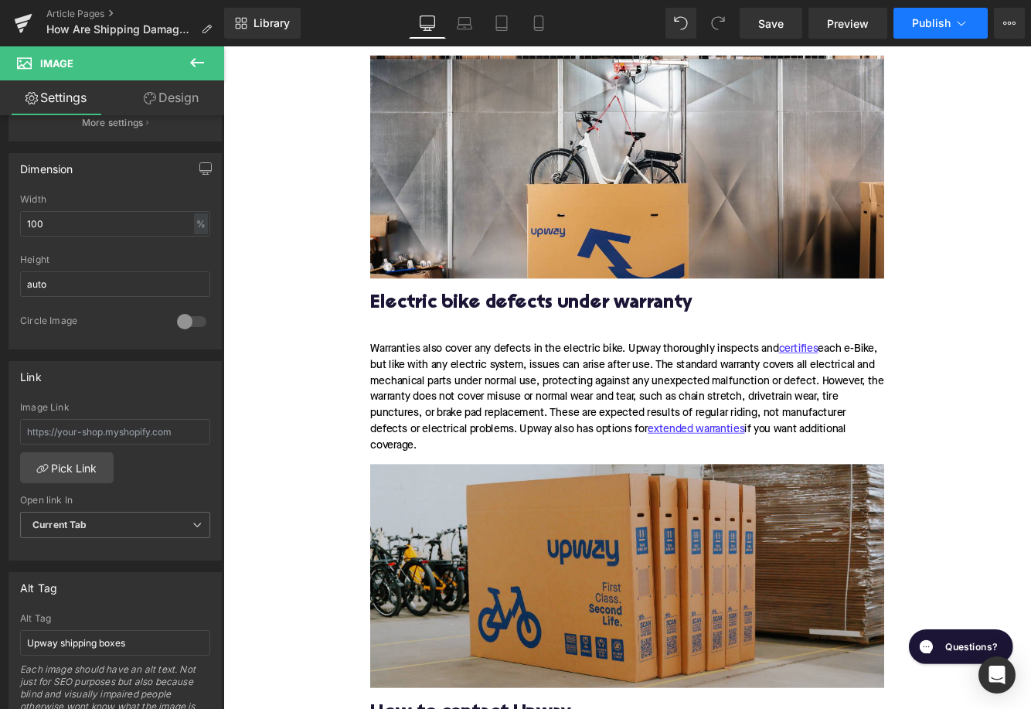
click at [917, 33] on button "Publish" at bounding box center [940, 23] width 94 height 31
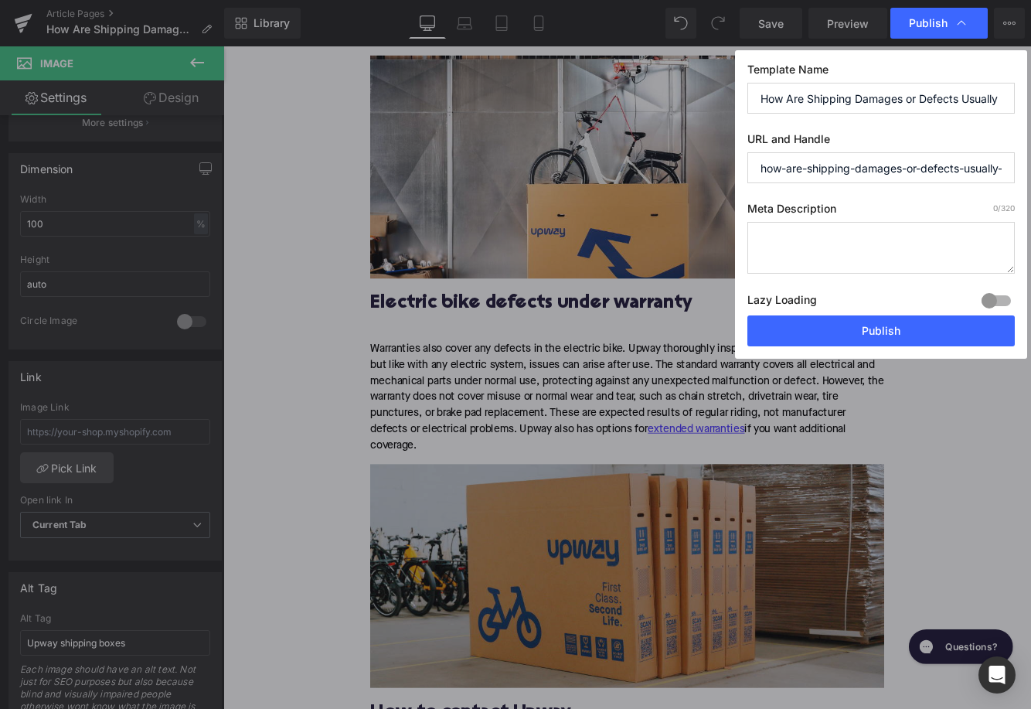
click at [798, 236] on textarea at bounding box center [880, 248] width 267 height 52
paste textarea "Less than 2% of Upway bikes arrive with shipping damage—and every case is quick…"
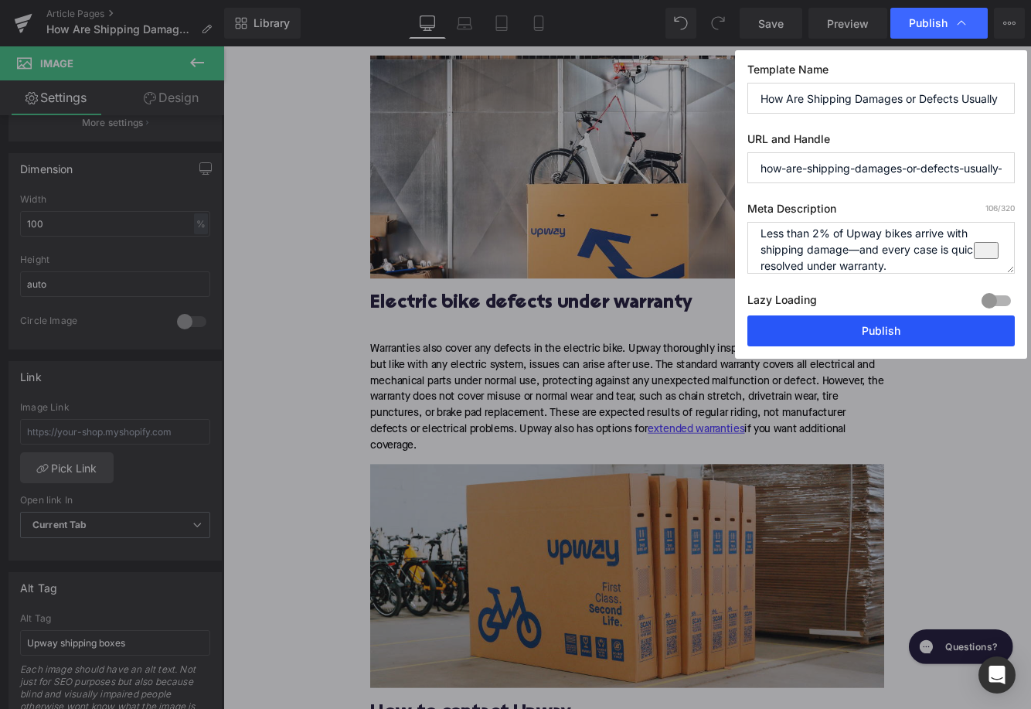
type textarea "Less than 2% of Upway bikes arrive with shipping damage—and every case is quick…"
click at [844, 325] on button "Publish" at bounding box center [880, 330] width 267 height 31
